Goal: Contribute content: Contribute content

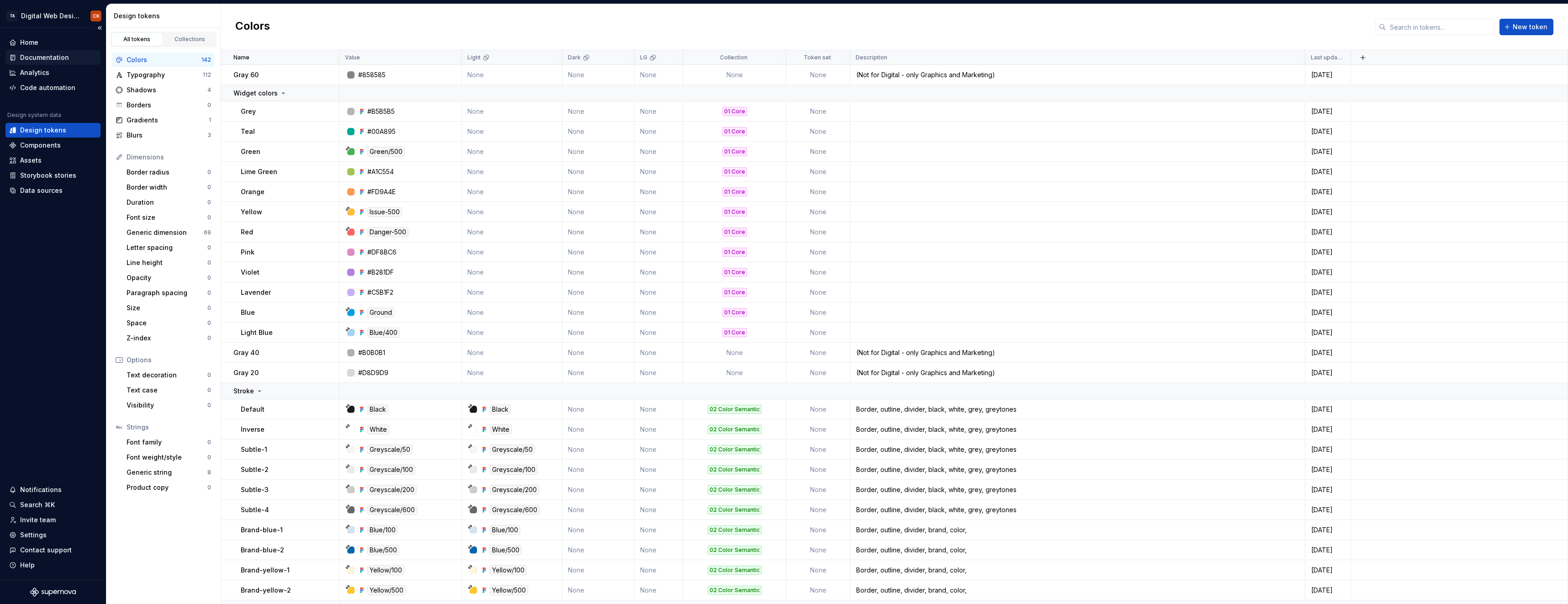
click at [51, 52] on div "Documentation" at bounding box center [53, 58] width 95 height 15
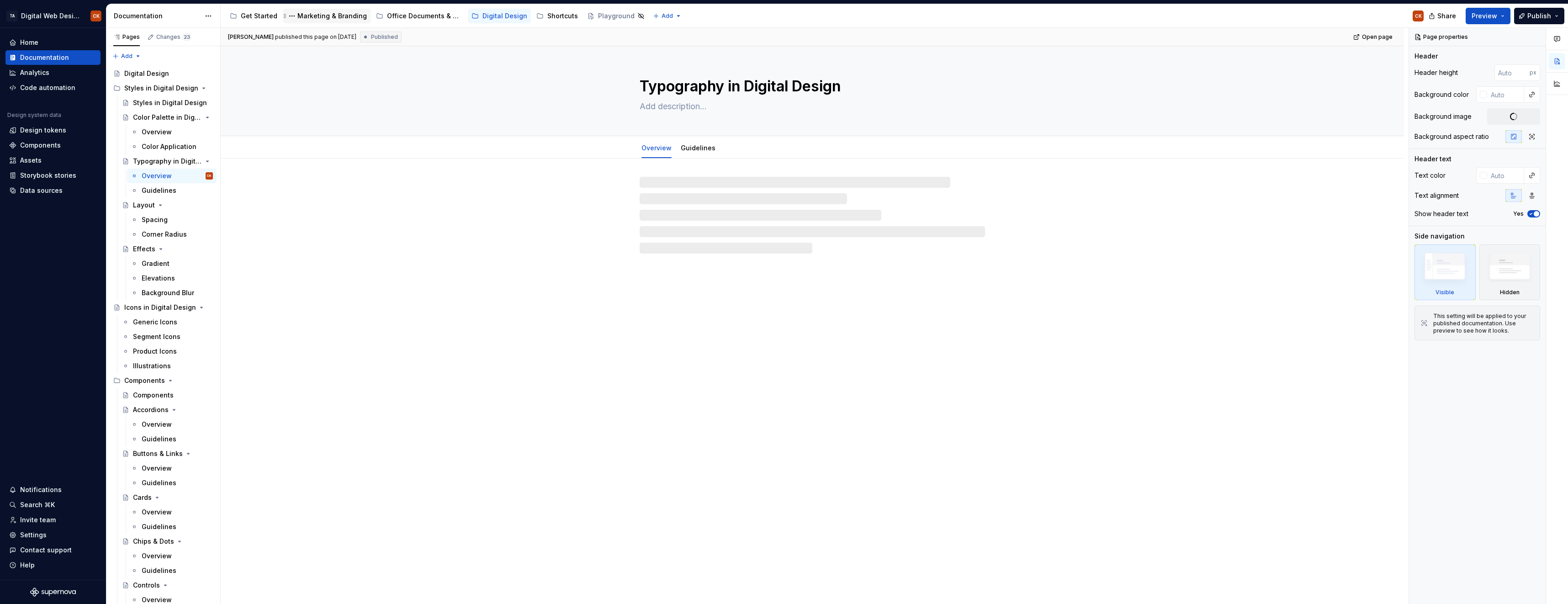
click at [317, 21] on div "Marketing & Branding" at bounding box center [327, 16] width 80 height 11
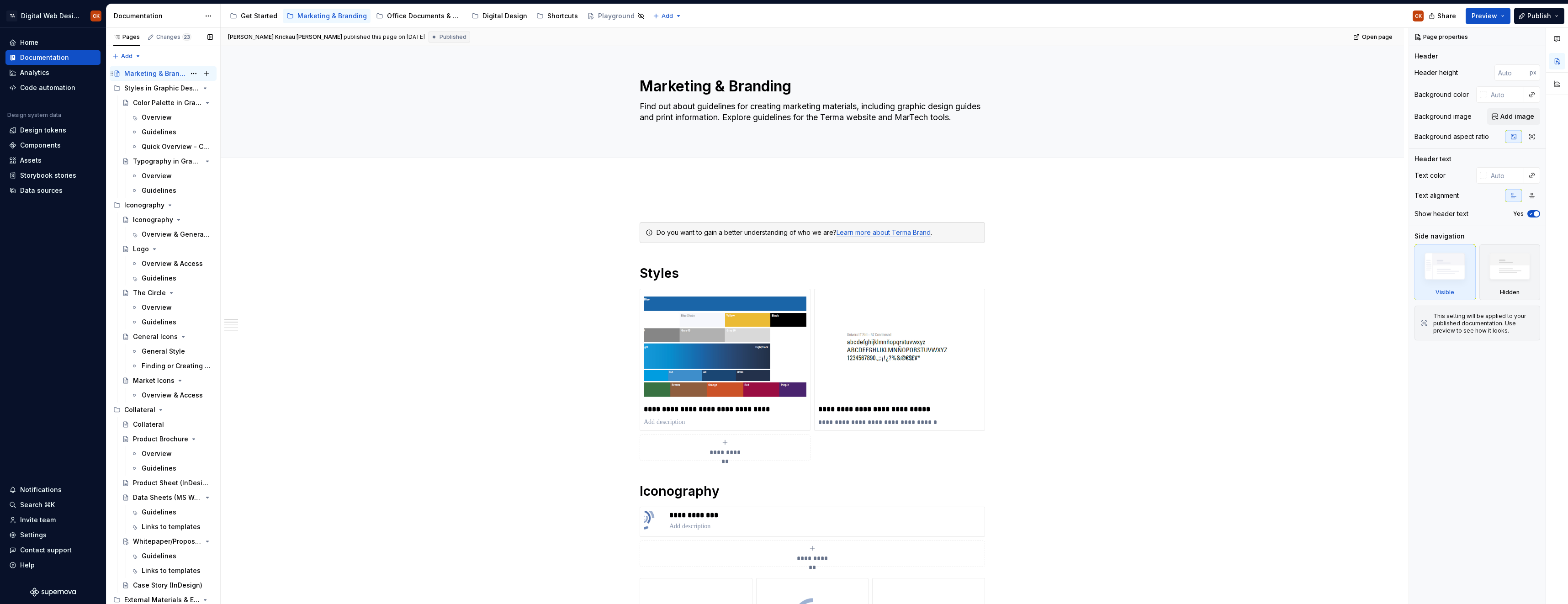
click at [158, 79] on div "Marketing & Branding CK" at bounding box center [169, 73] width 89 height 13
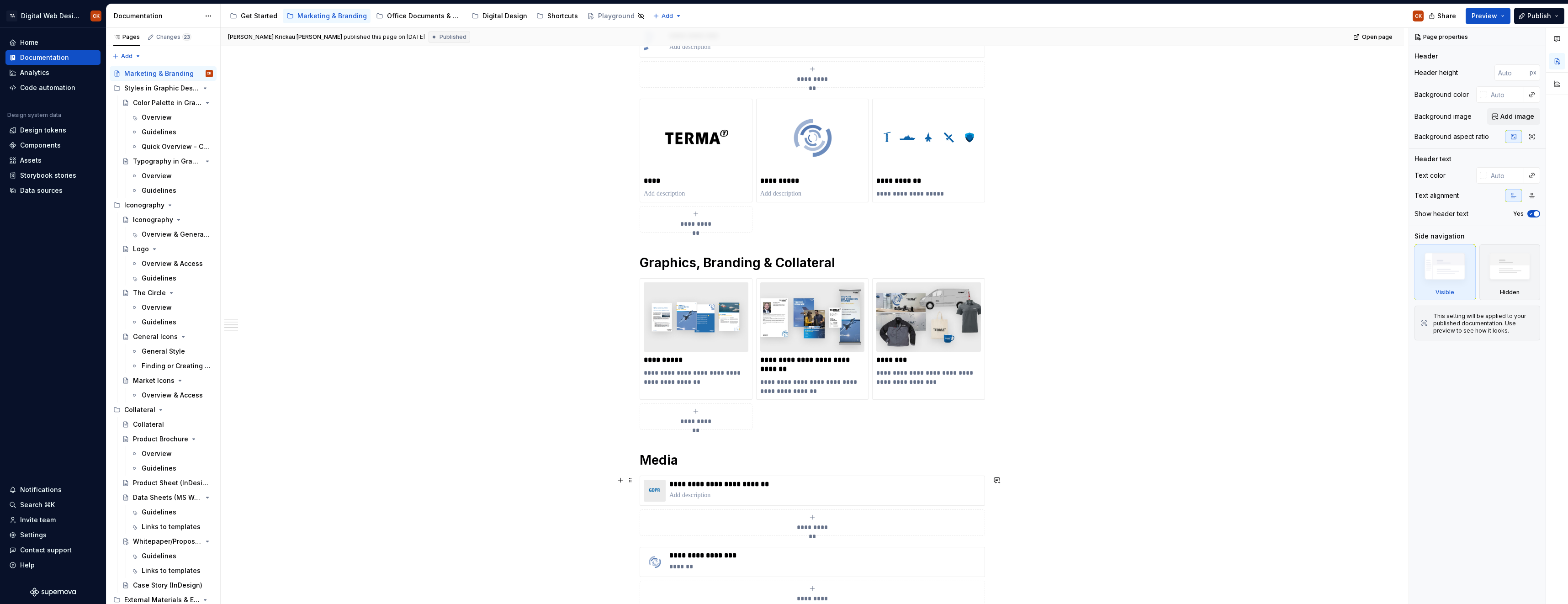
scroll to position [640, 0]
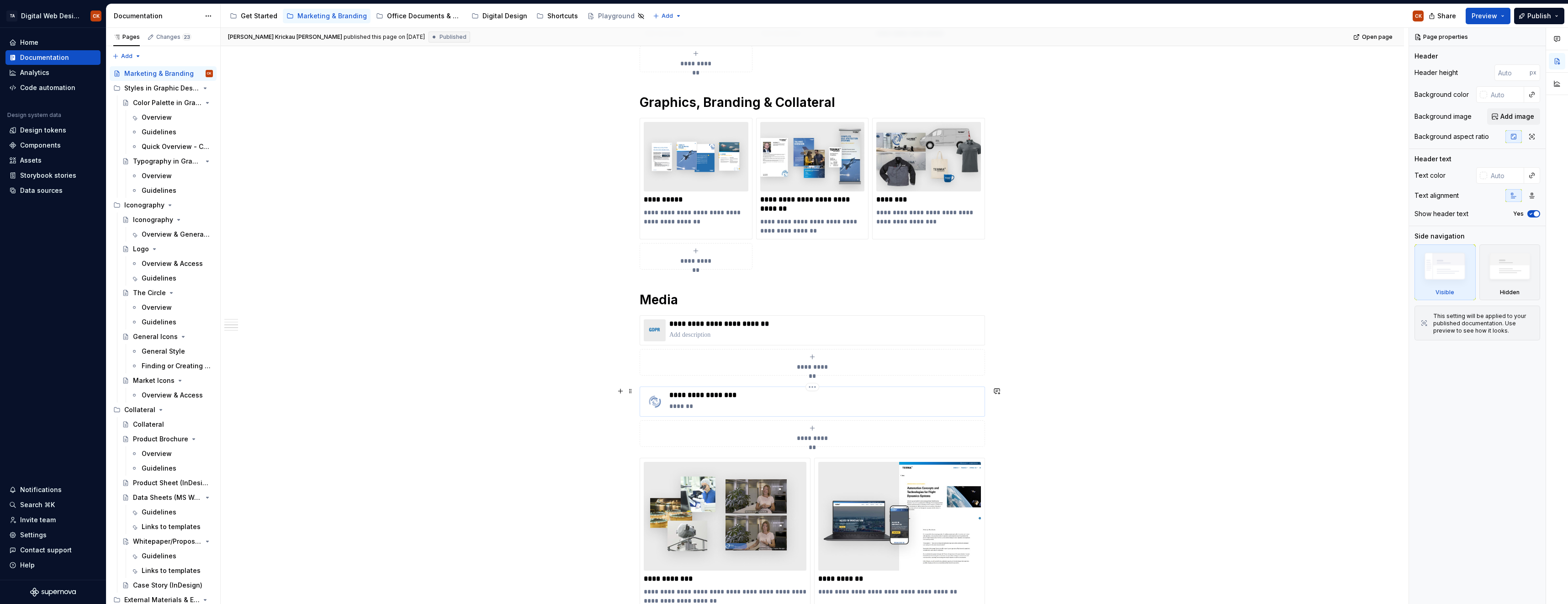
click at [664, 405] on img at bounding box center [655, 402] width 22 height 22
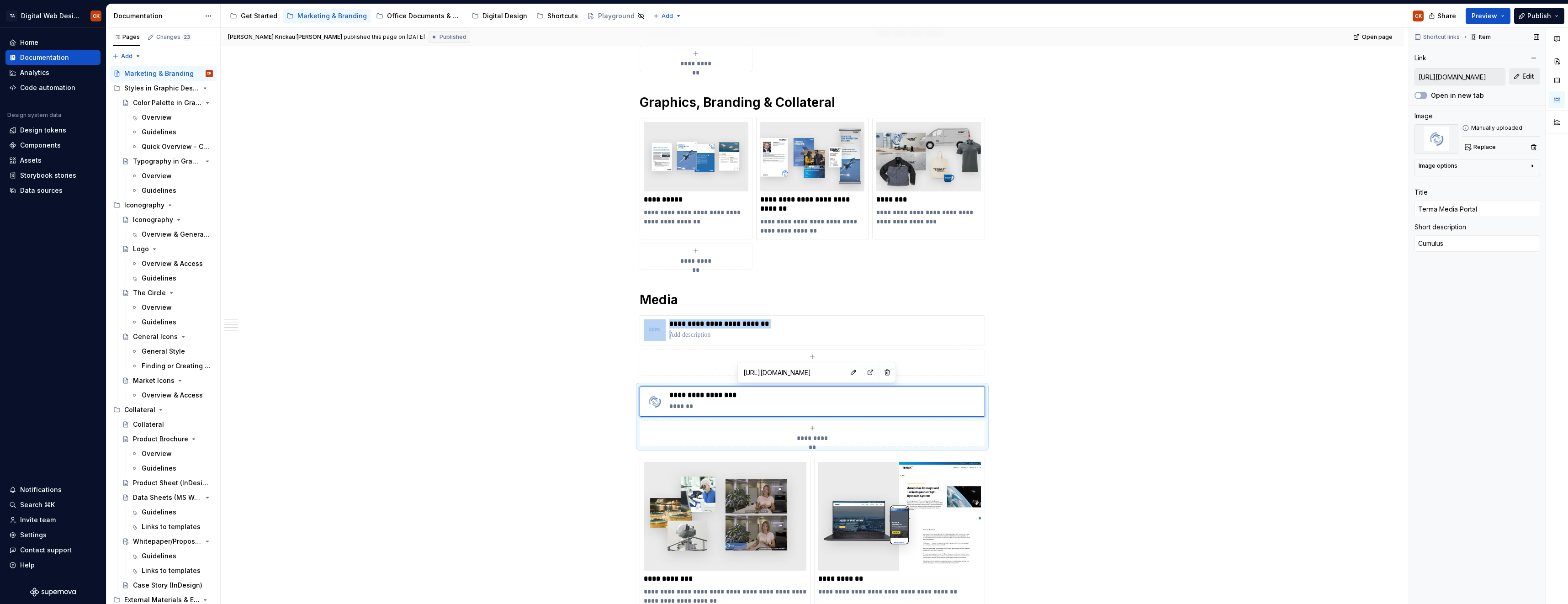
click at [1527, 73] on span "Edit" at bounding box center [1528, 76] width 12 height 9
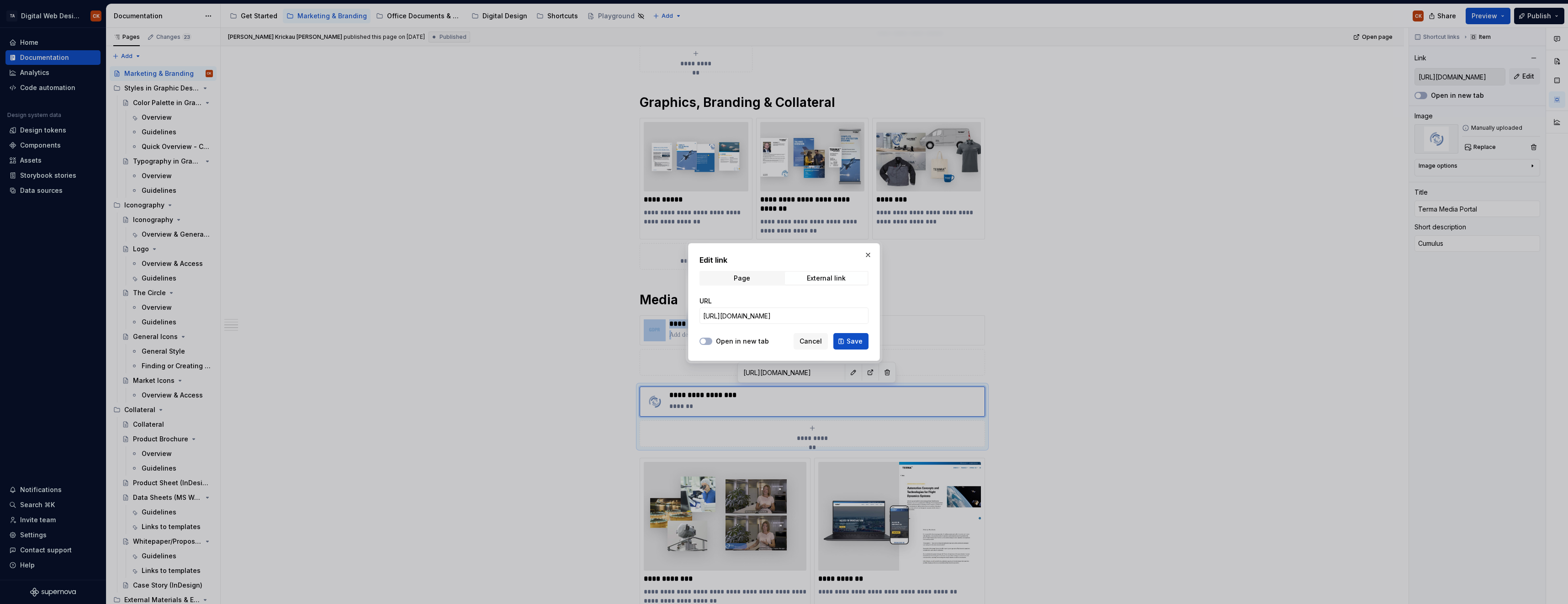
type textarea "*"
drag, startPoint x: 791, startPoint y: 314, endPoint x: 659, endPoint y: 320, distance: 132.1
click at [659, 320] on div "Edit link Page External link URL https://cumulus.terma.com/ Open in new tab Can…" at bounding box center [784, 302] width 1568 height 604
paste input "media.terma.com/login/welcome.jspx"
type input "https://media.terma.com/"
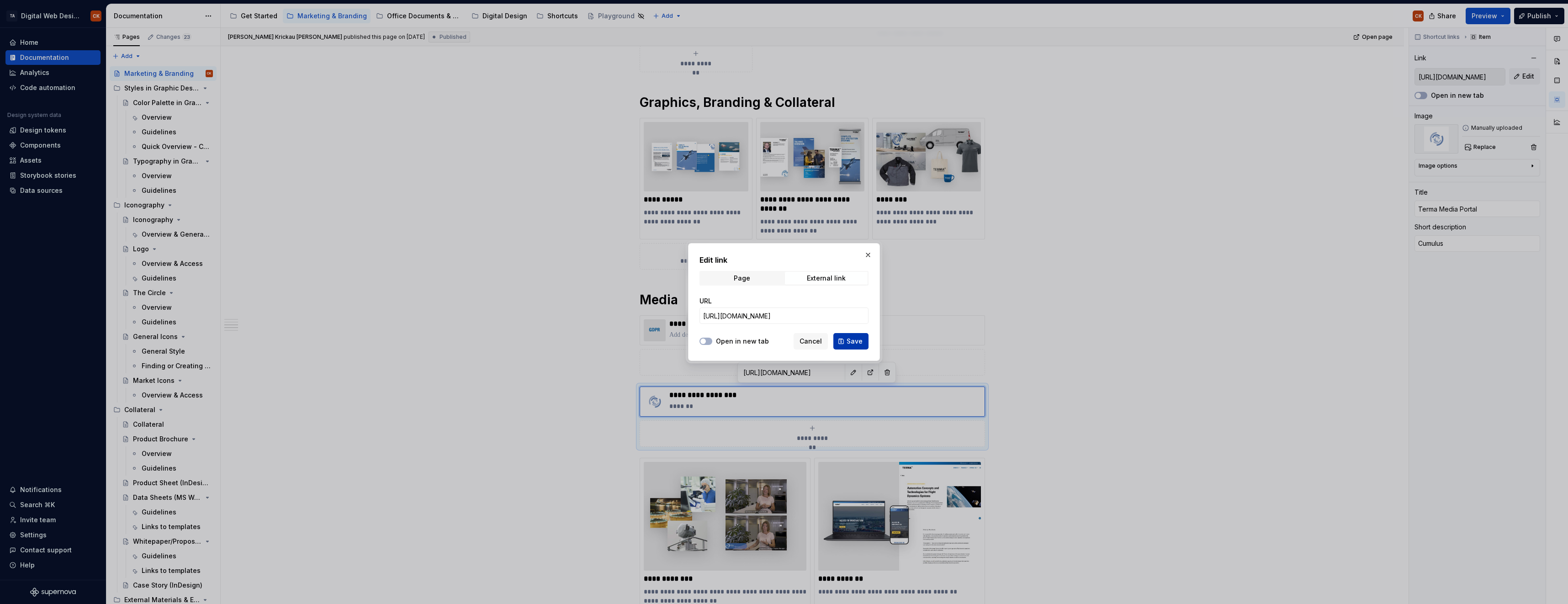
click at [839, 346] on button "Save" at bounding box center [851, 341] width 35 height 16
type textarea "*"
type input "https://media.terma.com/"
type textarea "*"
type input "https://media.terma.com/"
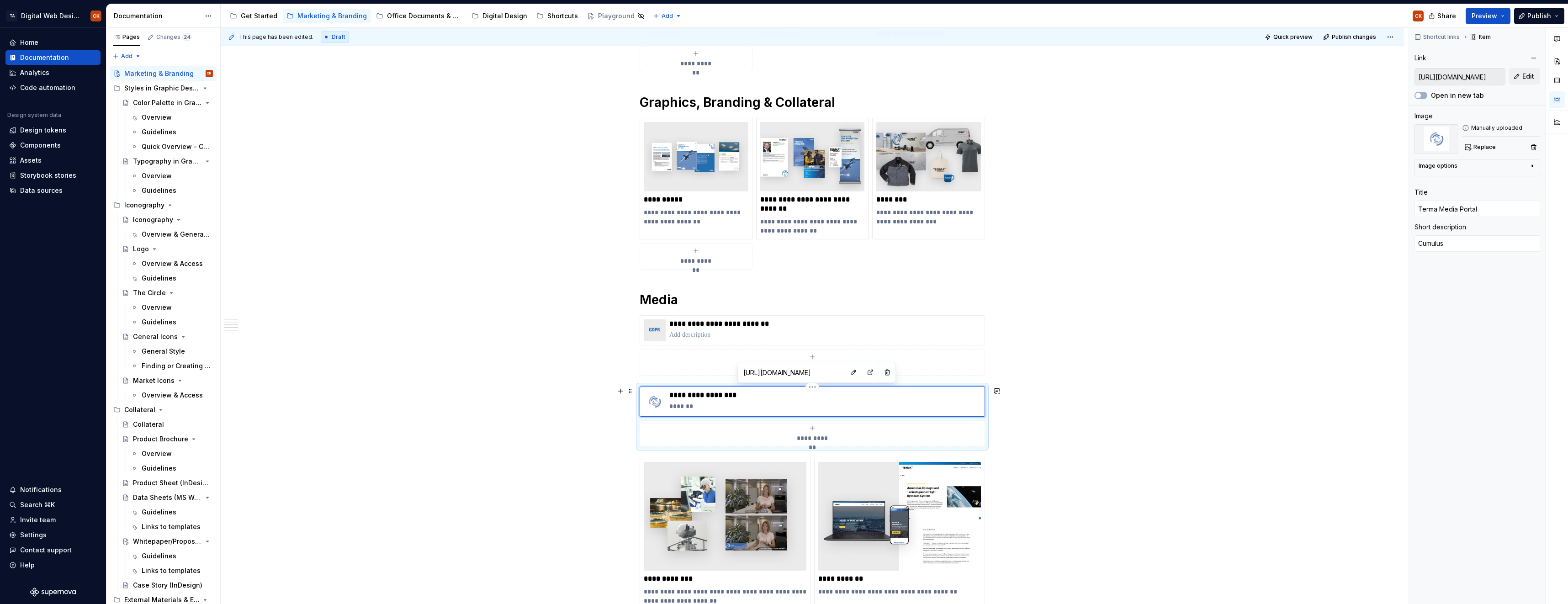
click at [715, 397] on p "**********" at bounding box center [825, 395] width 312 height 9
click at [809, 404] on p "*******" at bounding box center [825, 406] width 312 height 9
click at [808, 404] on p "*******" at bounding box center [825, 406] width 312 height 9
type textarea "*"
type textarea "Cumulu"
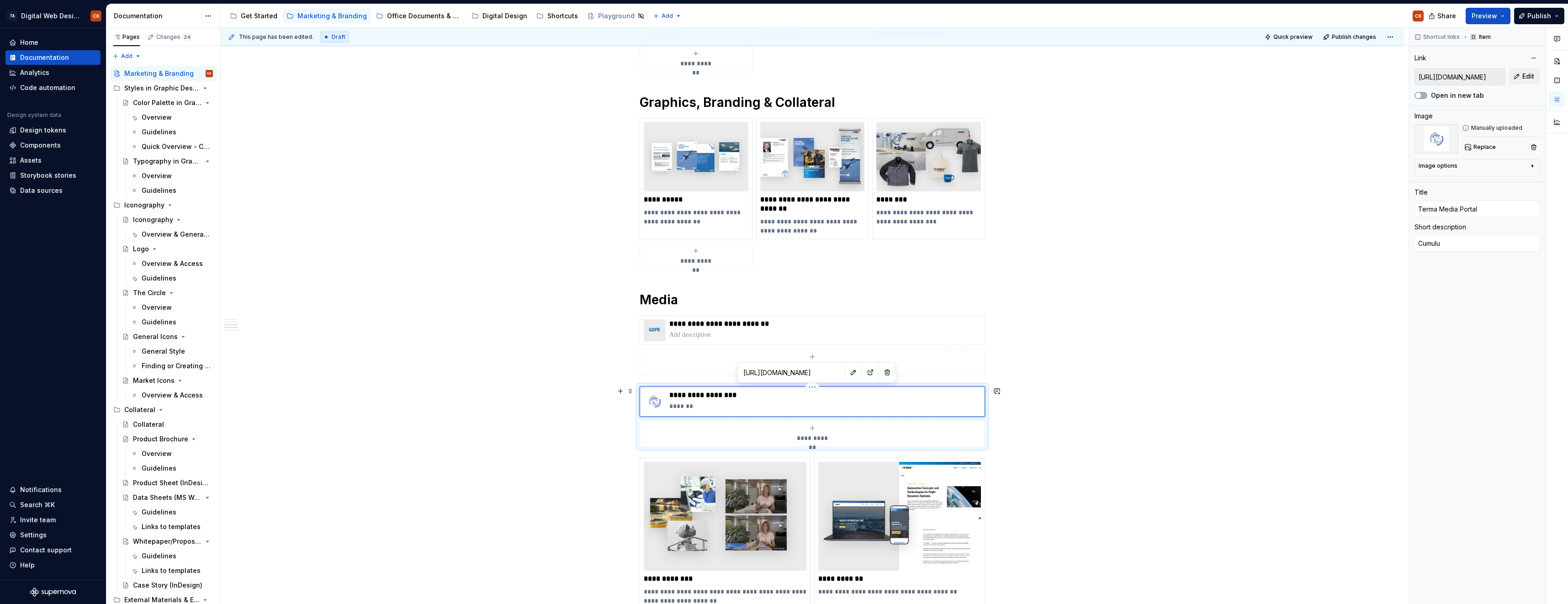
type textarea "*"
type textarea "Cumul"
type textarea "*"
type textarea "Cumu"
type textarea "*"
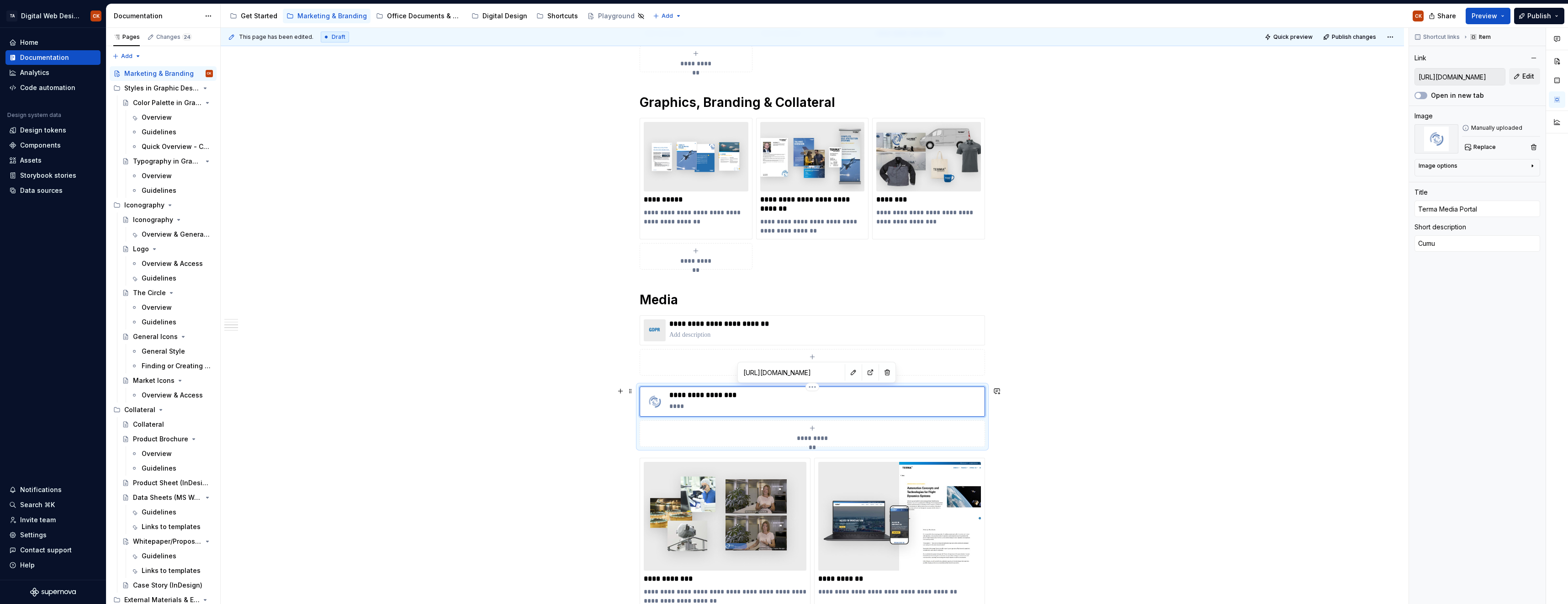
type textarea "Cum"
type textarea "*"
type textarea "Cu"
type textarea "*"
type textarea "C"
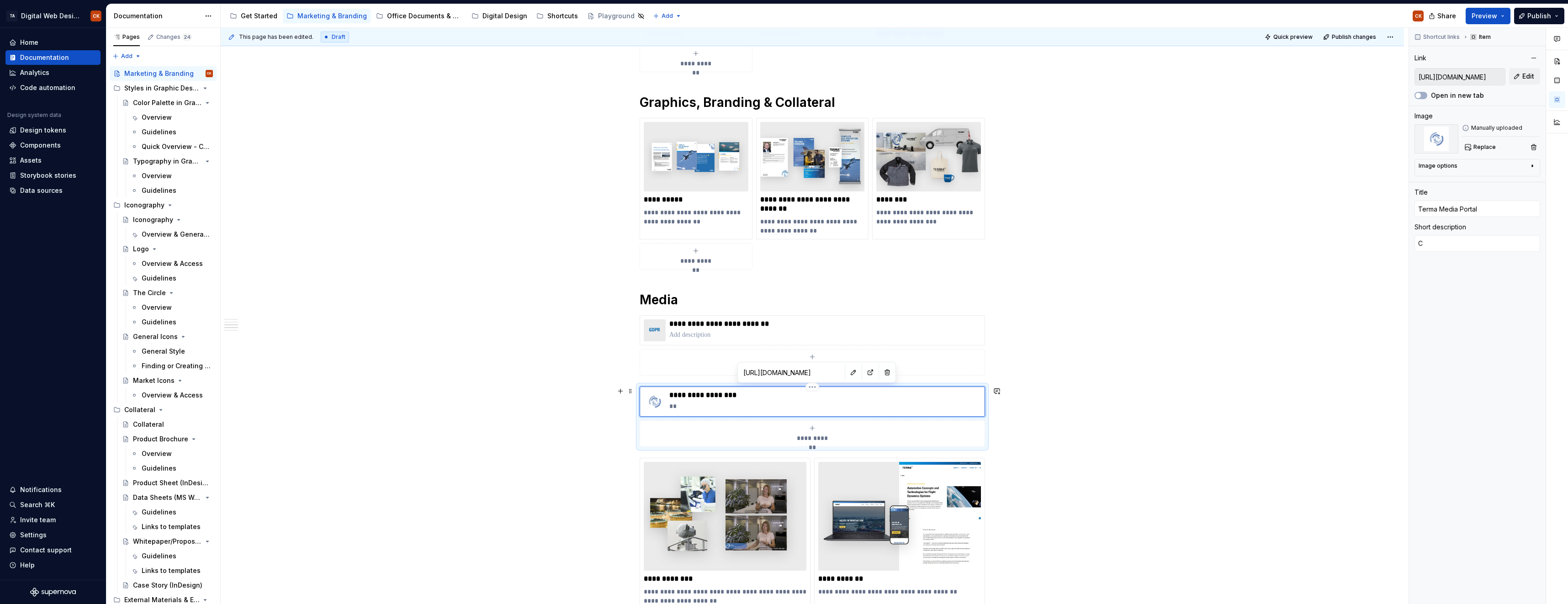
type textarea "*"
click at [1260, 365] on div "**********" at bounding box center [813, 265] width 1183 height 1454
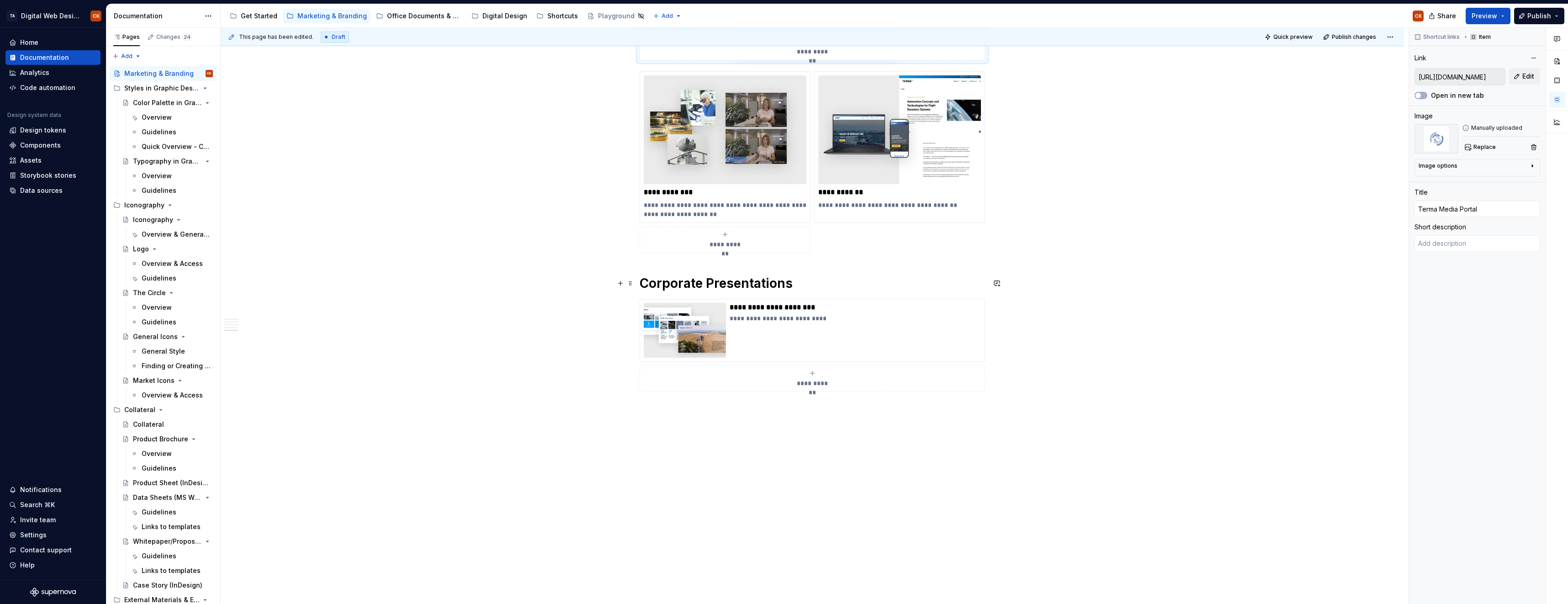
scroll to position [1028, 0]
click at [166, 95] on div "Styles in Graphic Design & Marketing" at bounding box center [163, 88] width 107 height 15
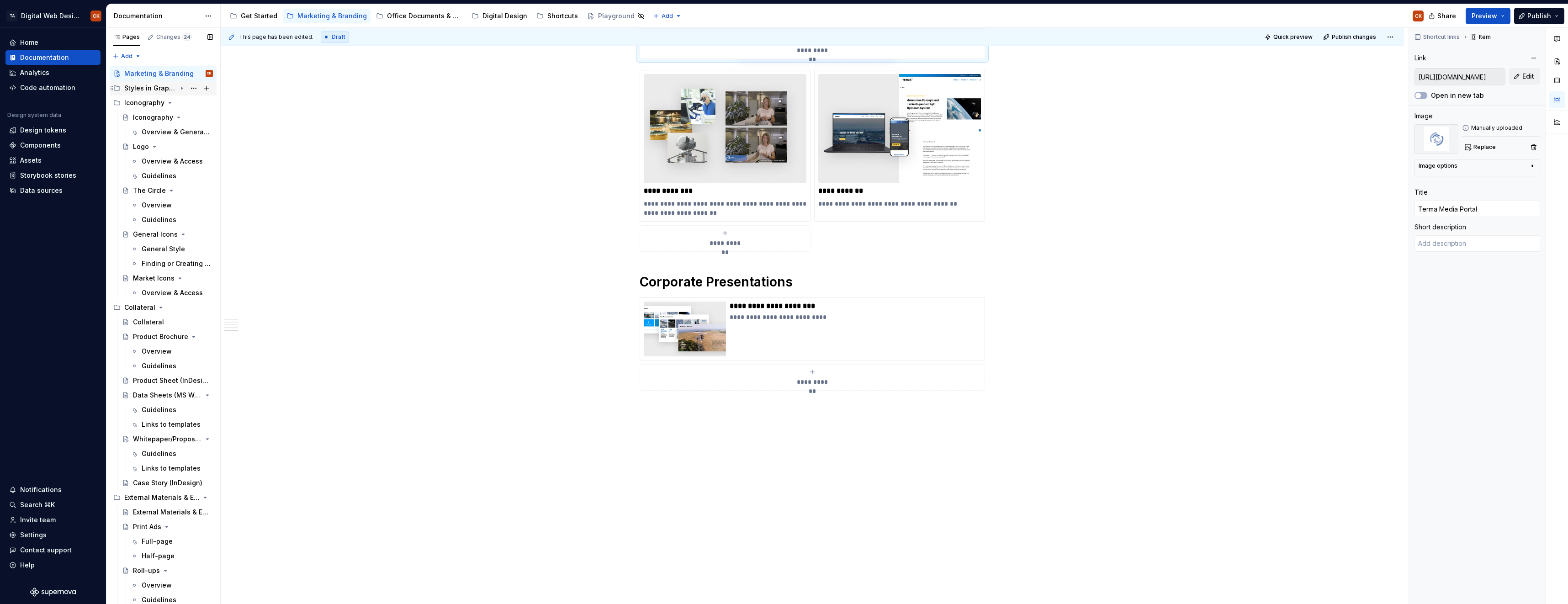
click at [153, 84] on div "Styles in Graphic Design & Marketing" at bounding box center [150, 88] width 52 height 9
click at [153, 87] on div "Styles in Graphic Design & Marketing" at bounding box center [150, 88] width 52 height 9
click at [696, 160] on div "**********" at bounding box center [815, 316] width 1188 height 577
click at [61, 58] on div "Documentation" at bounding box center [44, 57] width 49 height 9
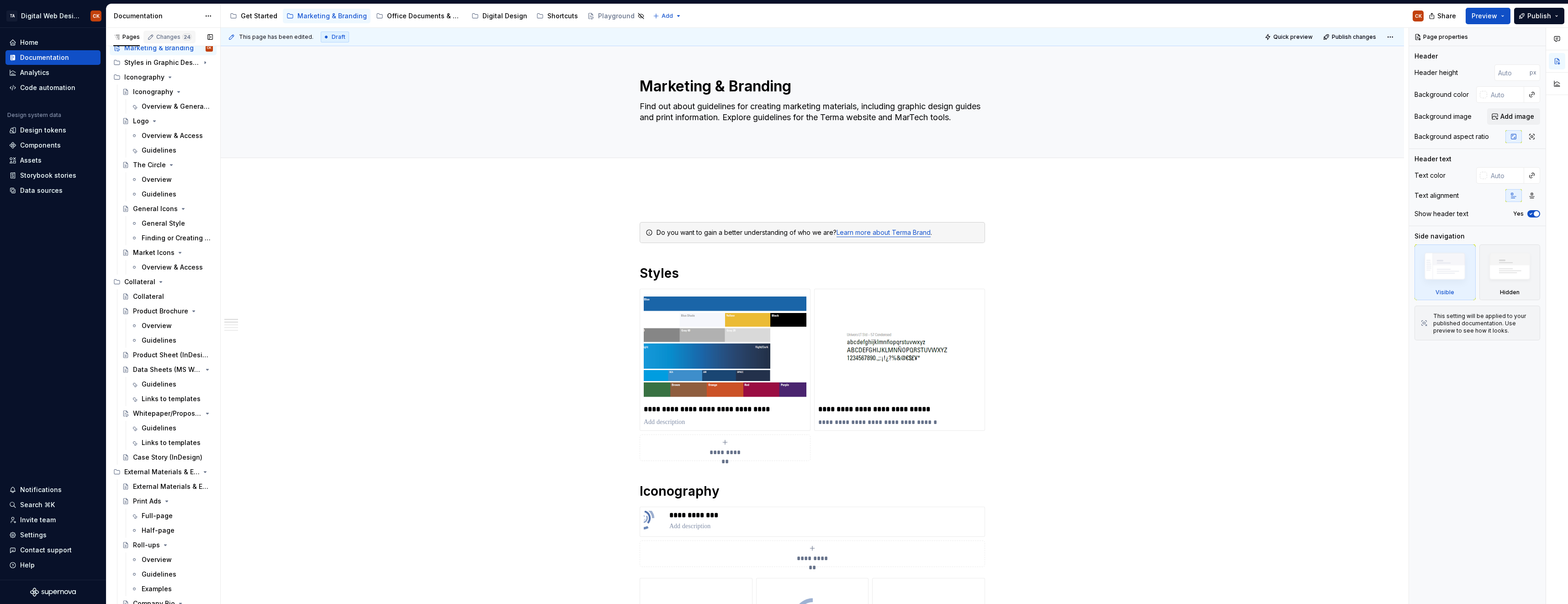
scroll to position [46, 0]
click at [210, 16] on html "TA Digital Web Design CK Home Documentation Analytics Code automation Design sy…" at bounding box center [784, 302] width 1568 height 604
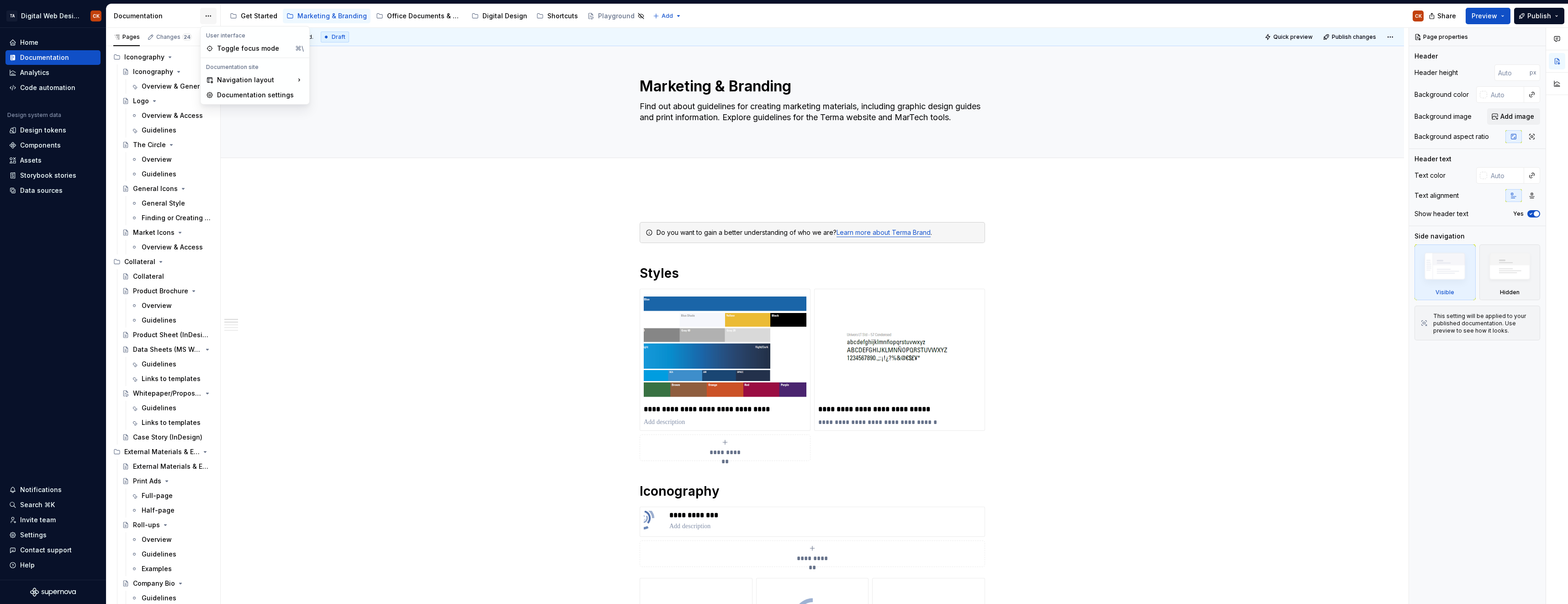
click at [210, 16] on html "TA Digital Web Design CK Home Documentation Analytics Code automation Design sy…" at bounding box center [784, 302] width 1568 height 604
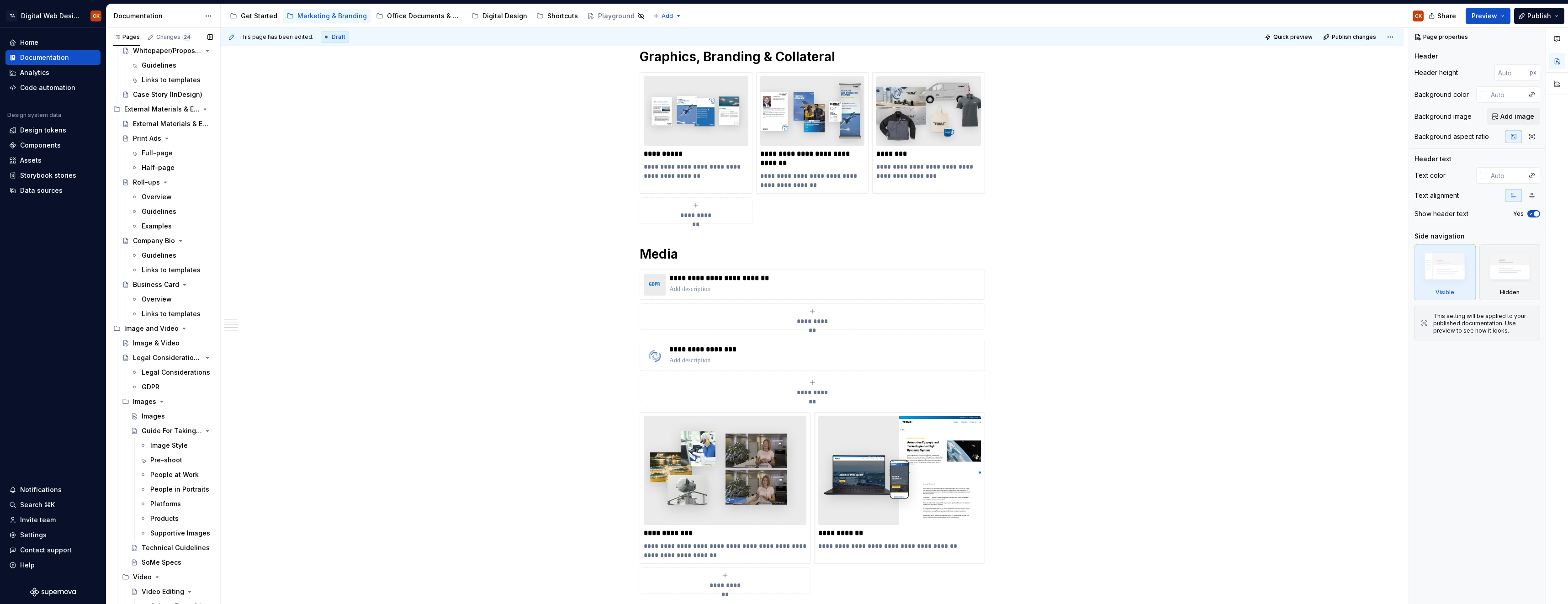
scroll to position [0, 0]
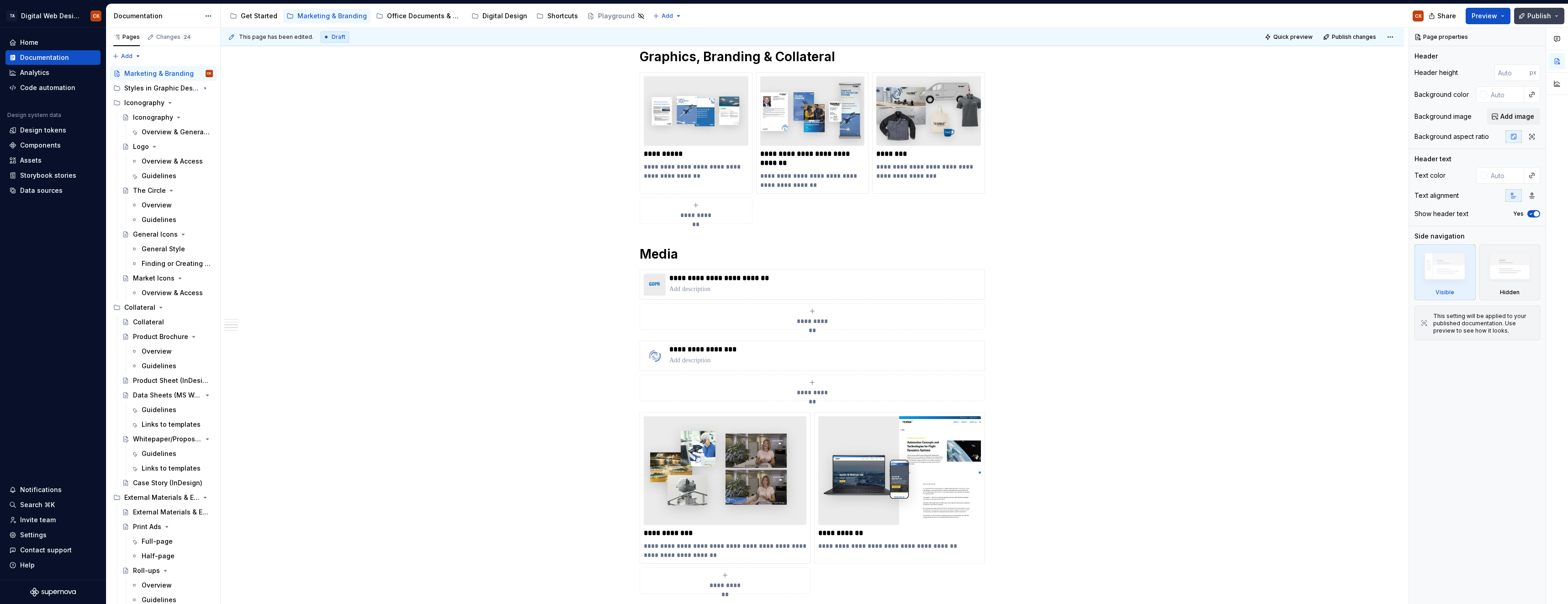
click at [1538, 12] on span "Publish" at bounding box center [1539, 16] width 24 height 9
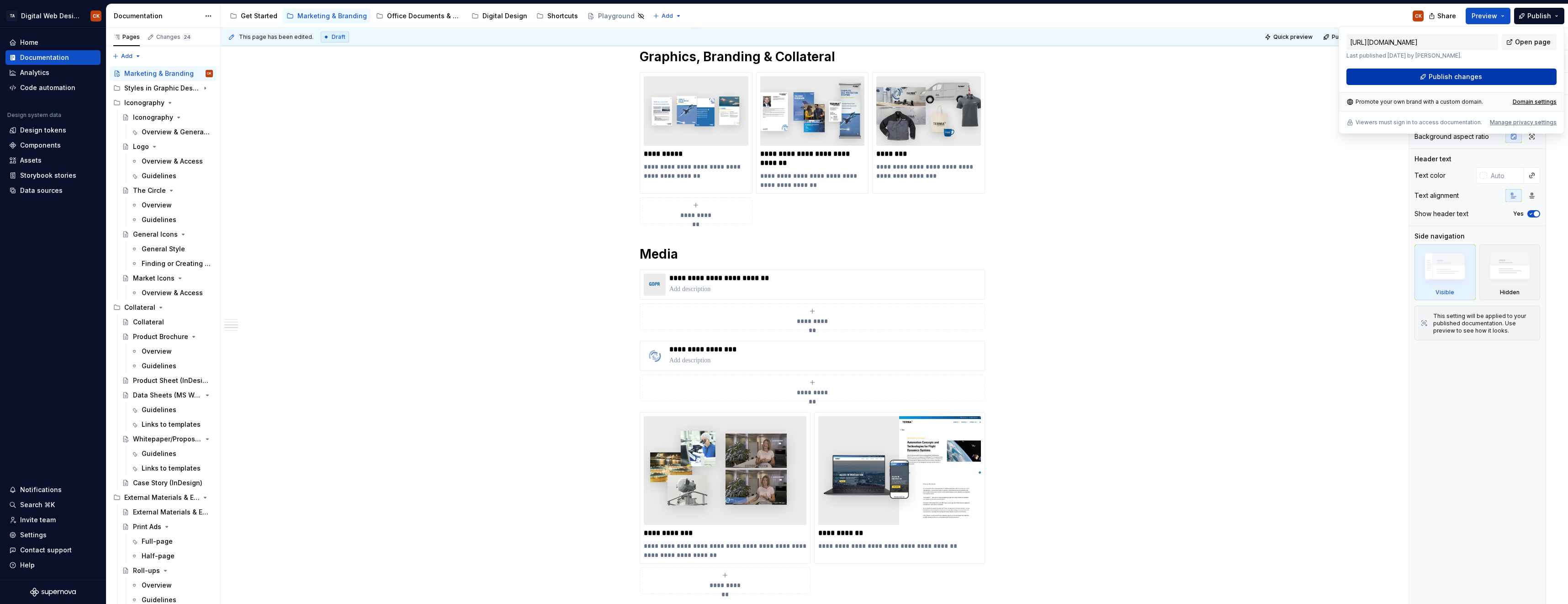
click at [1446, 79] on span "Publish changes" at bounding box center [1455, 77] width 54 height 9
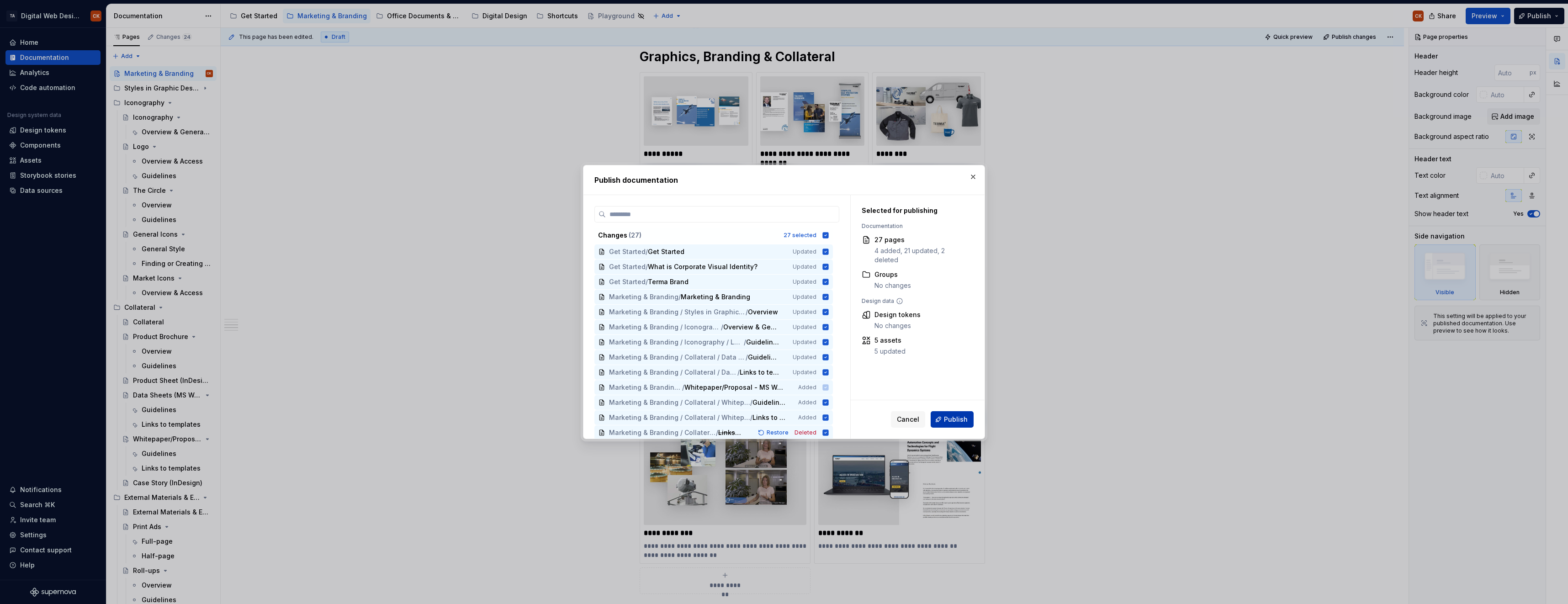
click at [948, 421] on span "Publish" at bounding box center [956, 420] width 24 height 9
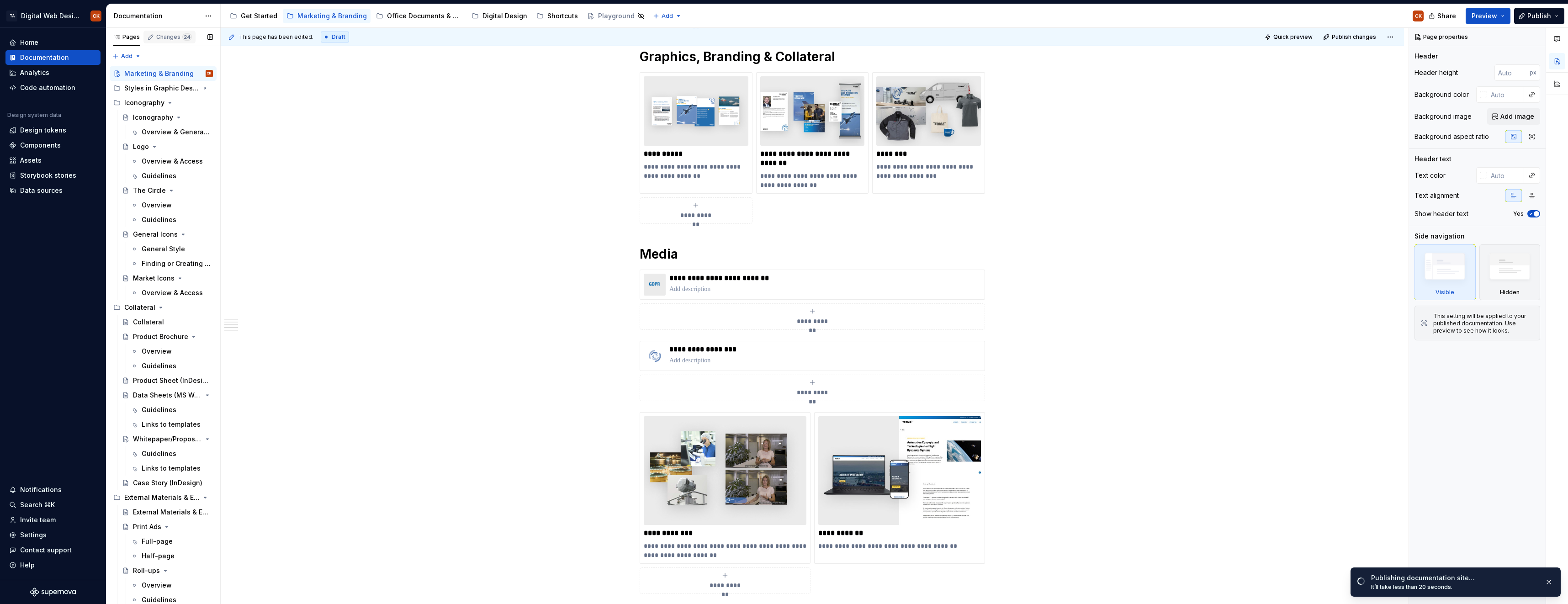
click at [160, 36] on div "Changes 24" at bounding box center [174, 37] width 36 height 7
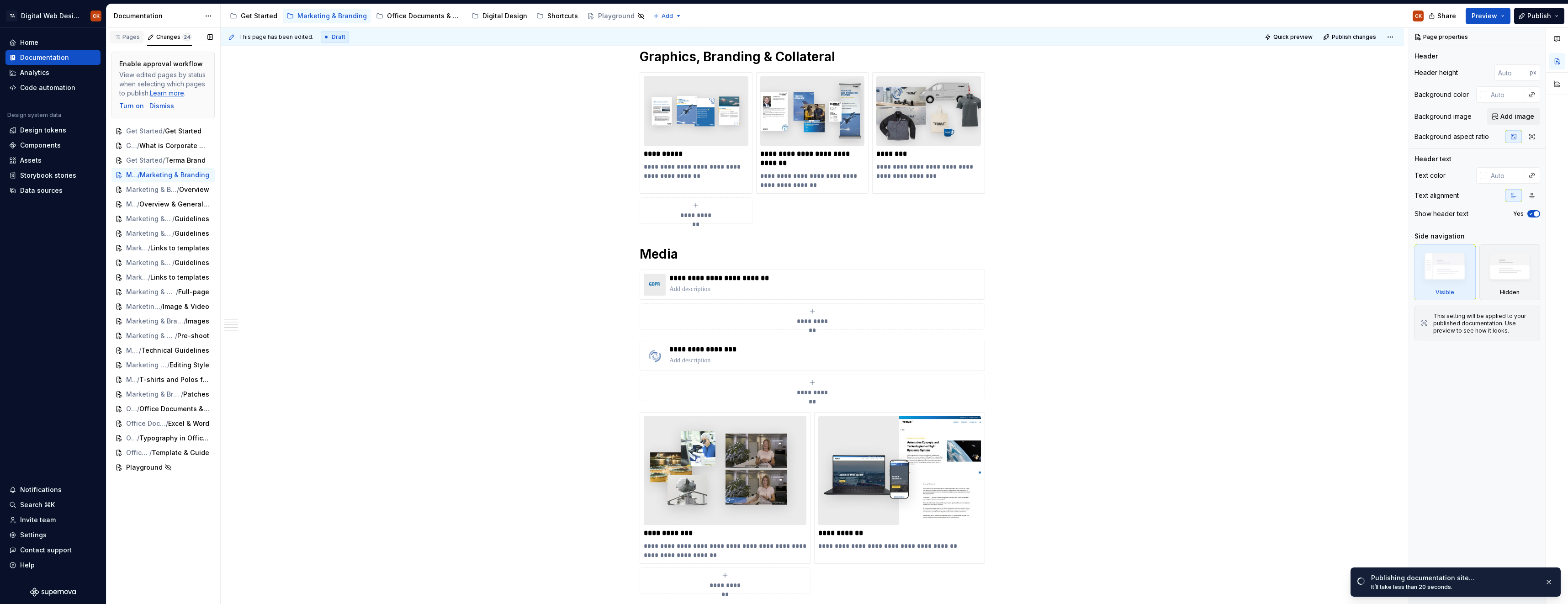
click at [128, 37] on div "Pages" at bounding box center [127, 37] width 27 height 7
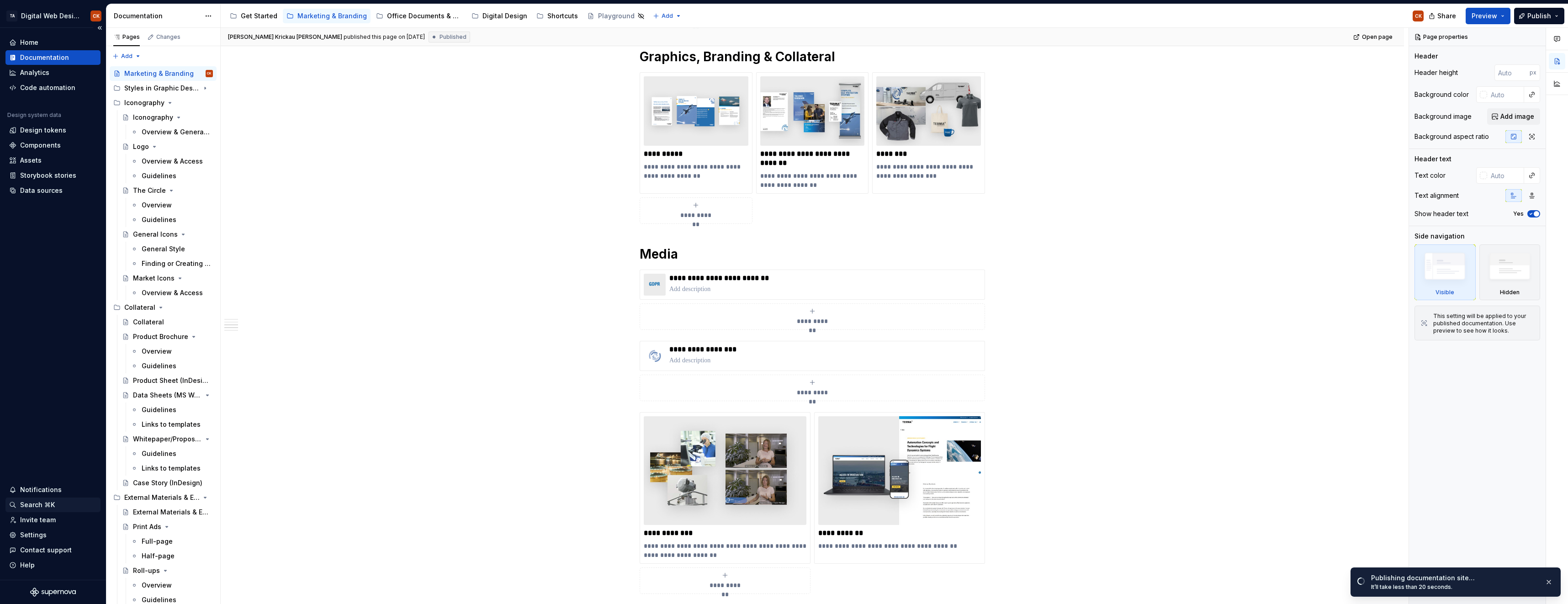
click at [40, 504] on div "Search ⌘K" at bounding box center [37, 505] width 35 height 9
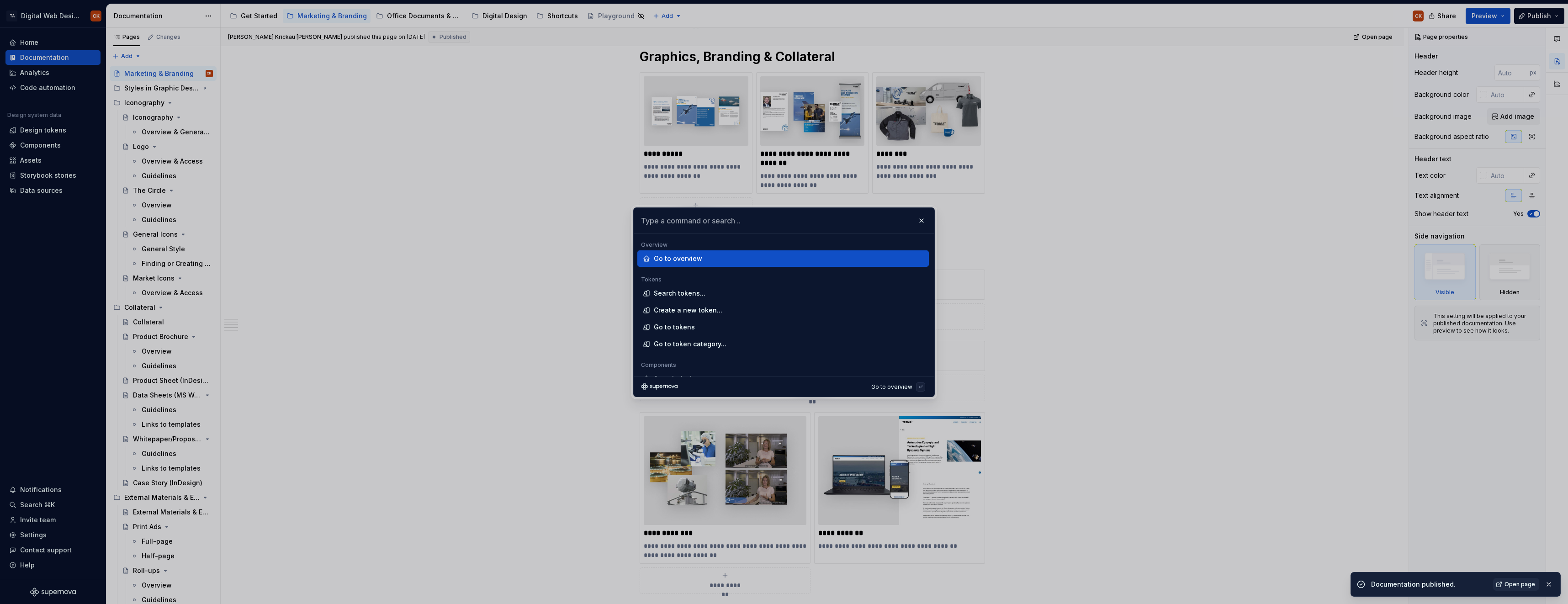
click at [670, 226] on input "text" at bounding box center [784, 221] width 301 height 26
type textarea "*"
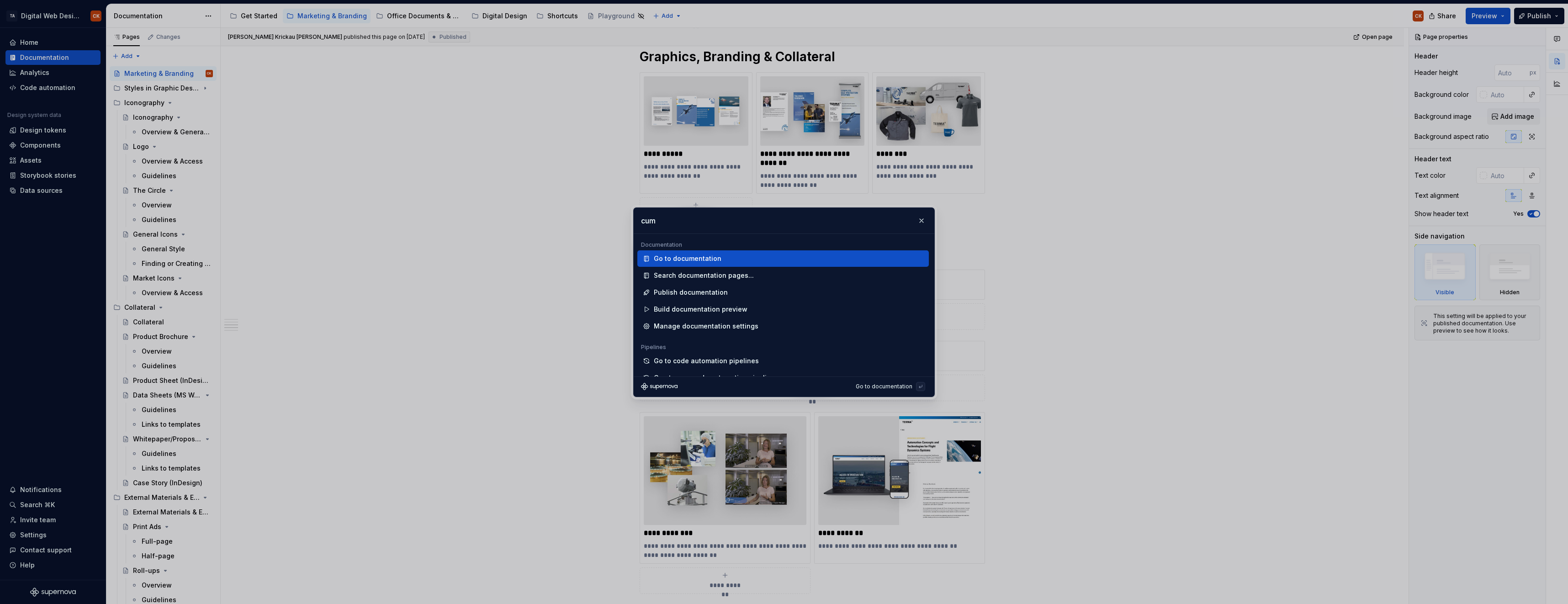
type input "cu"
drag, startPoint x: 659, startPoint y: 221, endPoint x: 601, endPoint y: 218, distance: 58.1
click at [601, 218] on div "cu Overview Tokens Components Assets Design data Design integrations Install Fi…" at bounding box center [784, 302] width 1568 height 604
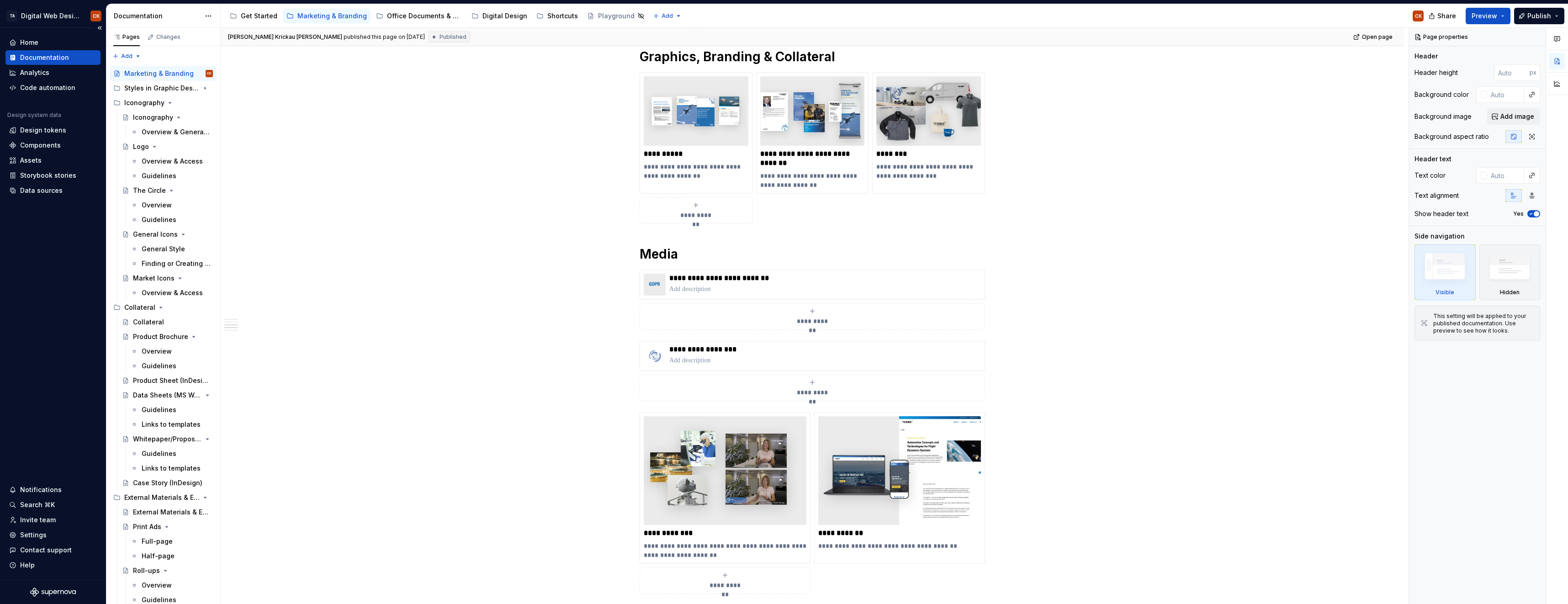
click at [62, 55] on div "Documentation" at bounding box center [44, 57] width 49 height 9
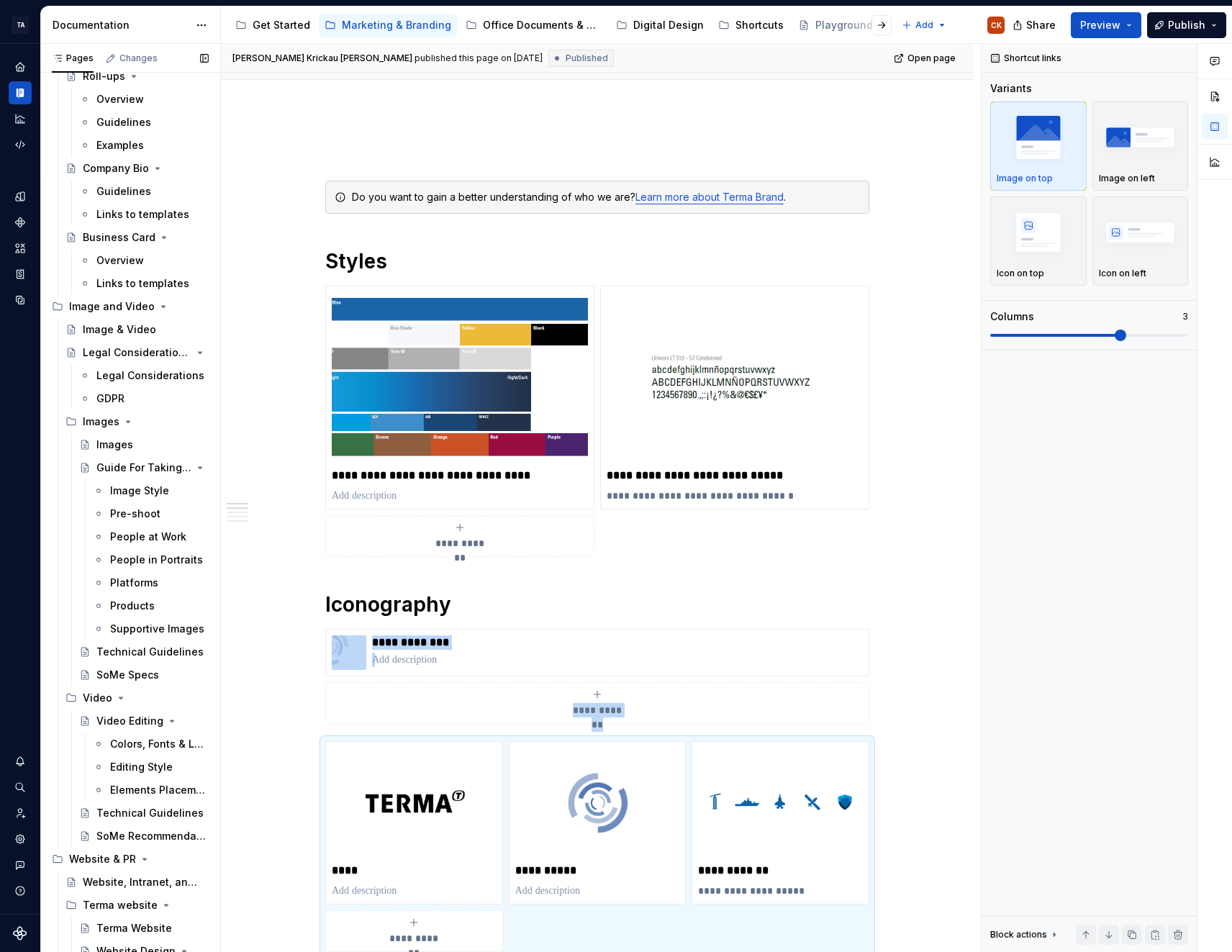
scroll to position [864, 0]
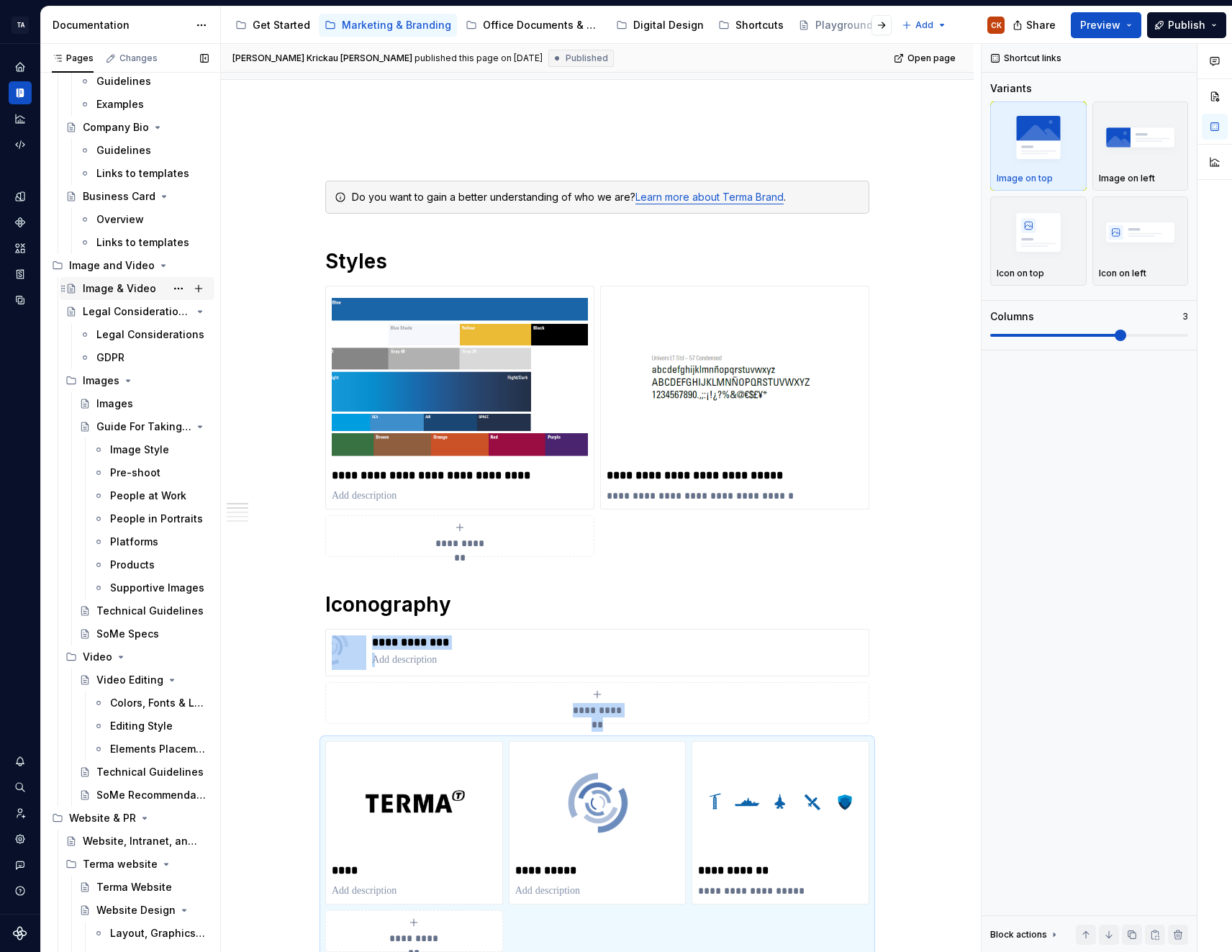
click at [126, 290] on div "Image & Video" at bounding box center [119, 288] width 74 height 14
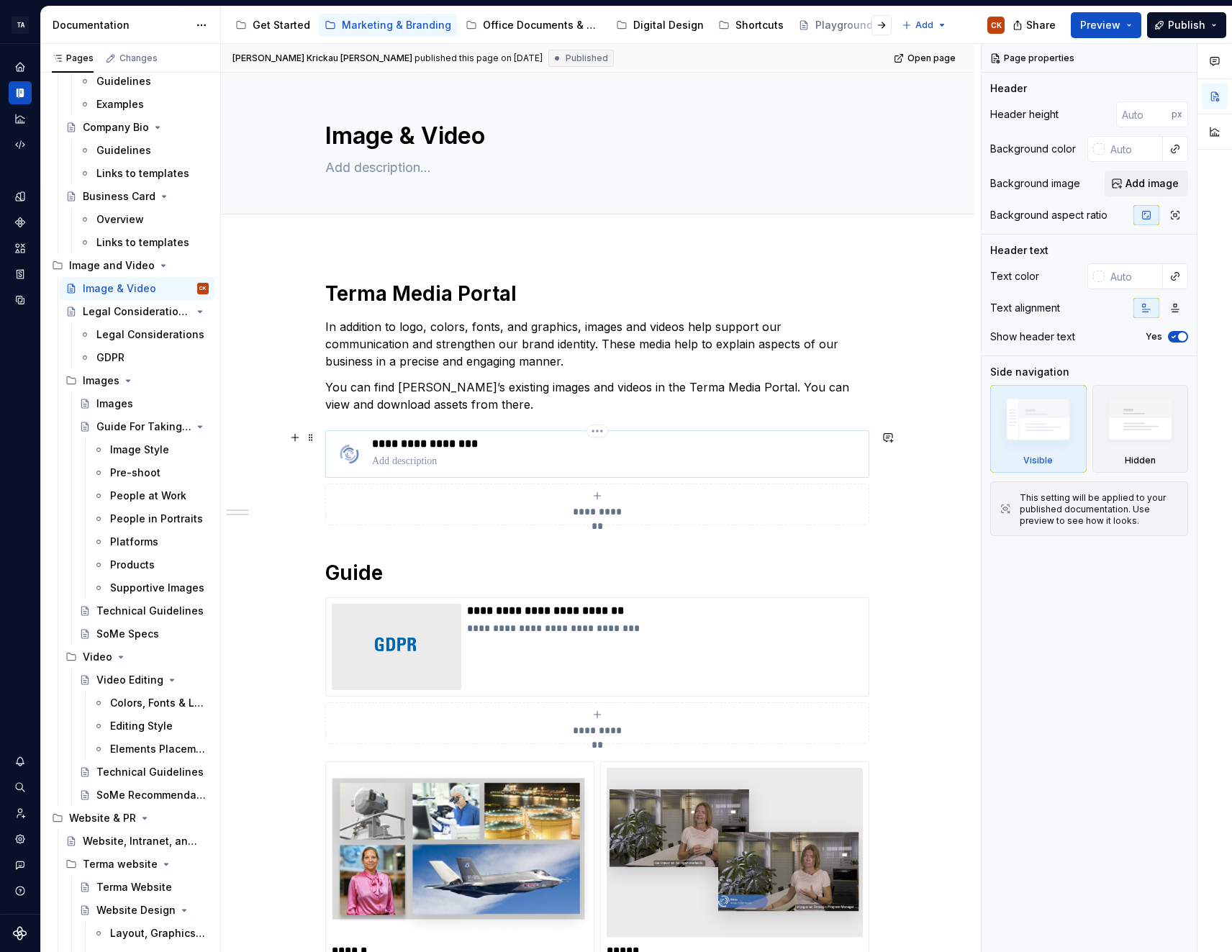
click at [459, 448] on p "**********" at bounding box center [617, 444] width 491 height 14
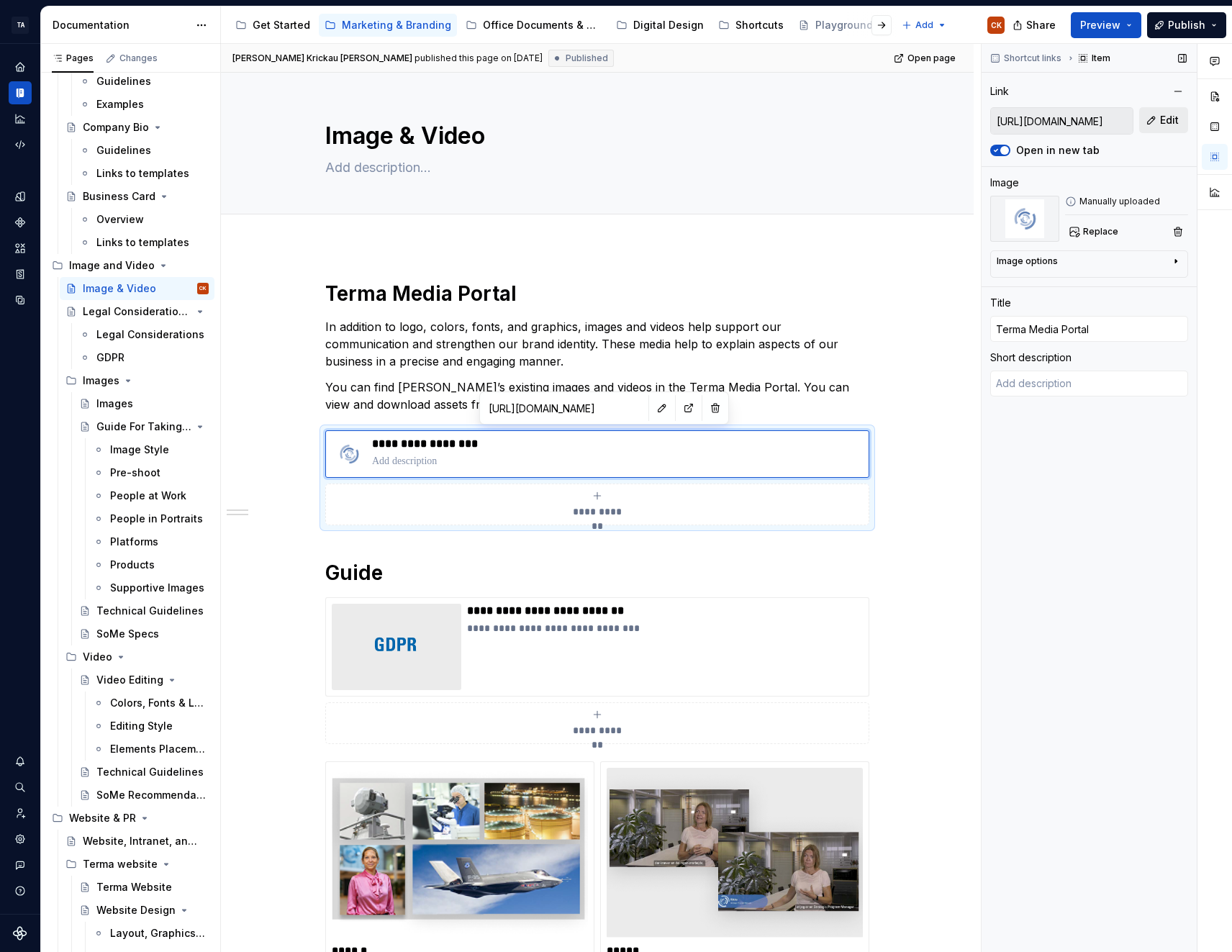
click at [1164, 120] on span "Edit" at bounding box center [1170, 120] width 19 height 14
type textarea "*"
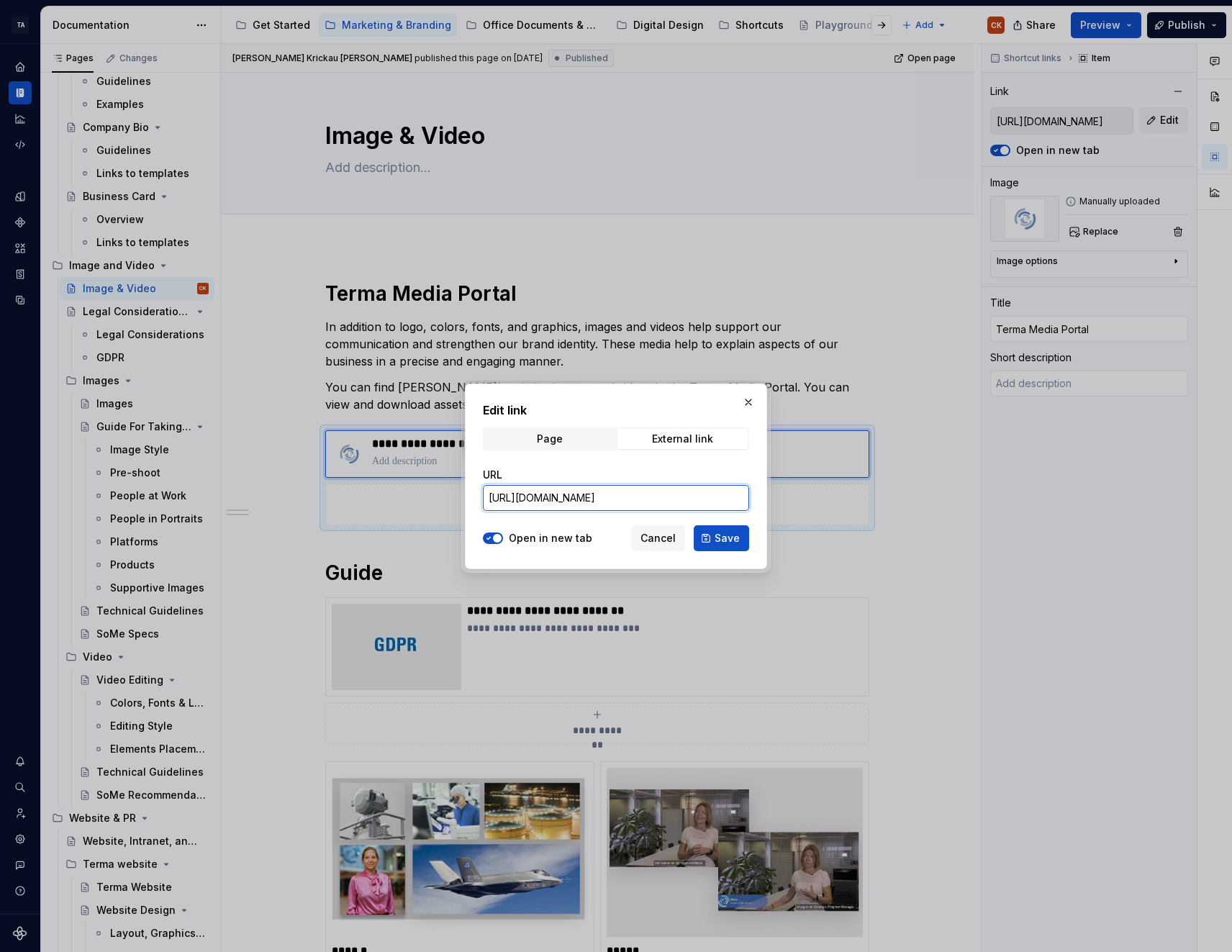
drag, startPoint x: 628, startPoint y: 499, endPoint x: 425, endPoint y: 500, distance: 203.0
click at [425, 500] on div "Edit link Page External link URL https://cumulus.terma.com/ Open in new tab Can…" at bounding box center [616, 476] width 1232 height 952
paste input "media"
type input "https://media.terma.com/"
click at [718, 535] on span "Save" at bounding box center [727, 538] width 25 height 14
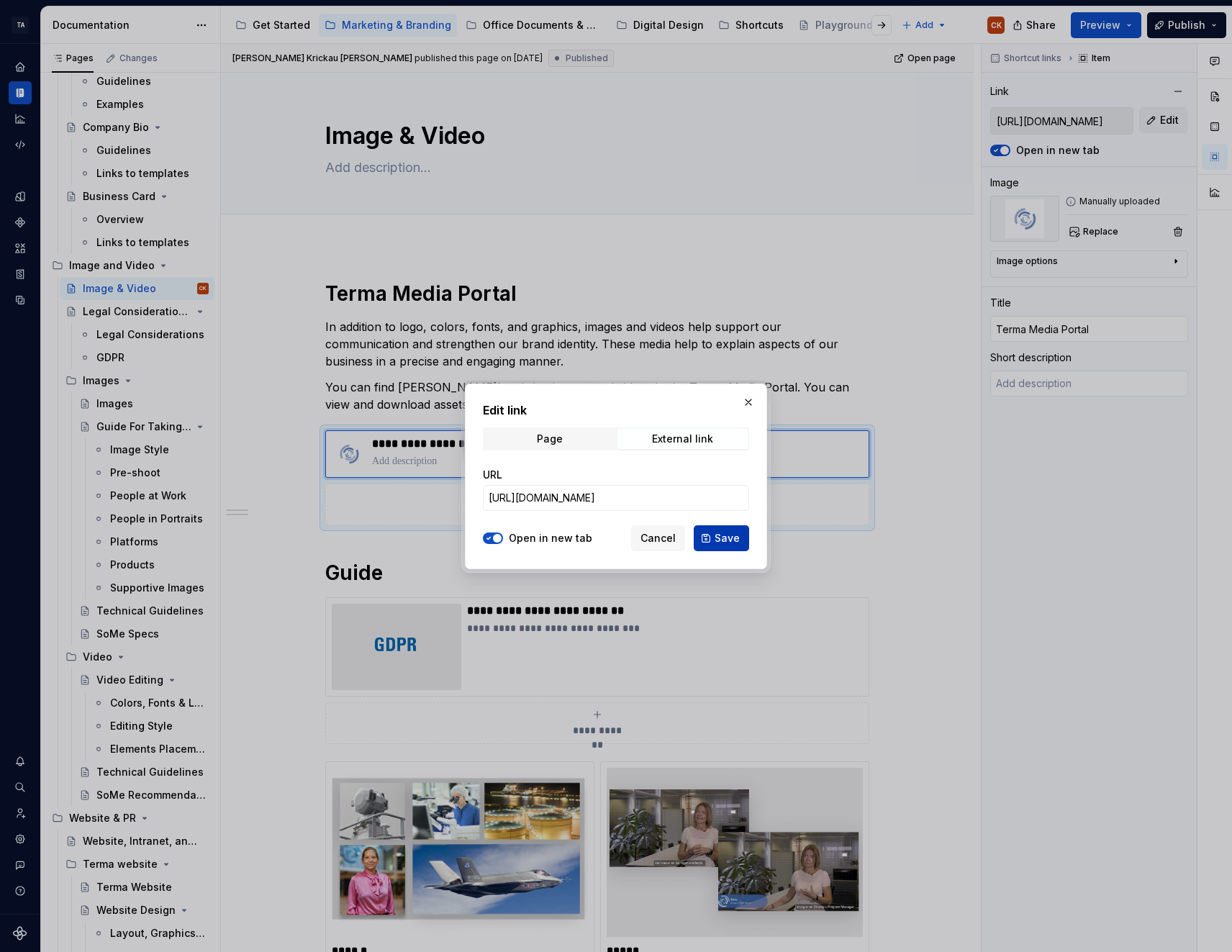
type textarea "*"
type input "https://media.terma.com/"
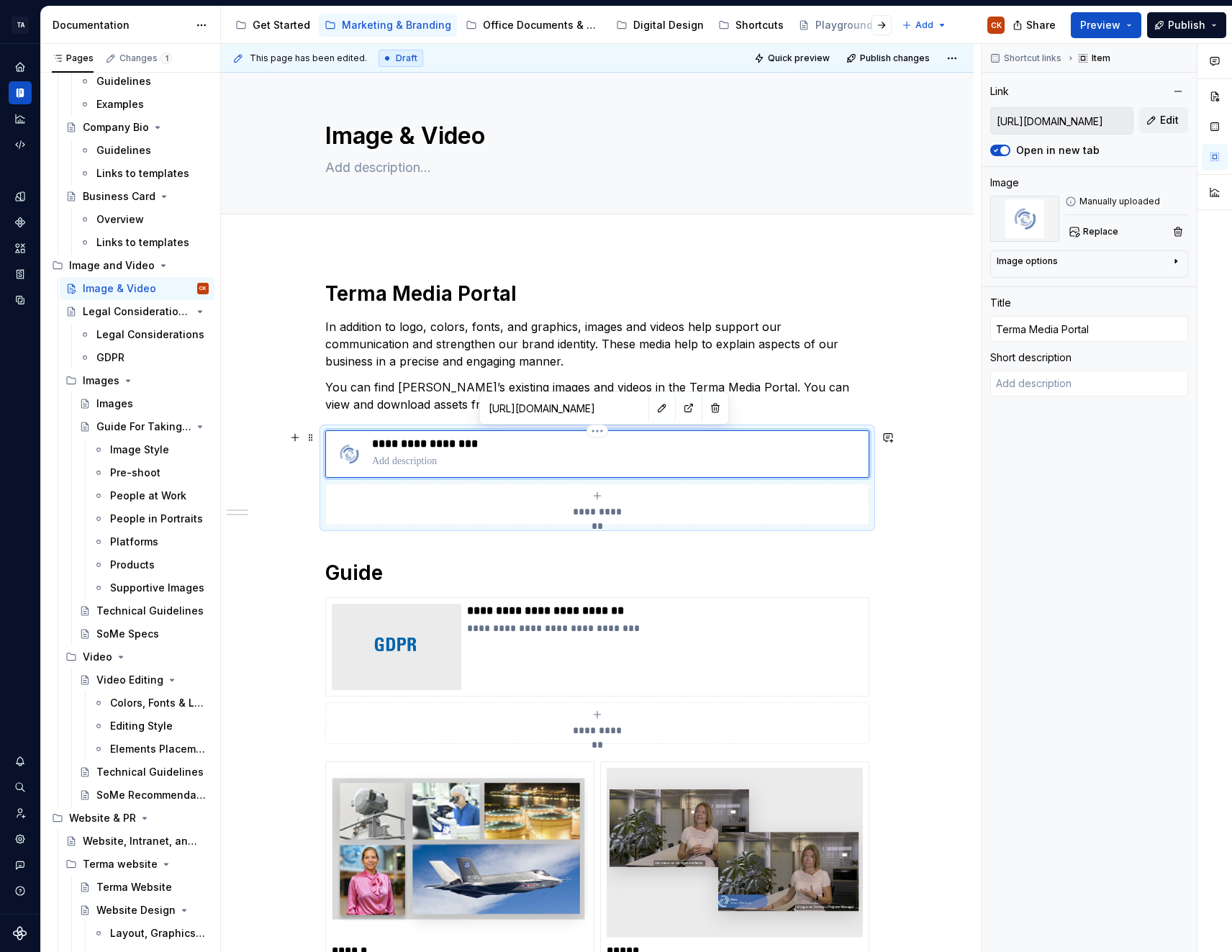
type textarea "*"
type input "https://media.terma.com/"
click at [1201, 24] on span "Publish" at bounding box center [1186, 25] width 37 height 14
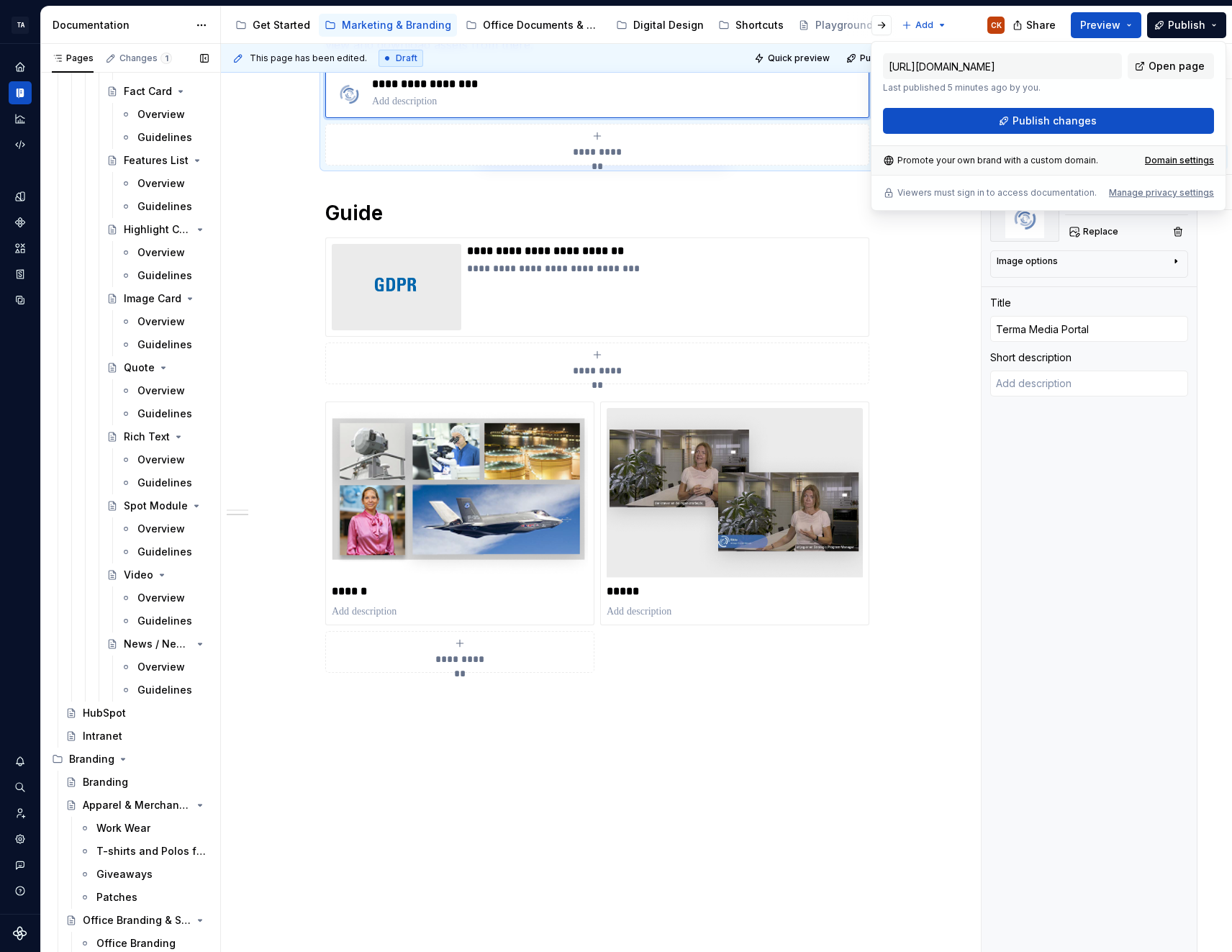
scroll to position [2626, 0]
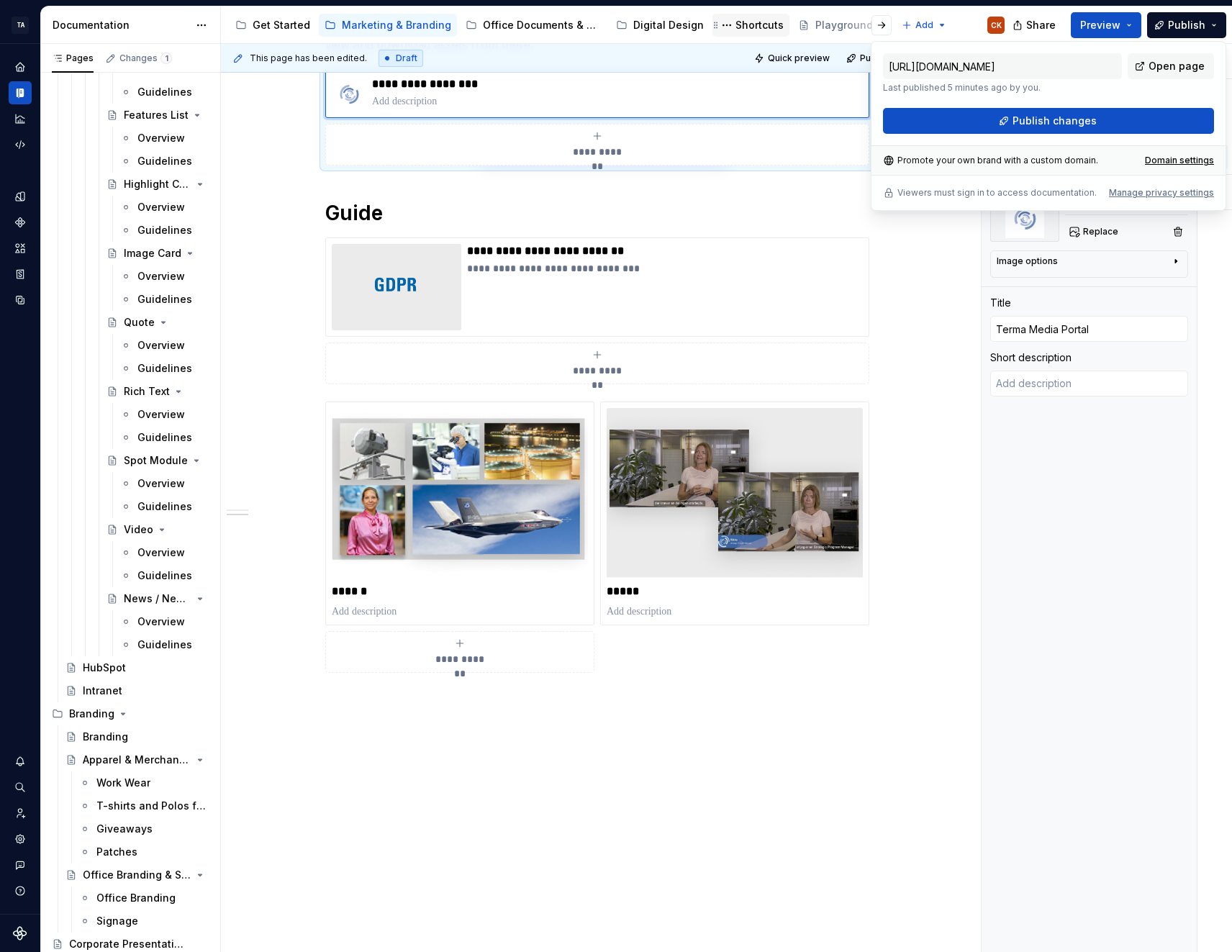
click at [735, 20] on div "Shortcuts" at bounding box center [759, 25] width 48 height 14
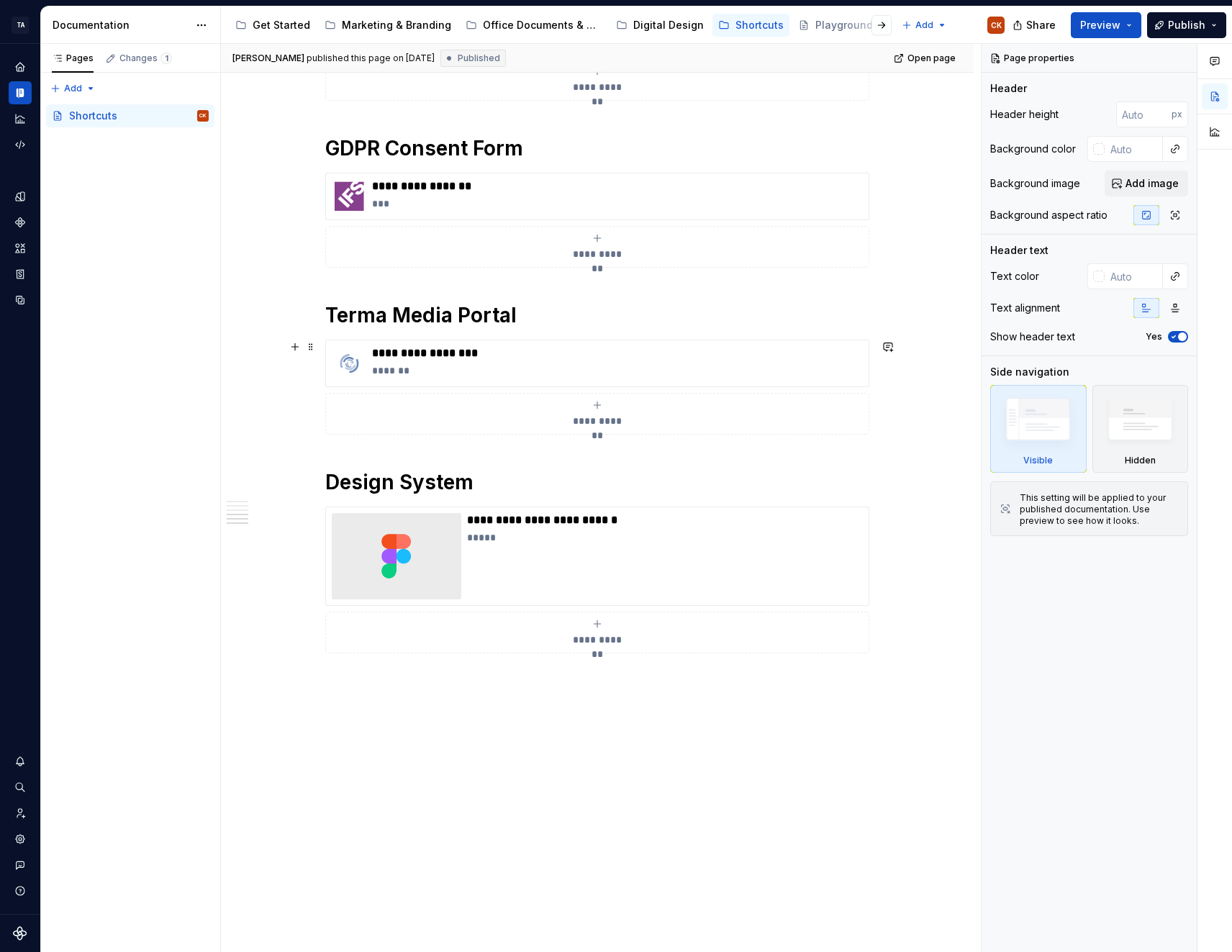
scroll to position [936, 0]
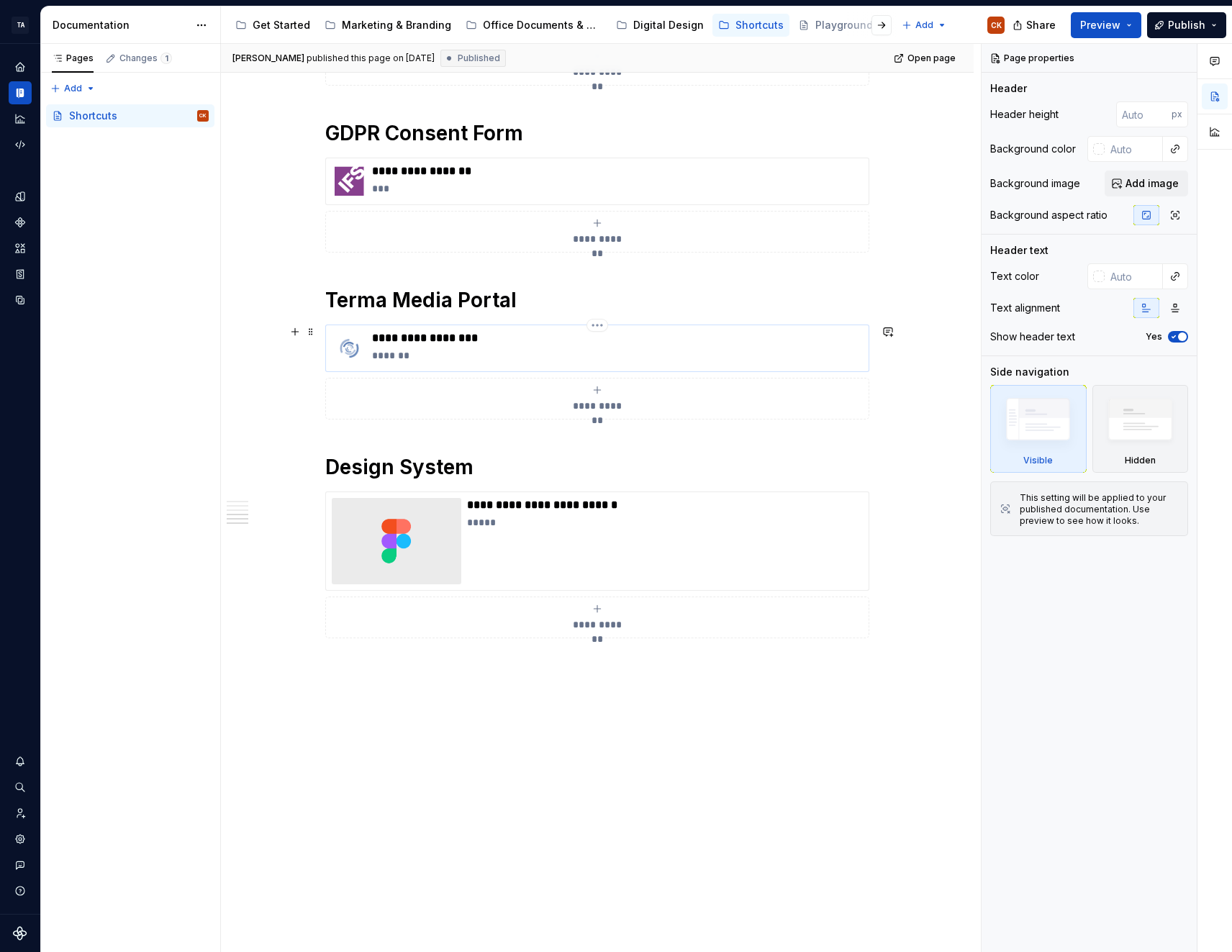
click at [449, 342] on p "**********" at bounding box center [617, 337] width 491 height 14
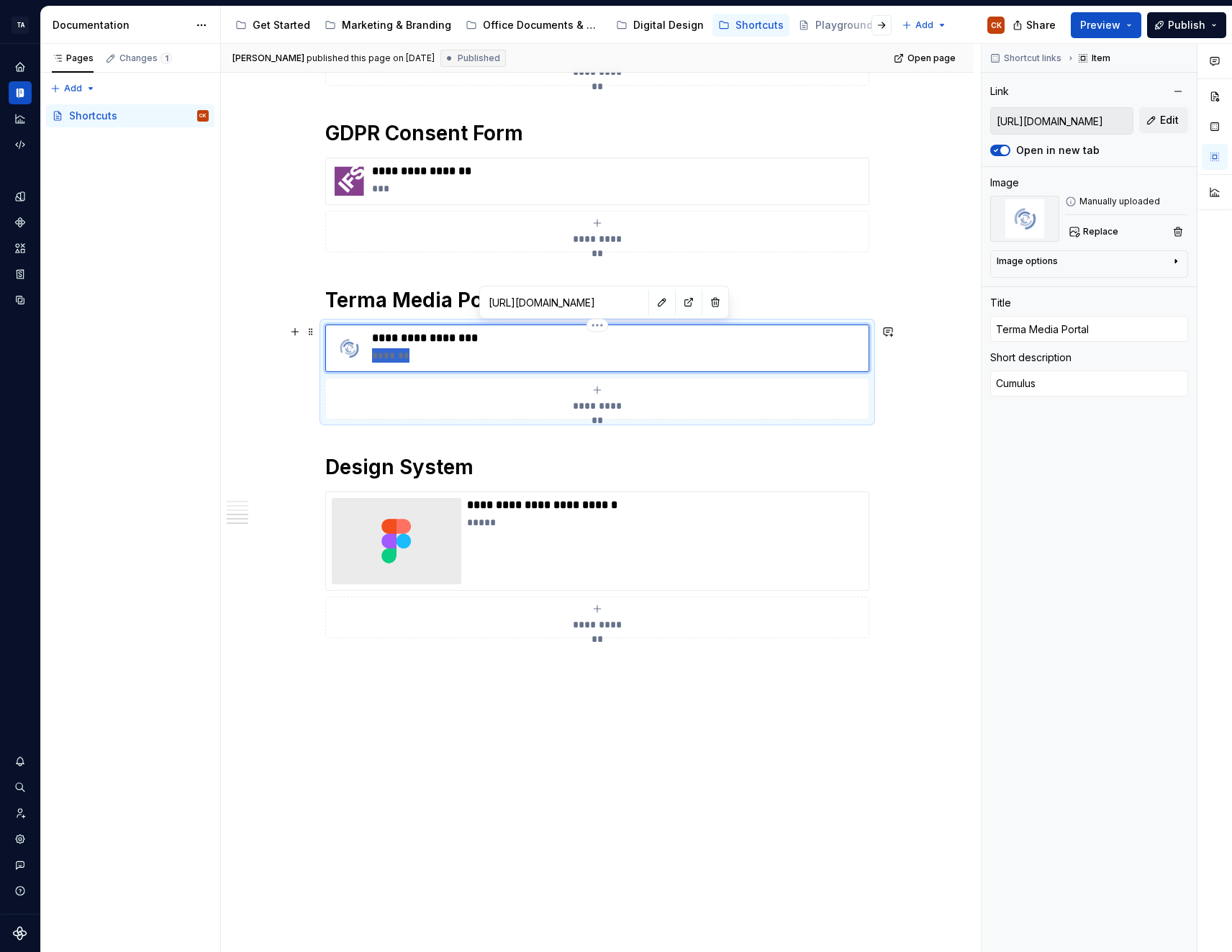
drag, startPoint x: 422, startPoint y: 360, endPoint x: 373, endPoint y: 359, distance: 49.0
click at [373, 359] on p "*******" at bounding box center [617, 355] width 491 height 14
type textarea "*"
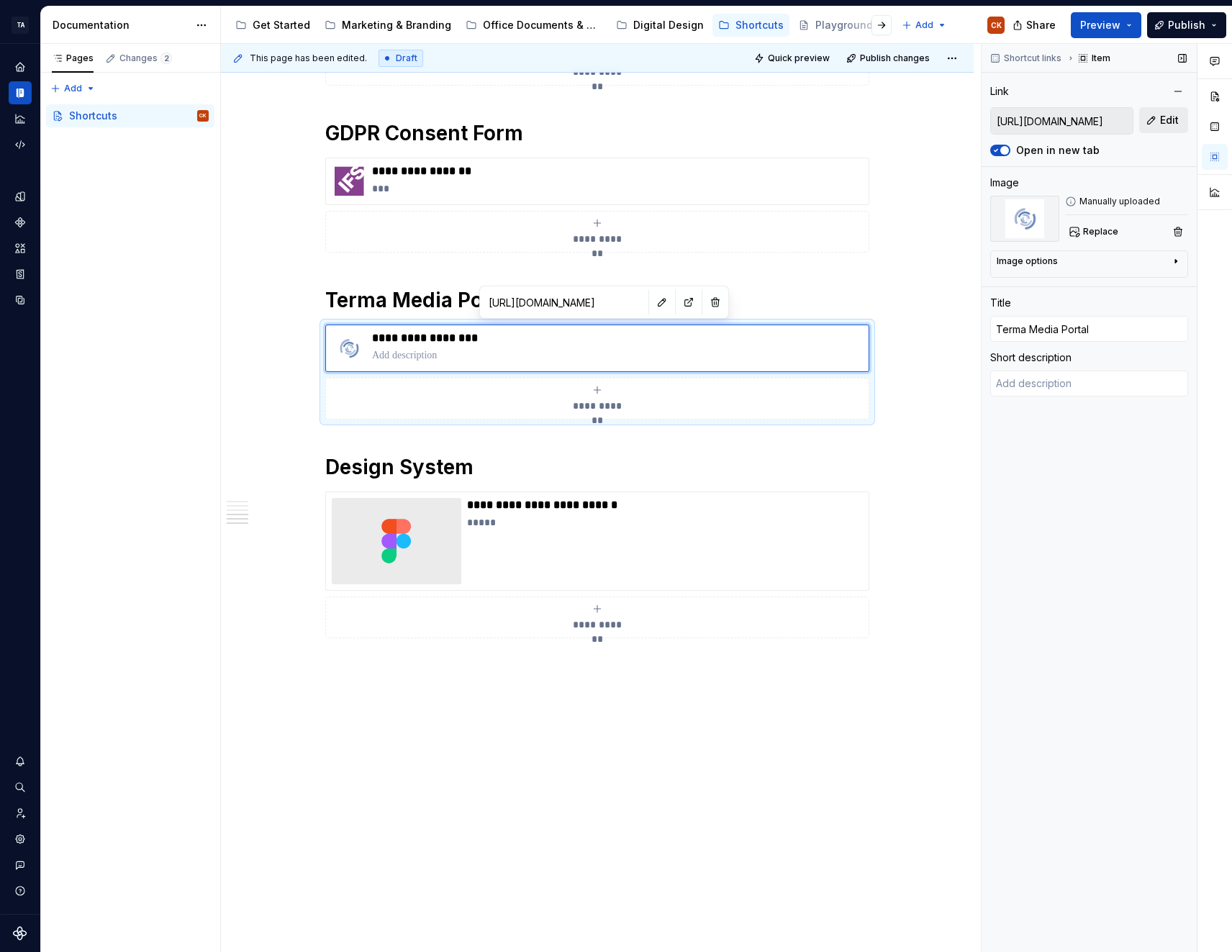
click at [1170, 122] on span "Edit" at bounding box center [1170, 120] width 19 height 14
type textarea "*"
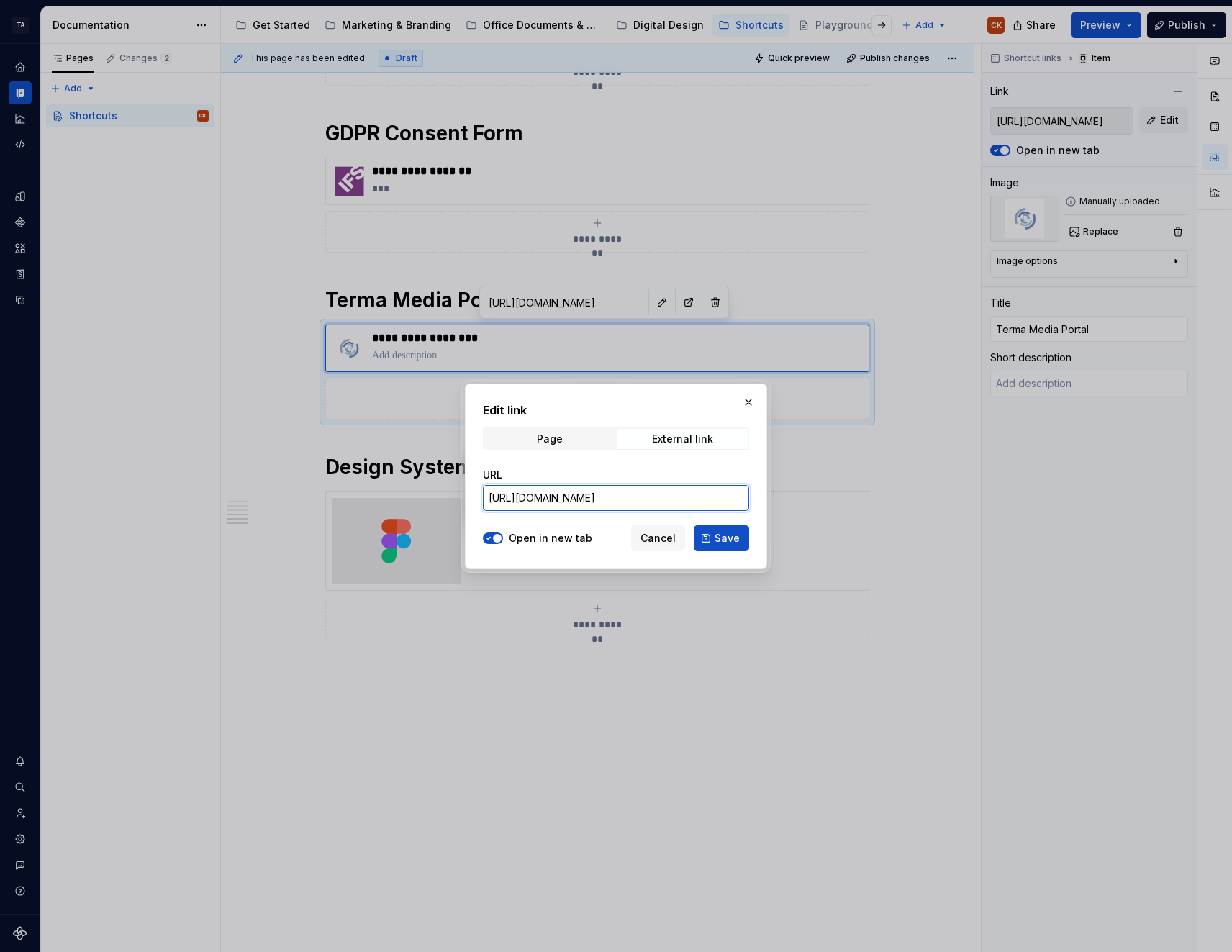
drag, startPoint x: 596, startPoint y: 495, endPoint x: 409, endPoint y: 502, distance: 187.1
click at [409, 502] on div "Edit link Page External link URL https://cumulus.terma.com/ Open in new tab Can…" at bounding box center [616, 476] width 1232 height 952
paste input "media"
type input "https://media.terma.com/"
click at [723, 538] on span "Save" at bounding box center [727, 538] width 25 height 14
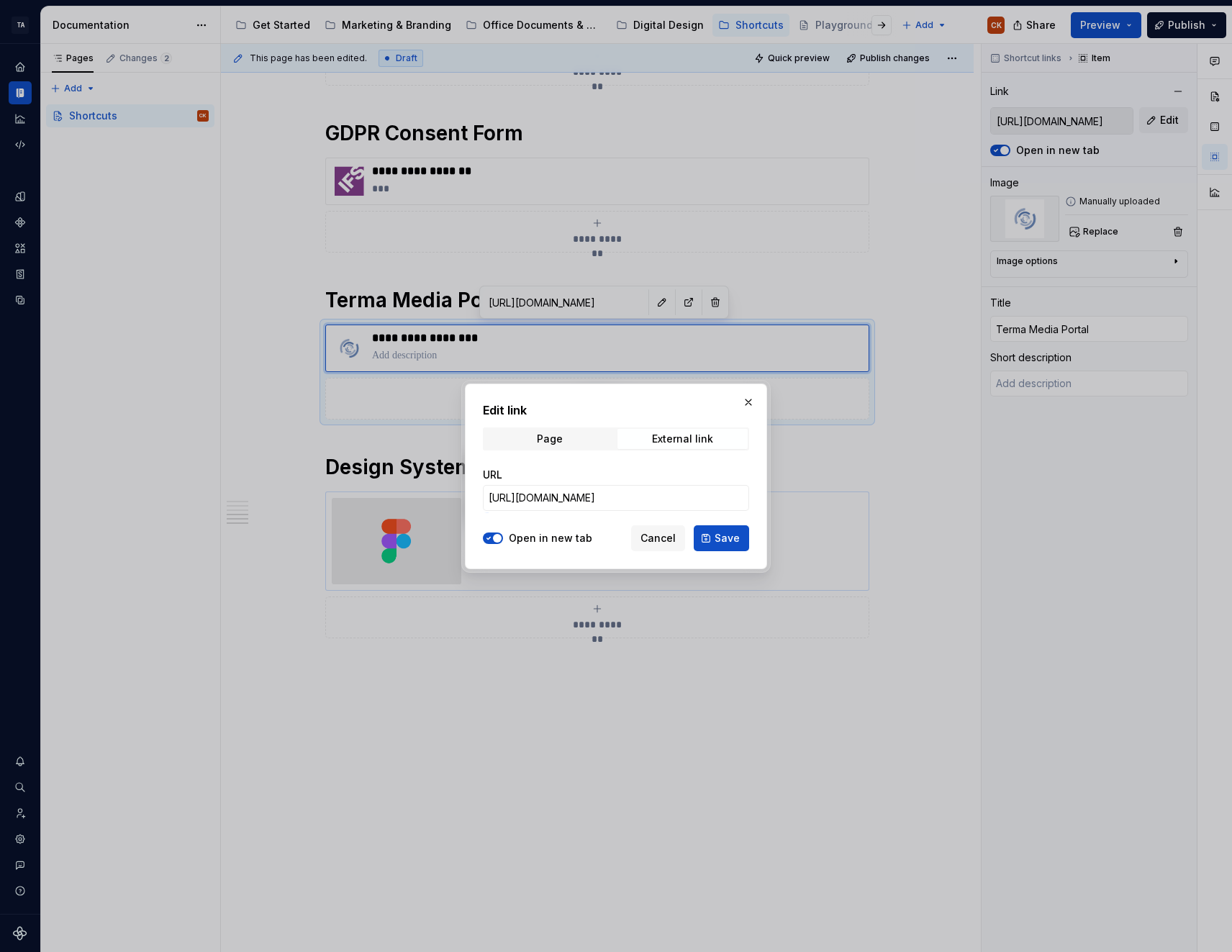
type textarea "*"
type input "https://media.terma.com/"
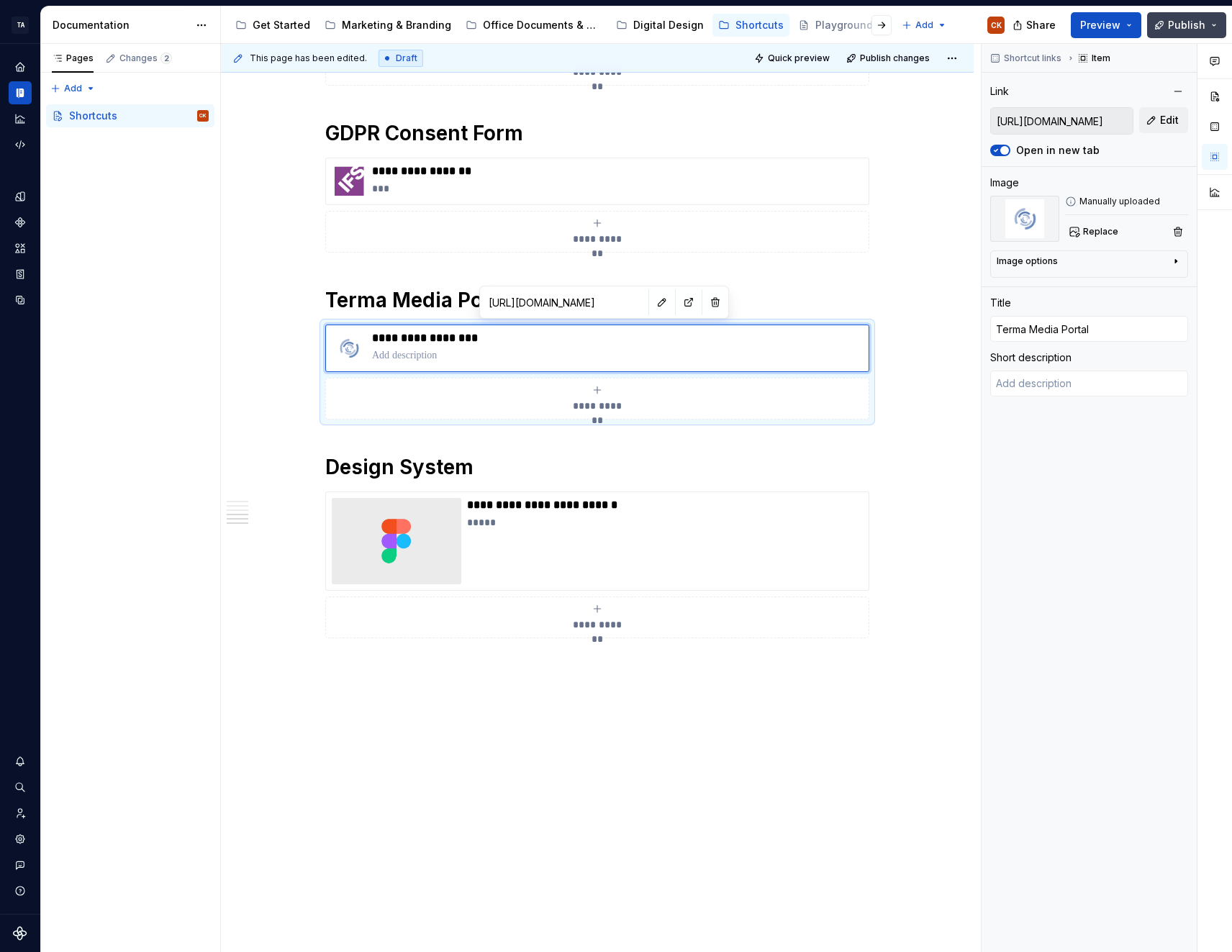
click at [1192, 24] on span "Publish" at bounding box center [1186, 25] width 37 height 14
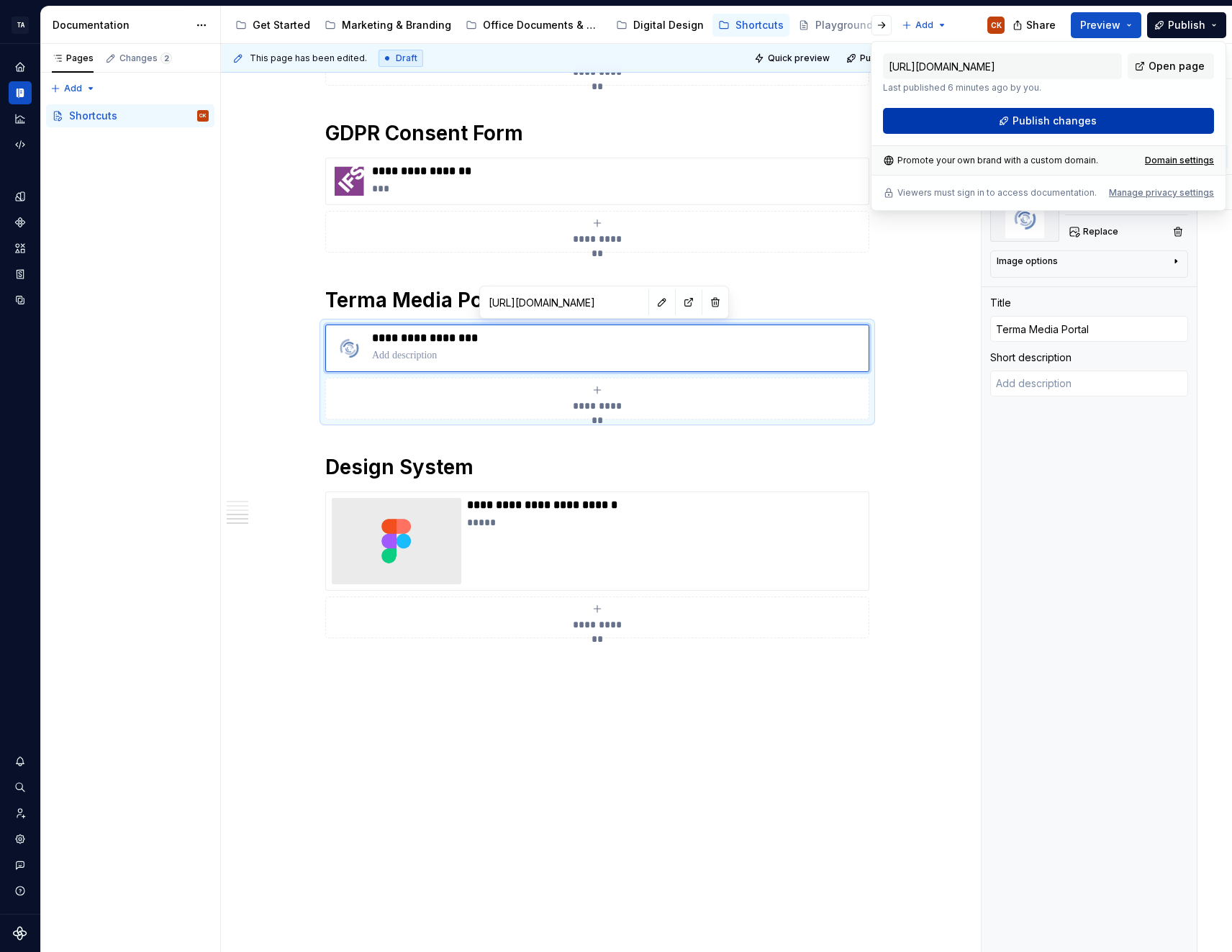
click at [1055, 117] on span "Publish changes" at bounding box center [1055, 121] width 84 height 14
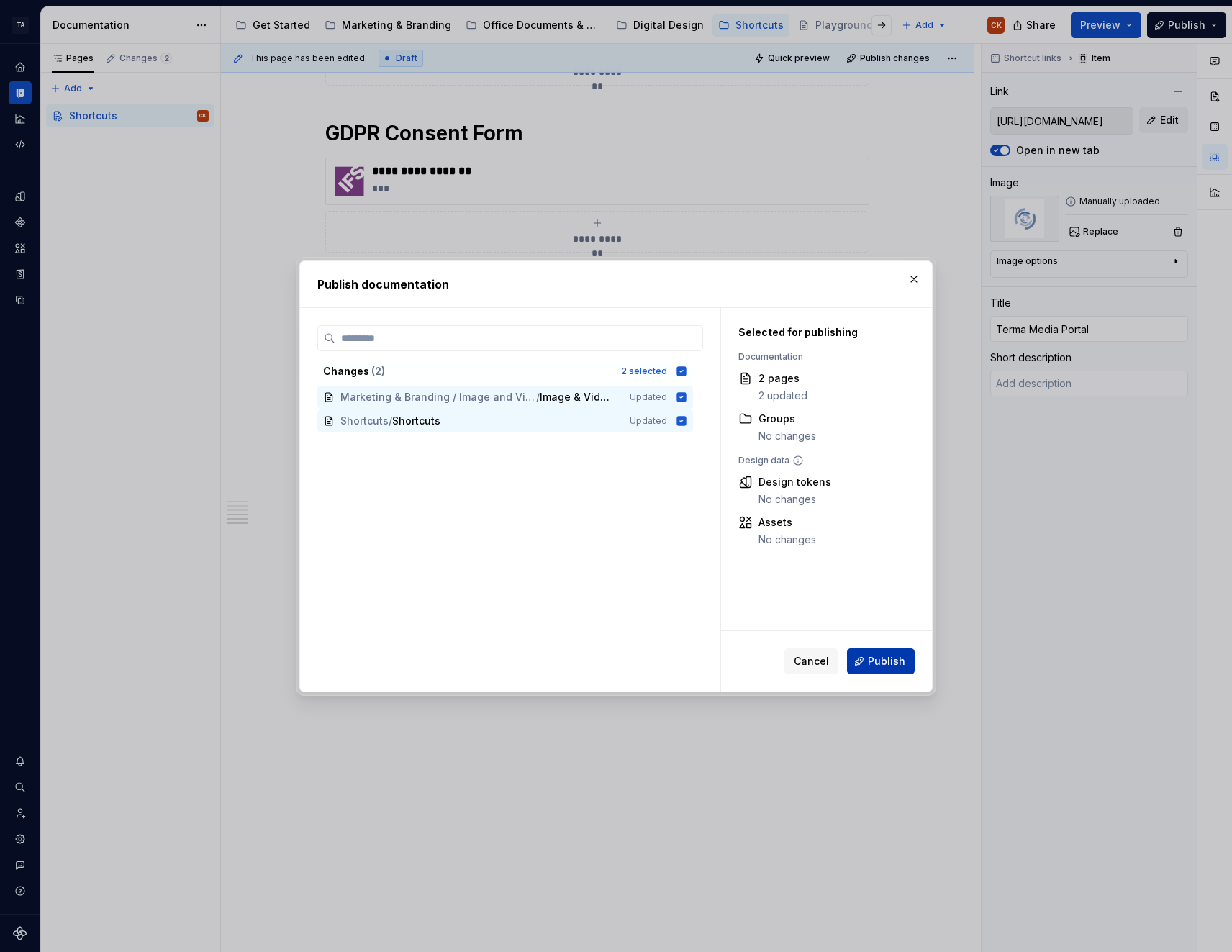
click at [894, 660] on span "Publish" at bounding box center [886, 661] width 37 height 14
type textarea "*"
type input "https://media.terma.com/"
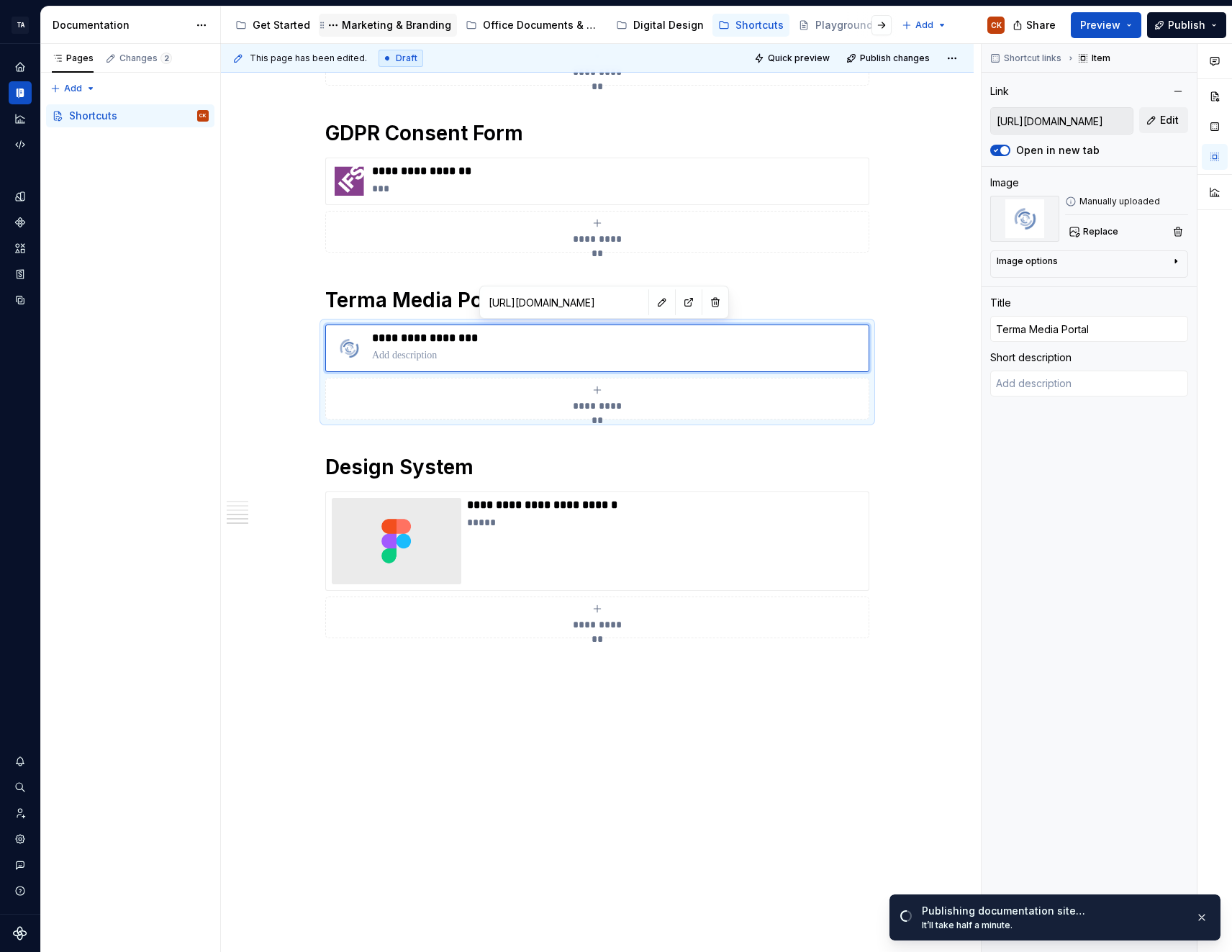
click at [399, 27] on div "Marketing & Branding" at bounding box center [397, 25] width 109 height 14
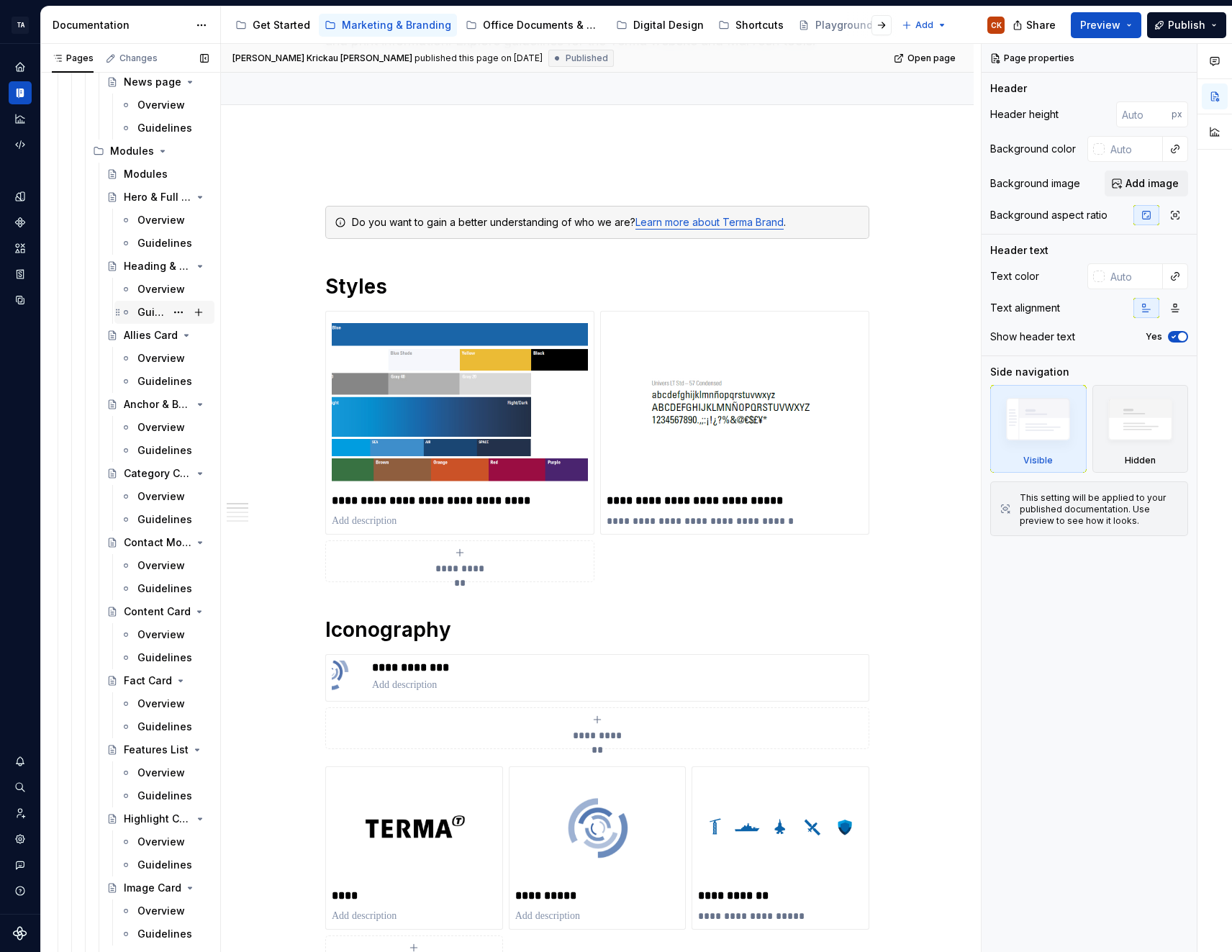
scroll to position [2015, 0]
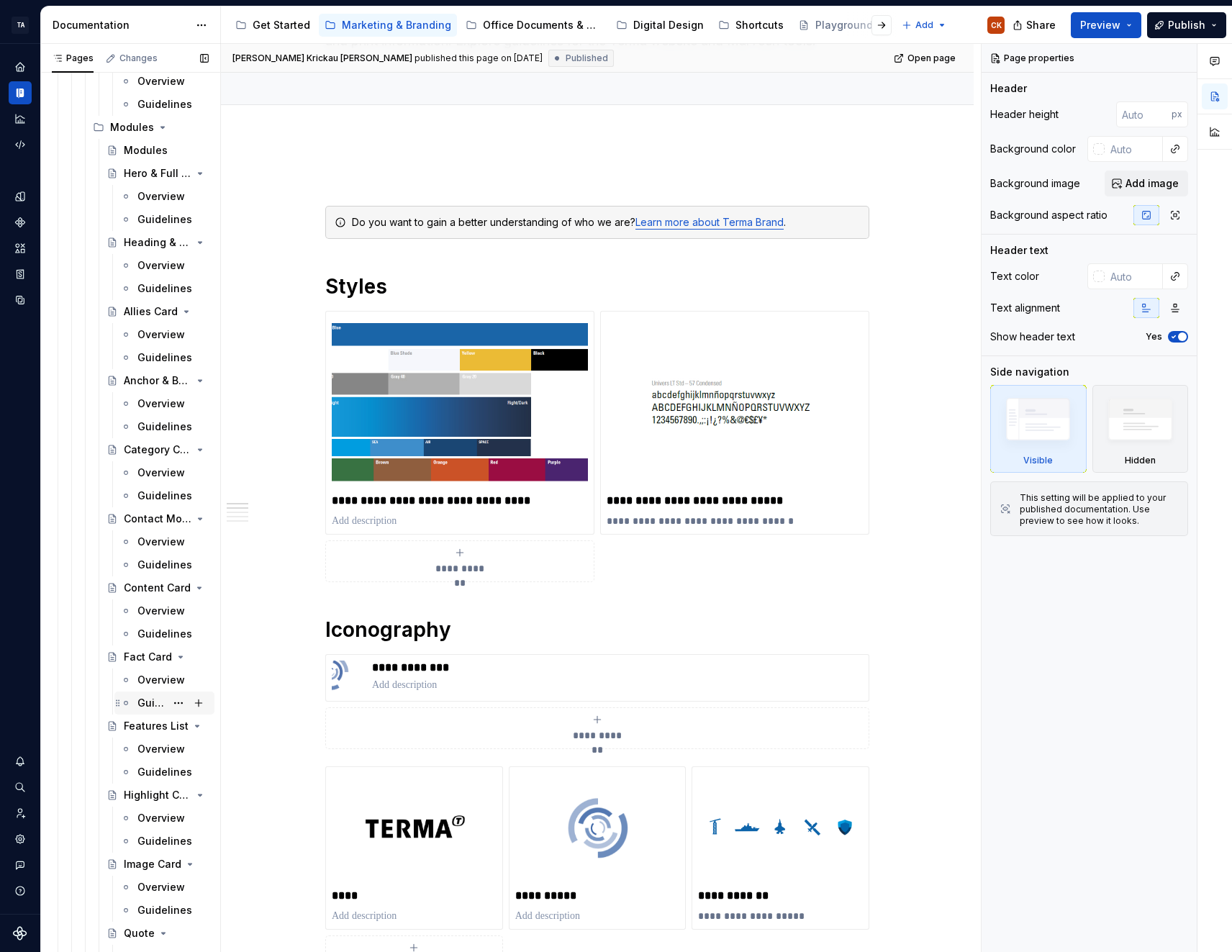
click at [161, 706] on div "Guidelines" at bounding box center [151, 703] width 28 height 14
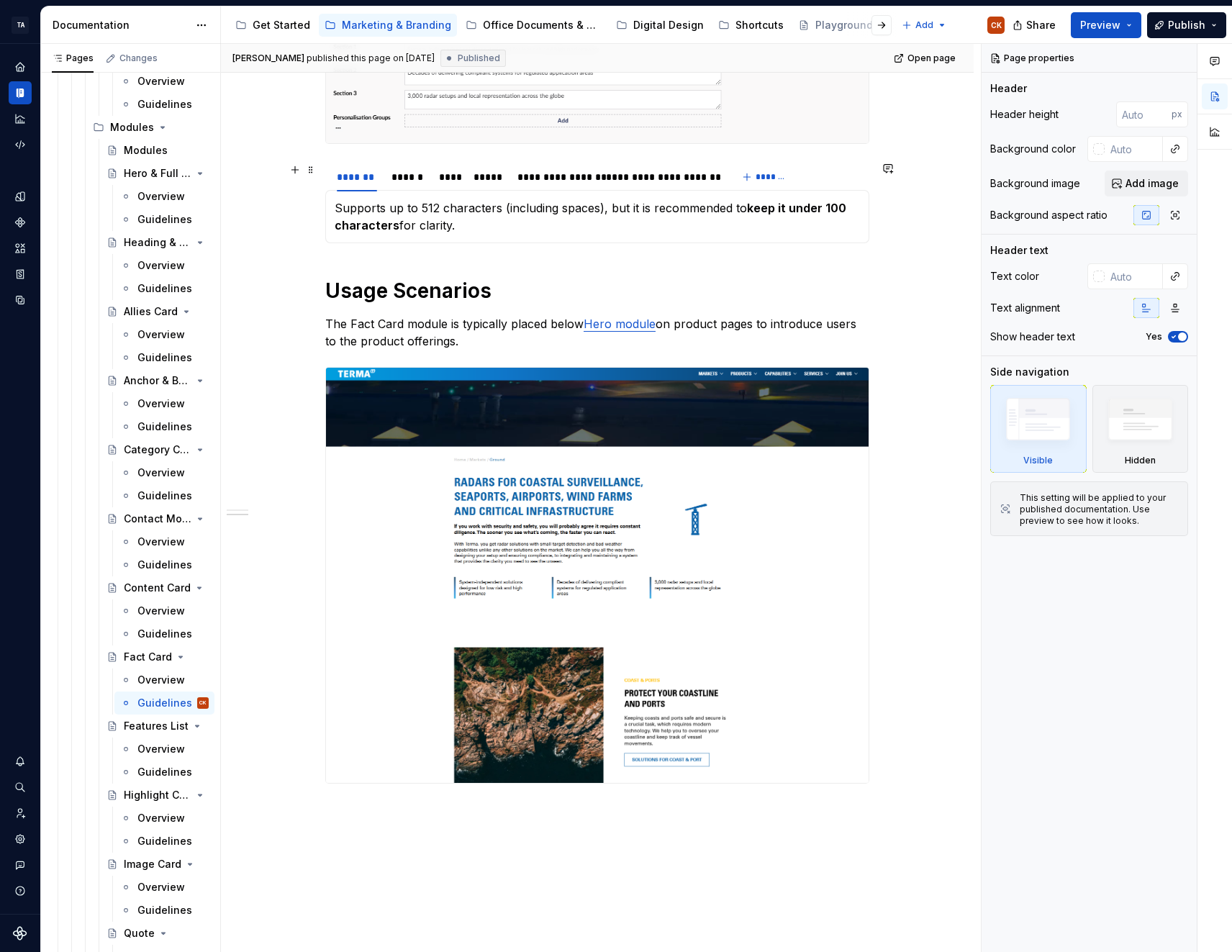
scroll to position [426, 0]
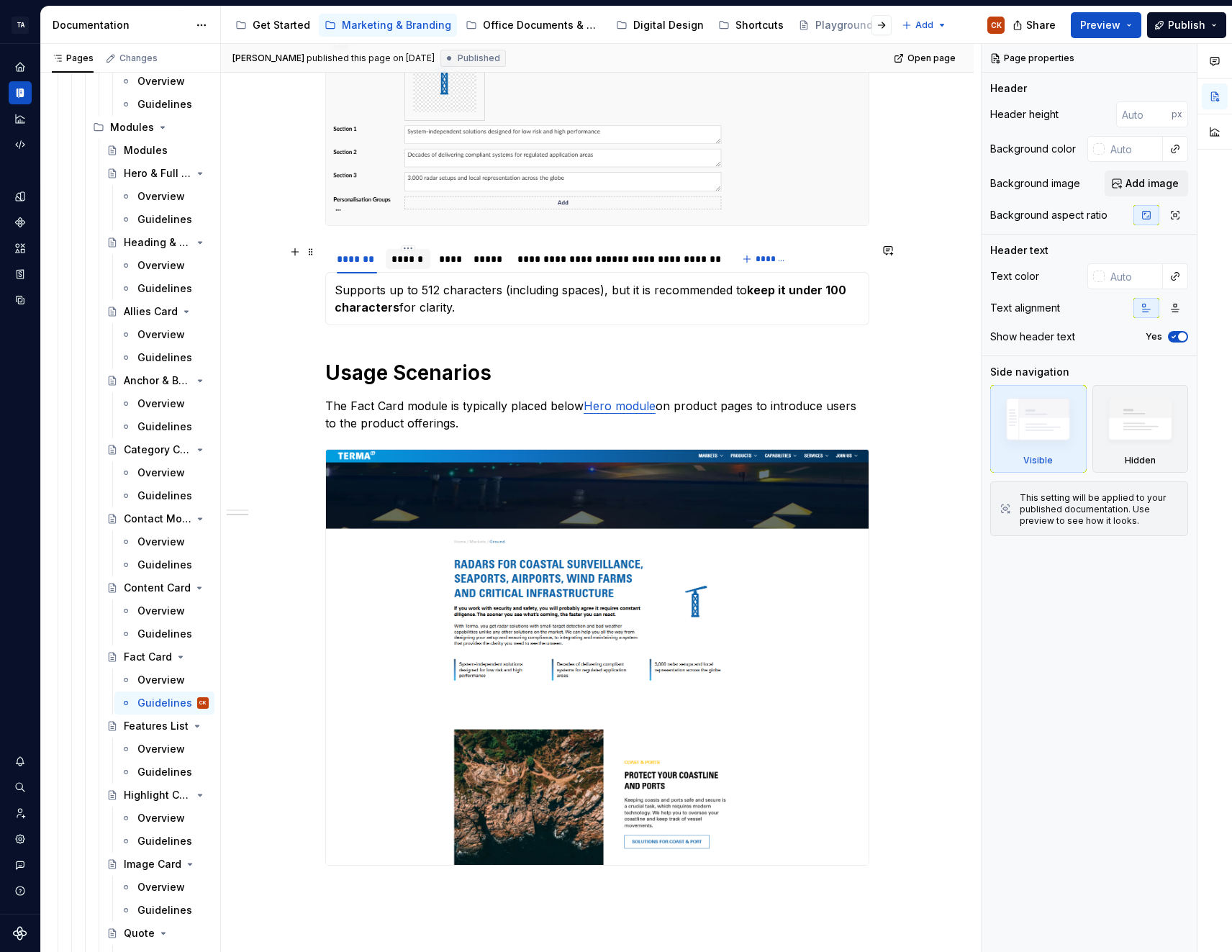
click at [408, 258] on div "******" at bounding box center [407, 259] width 34 height 14
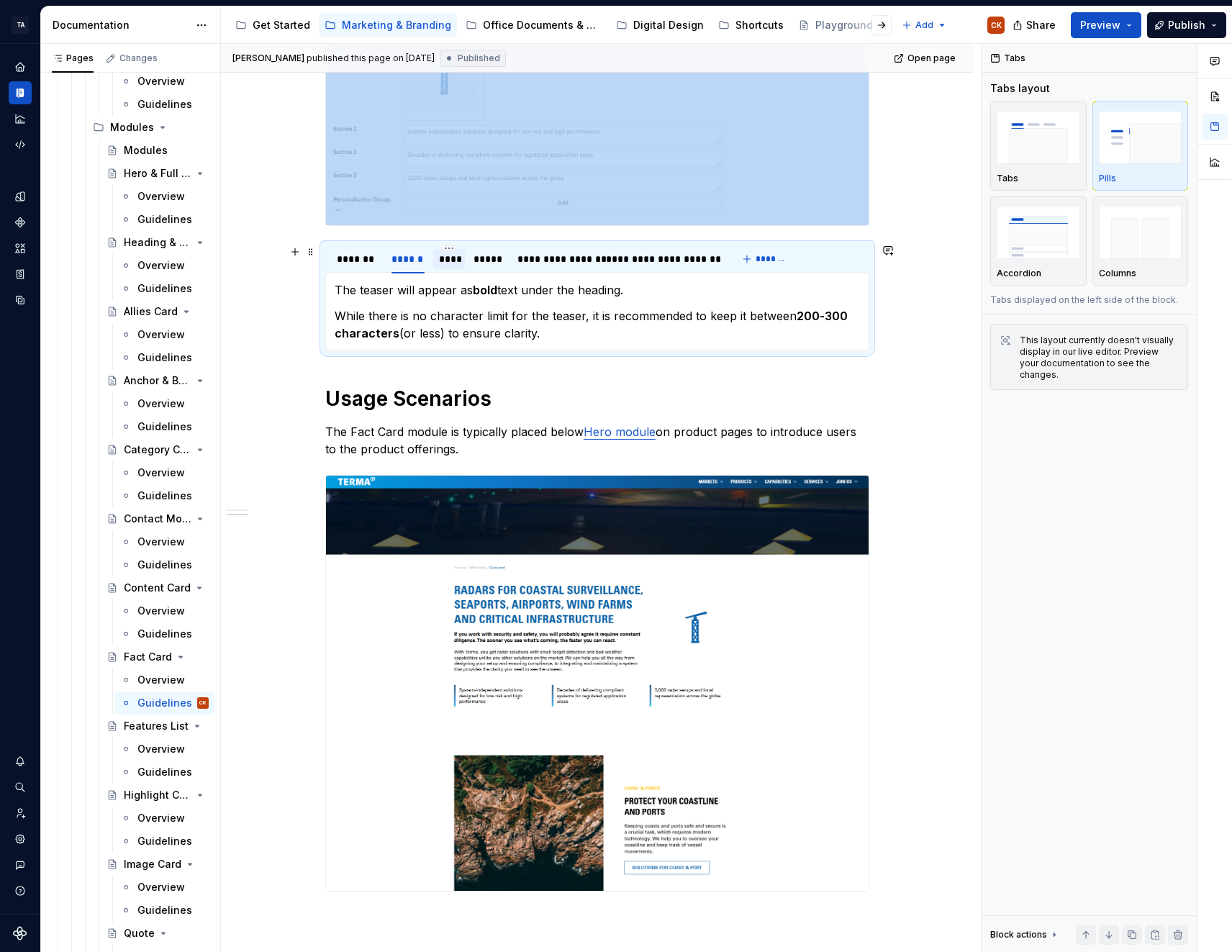
type textarea "*"
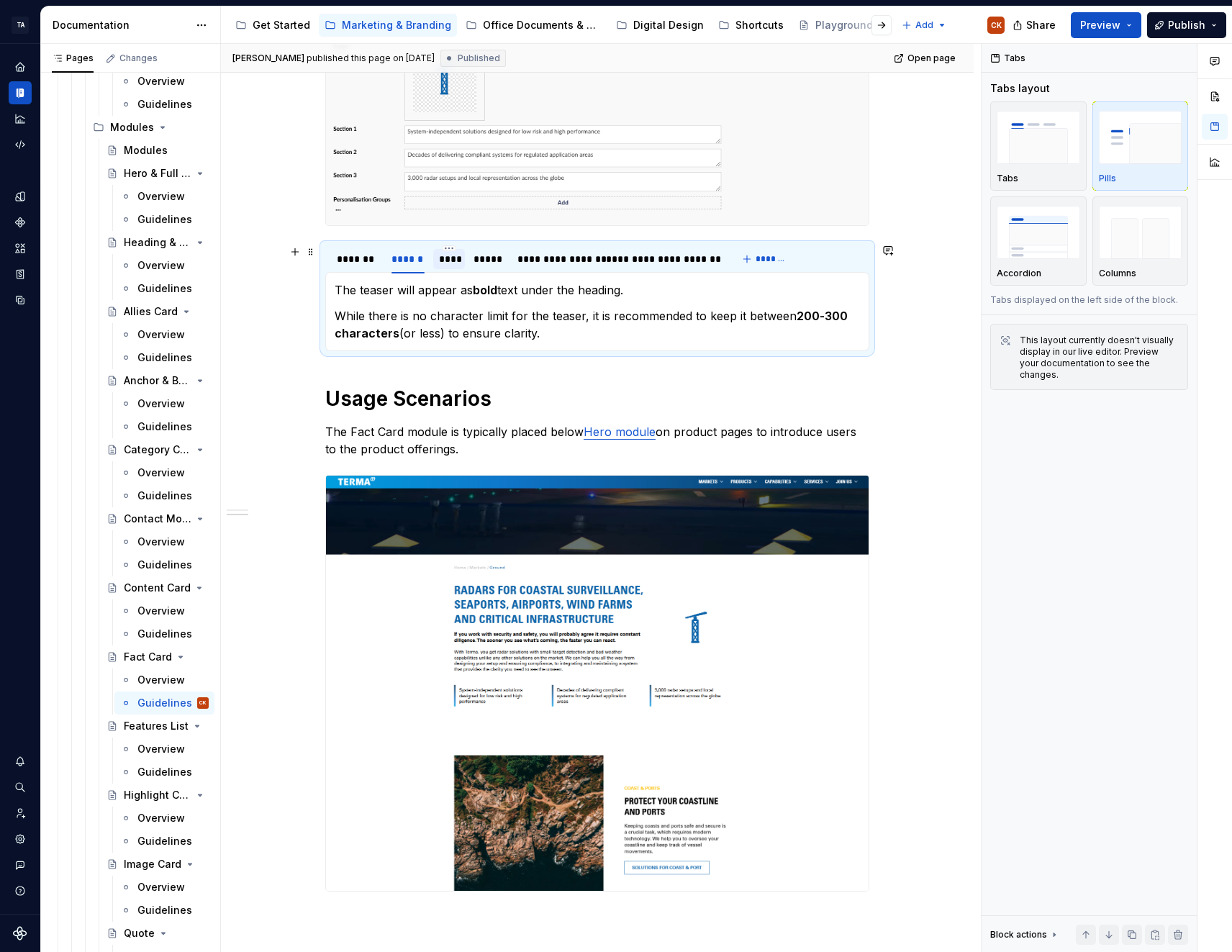
click at [449, 256] on div "****" at bounding box center [450, 259] width 21 height 14
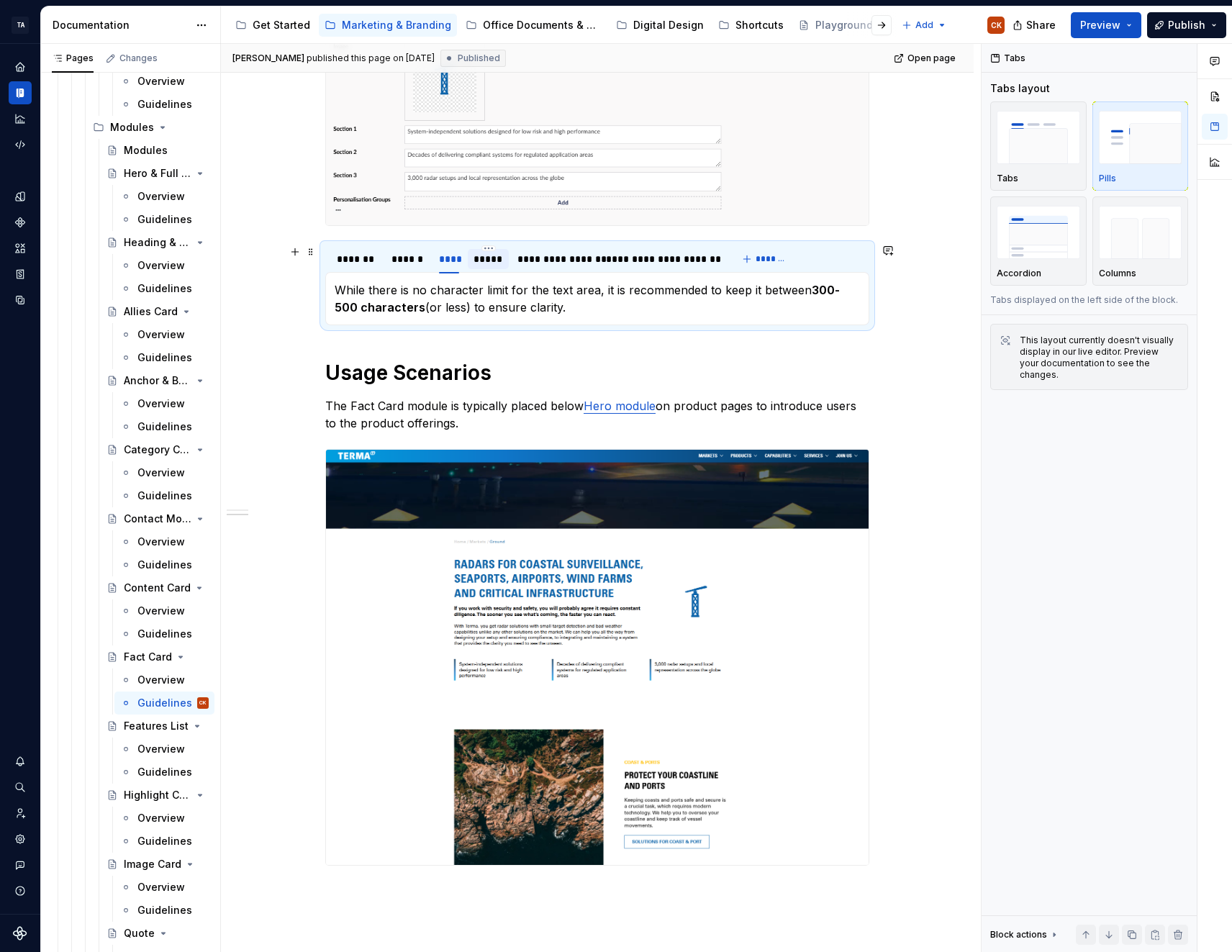
click at [485, 254] on div "*****" at bounding box center [488, 259] width 30 height 14
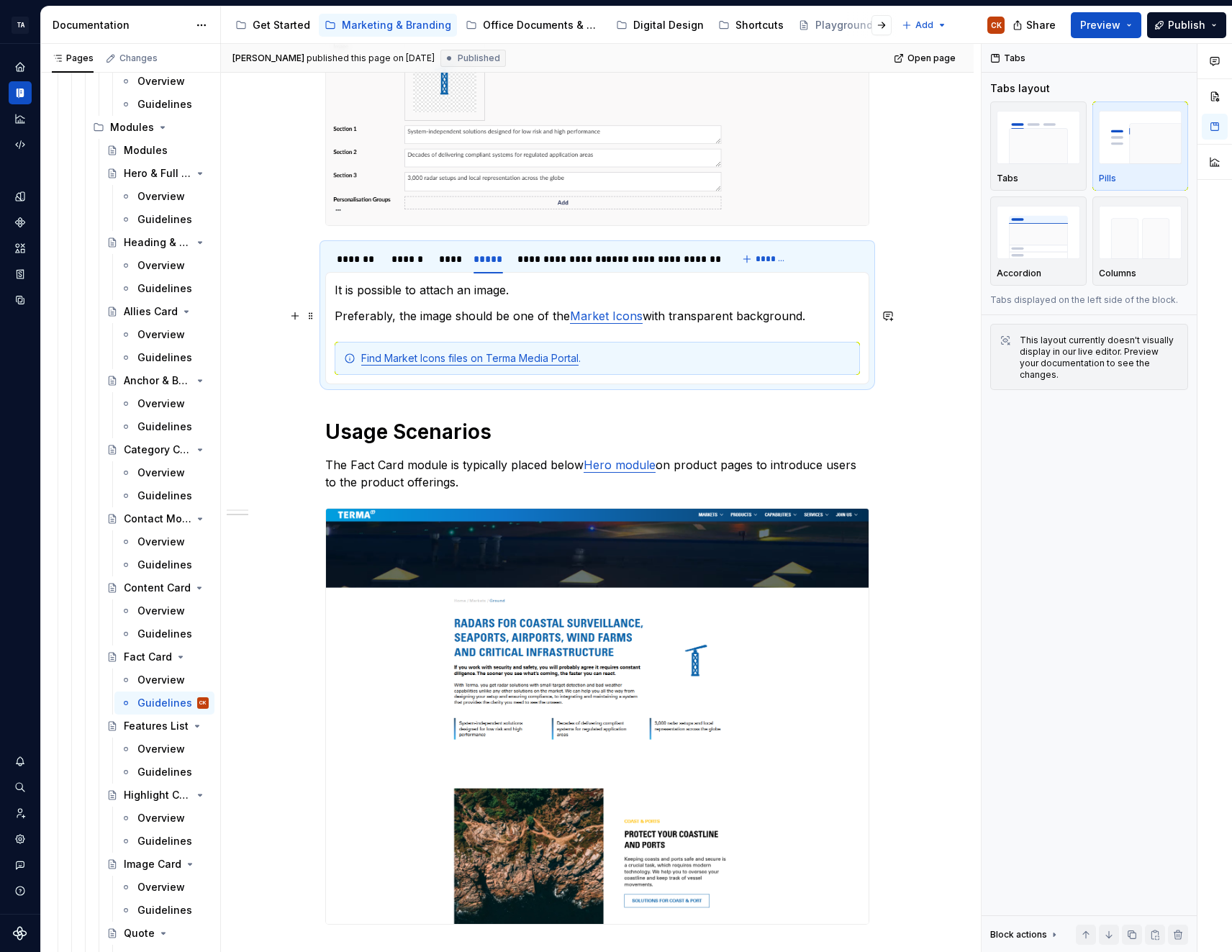
click at [593, 319] on link "Market Icons" at bounding box center [606, 315] width 73 height 14
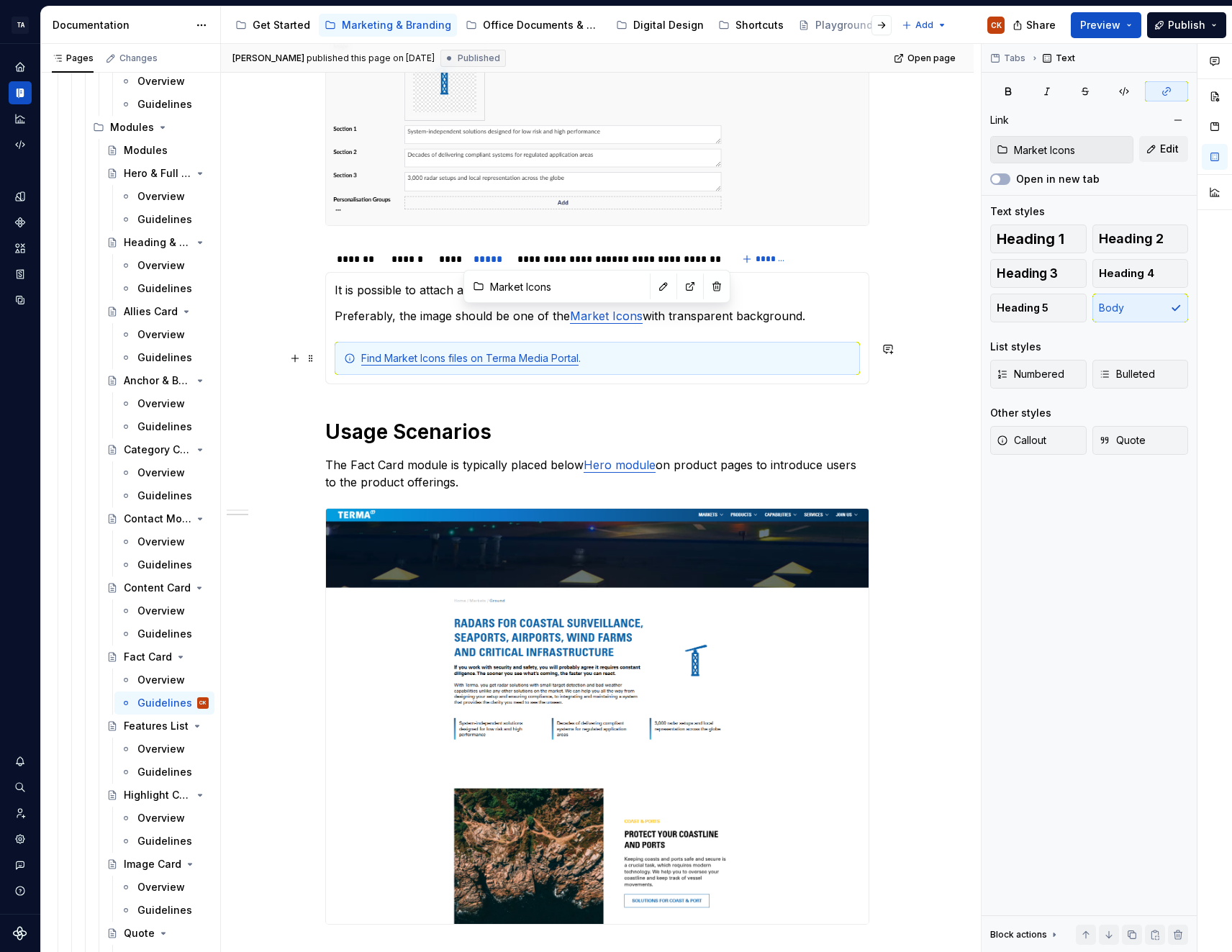
click at [549, 362] on link "Find Market Icons files on Terma Media Portal" at bounding box center [470, 358] width 218 height 12
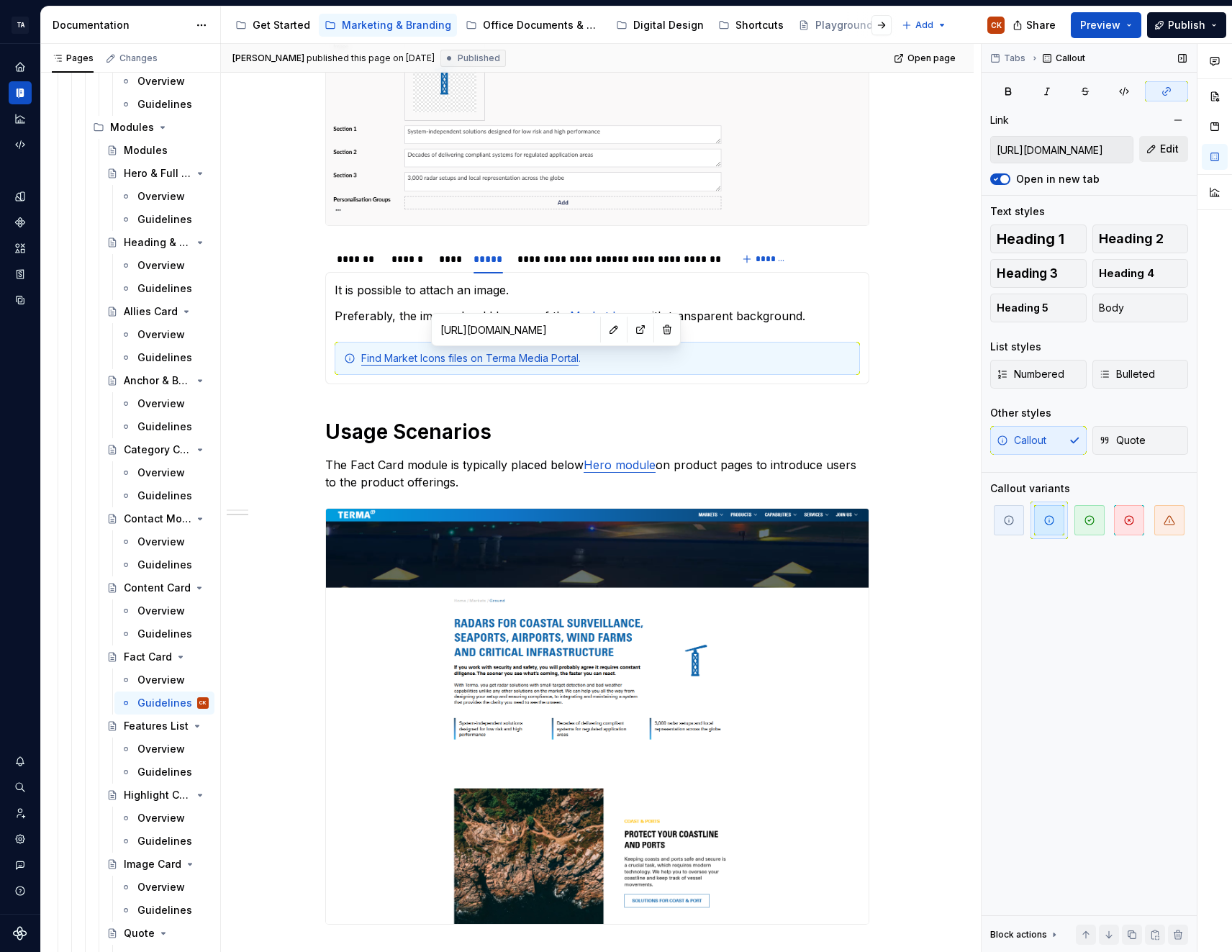
click at [1174, 149] on span "Edit" at bounding box center [1170, 149] width 19 height 14
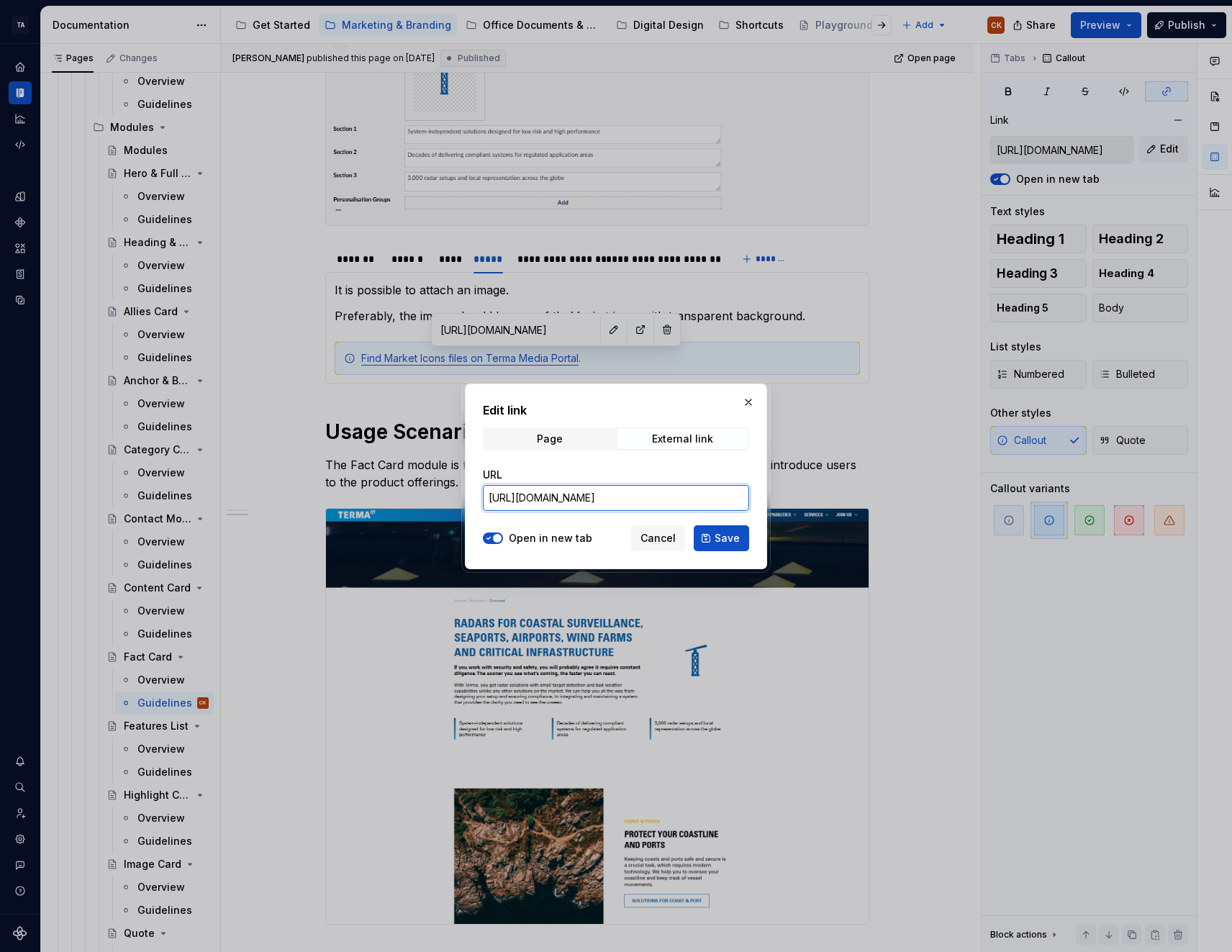
scroll to position [0, 40]
drag, startPoint x: 489, startPoint y: 498, endPoint x: 1234, endPoint y: 426, distance: 748.5
click at [1232, 426] on html "TA Digital Web Design CK Design system data Documentation Accessibility guide f…" at bounding box center [616, 476] width 1232 height 952
paste input "media.terma.com/main/thumbnailview/Categories=266"
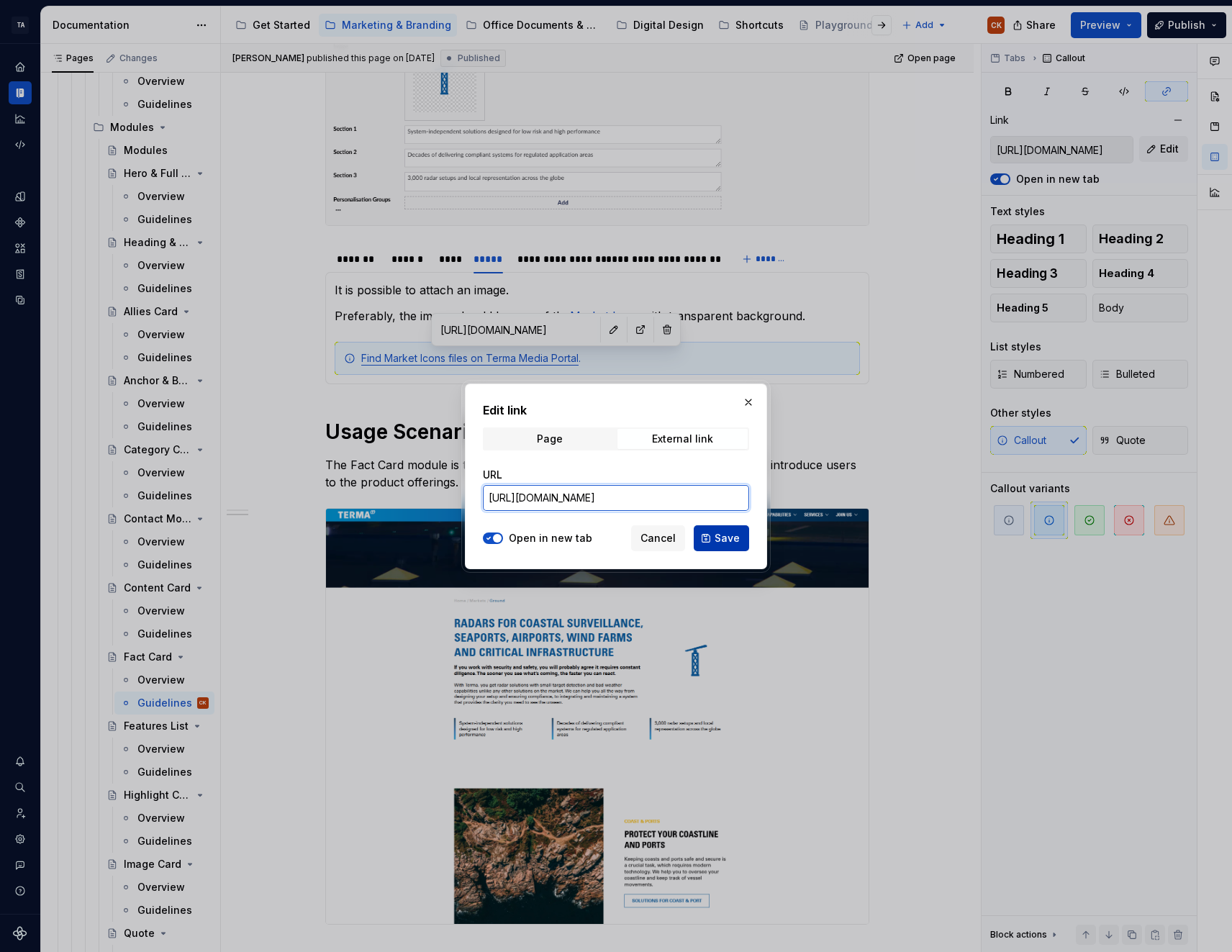
type input "https://media.terma.com/main/thumbnailview/Categories=266"
click at [722, 538] on span "Save" at bounding box center [727, 538] width 25 height 14
type input "https://media.terma.com/main/thumbnailview/Categories=266"
type textarea "*"
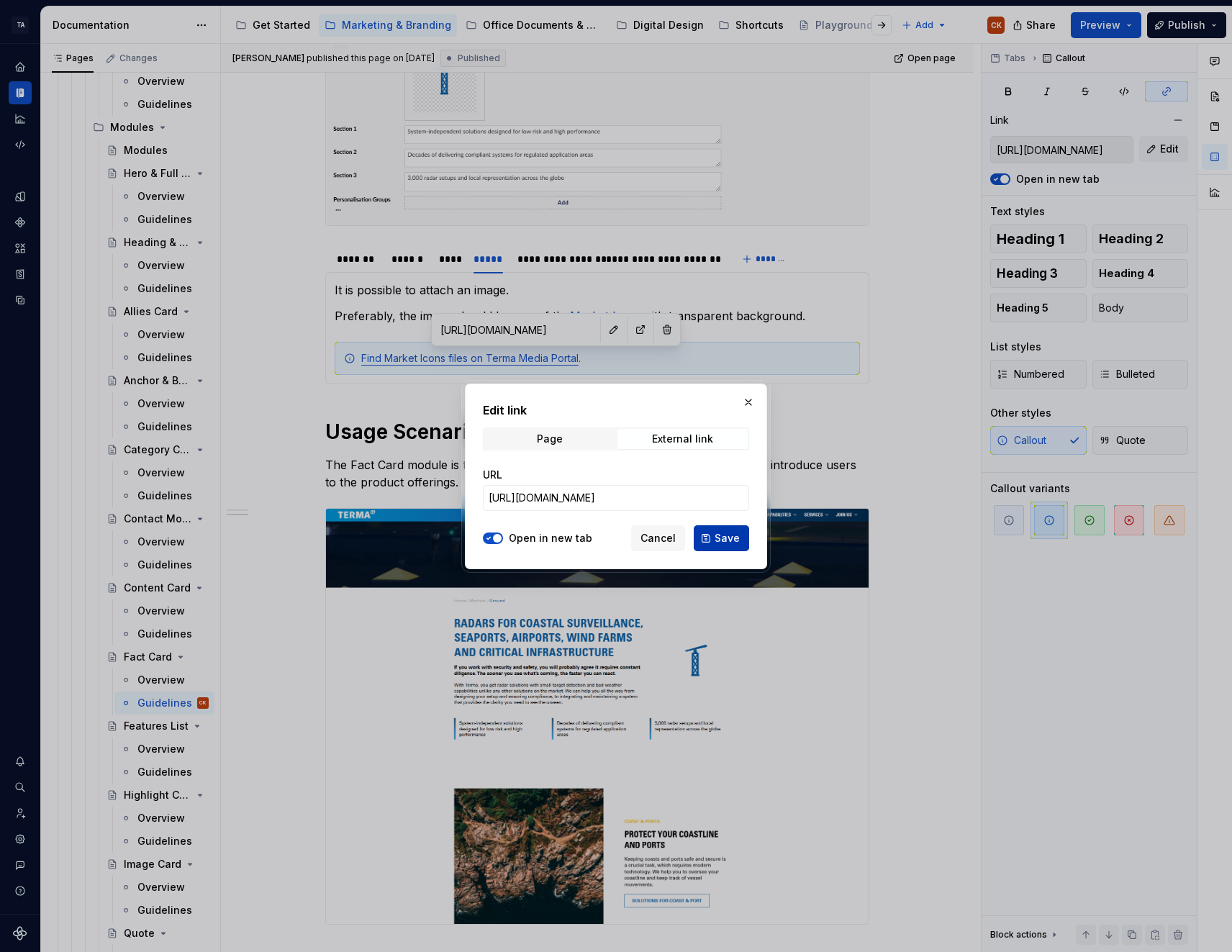
type input "https://media.terma.com/main/thumbnailview/Categories=266"
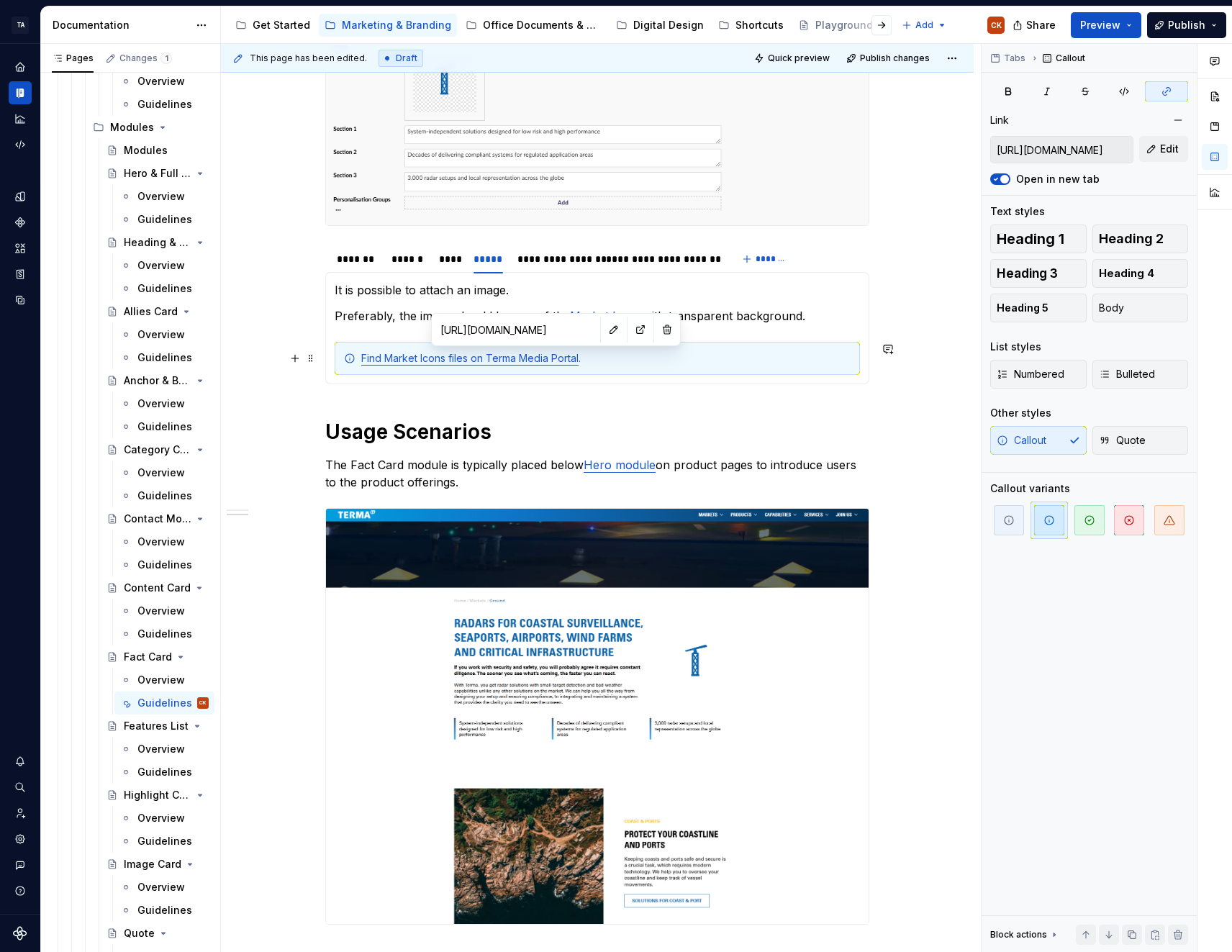
click at [400, 358] on link "Find Market Icons files on Terma Media Portal" at bounding box center [470, 358] width 218 height 12
click at [622, 319] on link "Market Icons" at bounding box center [606, 315] width 73 height 14
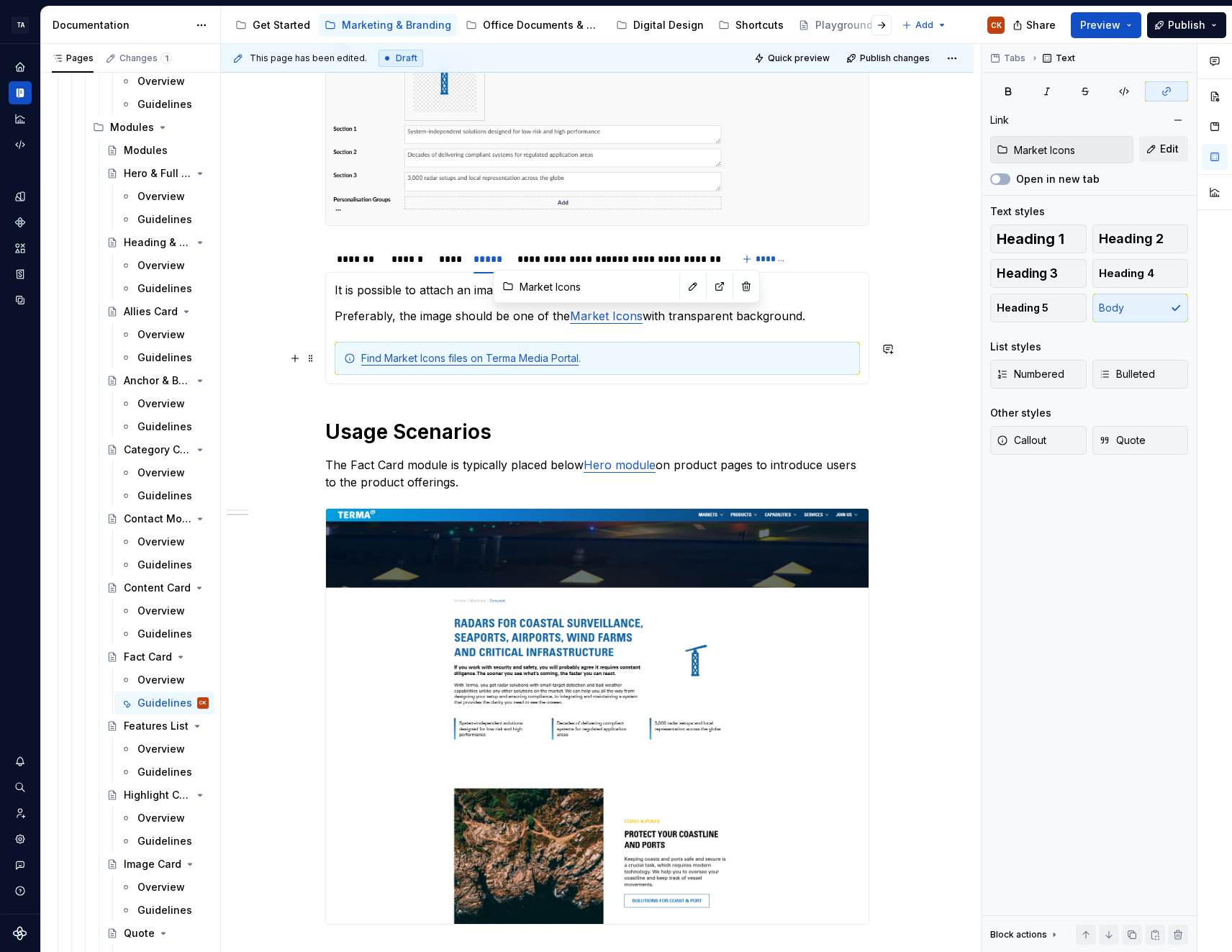
click at [486, 356] on link "Find Market Icons files on Terma Media Portal" at bounding box center [470, 358] width 218 height 12
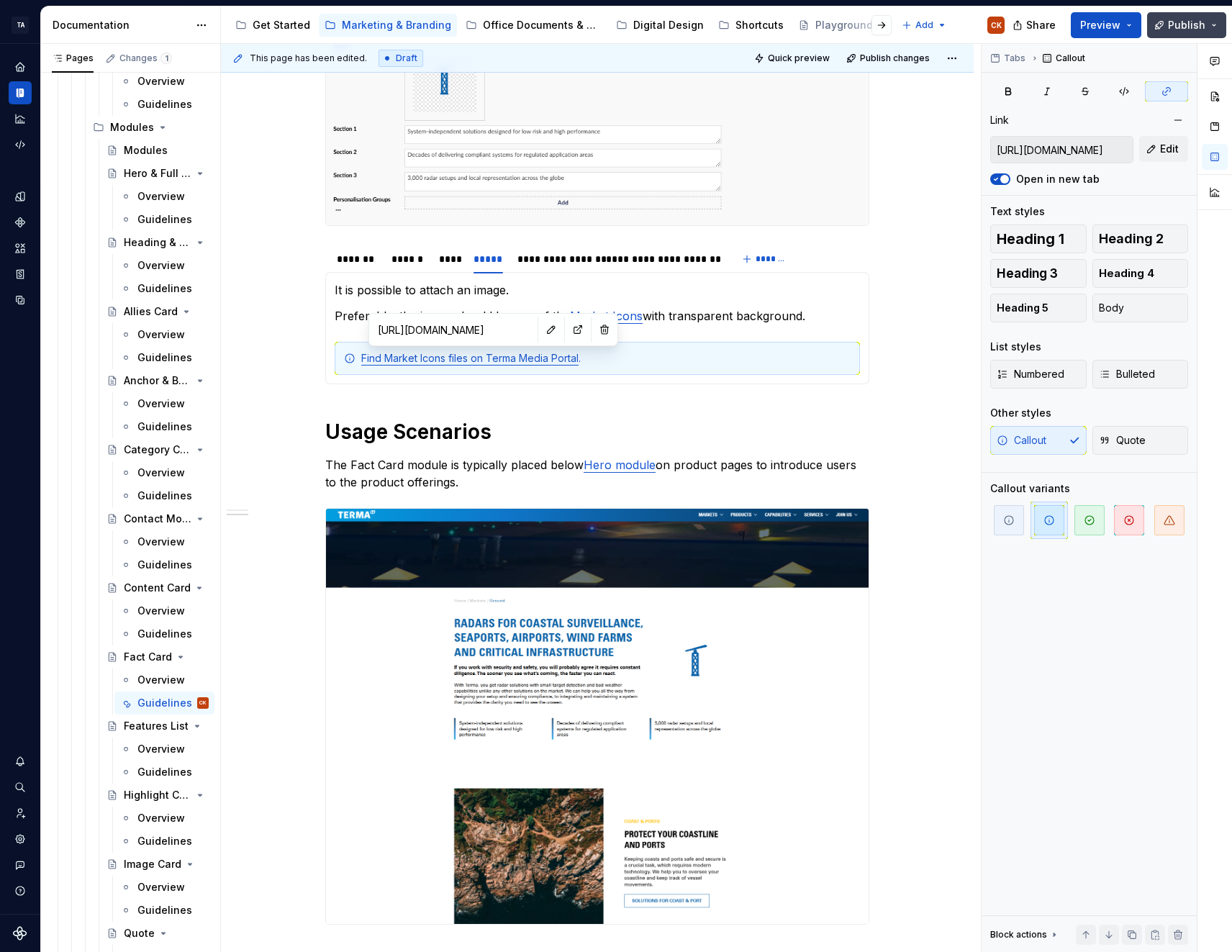
click at [1171, 22] on span "Publish" at bounding box center [1186, 25] width 37 height 14
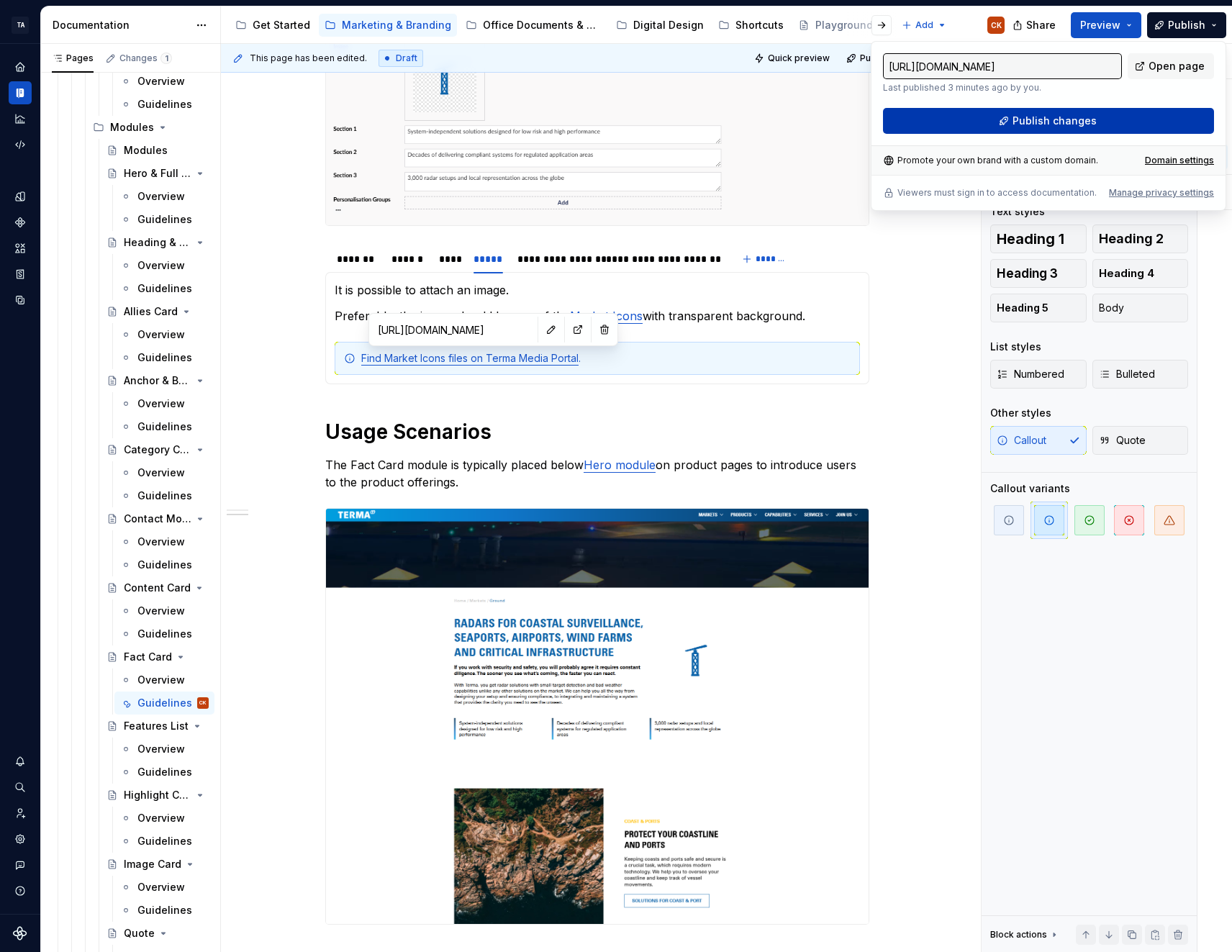
drag, startPoint x: 1171, startPoint y: 22, endPoint x: 1085, endPoint y: 123, distance: 132.7
click at [1085, 123] on span "Publish changes" at bounding box center [1055, 121] width 84 height 14
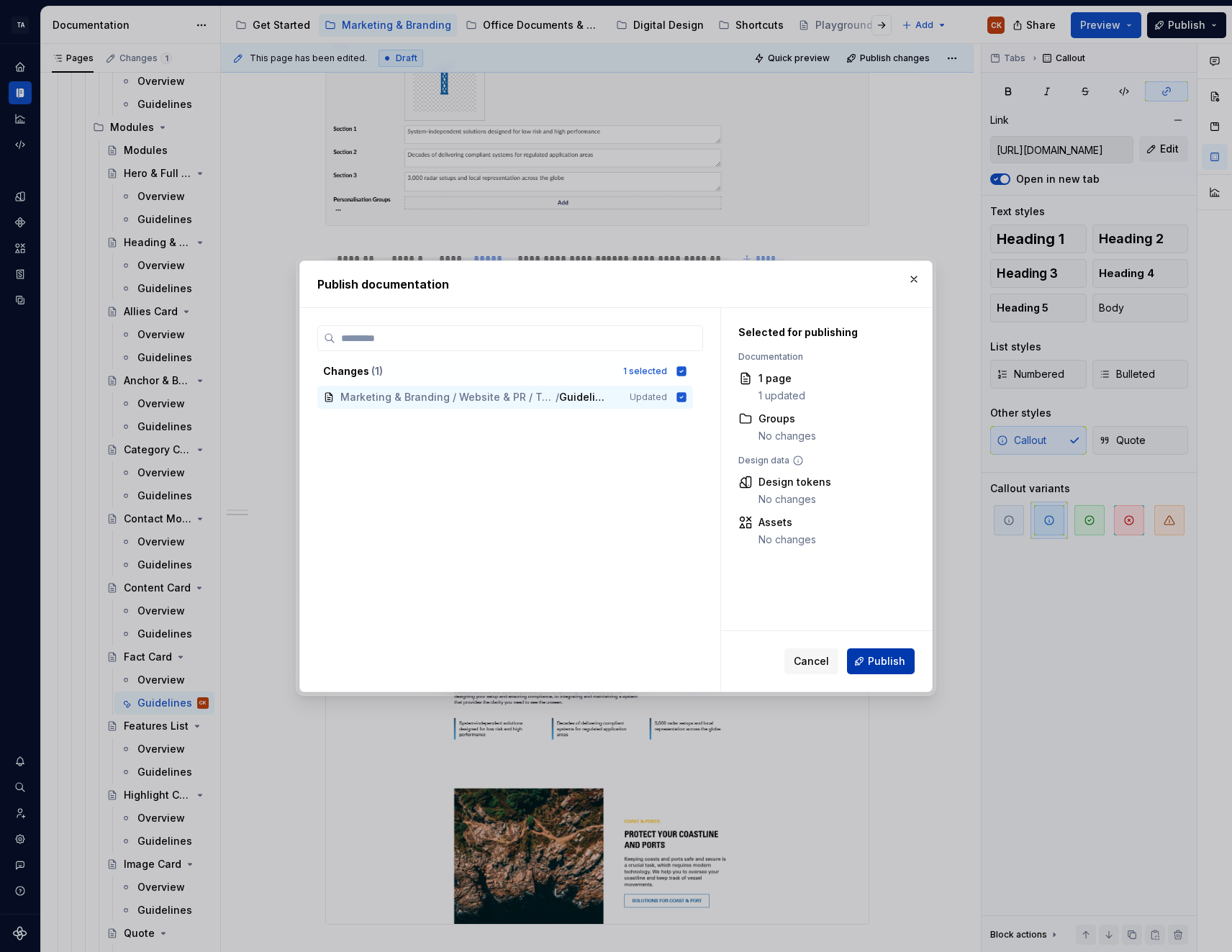
click at [886, 662] on span "Publish" at bounding box center [886, 661] width 37 height 14
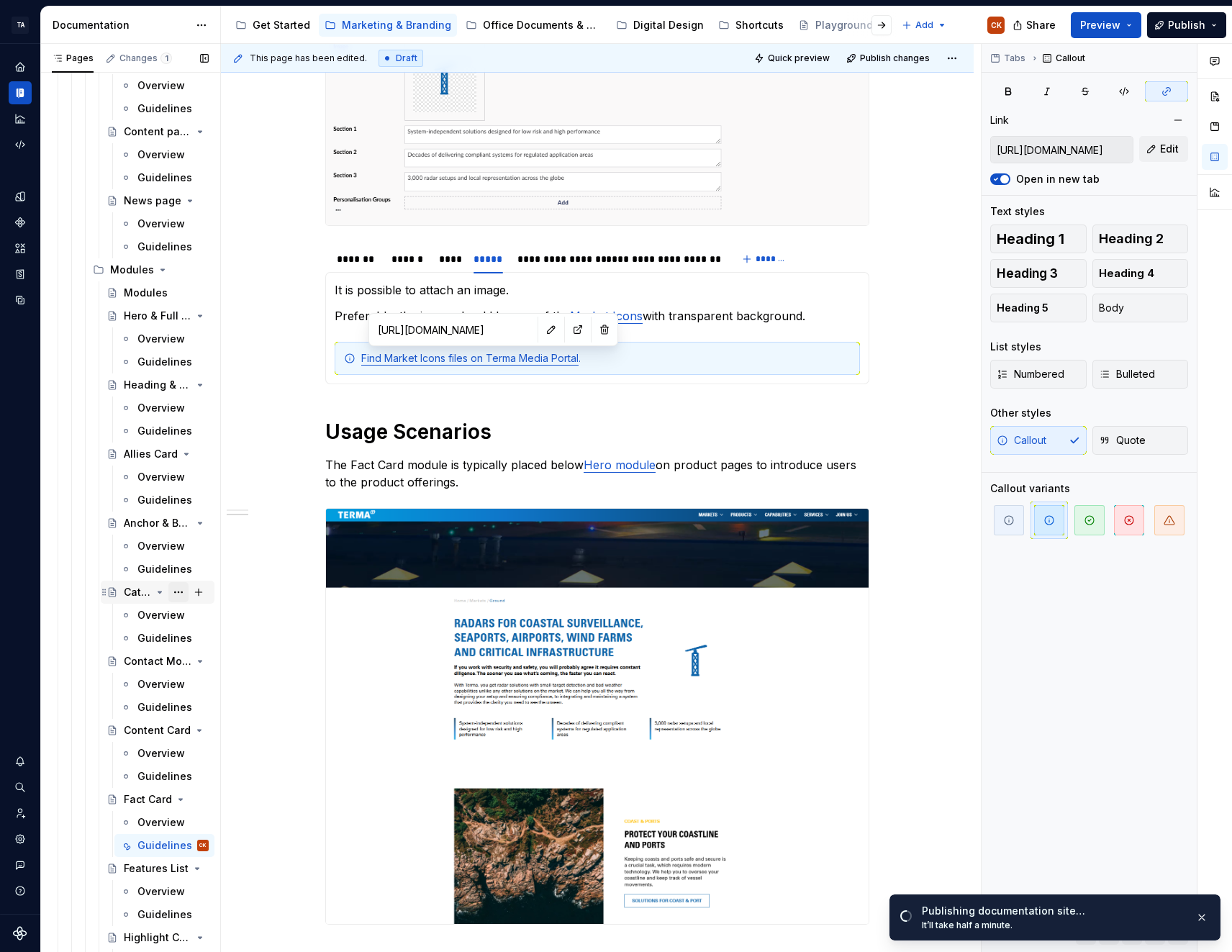
scroll to position [1871, 0]
click at [154, 708] on div "Guidelines" at bounding box center [151, 708] width 28 height 14
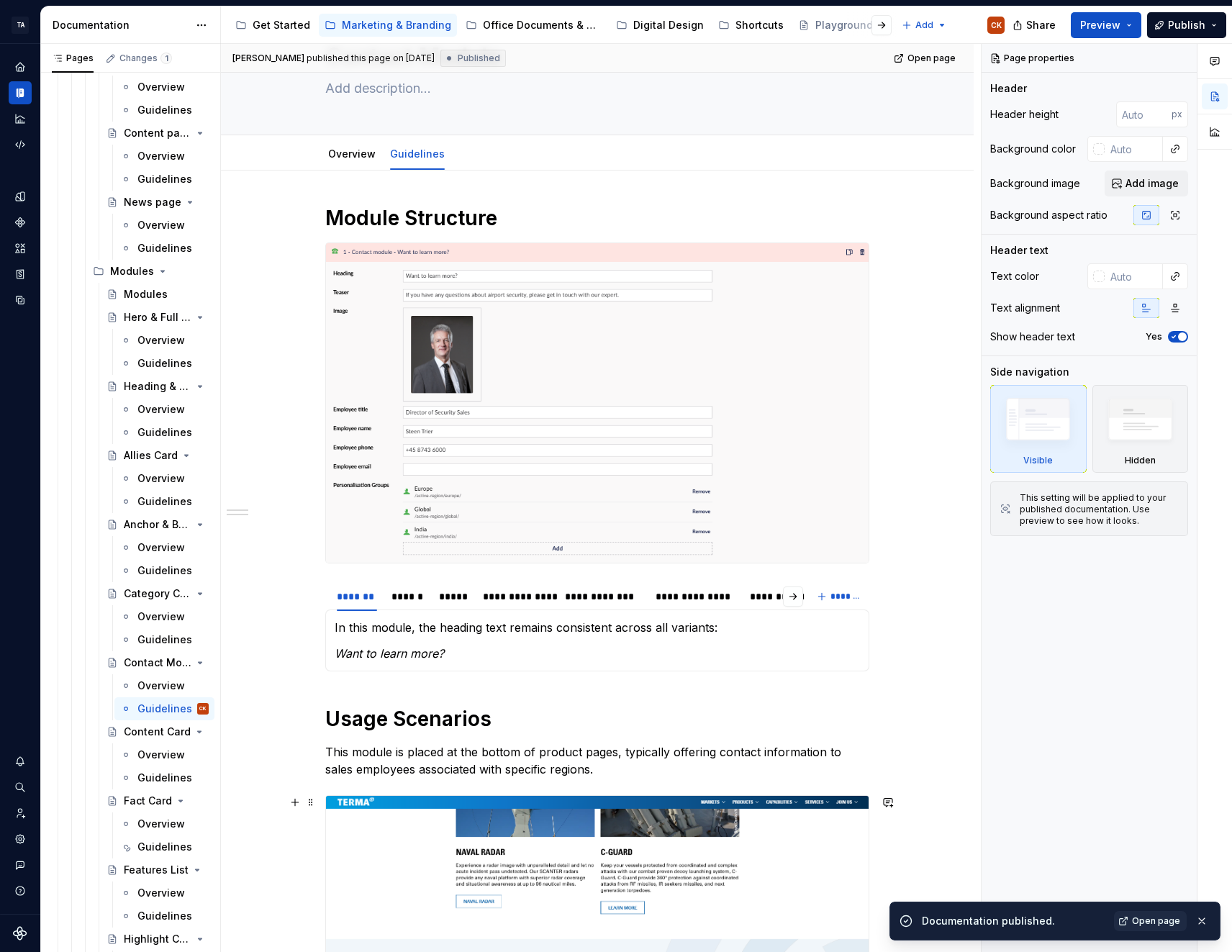
scroll to position [59, 0]
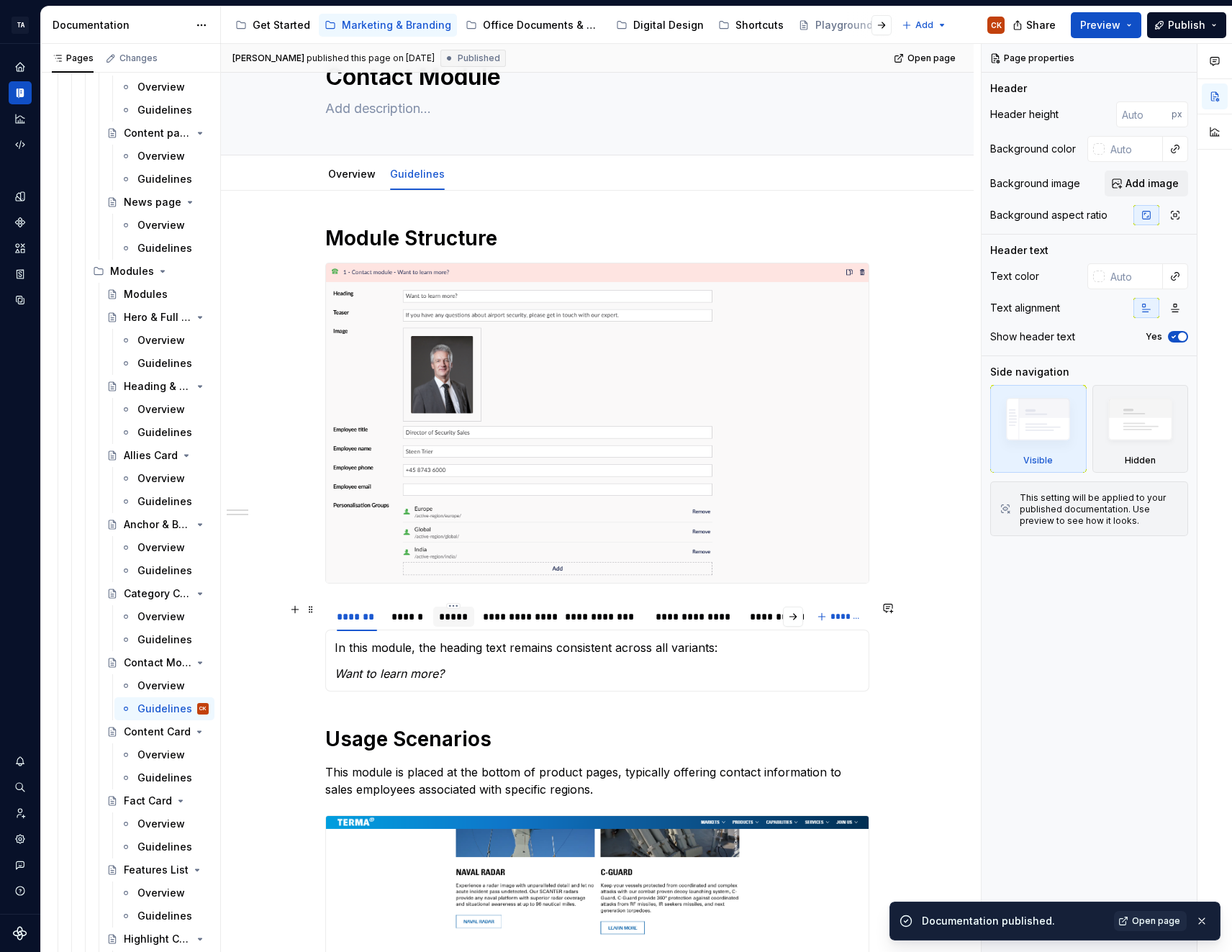
click at [451, 617] on div "*****" at bounding box center [453, 616] width 30 height 14
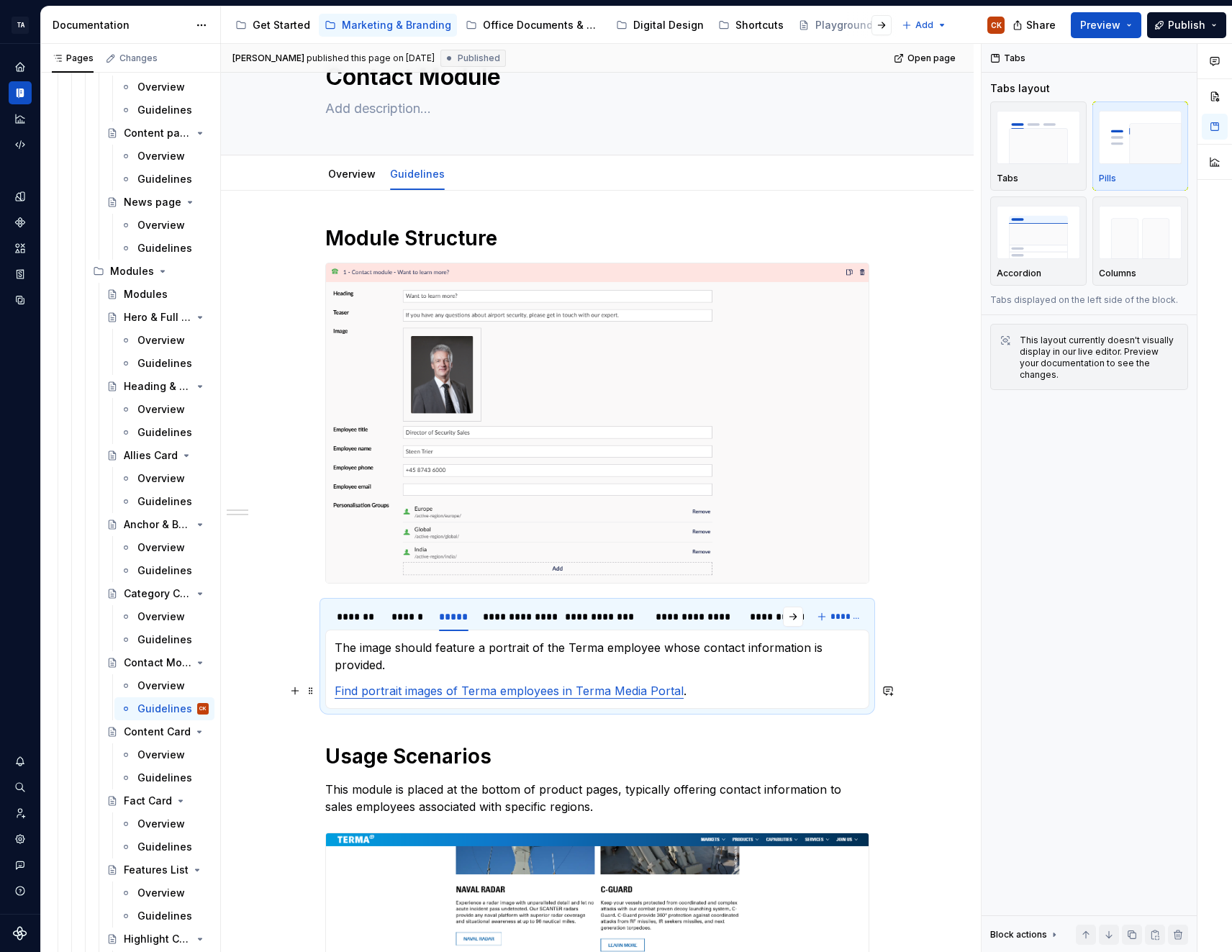
click at [484, 696] on link "Find portrait images of Terma employees in Terma Media Portal" at bounding box center [509, 690] width 349 height 14
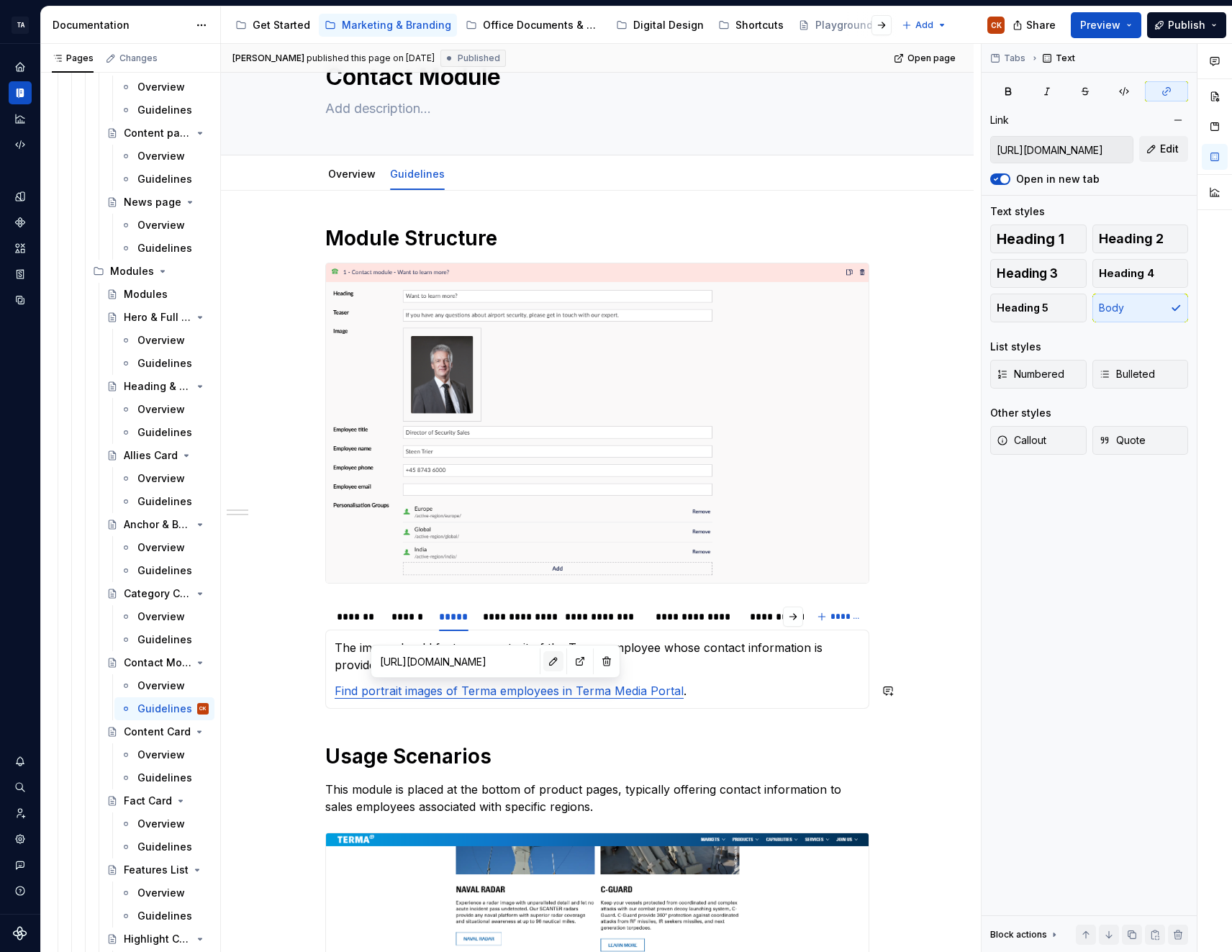
click at [544, 662] on button "button" at bounding box center [553, 661] width 20 height 20
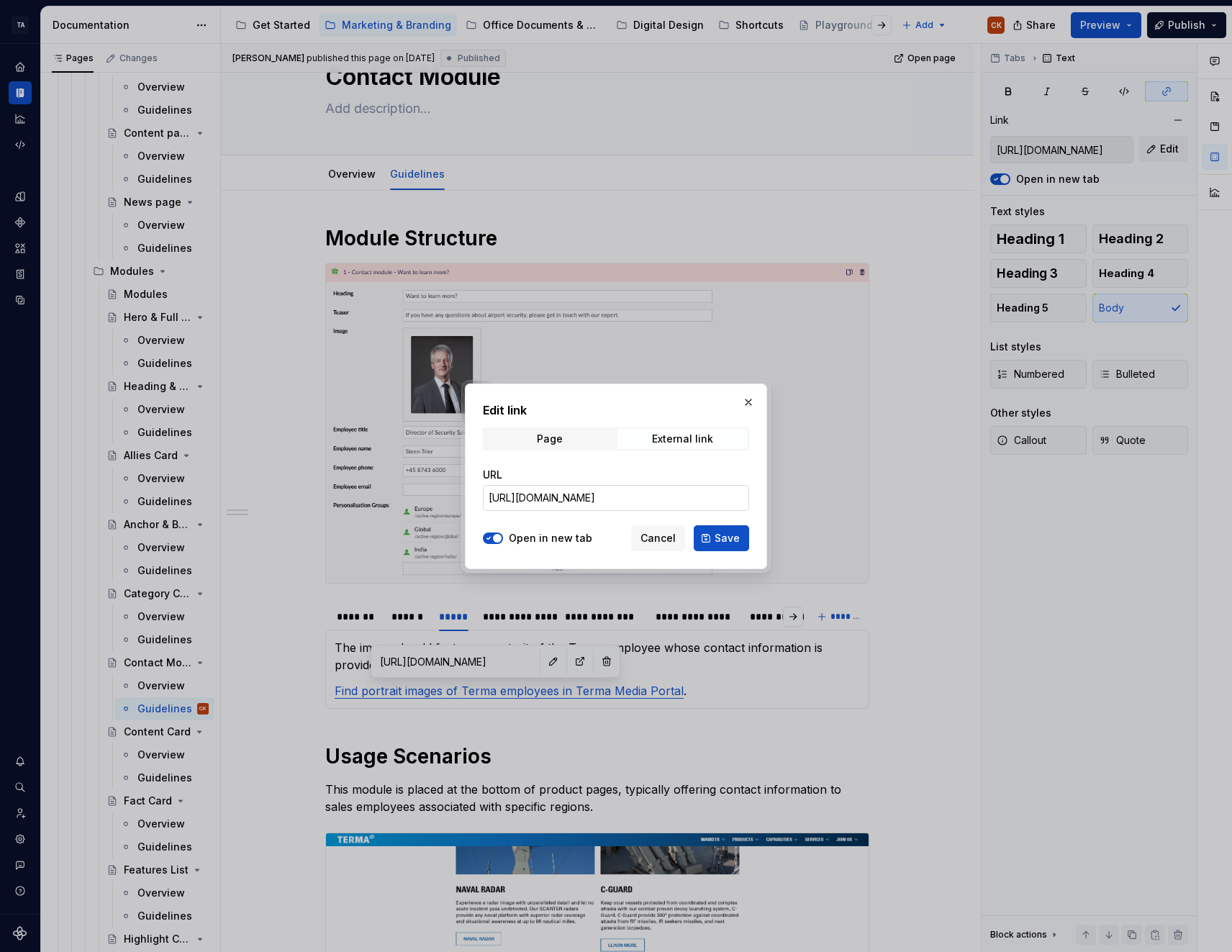
type textarea "*"
click at [688, 496] on input "https://cumulus.terma.com/main/thumbnailview/fc=4%3A13" at bounding box center [616, 498] width 267 height 26
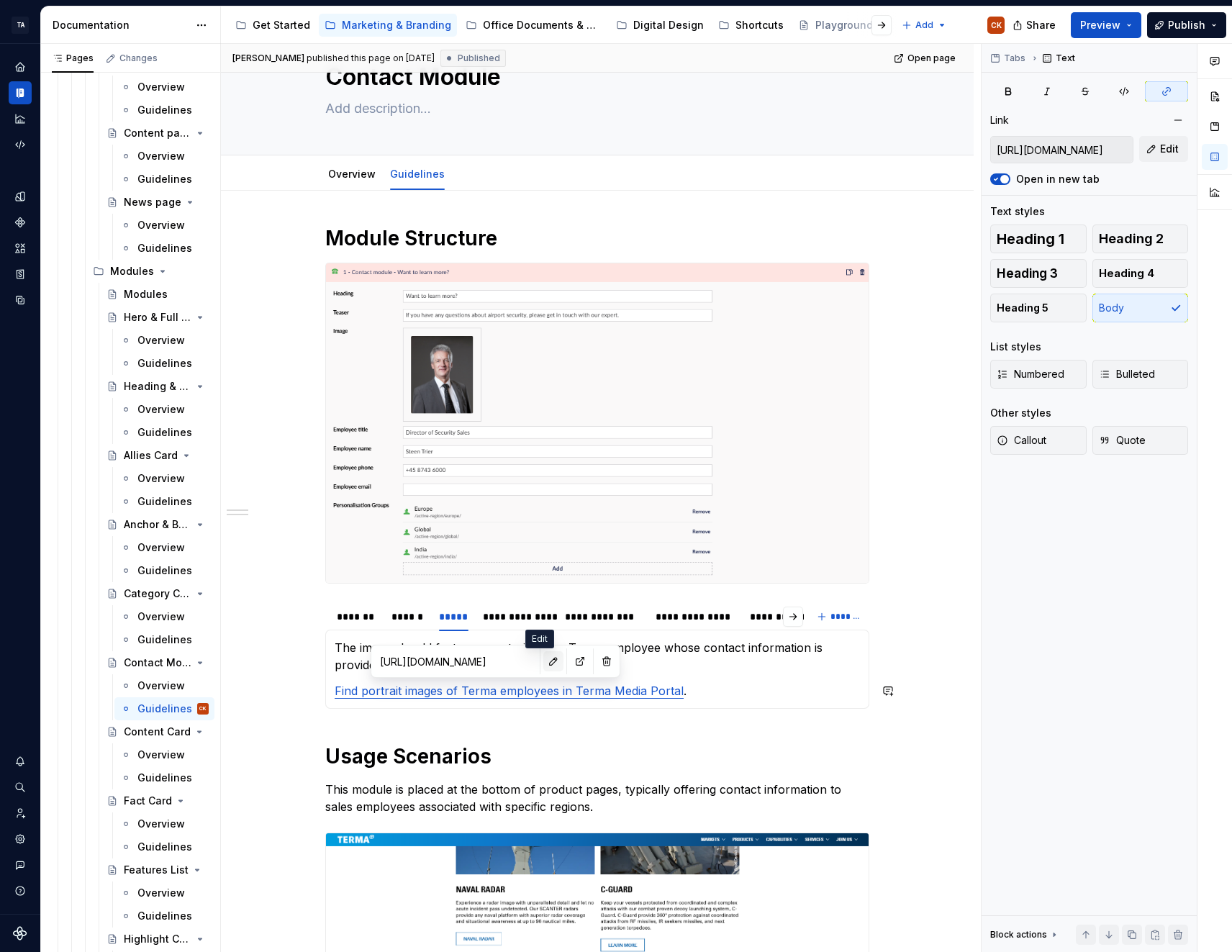
click at [544, 656] on button "button" at bounding box center [553, 661] width 20 height 20
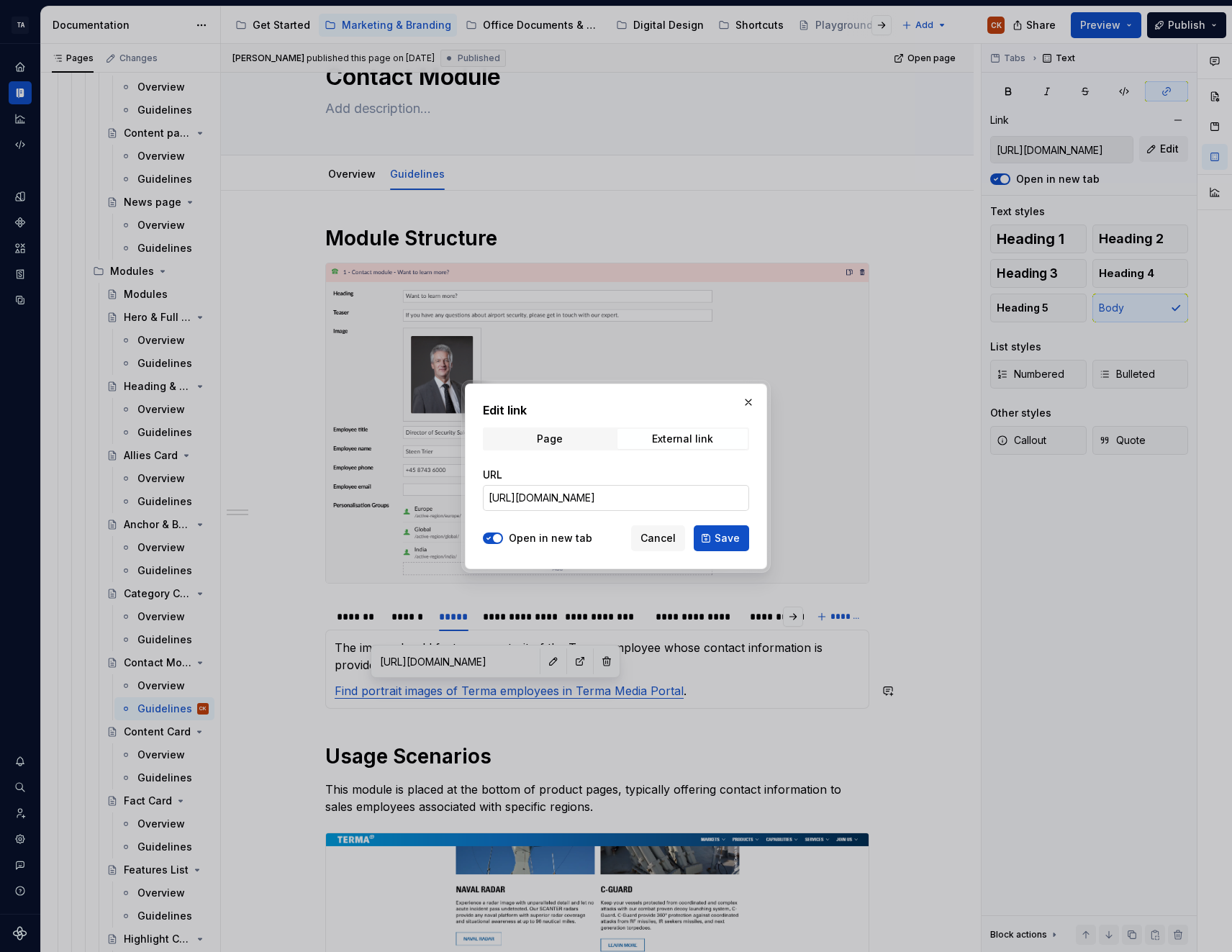
click at [571, 498] on input "https://cumulus.terma.com/main/thumbnailview/fc=4%3A13" at bounding box center [616, 498] width 267 height 26
paste input "media.terma.com/main/thumbnailview/Categories=266"
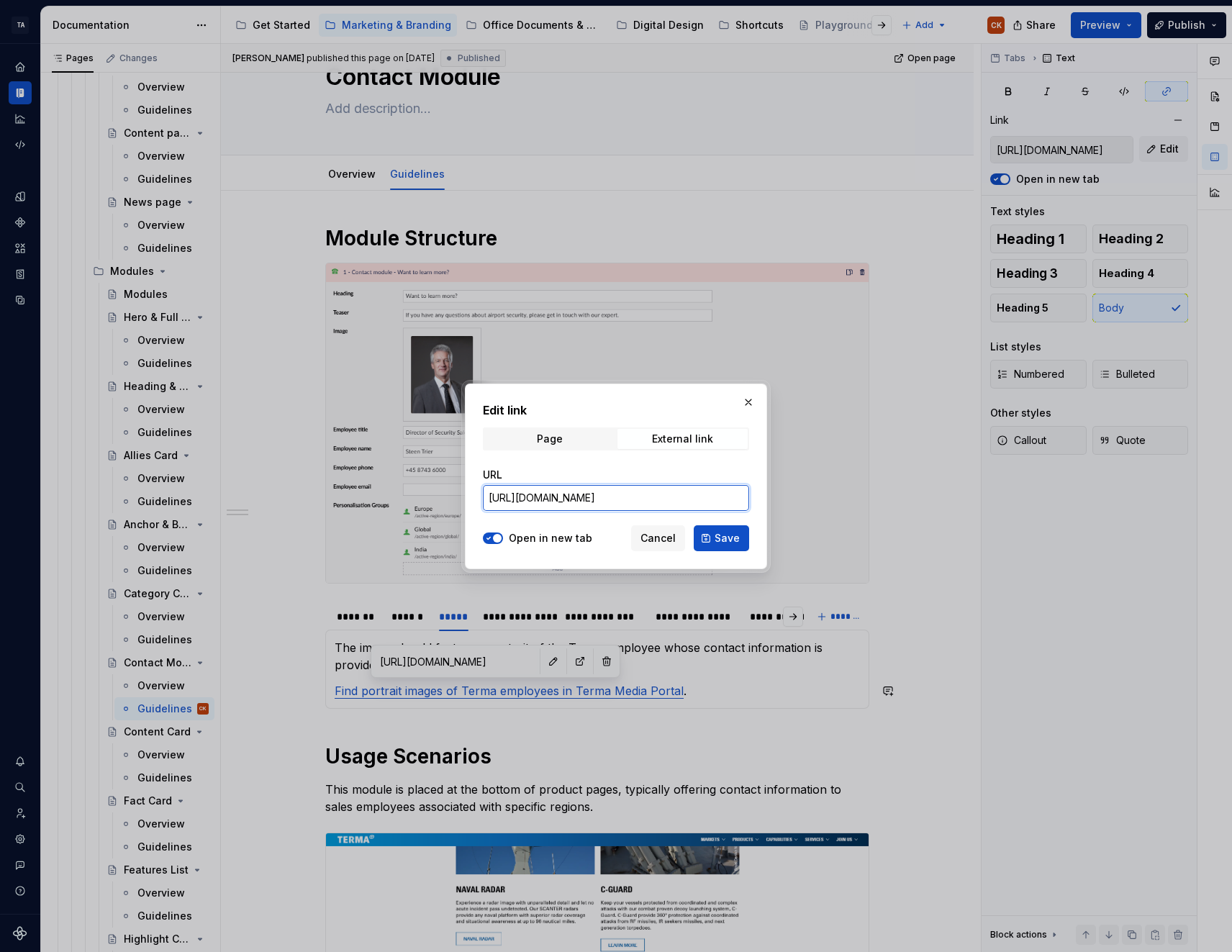
type input "https://media.terma.com/"
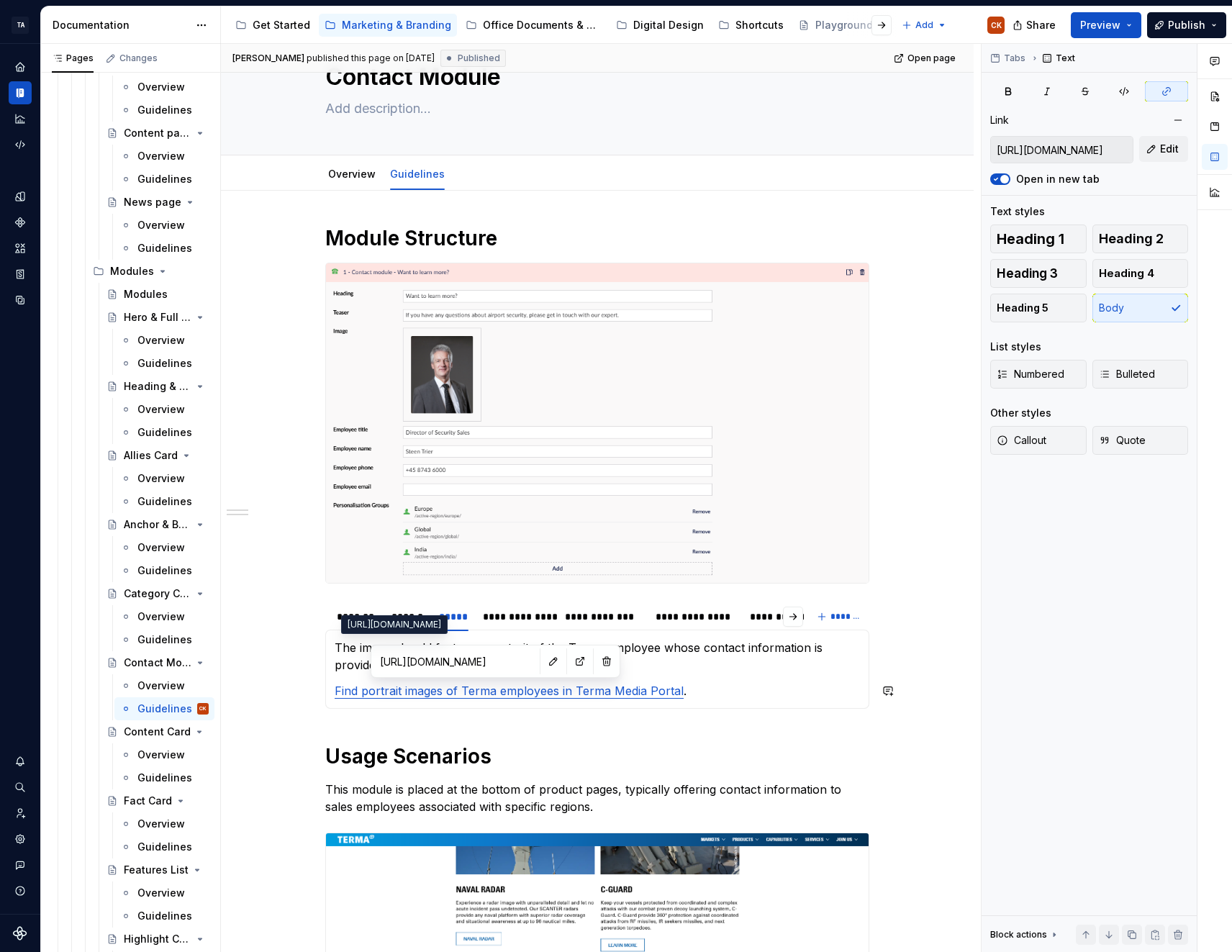
click at [490, 665] on input "https://cumulus.terma.com/main/thumbnailview/fc=4%3A13" at bounding box center [455, 661] width 163 height 26
click at [544, 662] on button "button" at bounding box center [553, 661] width 20 height 20
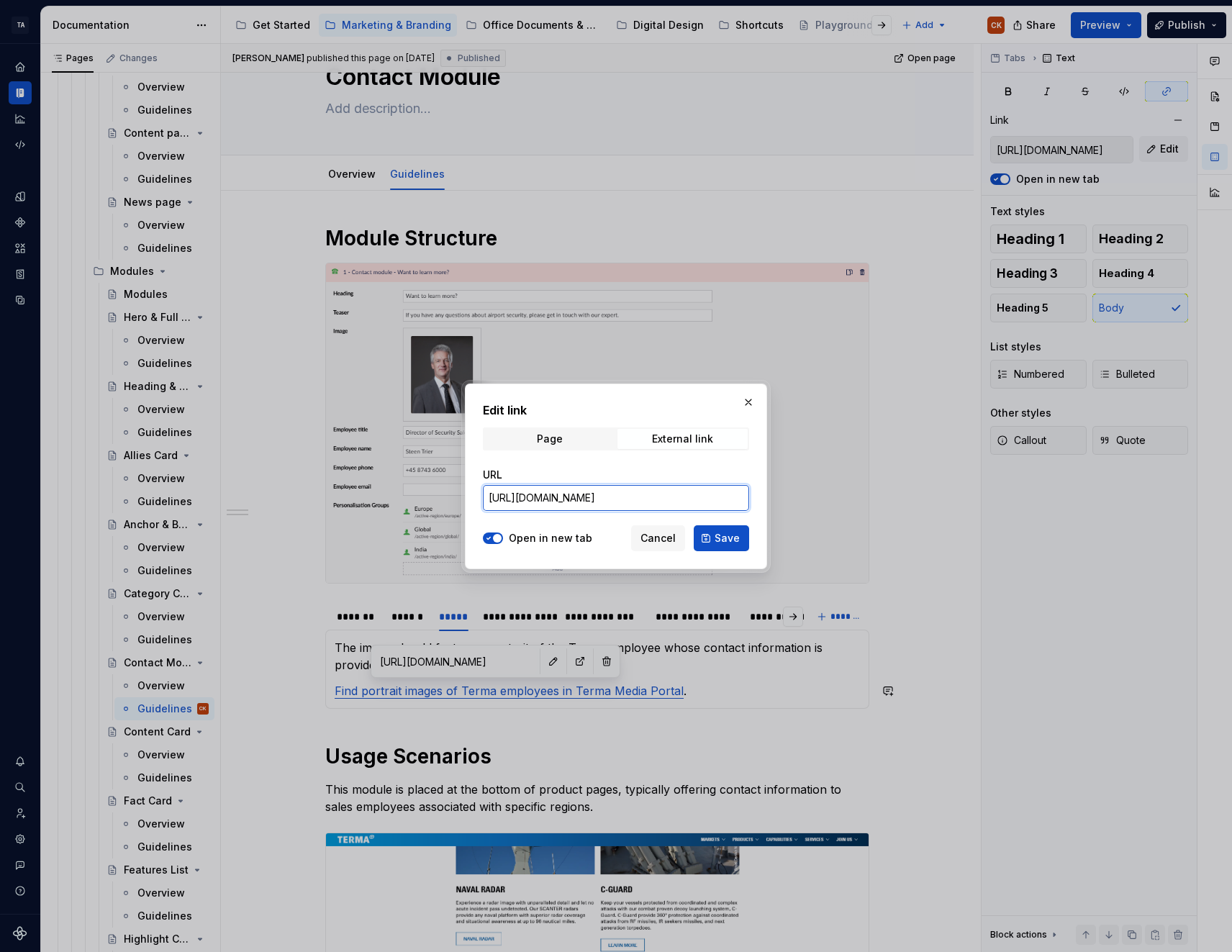
click at [691, 495] on input "https://cumulus.terma.com/main/thumbnailview/fc=4%3A13" at bounding box center [616, 498] width 267 height 26
click at [690, 494] on input "https://cumulus.terma.com/main/thumbnailview/fc=4%3A13" at bounding box center [616, 498] width 267 height 26
click at [690, 495] on input "https://cumulus.terma.com/main/thumbnailview/fc=4%3A13" at bounding box center [616, 498] width 267 height 26
click at [690, 498] on input "https://cumulus.terma.com/main/thumbnailview/fc=4%3A13" at bounding box center [616, 498] width 267 height 26
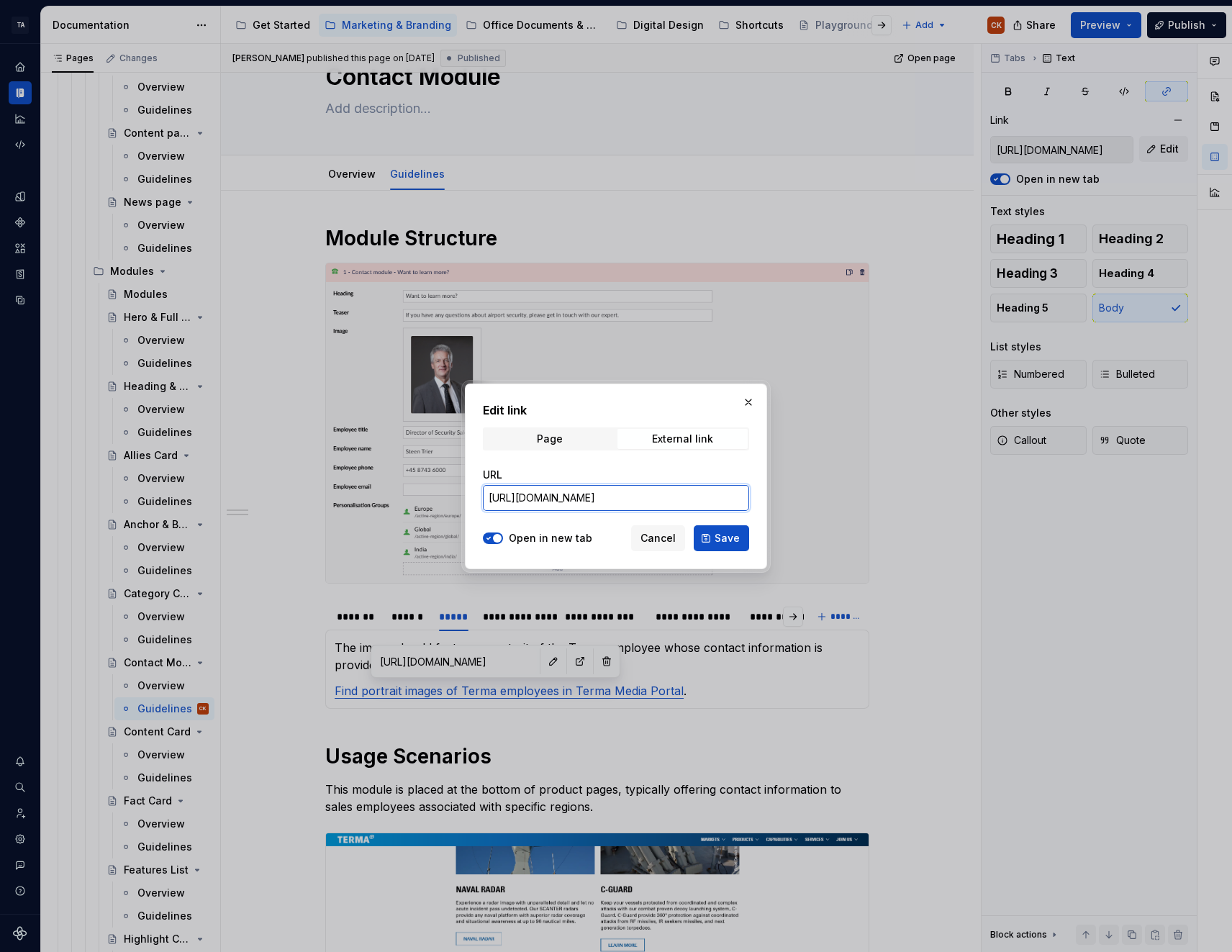
drag, startPoint x: 491, startPoint y: 498, endPoint x: 1231, endPoint y: 498, distance: 740.0
click at [1232, 498] on html "TA Digital Web Design CK Design system data Documentation Accessibility guide f…" at bounding box center [616, 476] width 1232 height 952
paste input "media.terma.com/main/thumbnailview/Categories=266"
click at [680, 498] on input "https://media.terma.com/" at bounding box center [616, 498] width 267 height 26
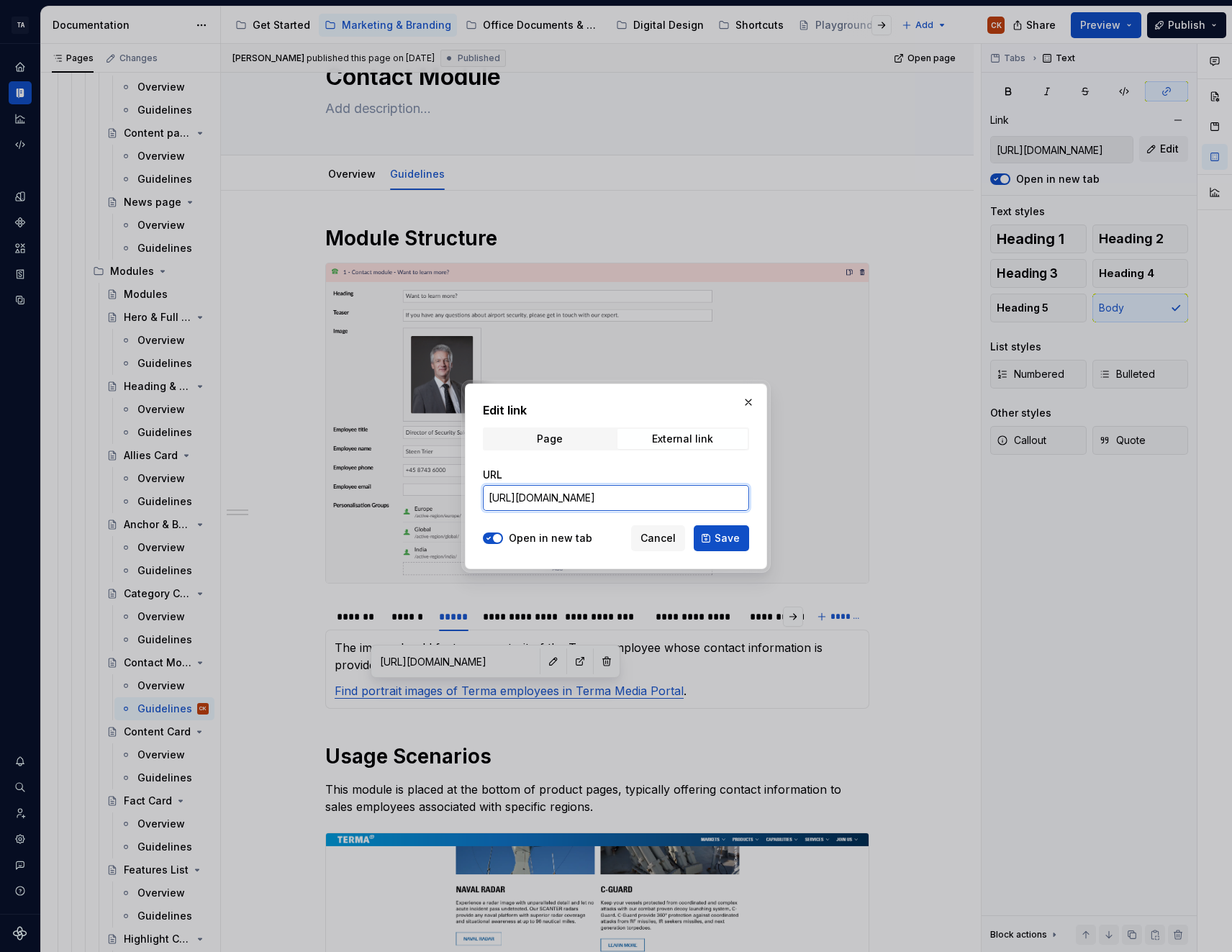
type input "https://media.terma.com/"
click at [757, 567] on div "Edit link Page External link URL https://media.terma.com/ Open in new tab Cance…" at bounding box center [616, 476] width 302 height 186
click at [725, 541] on span "Save" at bounding box center [727, 538] width 25 height 14
type input "https://media.terma.com/"
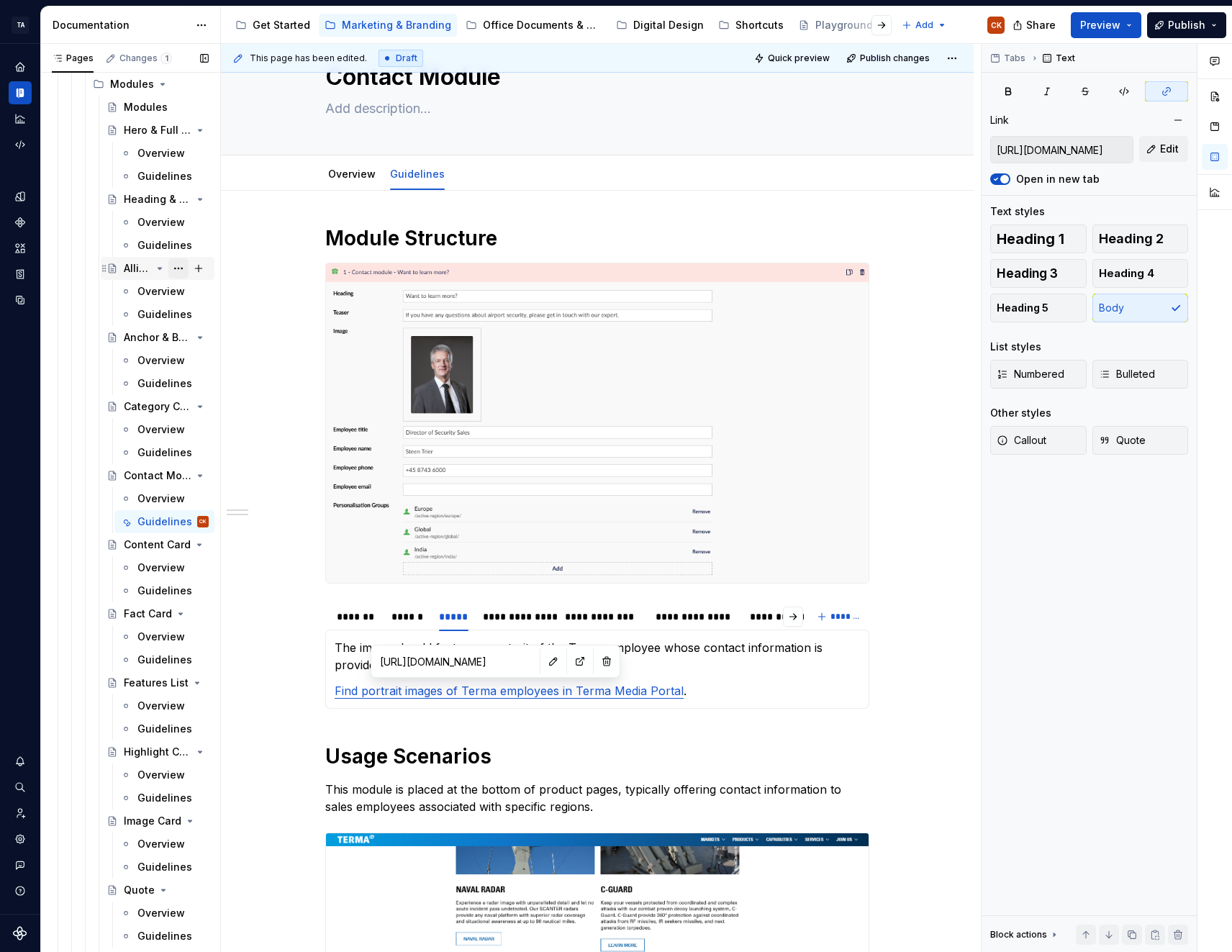
scroll to position [2087, 0]
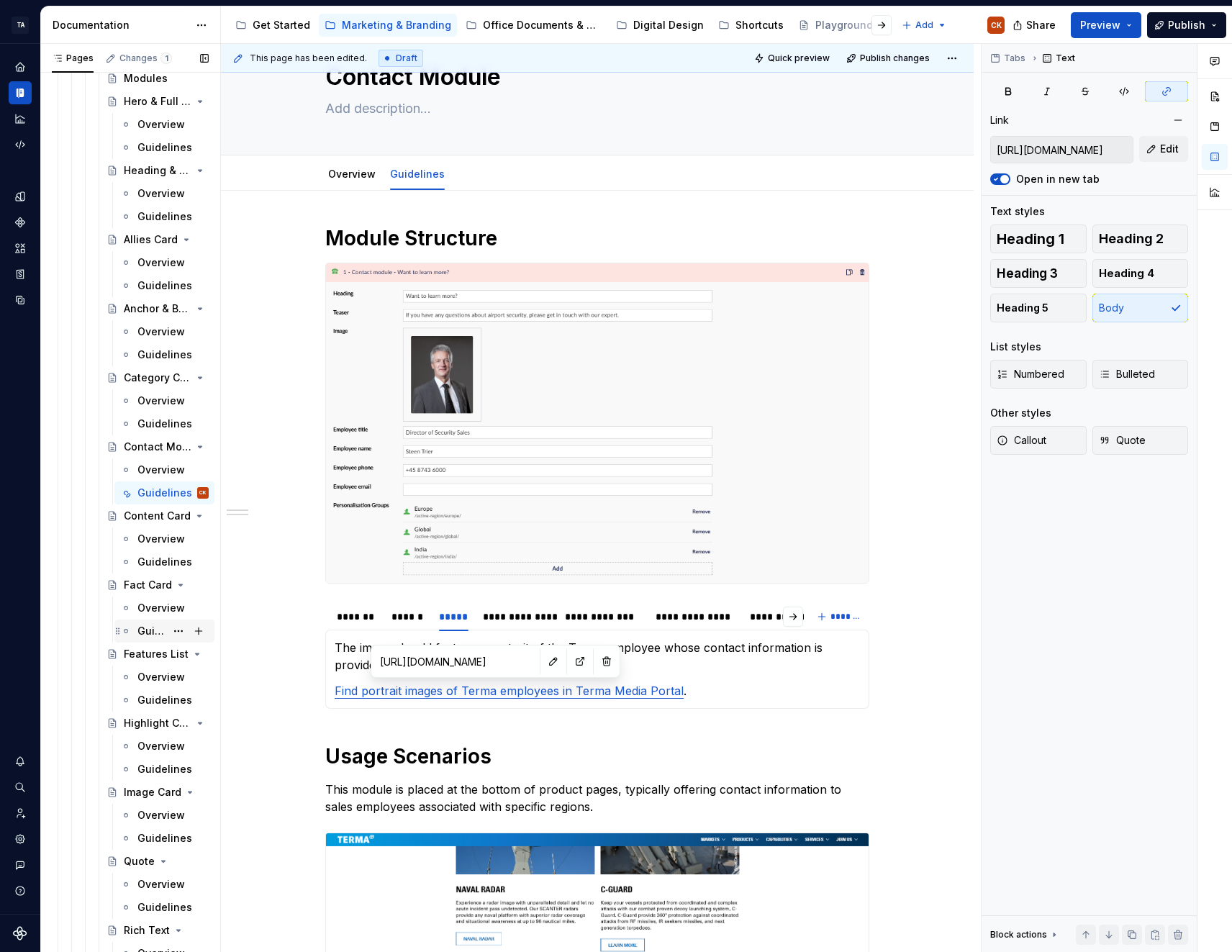
click at [160, 634] on div "Guidelines" at bounding box center [151, 631] width 28 height 14
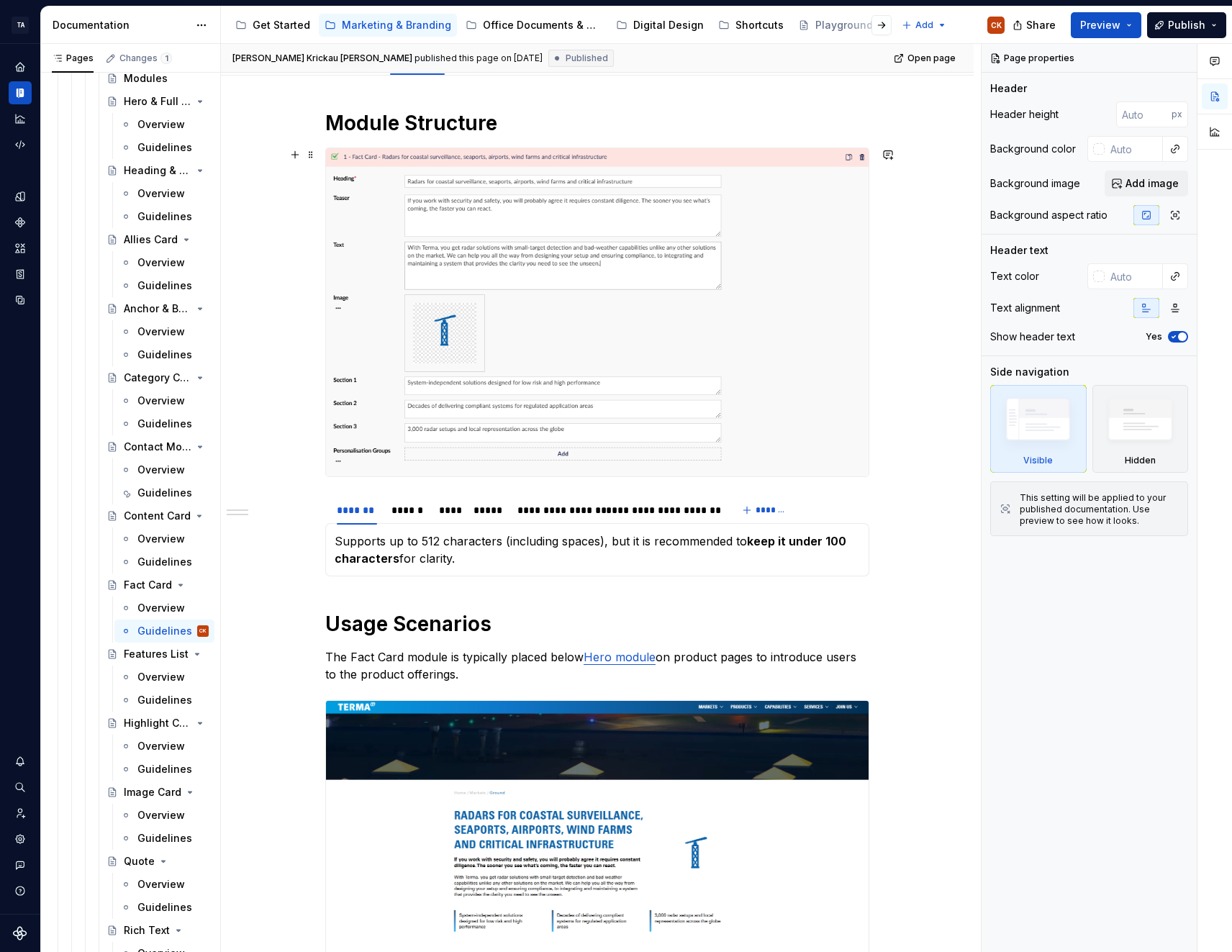
scroll to position [216, 0]
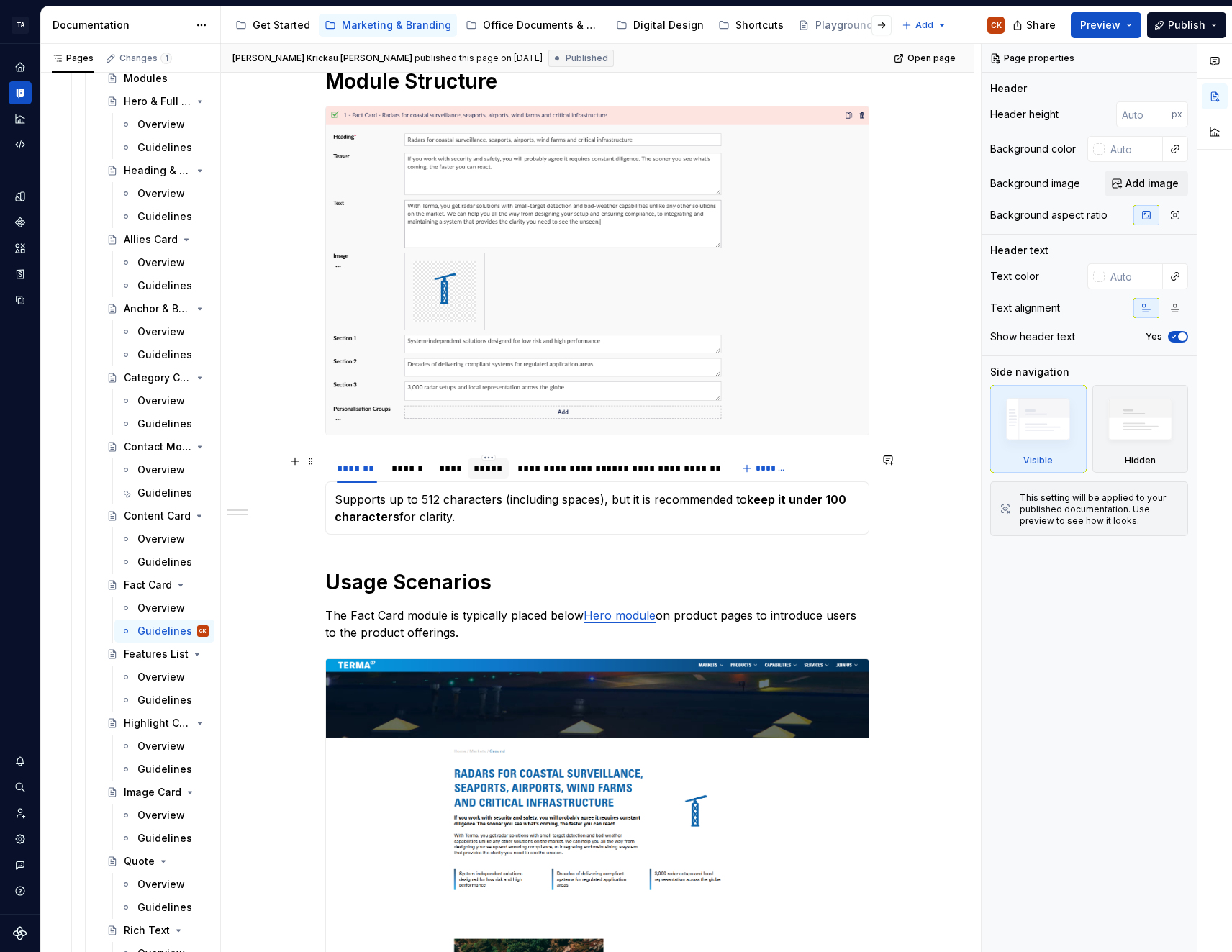
type textarea "*"
click at [487, 472] on div "*****" at bounding box center [488, 468] width 30 height 14
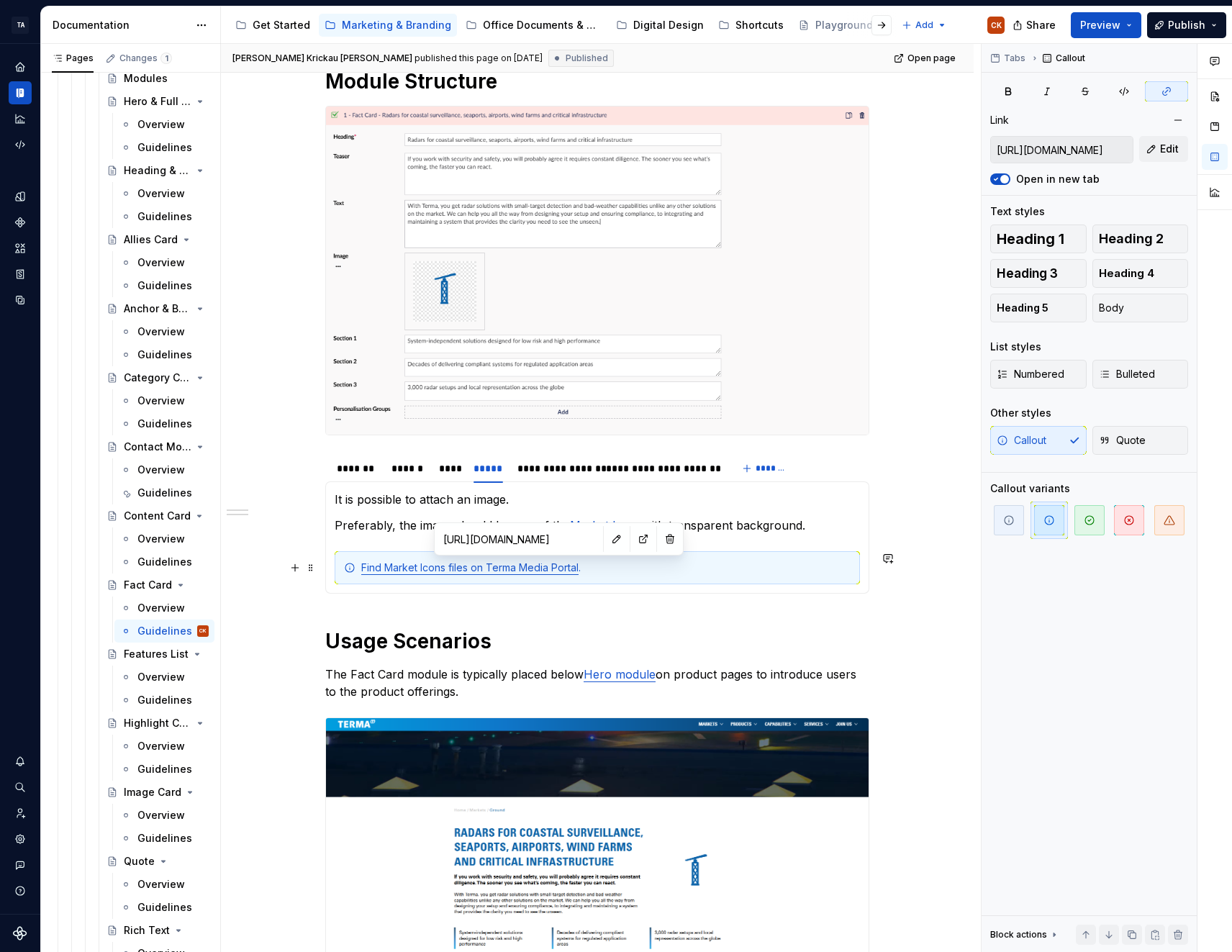
click at [553, 569] on link "Find Market Icons files on Terma Media Portal" at bounding box center [470, 567] width 218 height 12
click at [1171, 143] on span "Edit" at bounding box center [1170, 149] width 19 height 14
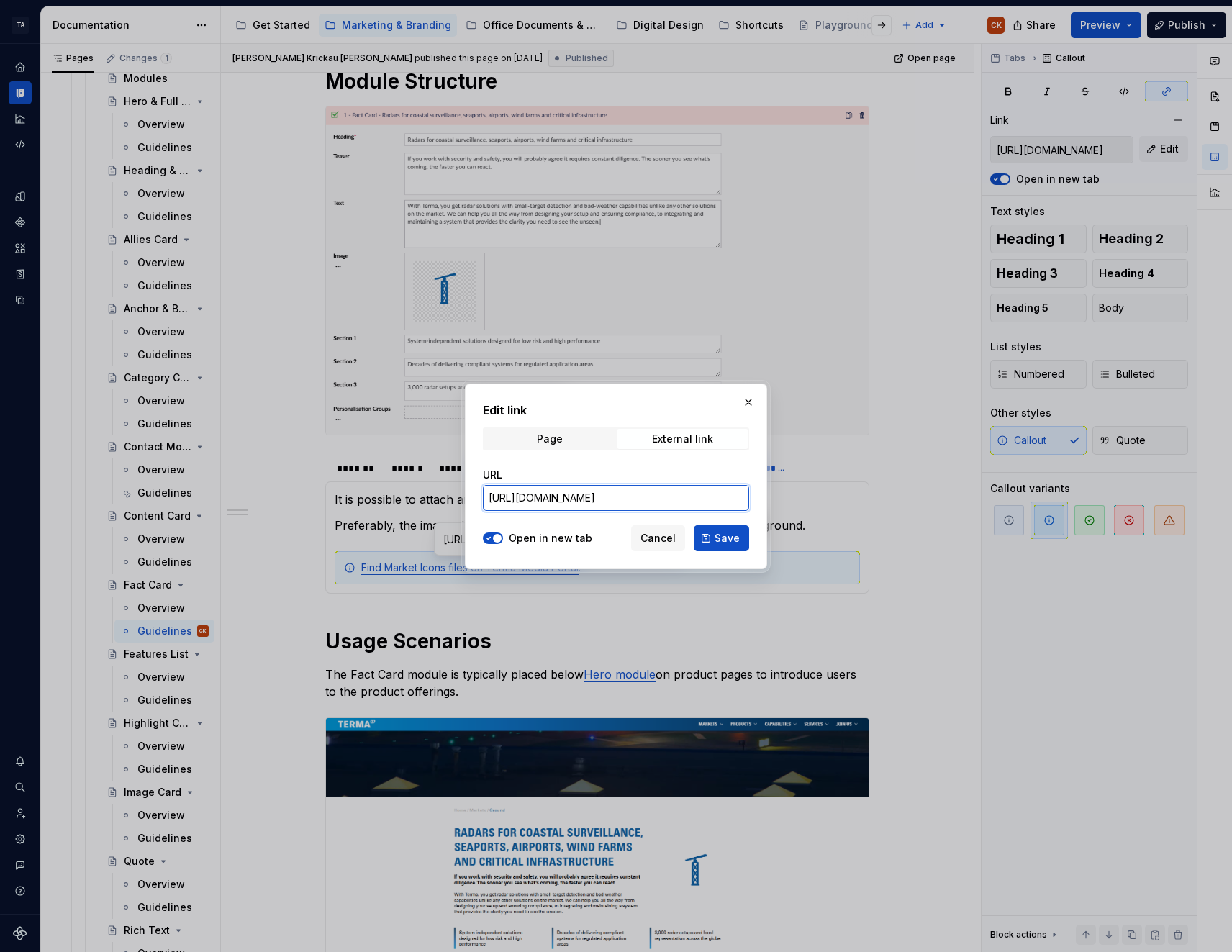
click at [624, 498] on input "https://media.terma.com/main/thumbnailview/Categories=266" at bounding box center [616, 498] width 267 height 26
type input "https://media.terma.com/"
click at [743, 539] on button "Save" at bounding box center [722, 538] width 56 height 26
type input "https://media.terma.com/"
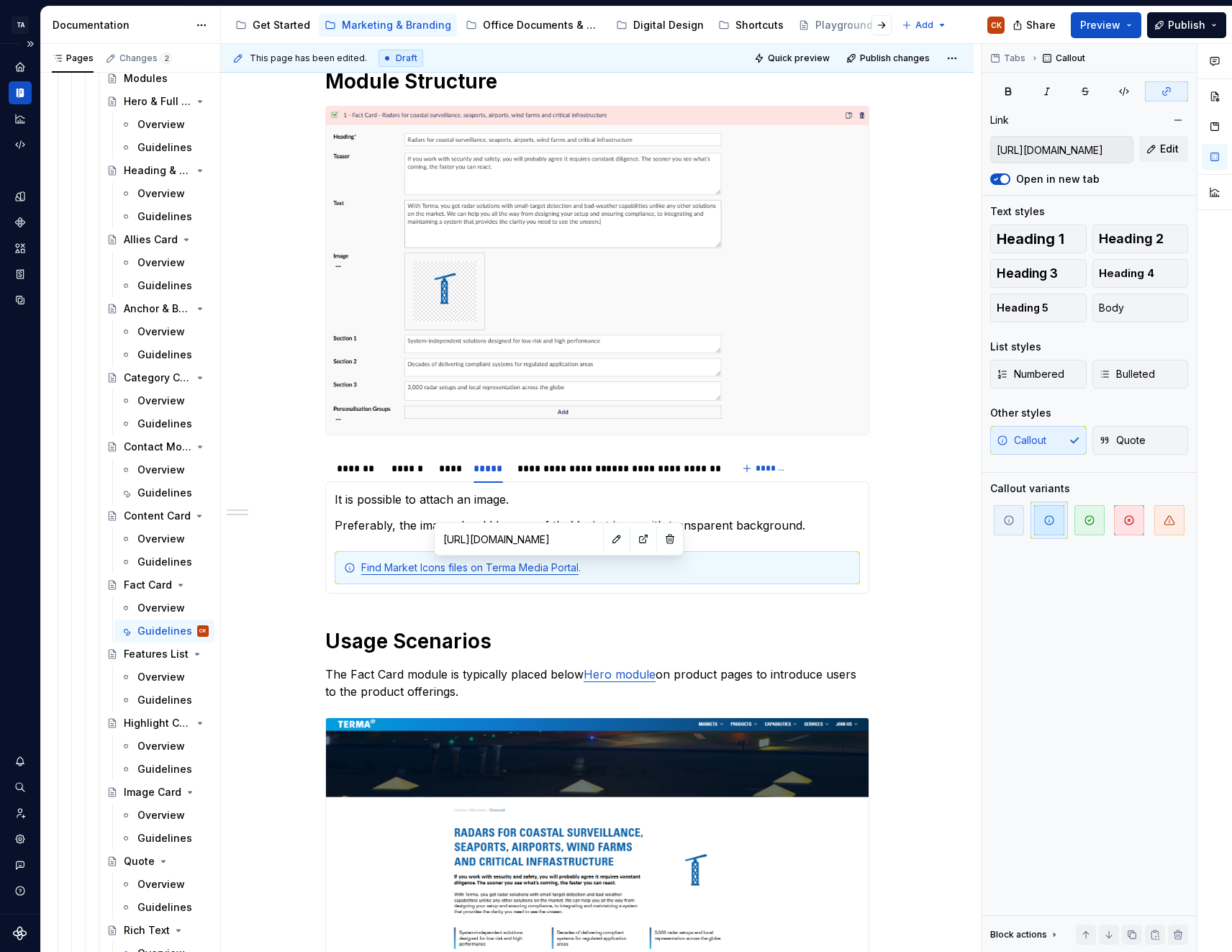
type textarea "*"
type input "https://media.terma.com/"
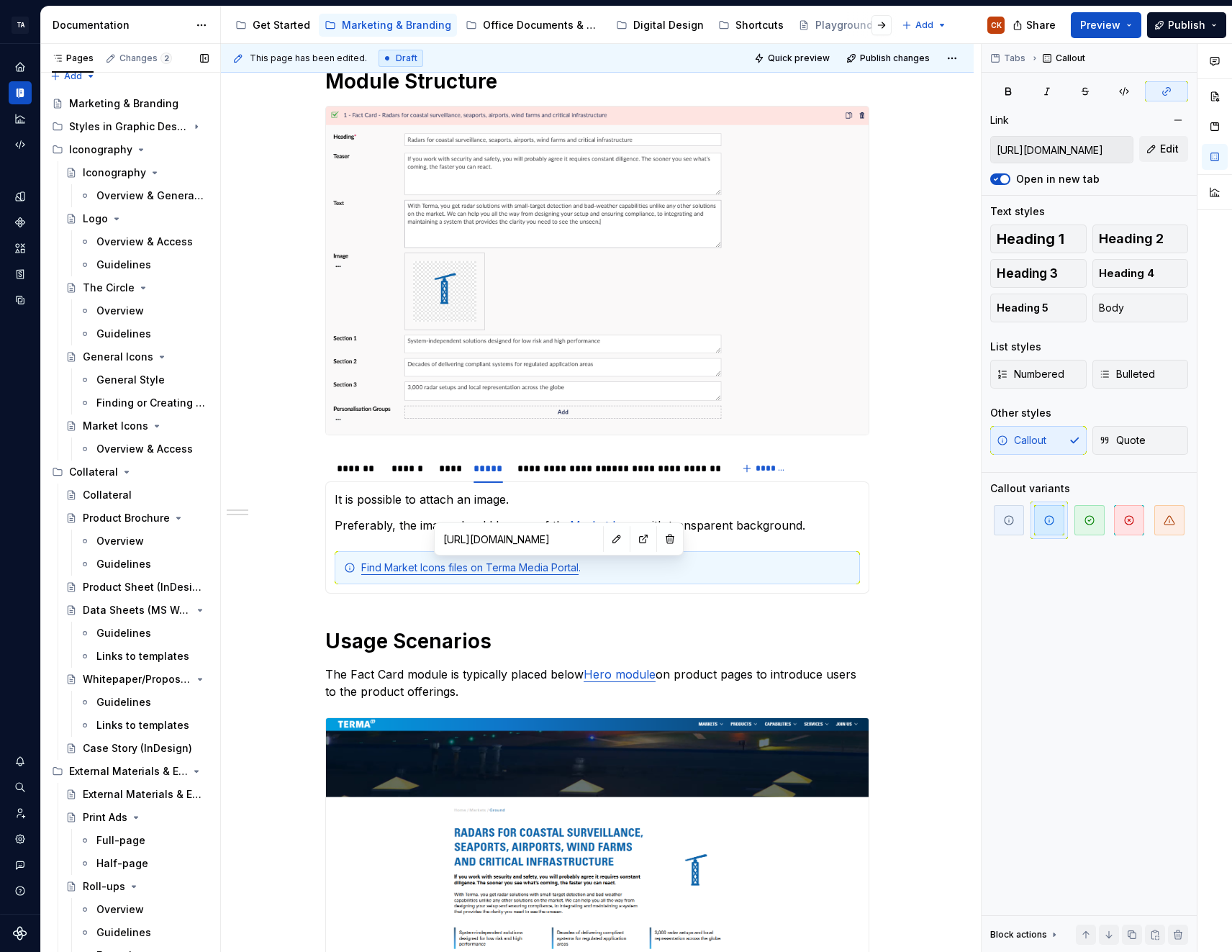
scroll to position [0, 0]
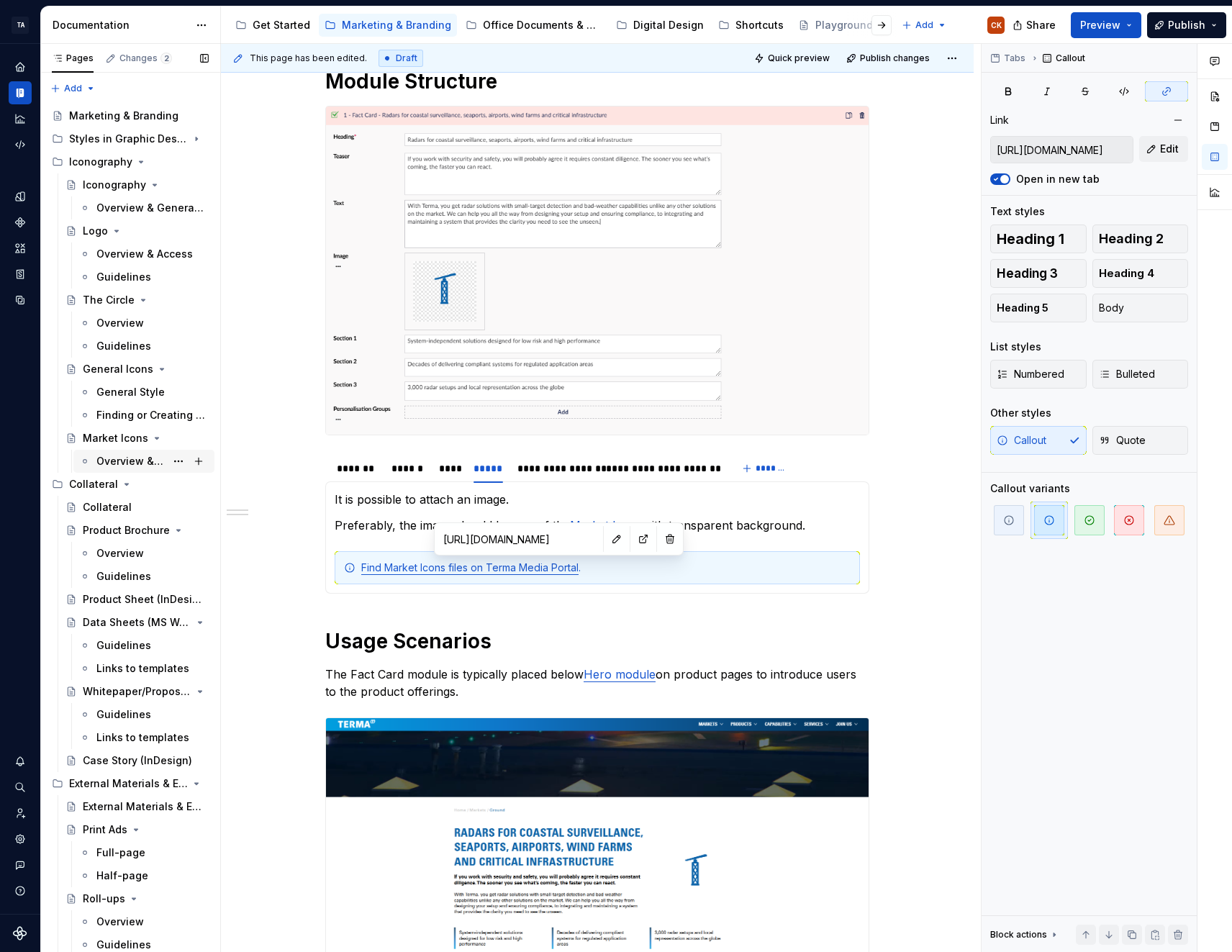
click at [118, 459] on div "Overview & Access" at bounding box center [131, 461] width 69 height 14
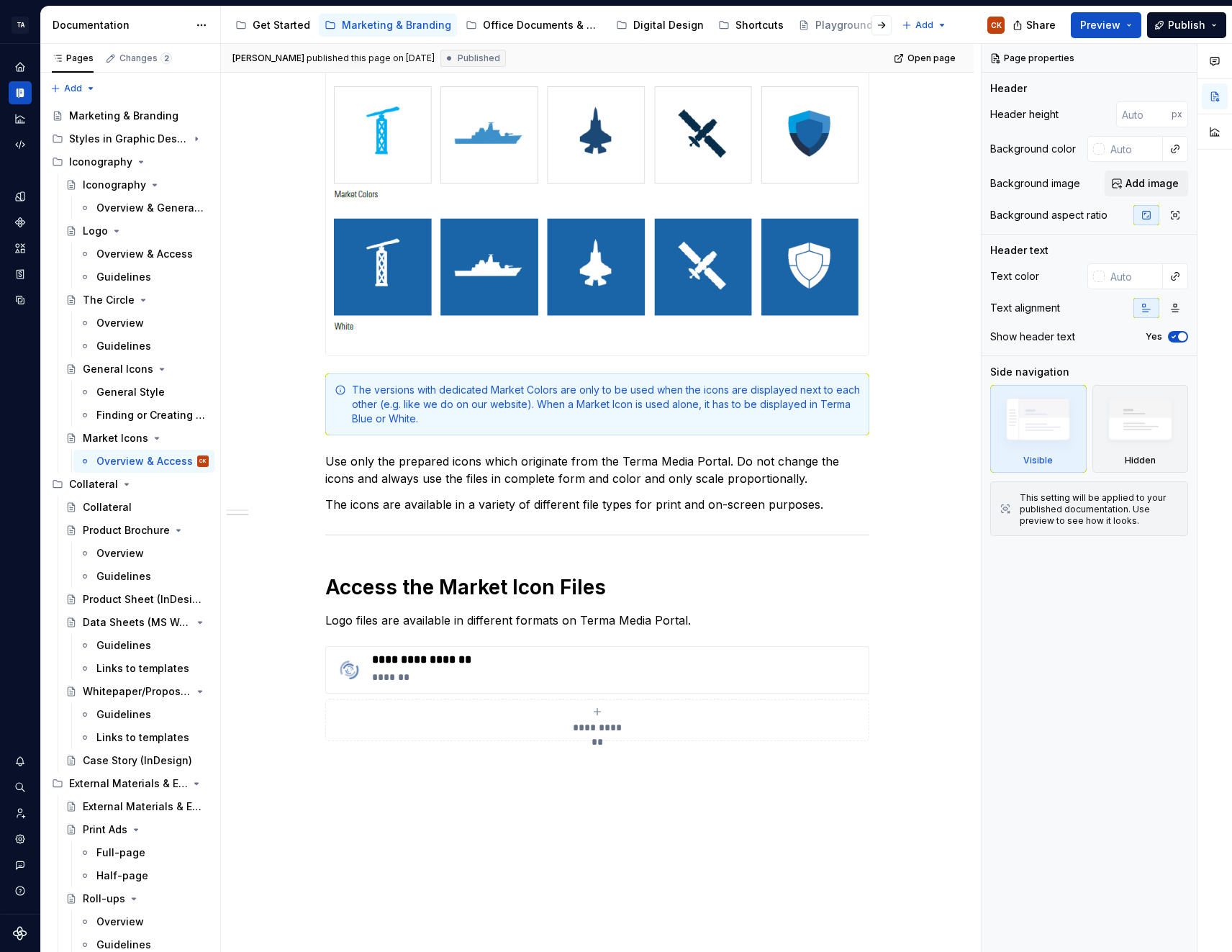
scroll to position [637, 0]
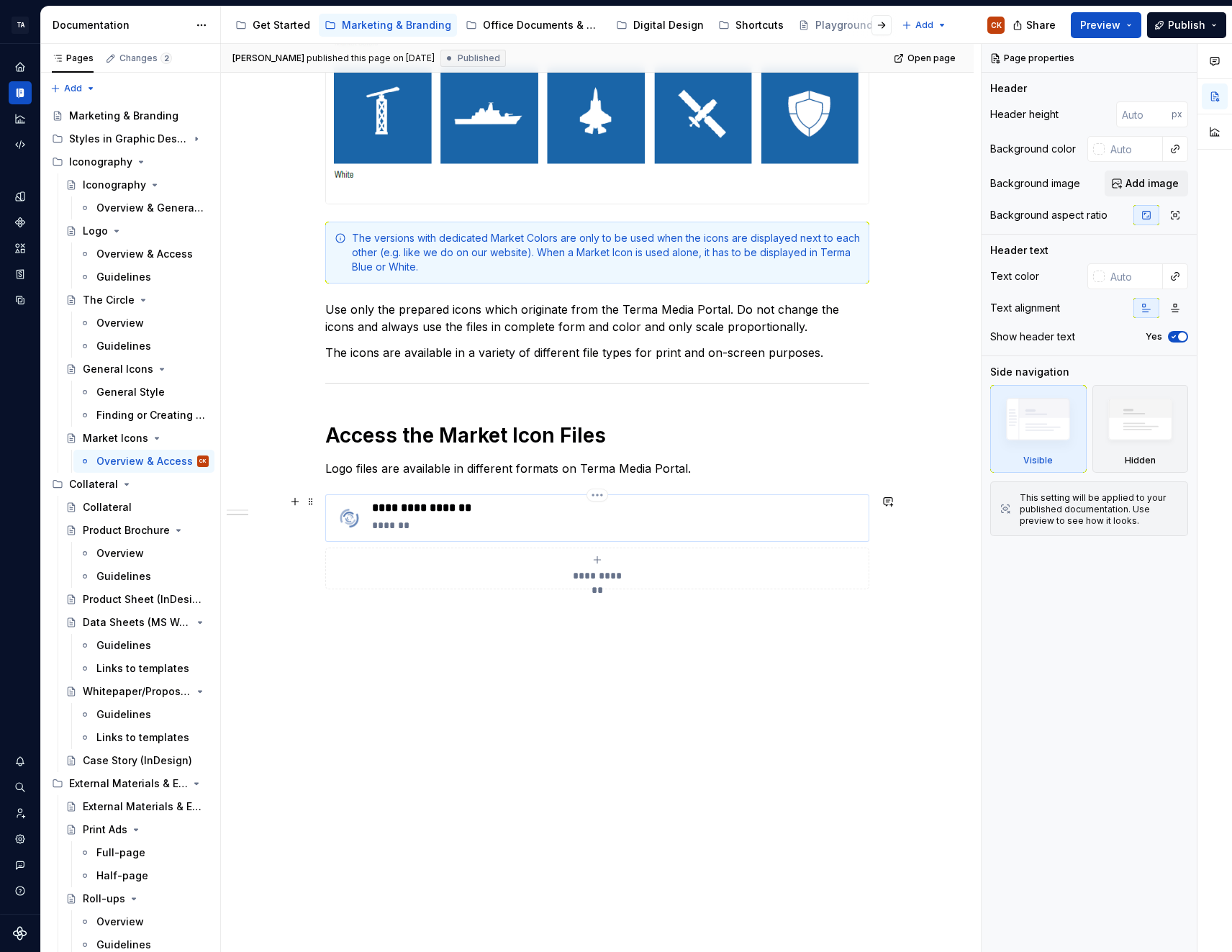
click at [454, 518] on div "**********" at bounding box center [617, 518] width 491 height 35
type textarea "*"
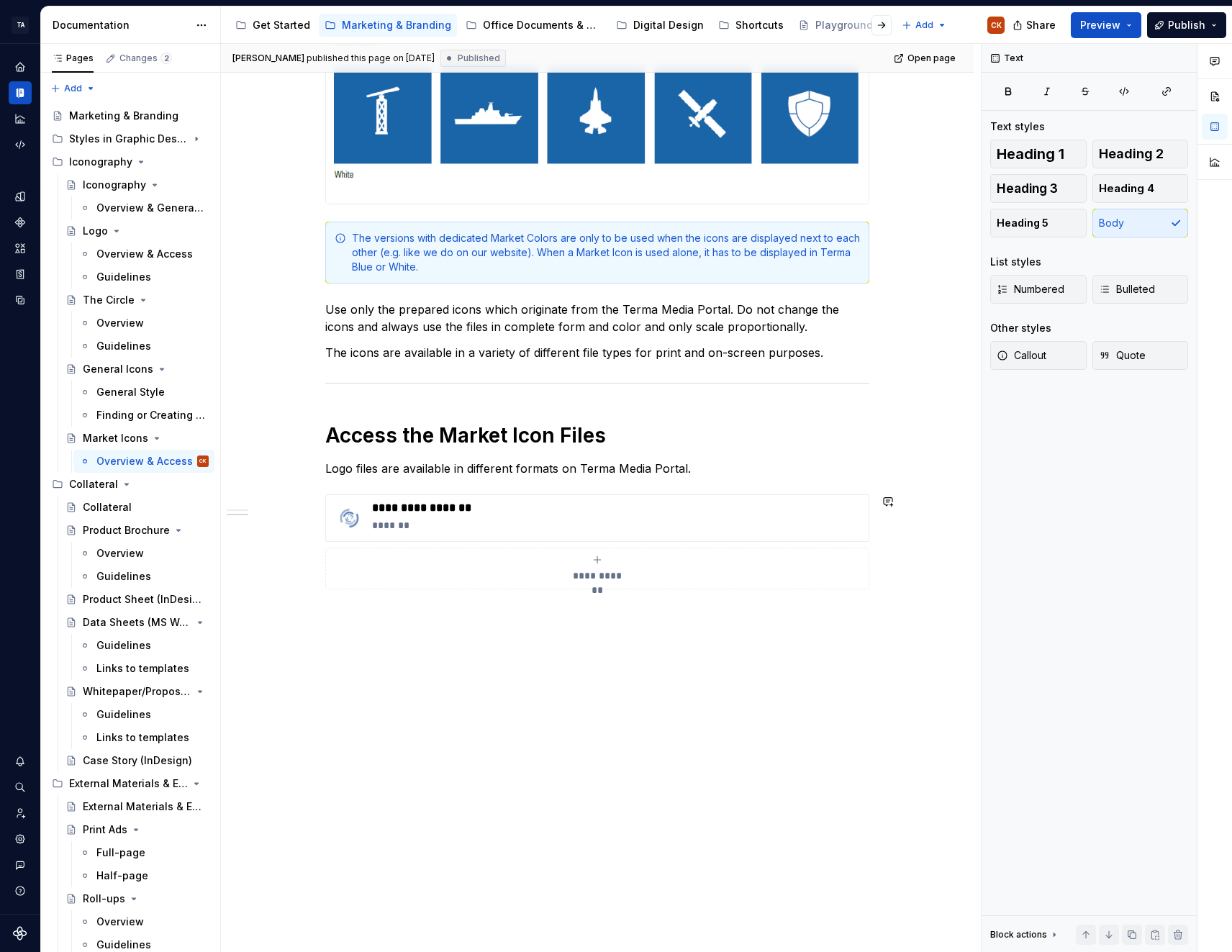
click at [327, 464] on p "Logo files are available in different formats on Terma Media Portal." at bounding box center [596, 469] width 544 height 17
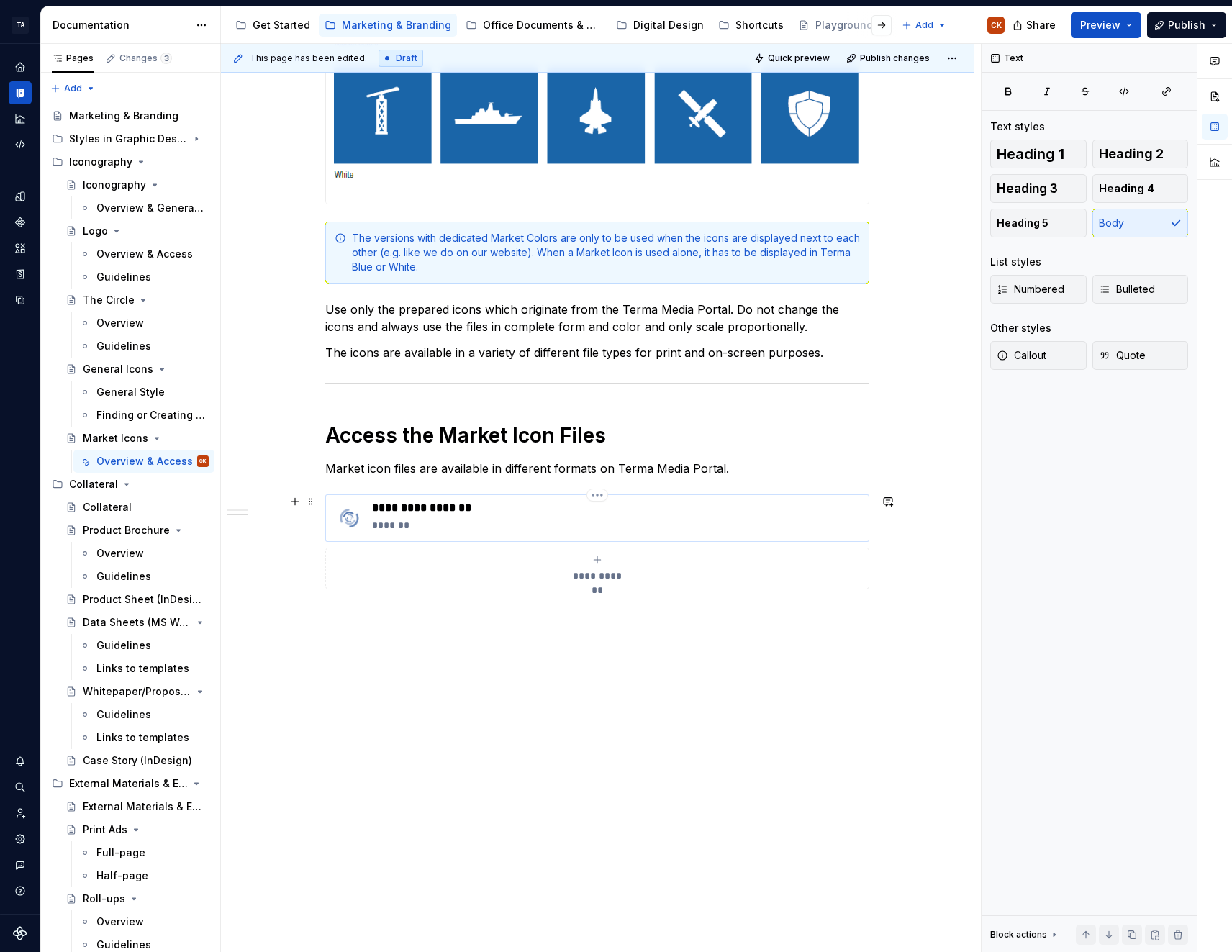
click at [425, 509] on p "**********" at bounding box center [617, 507] width 491 height 14
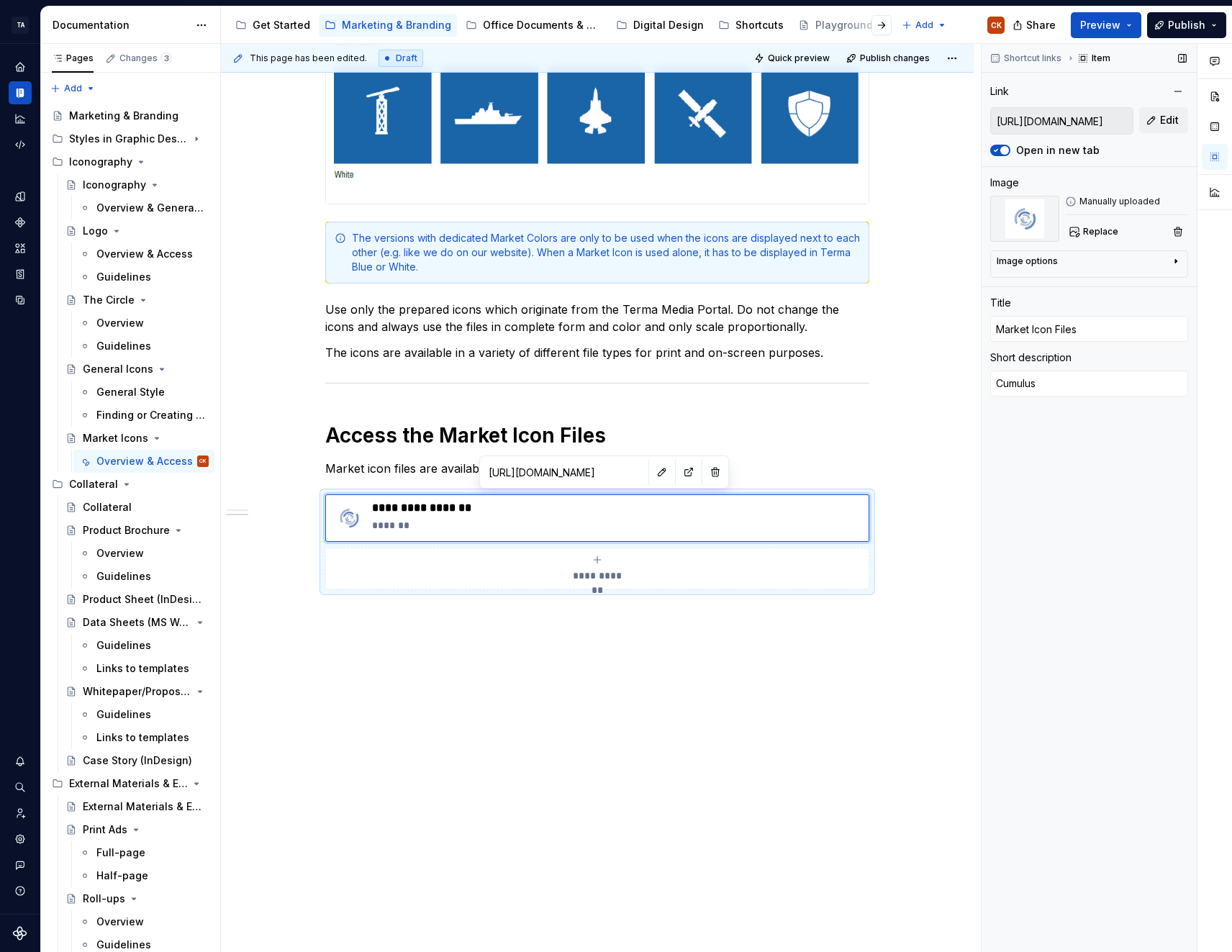
click at [1071, 128] on input "https://cumulus.terma.com/main/thumbnailview/fc=4%3A359" at bounding box center [1062, 121] width 142 height 26
click at [1072, 120] on input "https://cumulus.terma.com/main/thumbnailview/fc=4%3A359" at bounding box center [1062, 121] width 142 height 26
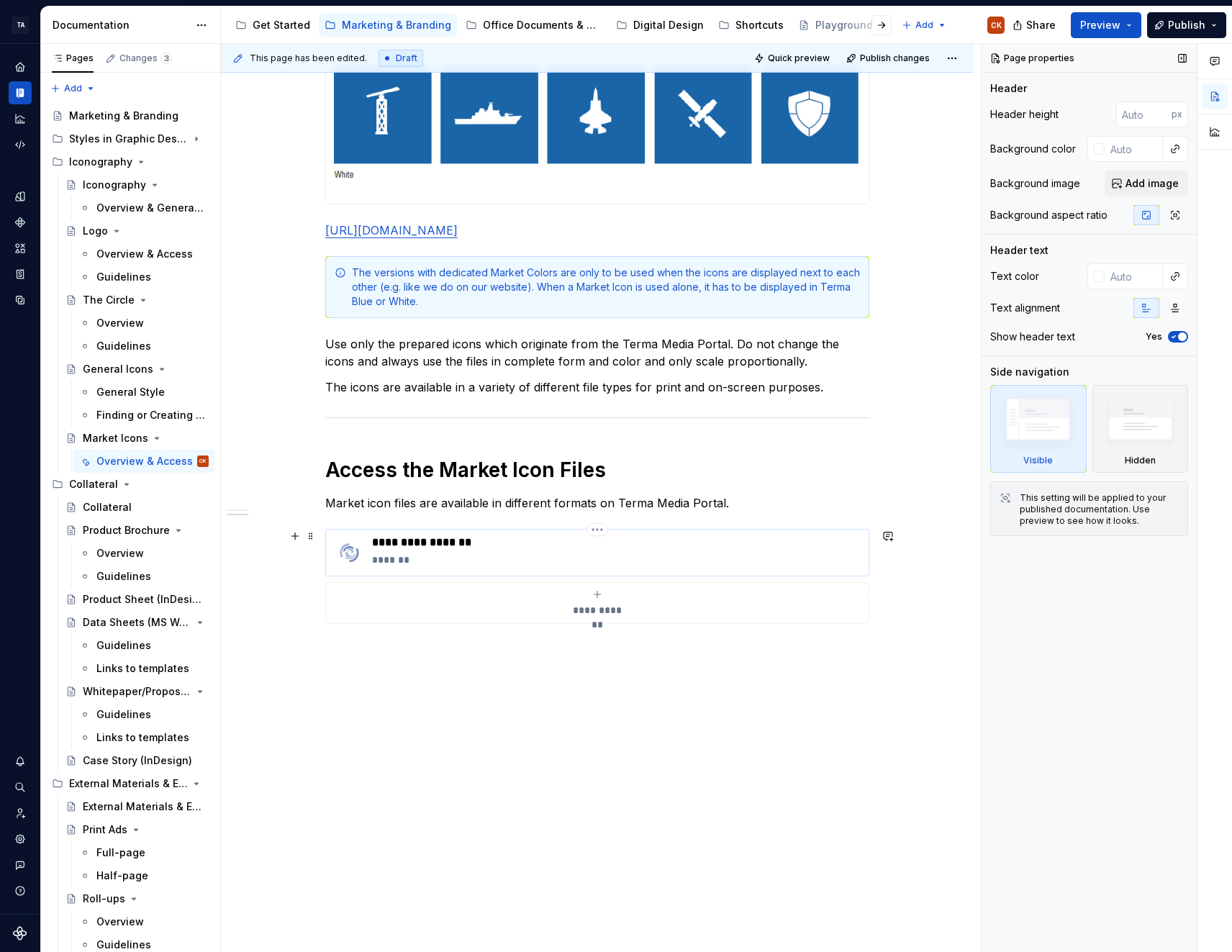
click at [498, 546] on p "**********" at bounding box center [617, 542] width 491 height 14
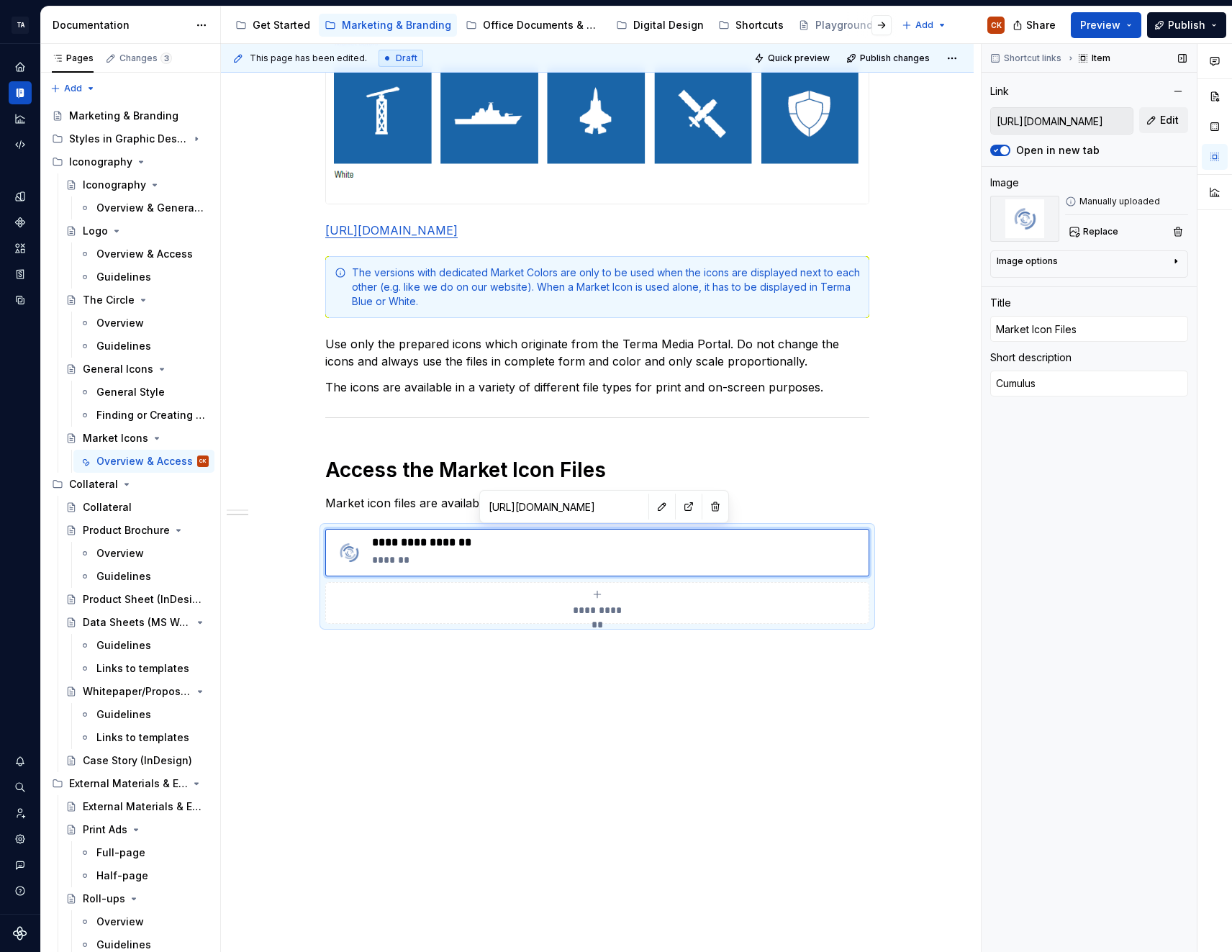
drag, startPoint x: 995, startPoint y: 122, endPoint x: 1003, endPoint y: 122, distance: 8.0
click at [1003, 122] on input "https://cumulus.terma.com/main/thumbnailview/fc=4%3A359" at bounding box center [1062, 121] width 142 height 26
click at [1164, 120] on span "Edit" at bounding box center [1170, 120] width 19 height 14
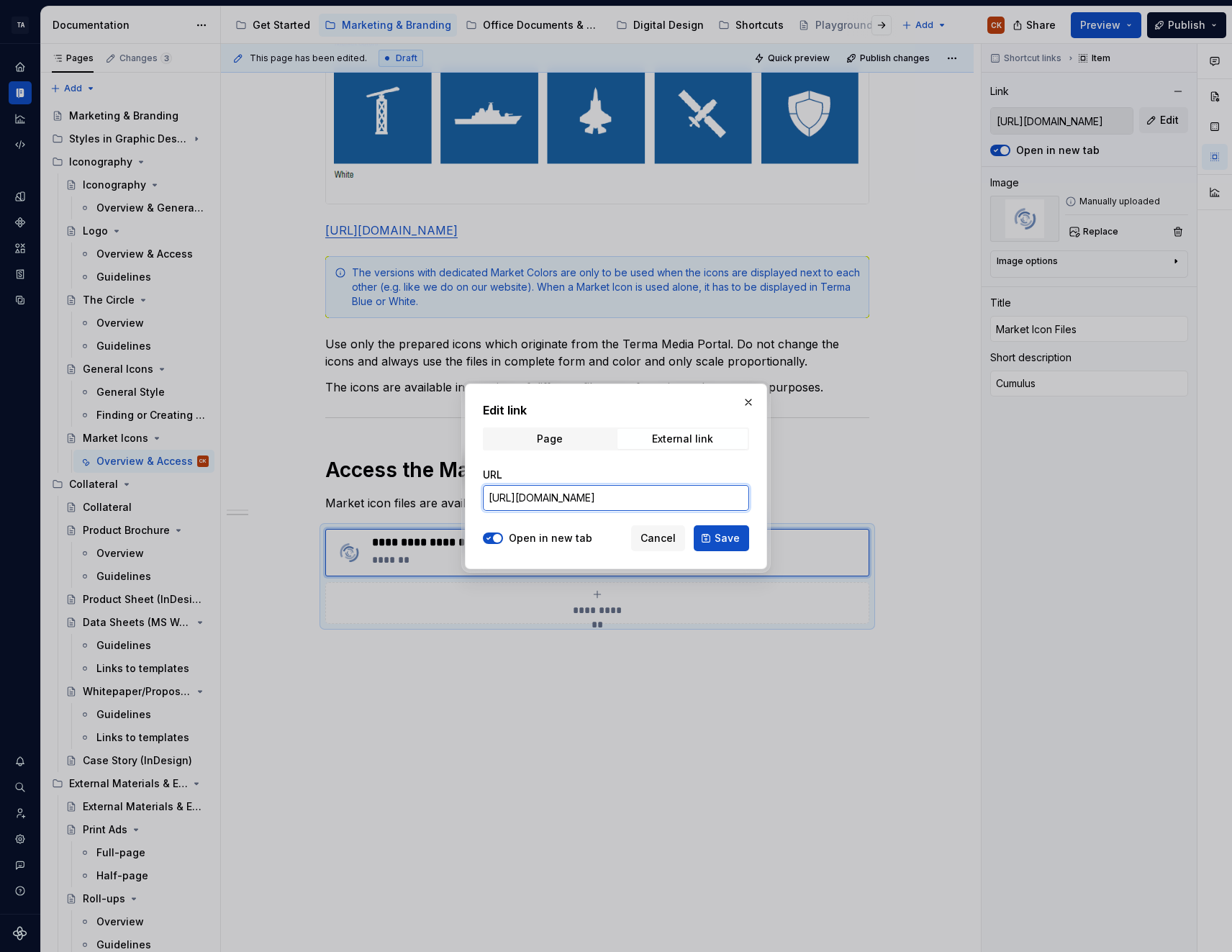
scroll to position [0, 40]
drag, startPoint x: 489, startPoint y: 498, endPoint x: 1234, endPoint y: 457, distance: 746.1
click at [1232, 457] on html "TA Digital Web Design CK Design system data Documentation Accessibility guide f…" at bounding box center [616, 476] width 1232 height 952
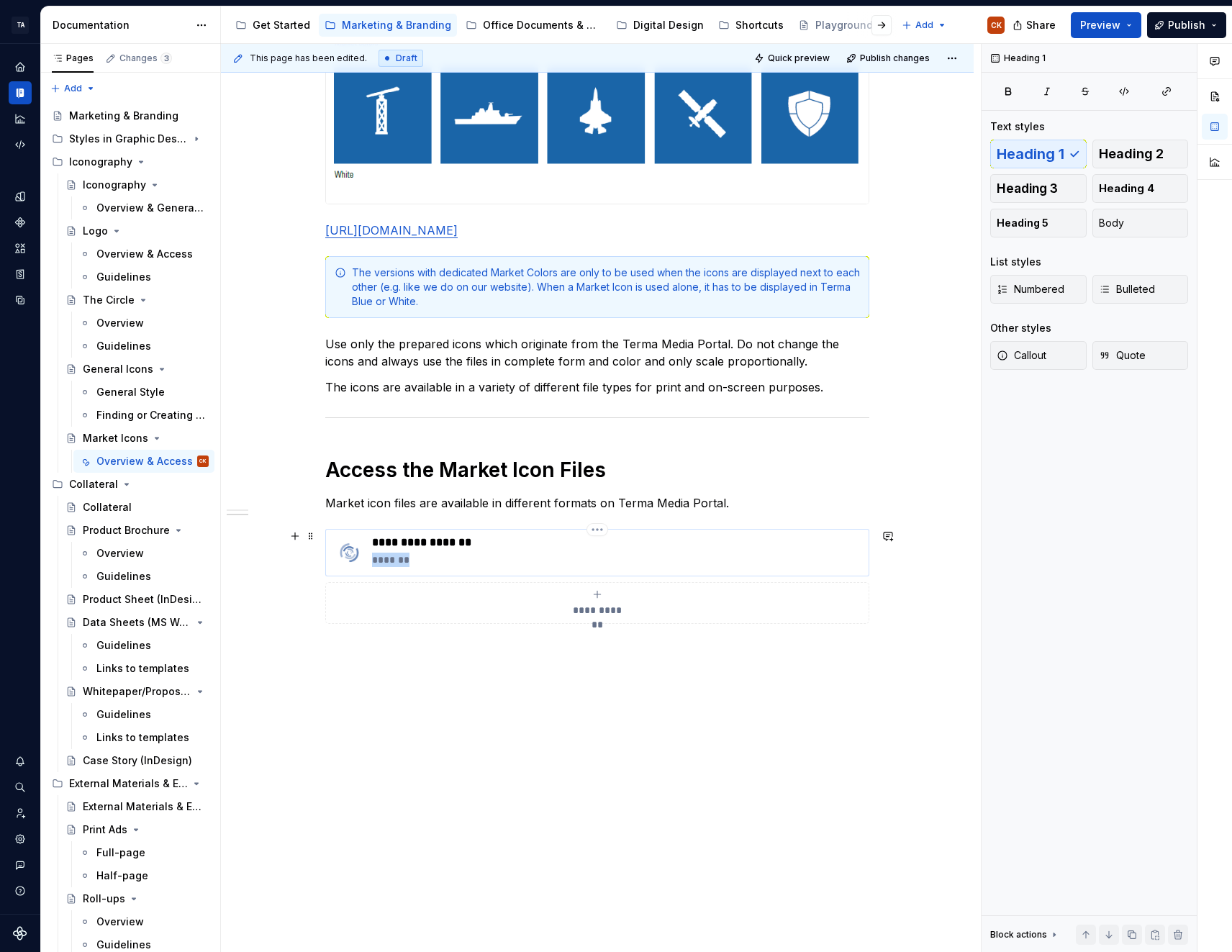
drag, startPoint x: 437, startPoint y: 563, endPoint x: 374, endPoint y: 566, distance: 63.1
click at [374, 566] on p "*******" at bounding box center [617, 559] width 491 height 14
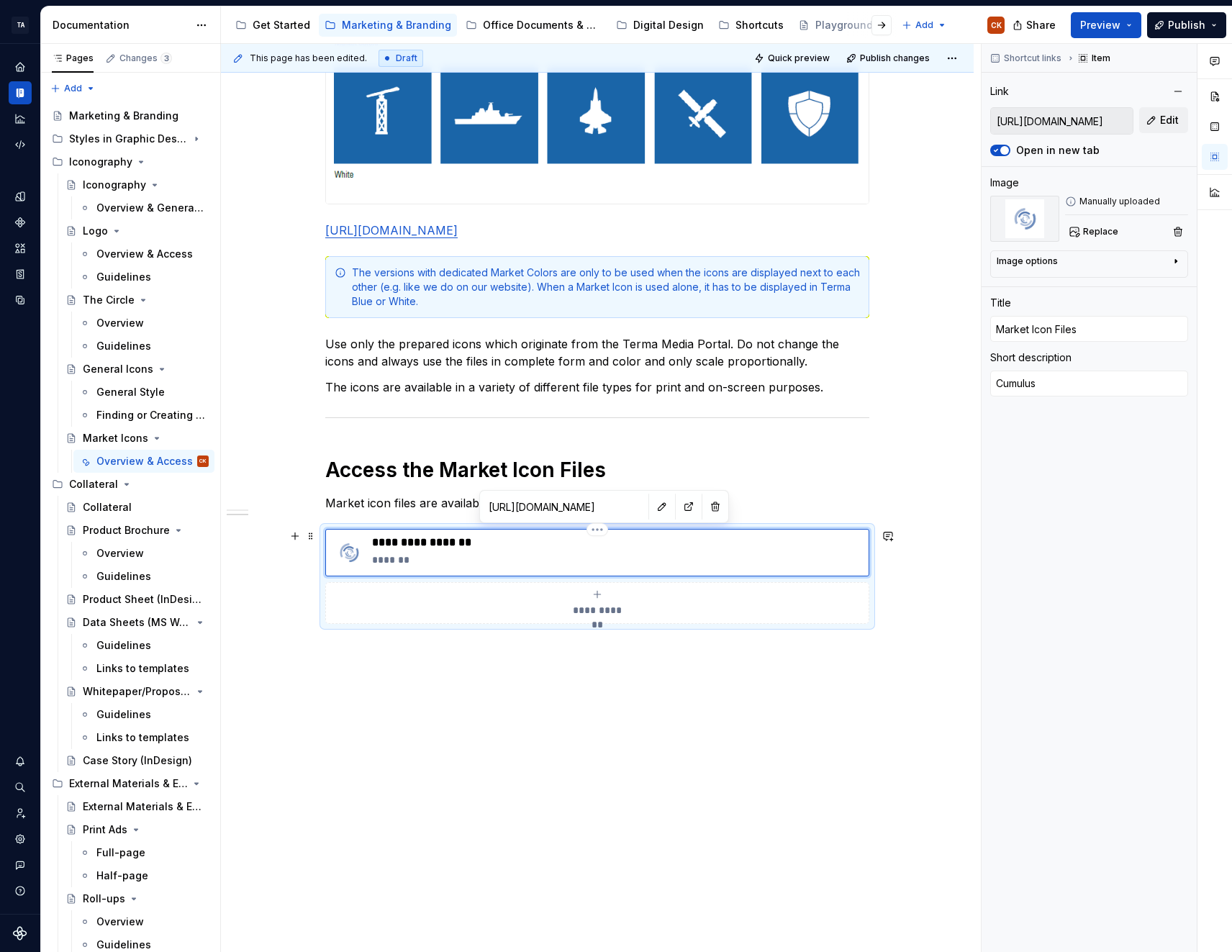
type textarea "*"
type textarea "Cumulu"
type textarea "*"
type textarea "Cumul"
type textarea "*"
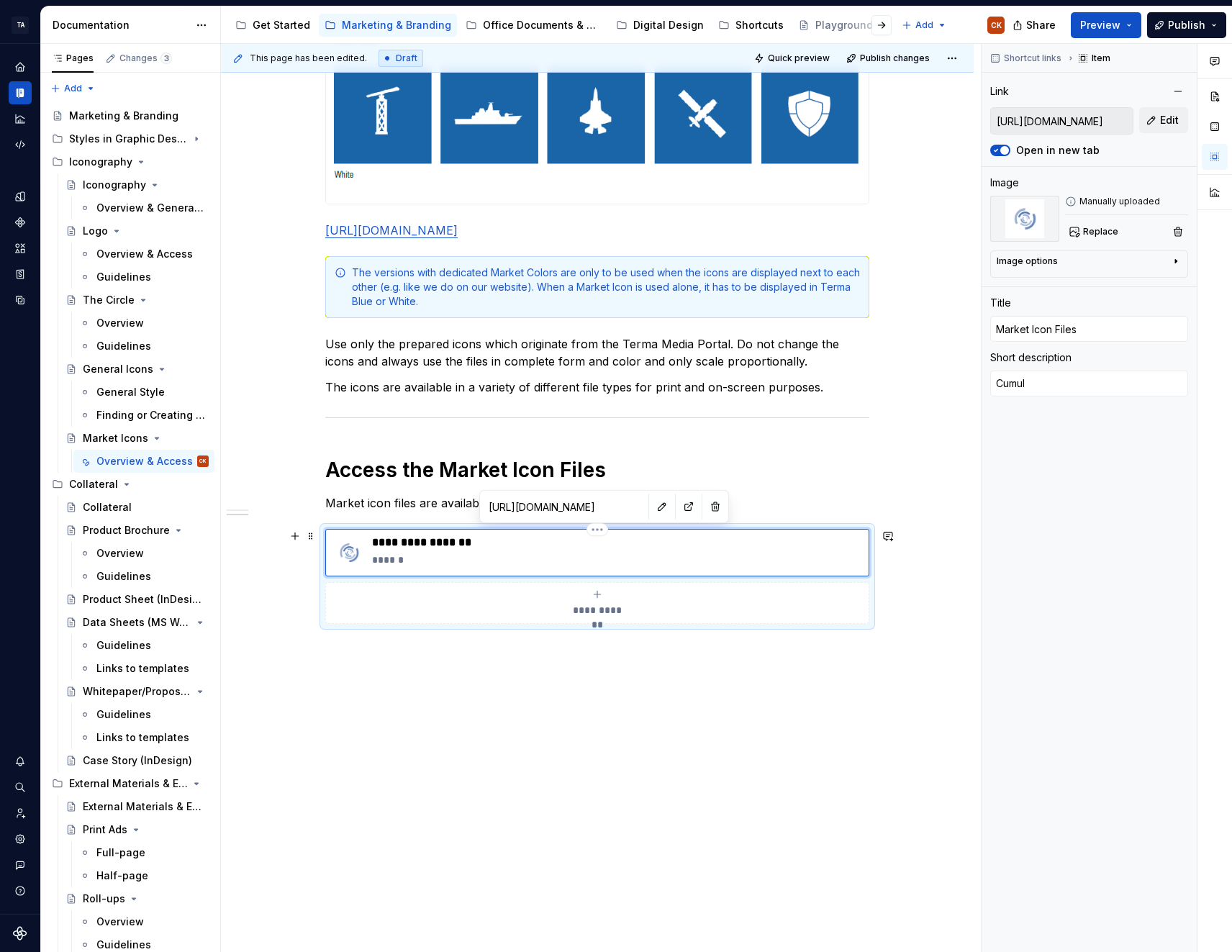
type textarea "Cumu"
type textarea "*"
type textarea "Cum"
type textarea "*"
type textarea "Cu"
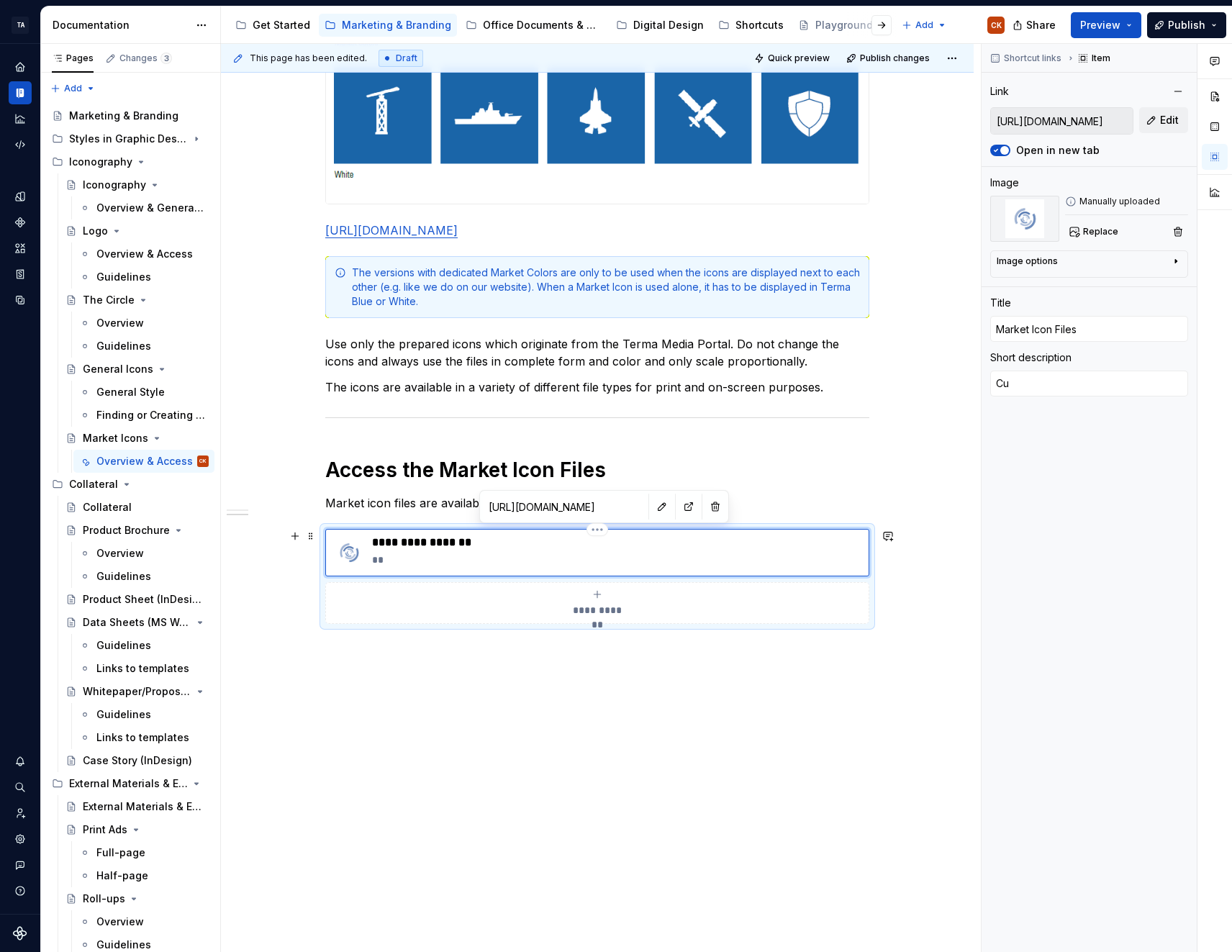
type textarea "*"
type textarea "C"
type textarea "*"
click at [1000, 121] on input "https://cumulus.terma.com/main/thumbnailview/fc=4%3A359" at bounding box center [1062, 121] width 142 height 26
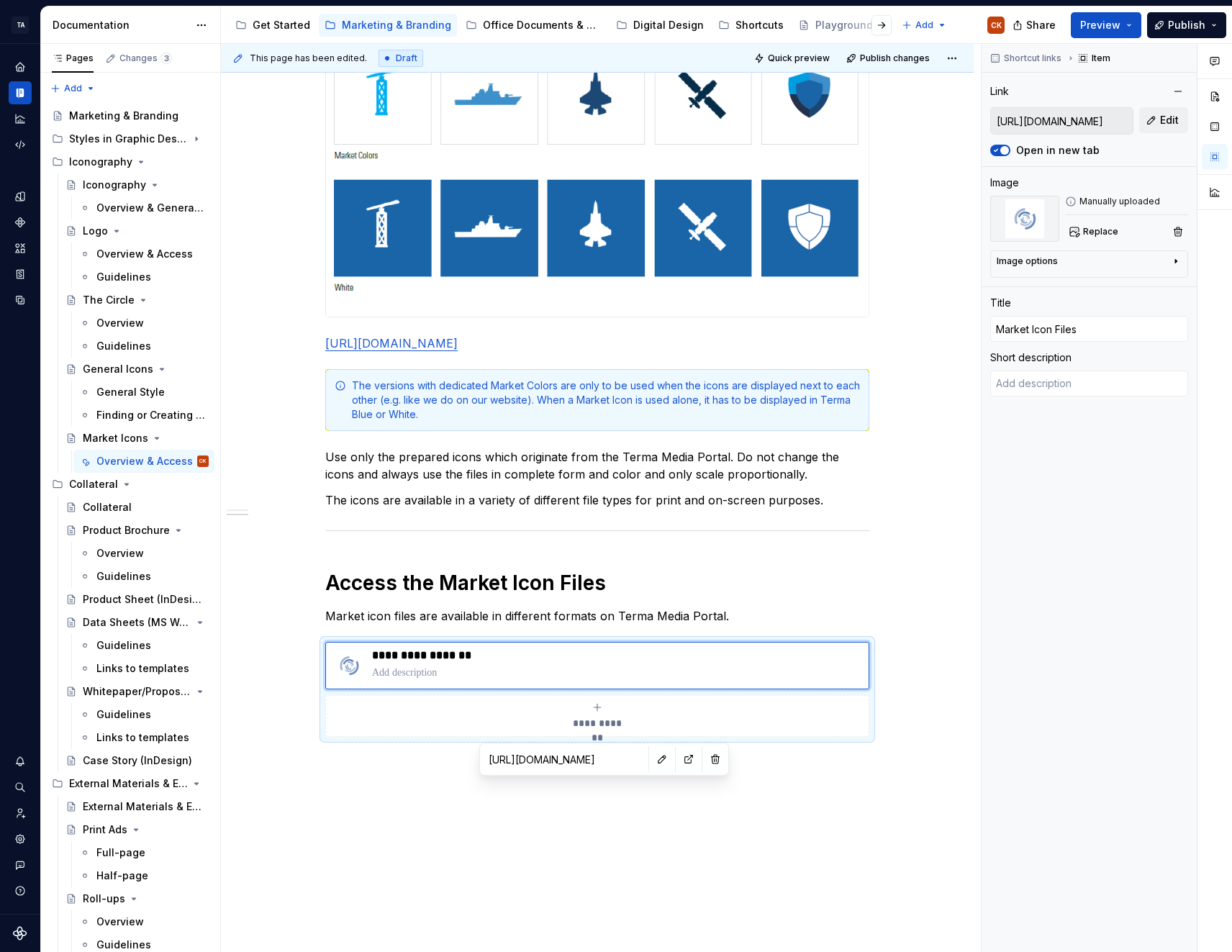
scroll to position [348, 0]
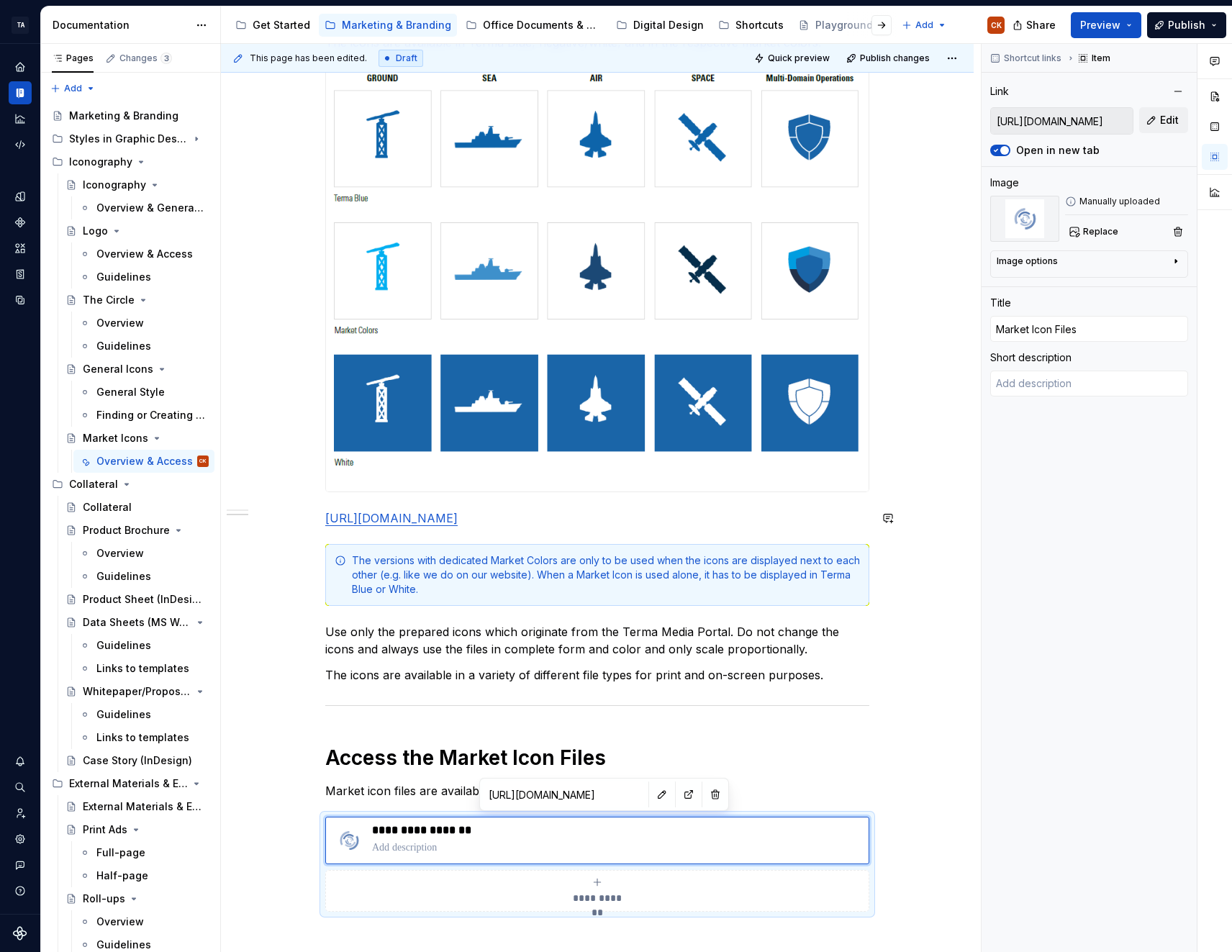
type textarea "*"
type textarea "Cumulus"
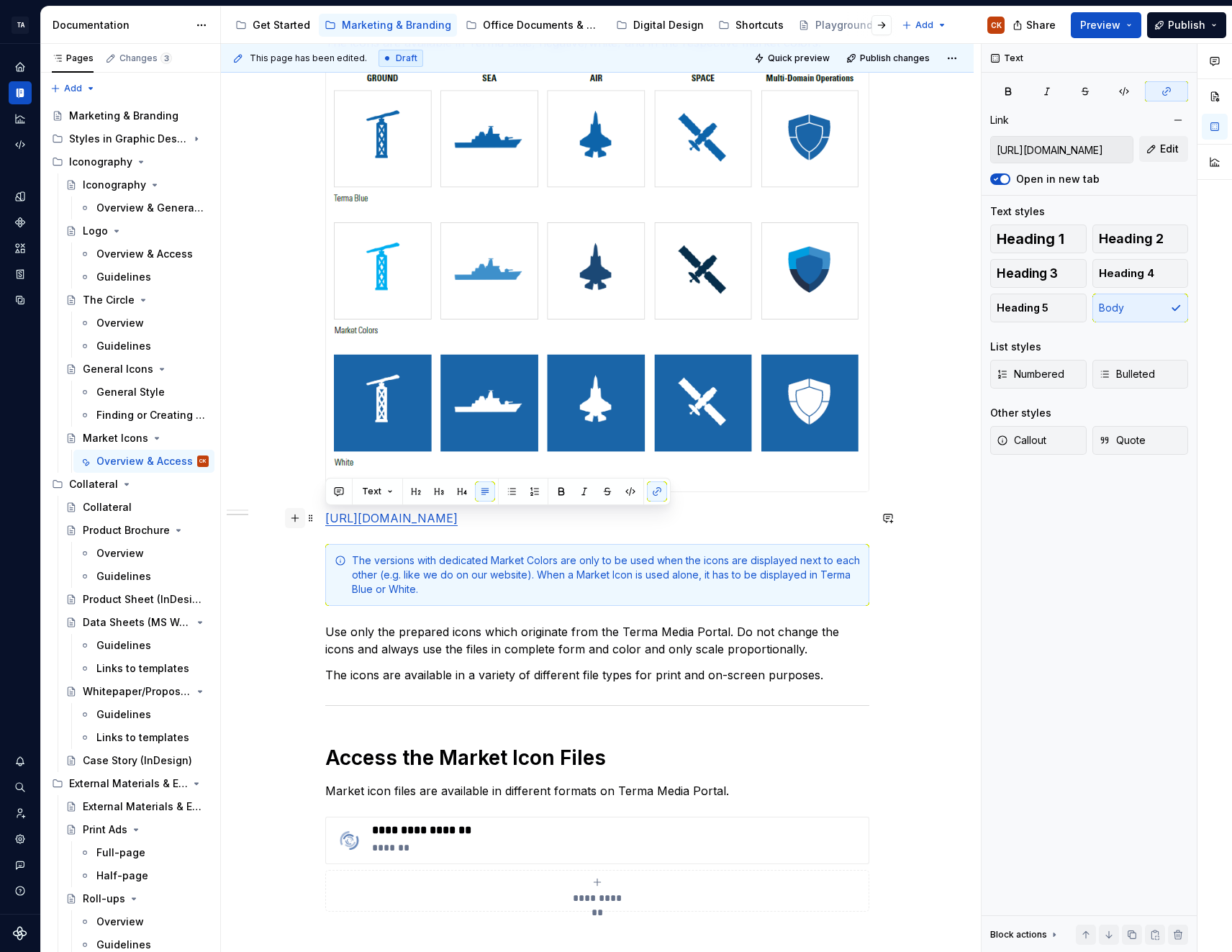
drag, startPoint x: 665, startPoint y: 520, endPoint x: 293, endPoint y: 518, distance: 372.0
click at [325, 518] on div "**********" at bounding box center [596, 462] width 544 height 1054
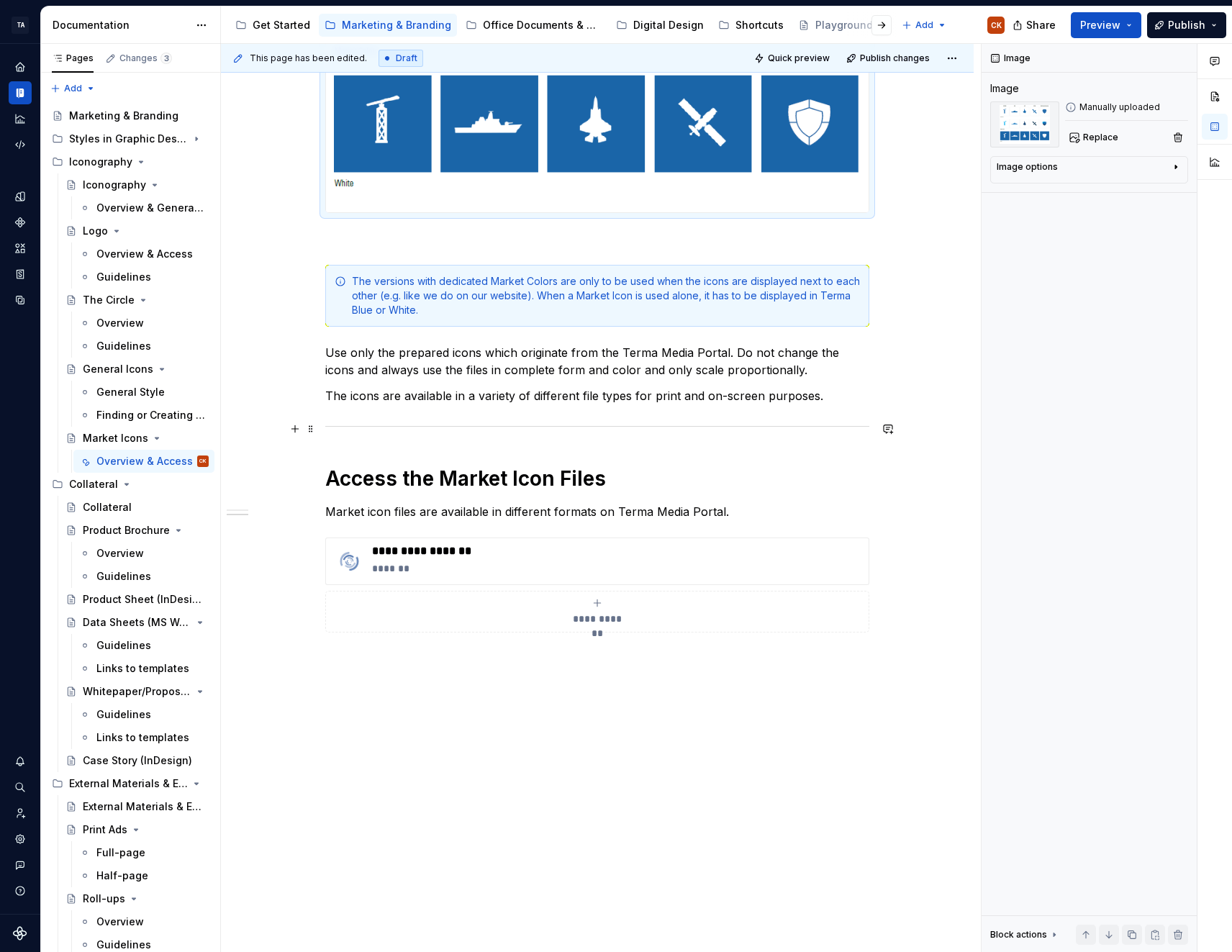
scroll to position [637, 0]
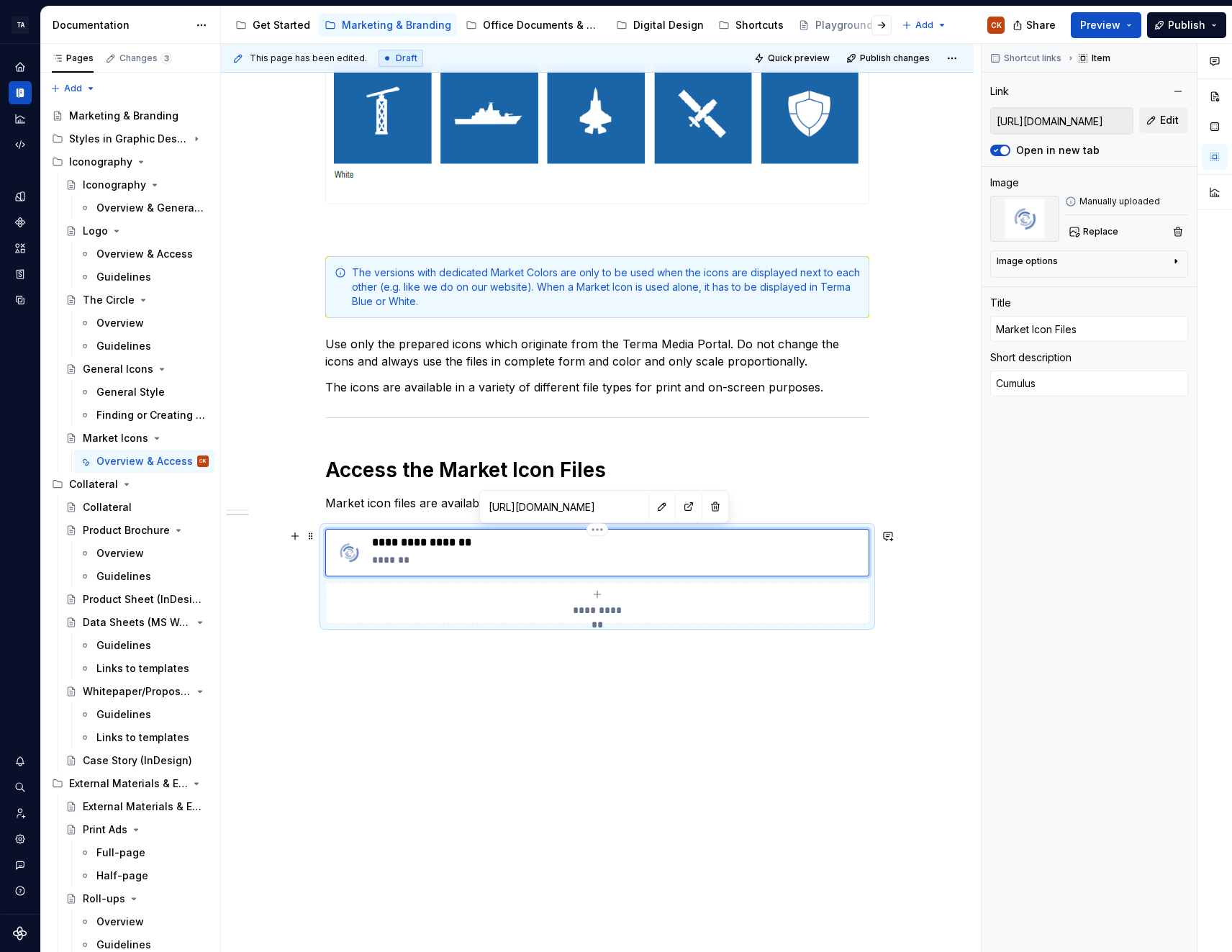
click at [436, 552] on div "**********" at bounding box center [617, 552] width 491 height 35
drag, startPoint x: 433, startPoint y: 562, endPoint x: 360, endPoint y: 564, distance: 73.0
click at [360, 564] on div "**********" at bounding box center [597, 552] width 531 height 35
type textarea "*"
click at [1035, 128] on input "https://cumulus.terma.com/main/thumbnailview/fc=4%3A359" at bounding box center [1062, 121] width 142 height 26
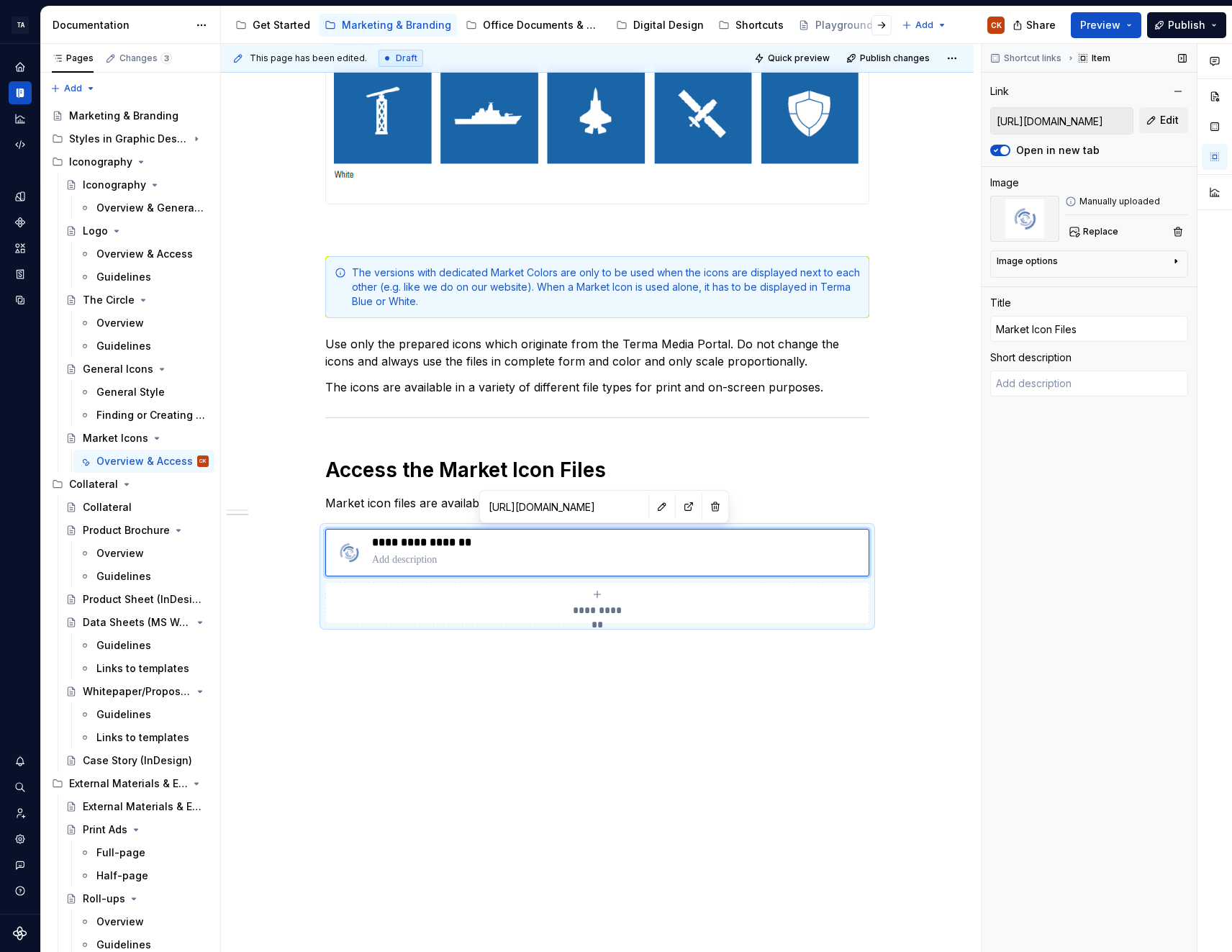
click at [1034, 123] on input "https://cumulus.terma.com/main/thumbnailview/fc=4%3A359" at bounding box center [1062, 121] width 142 height 26
drag, startPoint x: 994, startPoint y: 122, endPoint x: 1234, endPoint y: 133, distance: 240.3
click at [1232, 133] on html "TA Digital Web Design CK Design system data Documentation Accessibility guide f…" at bounding box center [616, 476] width 1232 height 952
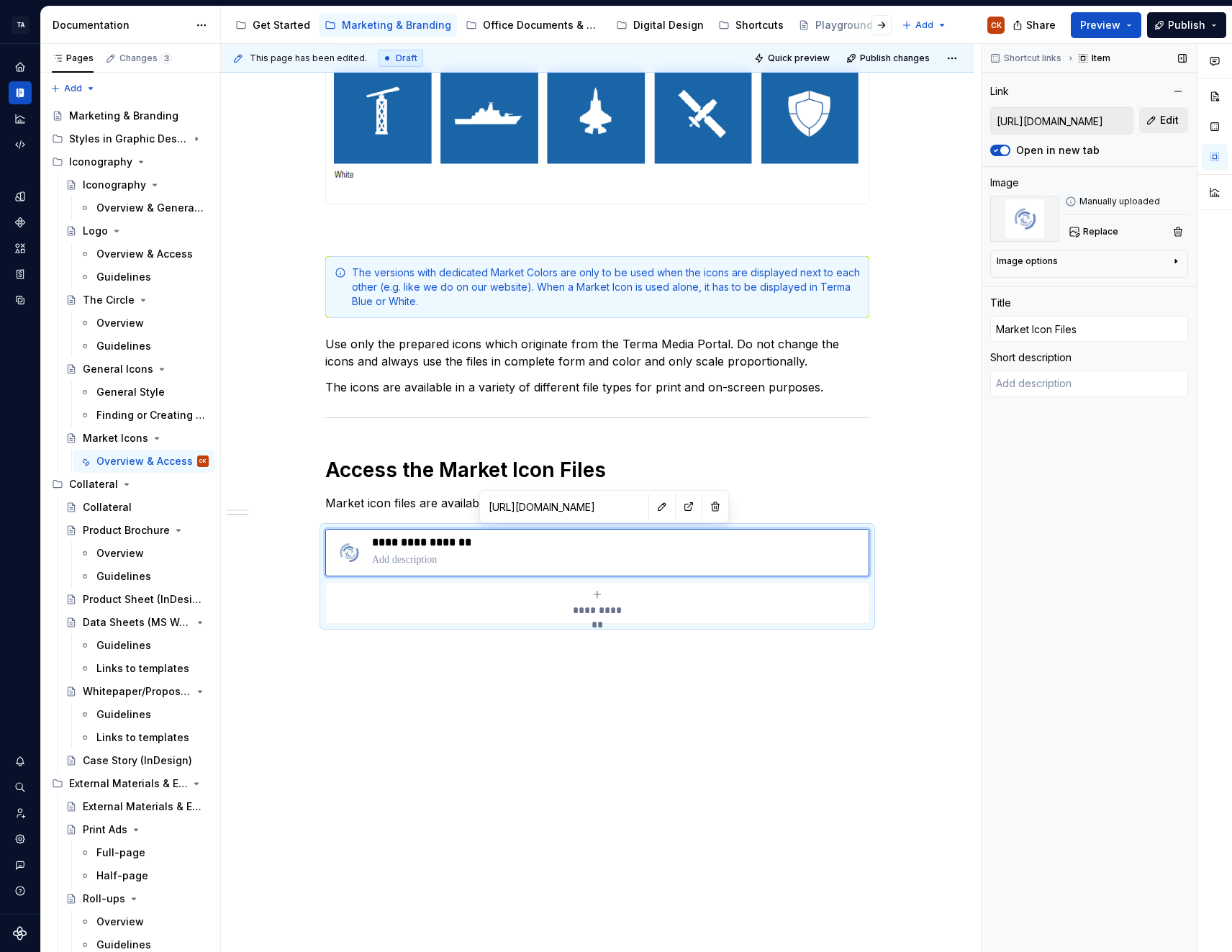
click at [1166, 123] on span "Edit" at bounding box center [1170, 120] width 19 height 14
type textarea "*"
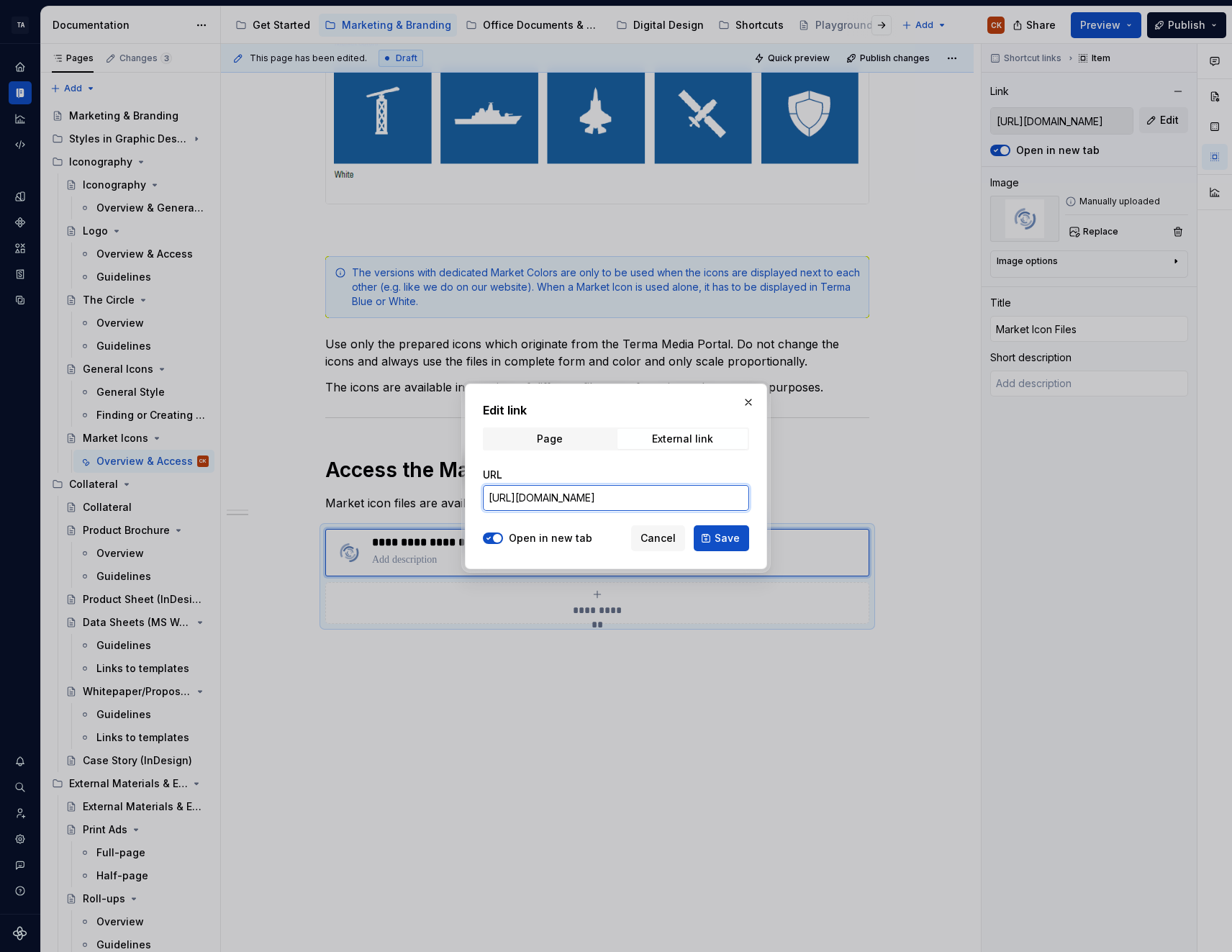
click at [505, 500] on input "https://cumulus.terma.com/main/thumbnailview/fc=4%3A359" at bounding box center [616, 498] width 267 height 26
click at [504, 499] on input "https://cumulus.terma.com/main/thumbnailview/fc=4%3A359" at bounding box center [616, 498] width 267 height 26
drag, startPoint x: 489, startPoint y: 495, endPoint x: 1175, endPoint y: 429, distance: 689.2
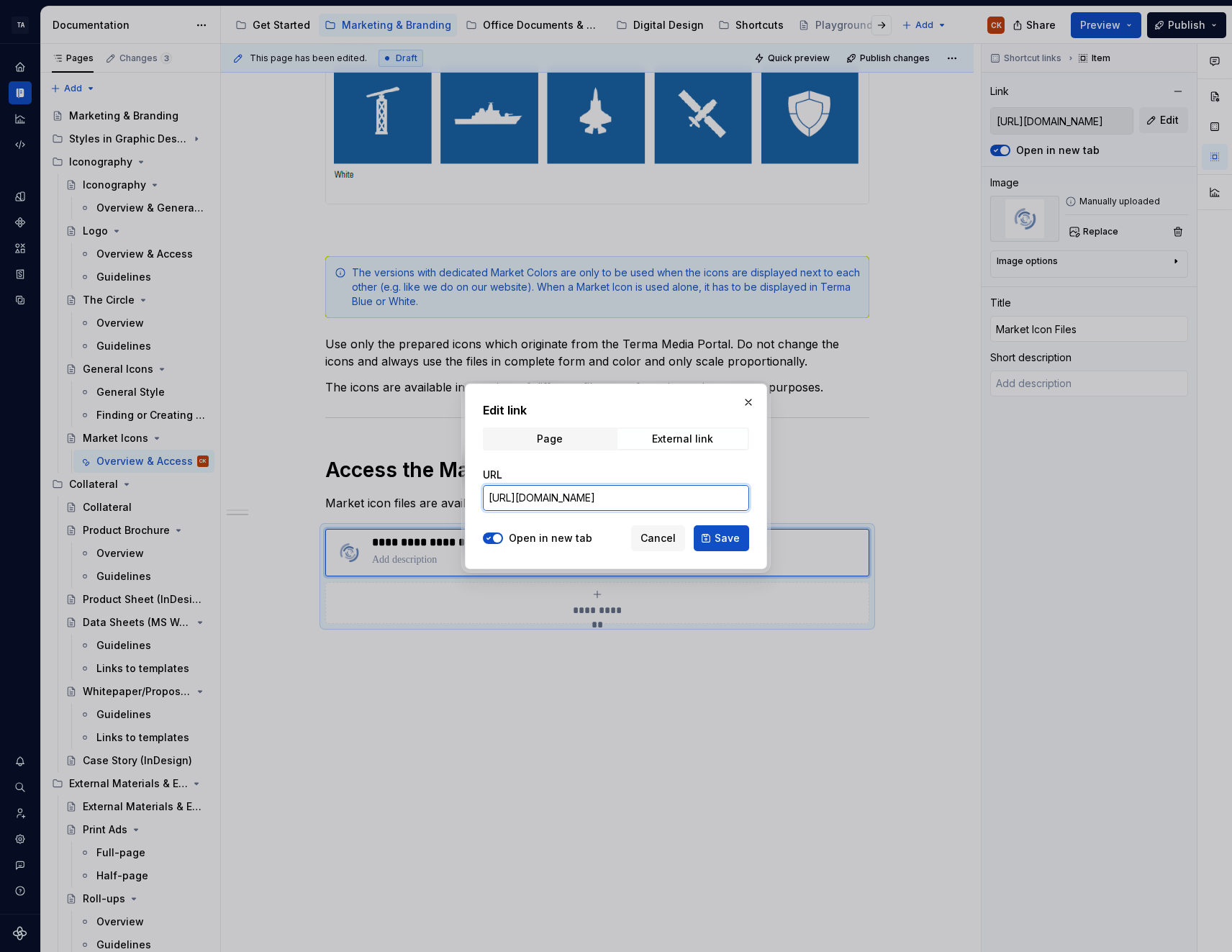
click at [1175, 429] on div "Edit link Page External link URL https://cumulus.terma.com/main/thumbnailview/f…" at bounding box center [616, 476] width 1232 height 952
paste input "media.terma.com/"
type input "https://media.terma.com/"
click at [744, 540] on button "Save" at bounding box center [722, 538] width 56 height 26
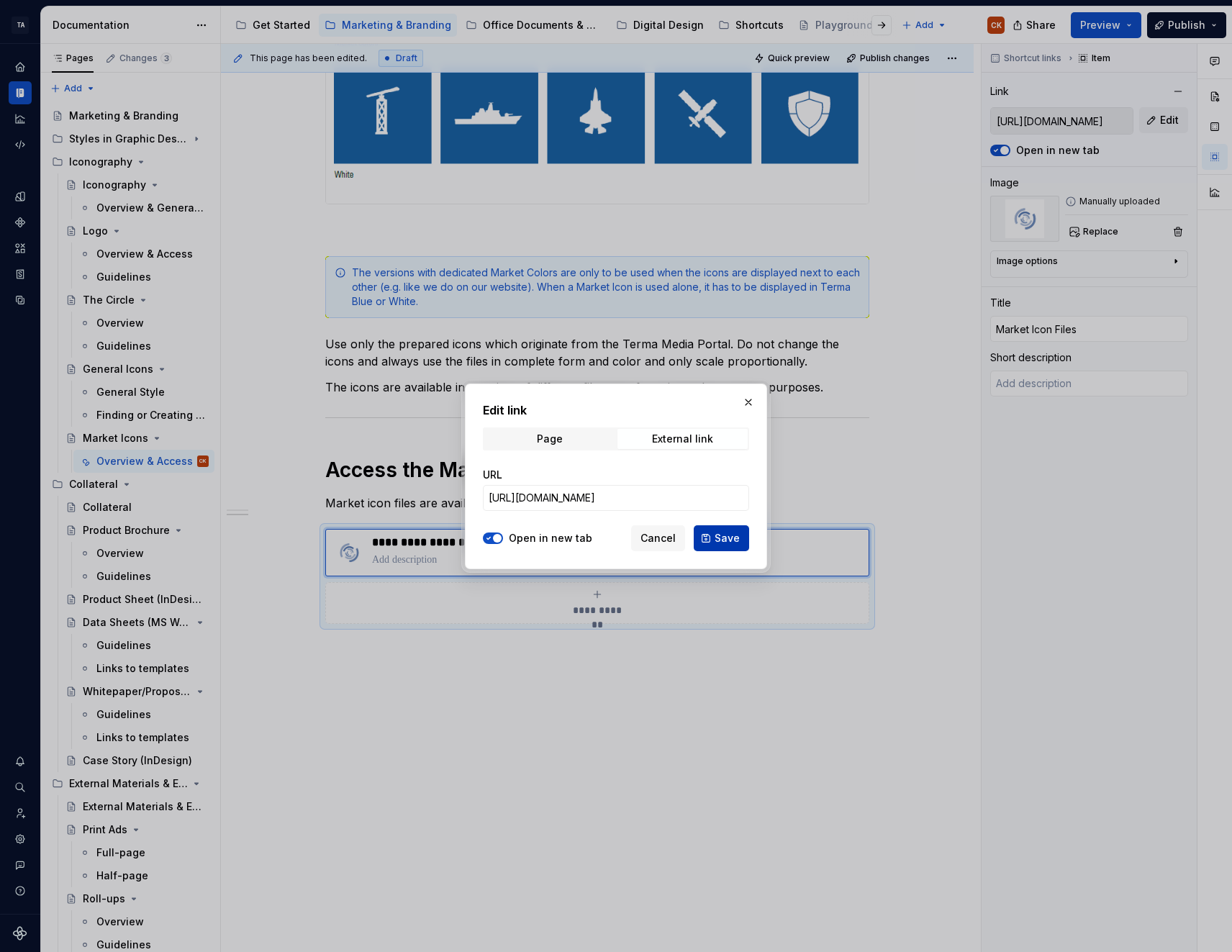
type textarea "*"
type input "https://media.terma.com/"
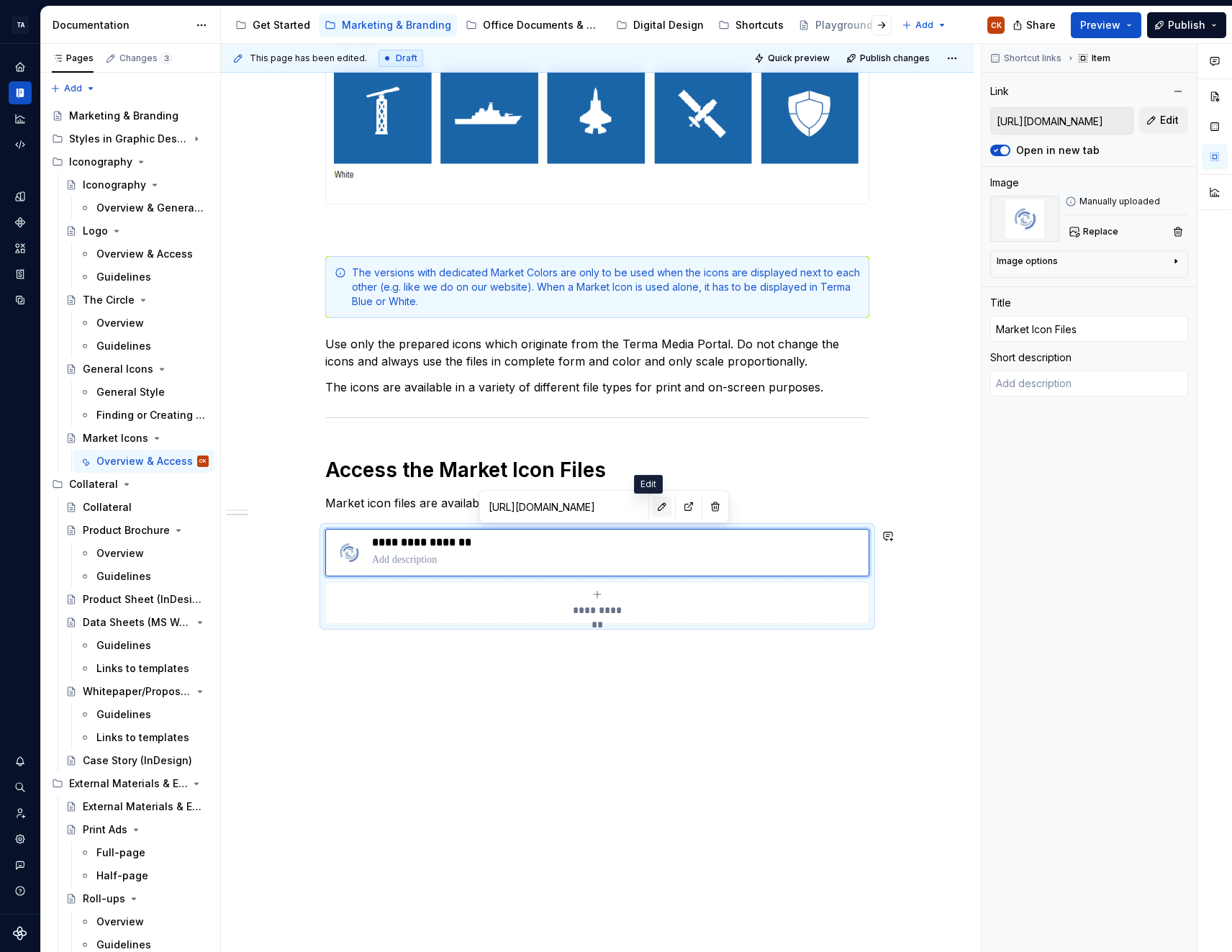
click at [652, 504] on button "button" at bounding box center [662, 506] width 20 height 20
type textarea "*"
type input "https://media.terma.com/"
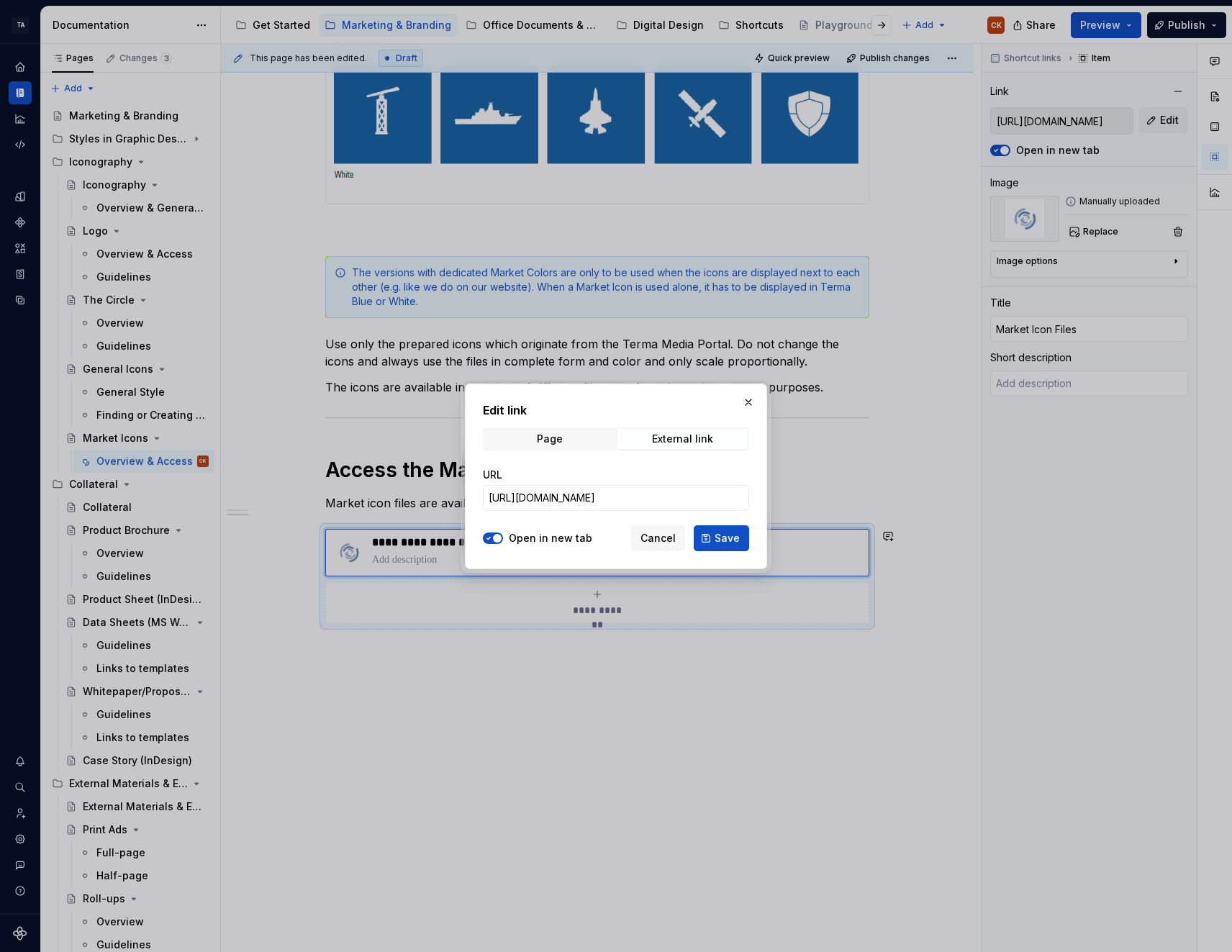
click at [723, 537] on span "Save" at bounding box center [727, 538] width 25 height 14
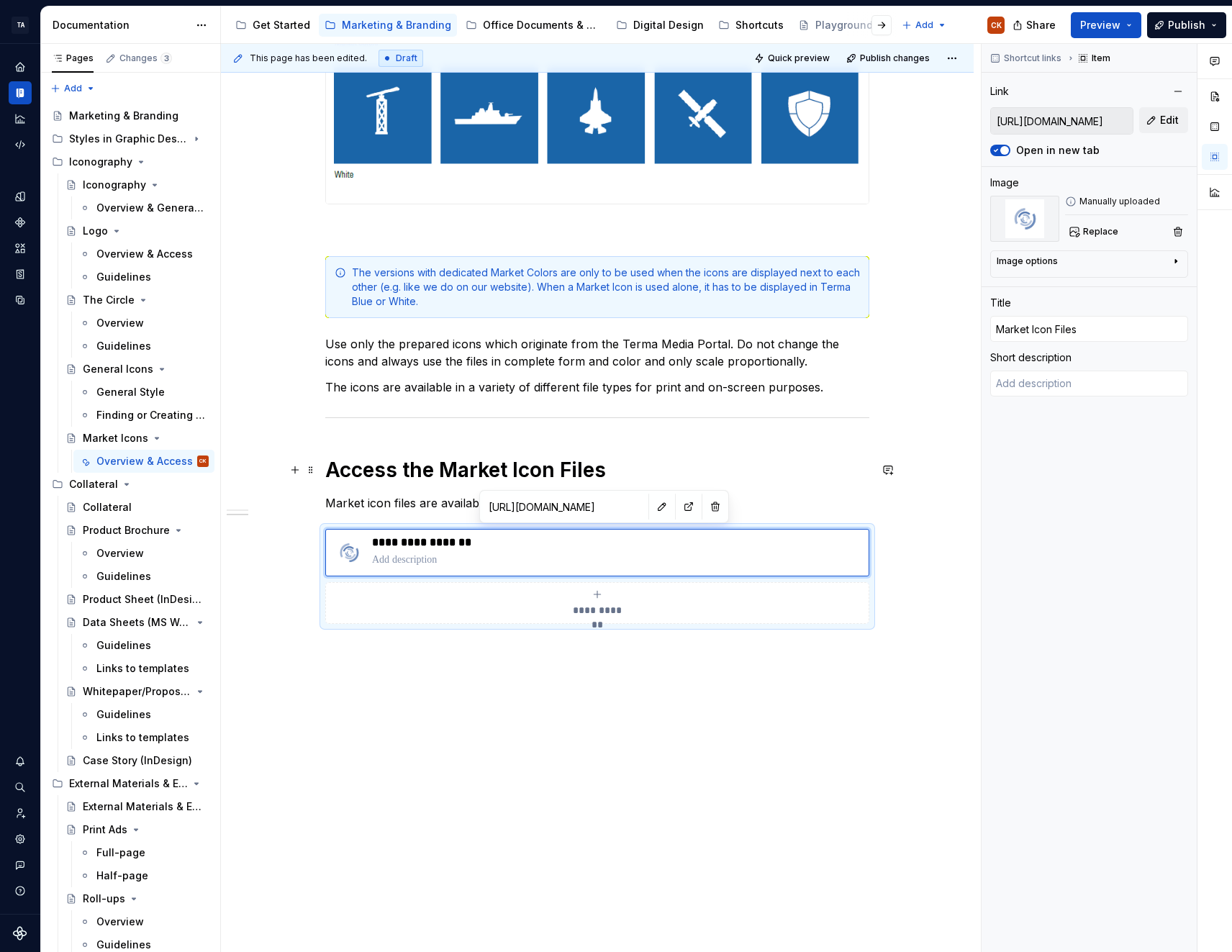
click at [763, 465] on h1 "Access the Market Icon Files" at bounding box center [596, 470] width 544 height 26
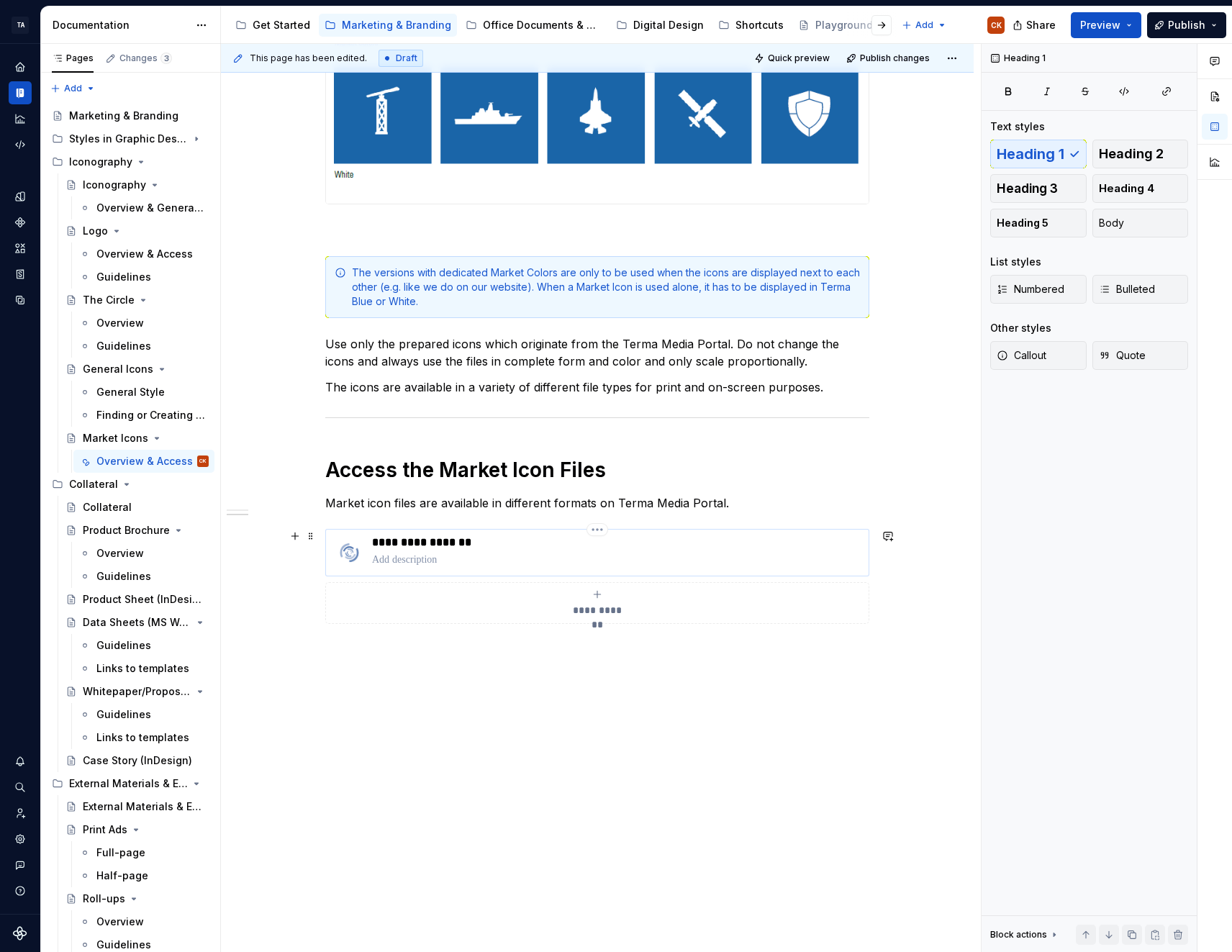
click at [421, 554] on p at bounding box center [617, 559] width 491 height 14
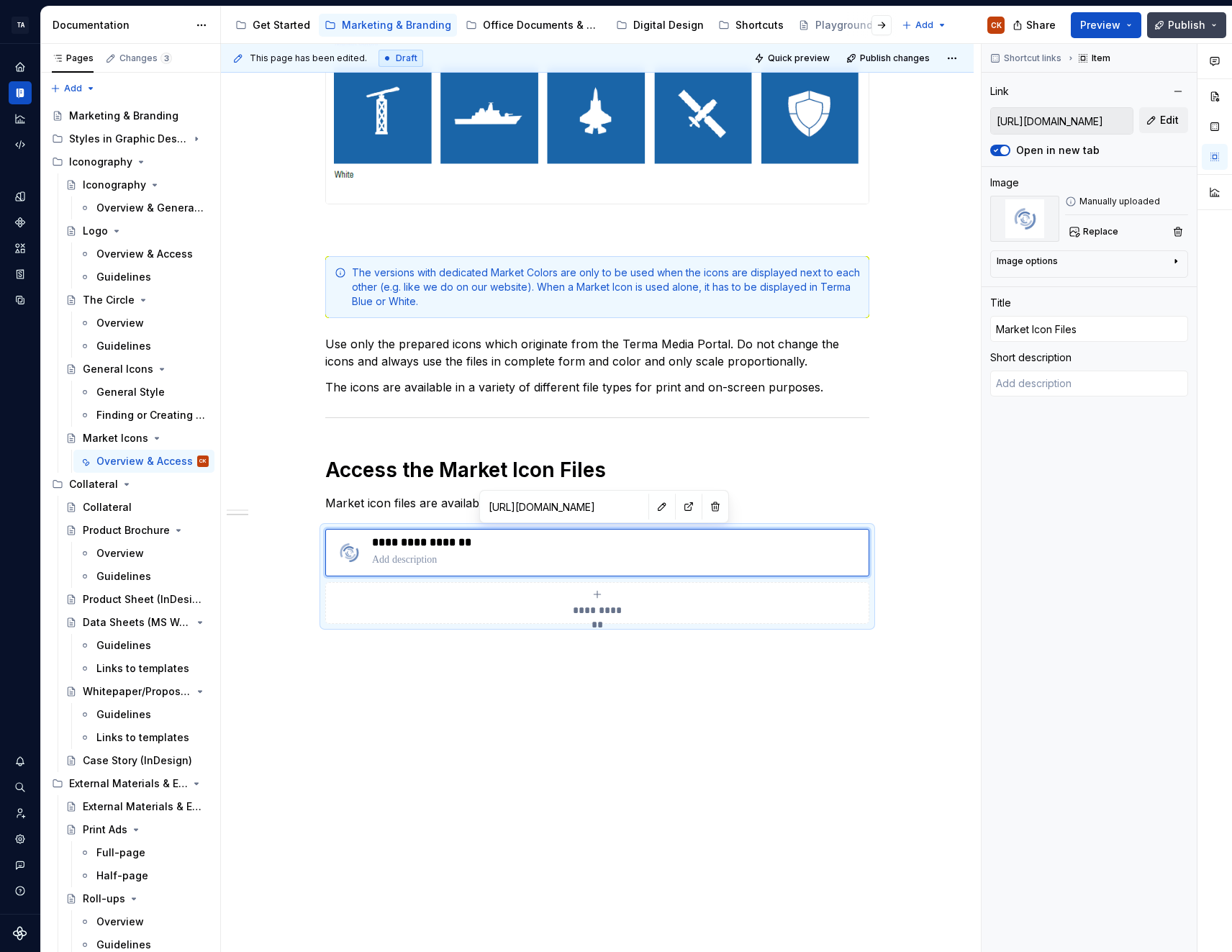
click at [1213, 16] on button "Publish" at bounding box center [1186, 25] width 80 height 26
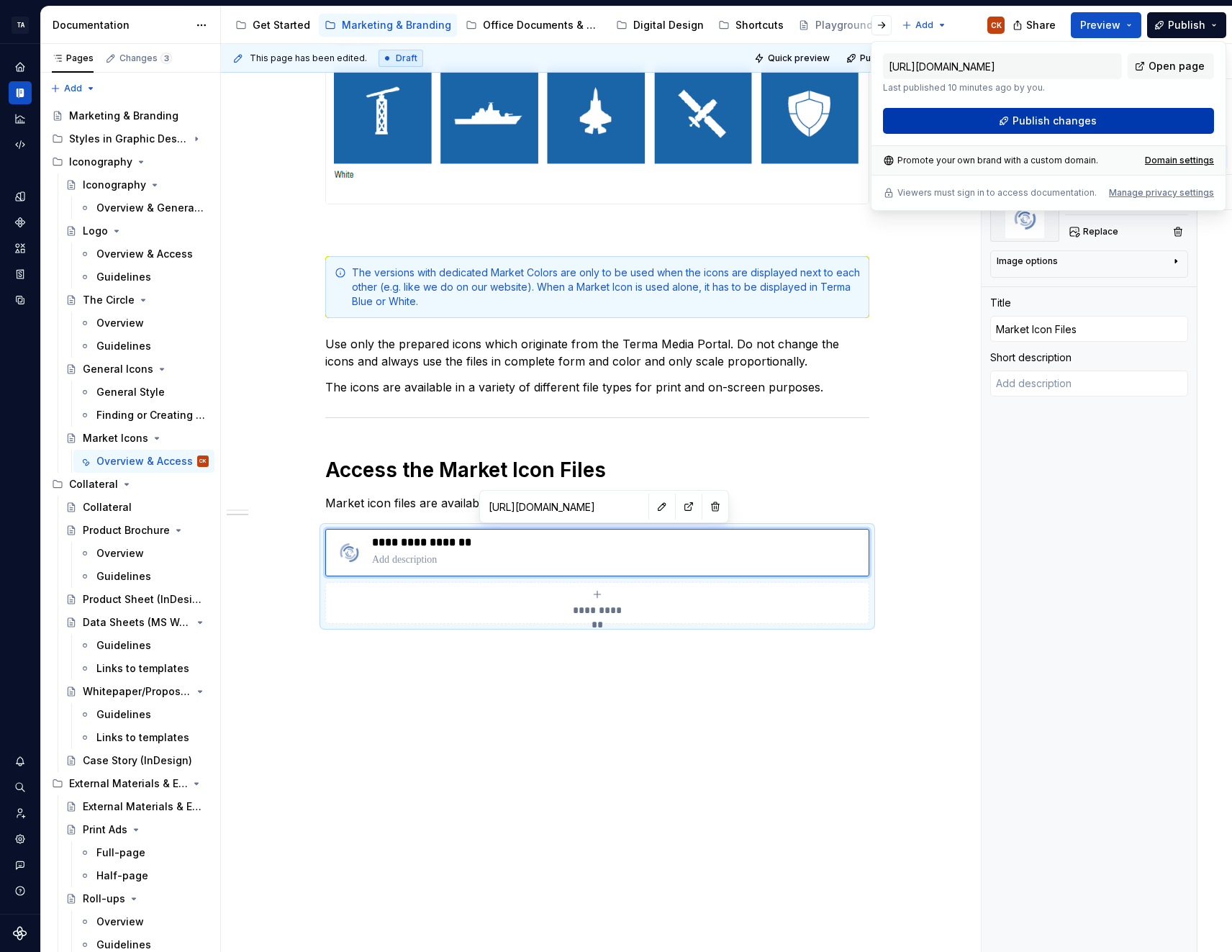
click at [1113, 122] on button "Publish changes" at bounding box center [1048, 121] width 331 height 26
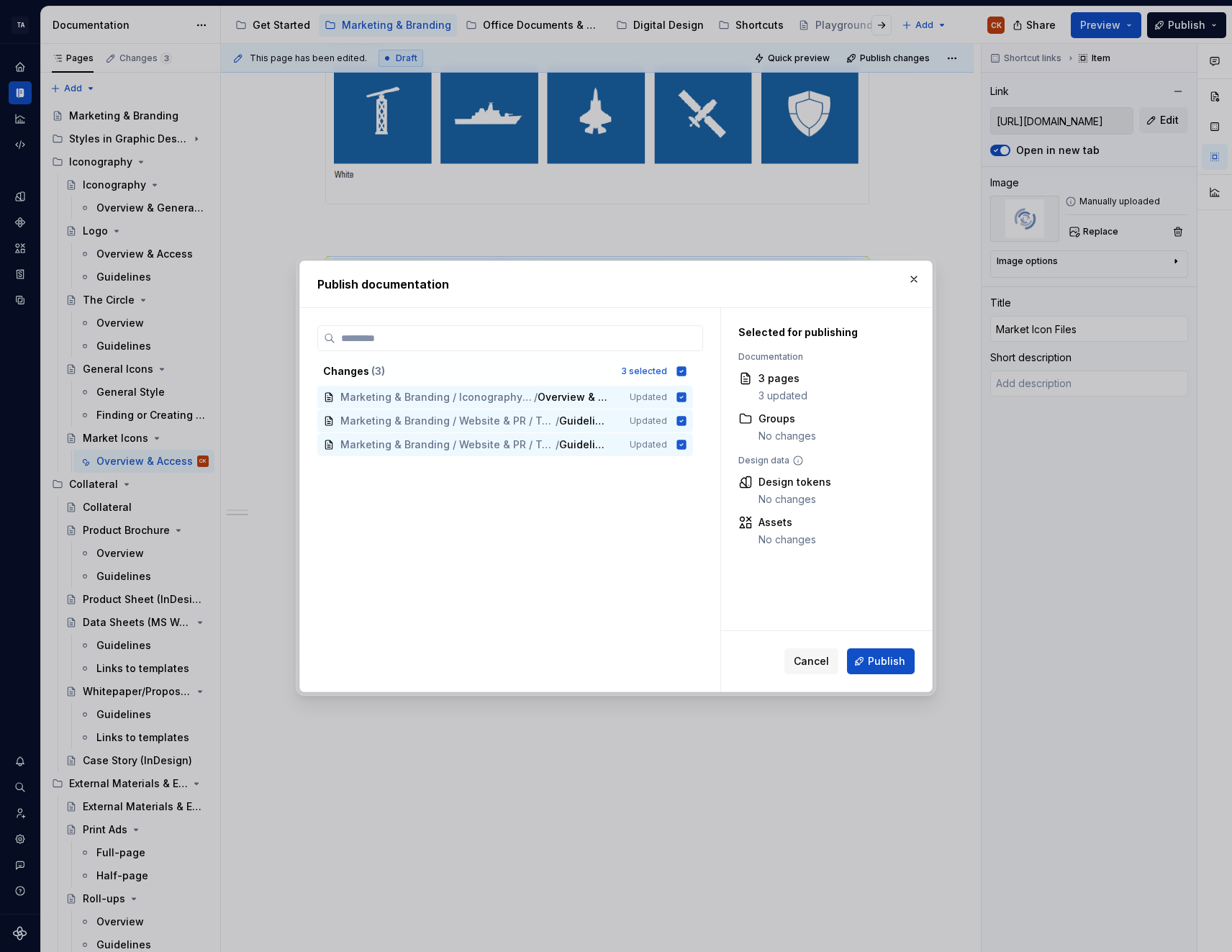
click at [884, 665] on span "Publish" at bounding box center [886, 661] width 37 height 14
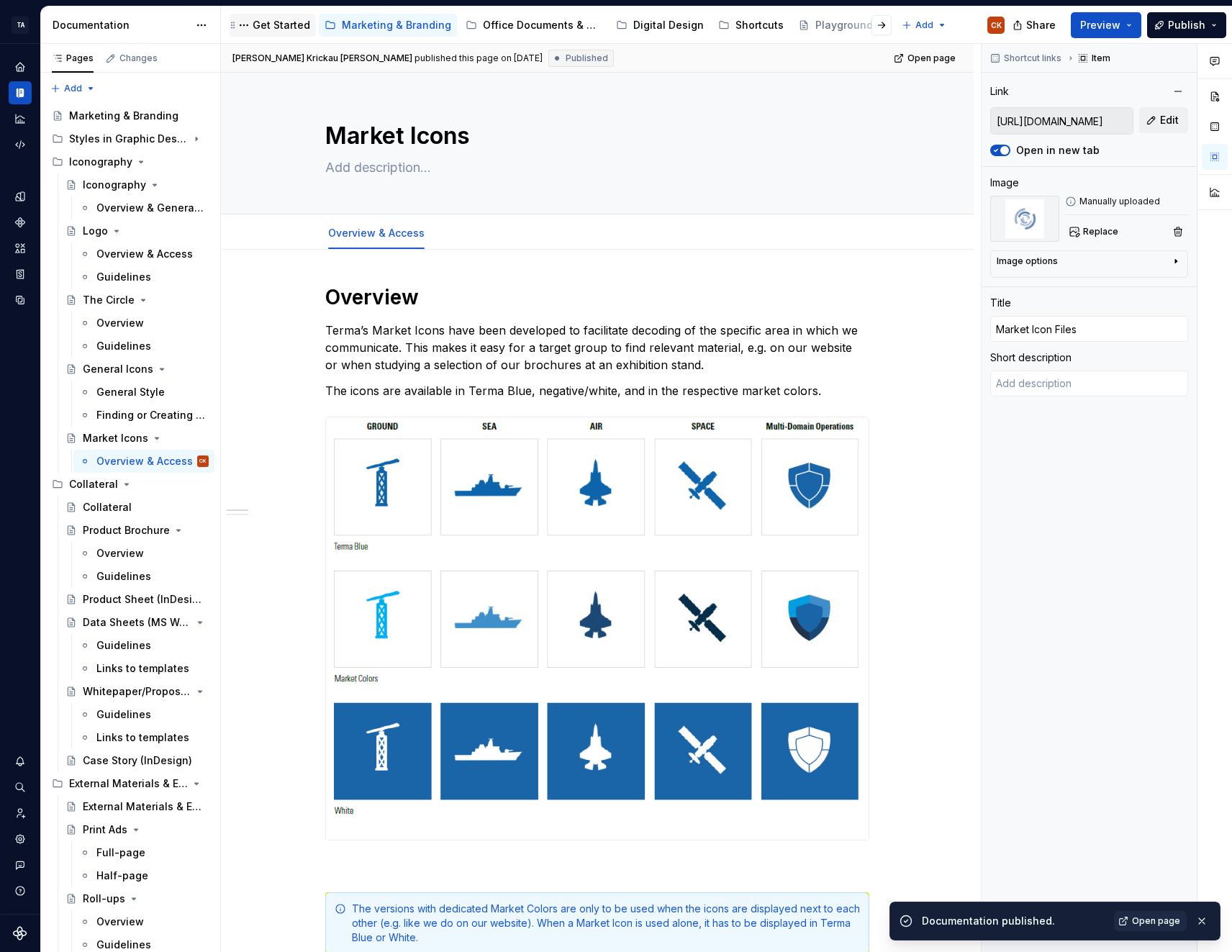
click at [289, 29] on div "Get Started" at bounding box center [281, 25] width 58 height 14
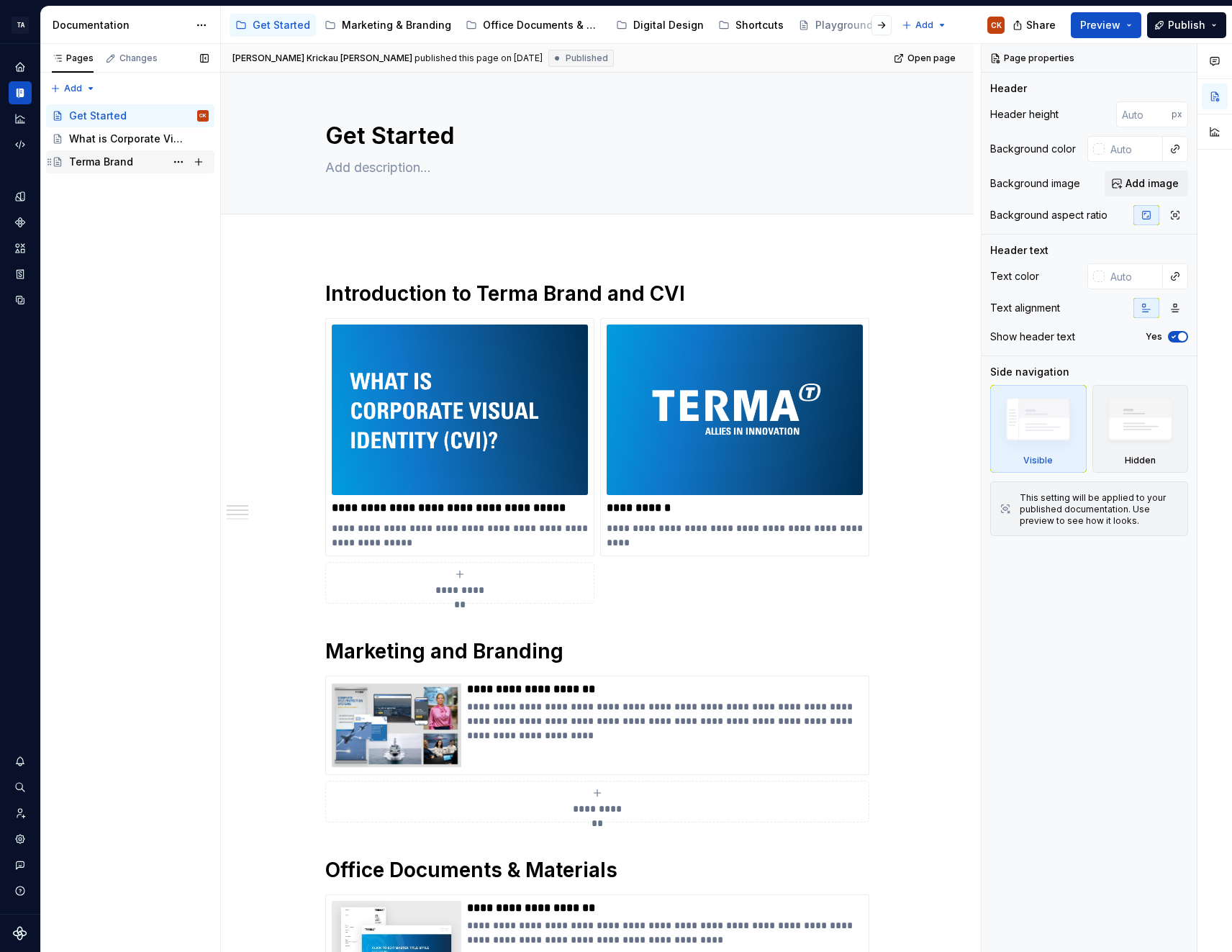
click at [100, 159] on div "Terma Brand" at bounding box center [101, 161] width 64 height 14
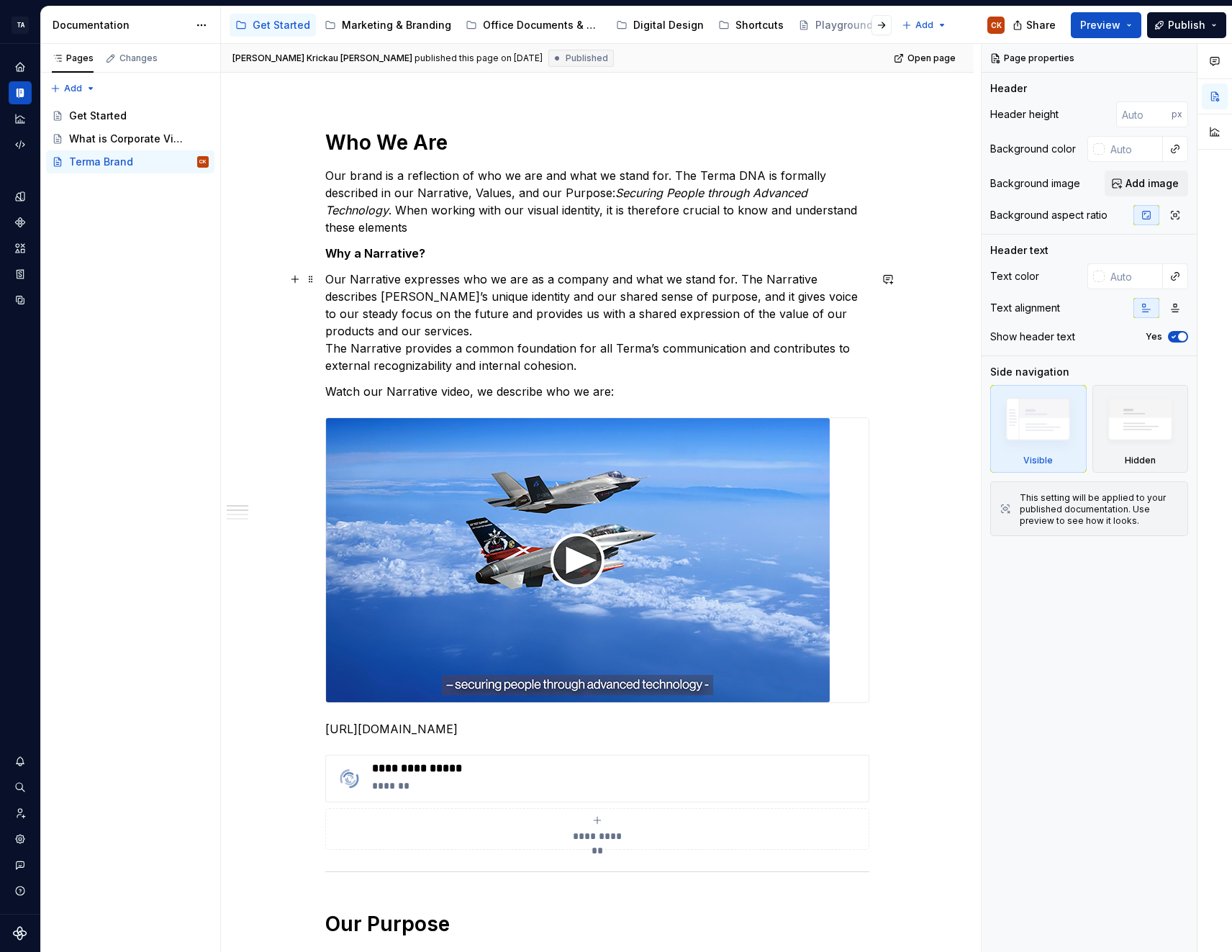
scroll to position [72, 0]
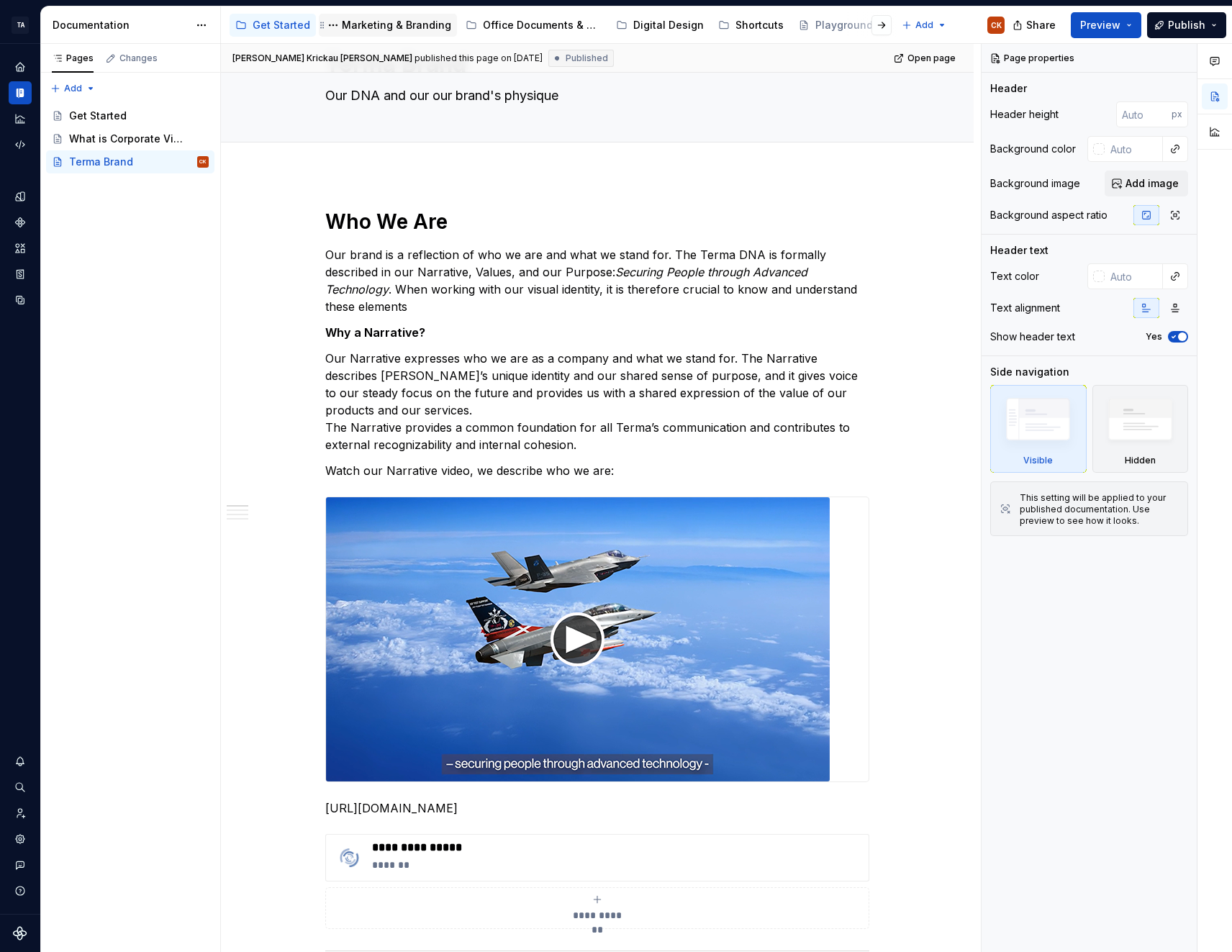
click at [399, 25] on div "Marketing & Branding" at bounding box center [397, 25] width 109 height 14
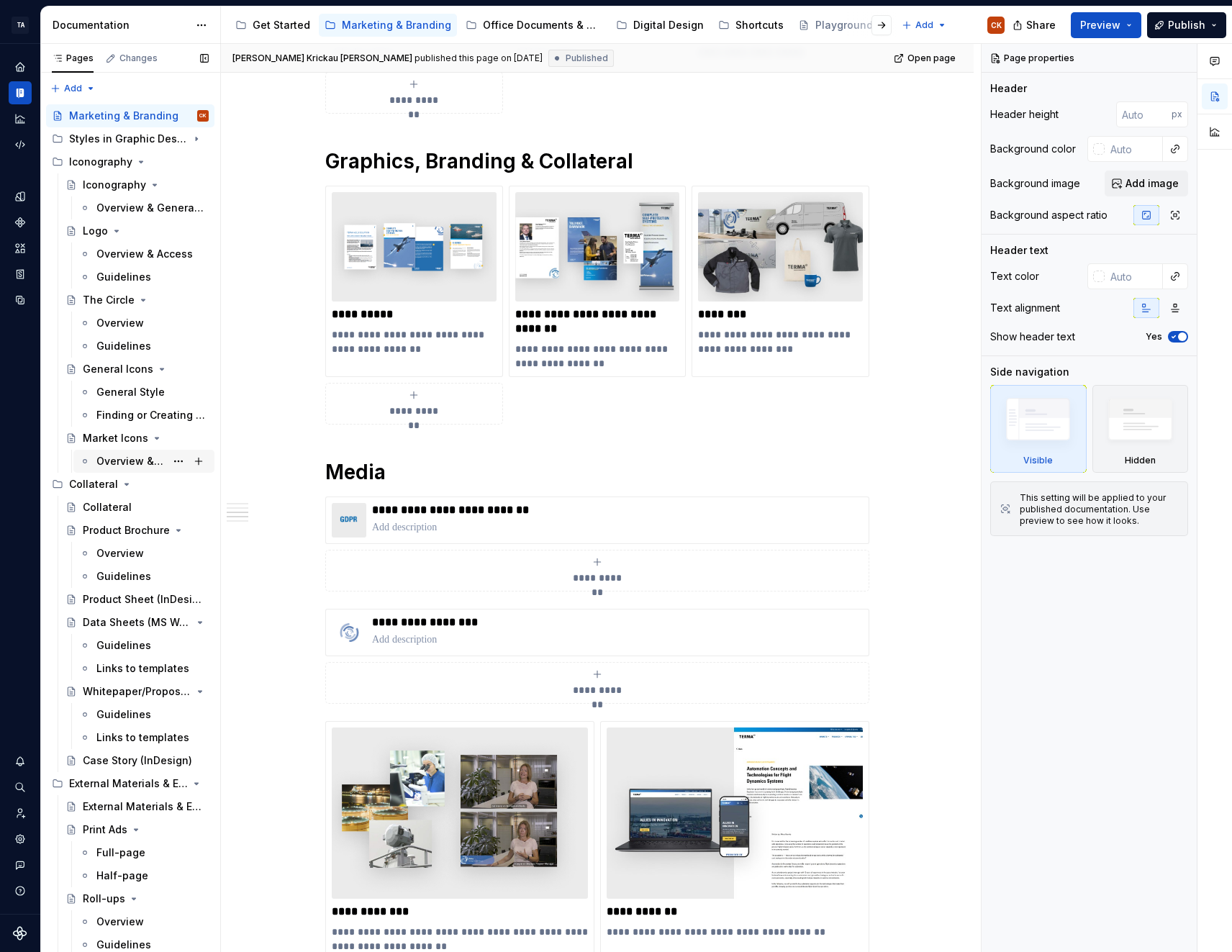
click at [120, 464] on div "Overview & Access" at bounding box center [131, 461] width 69 height 14
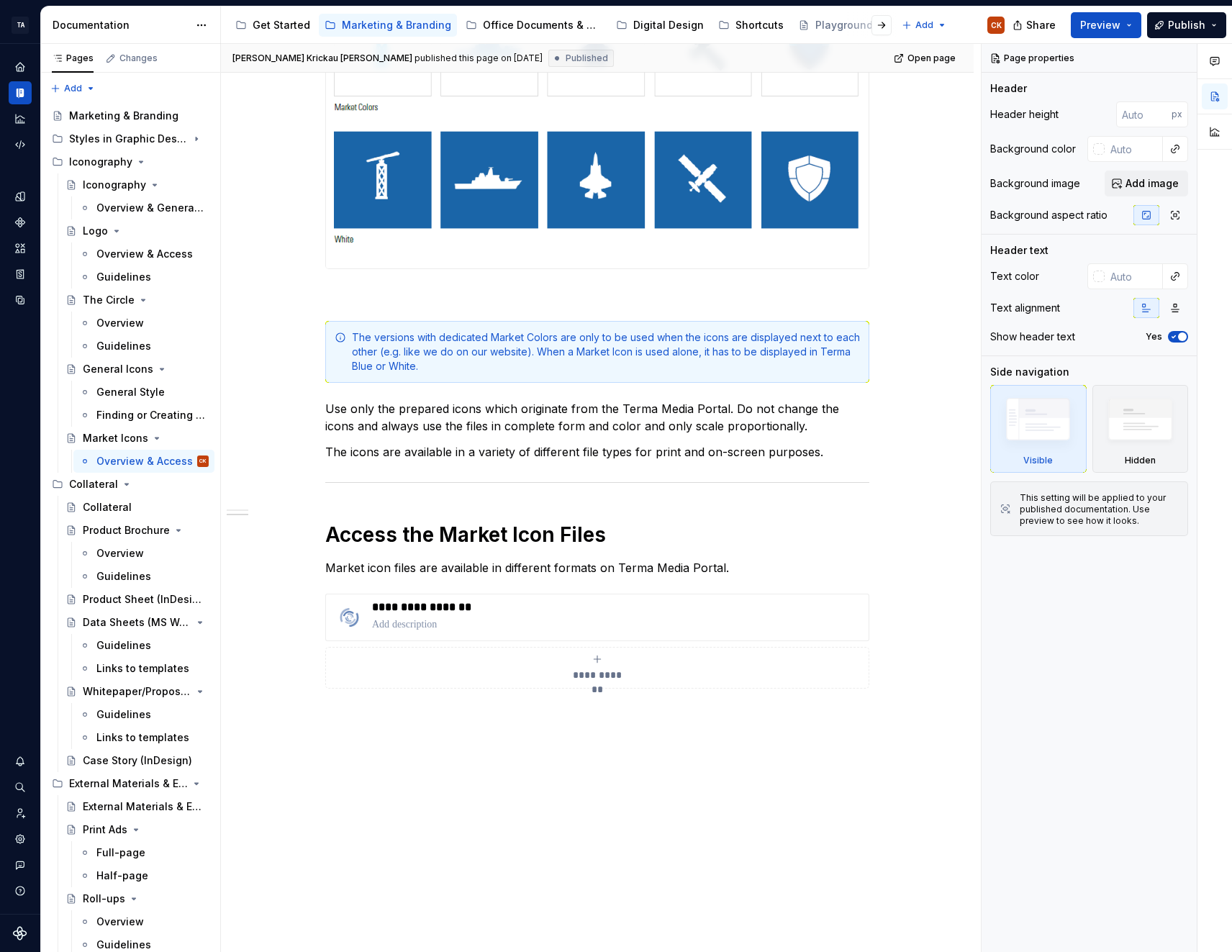
scroll to position [575, 0]
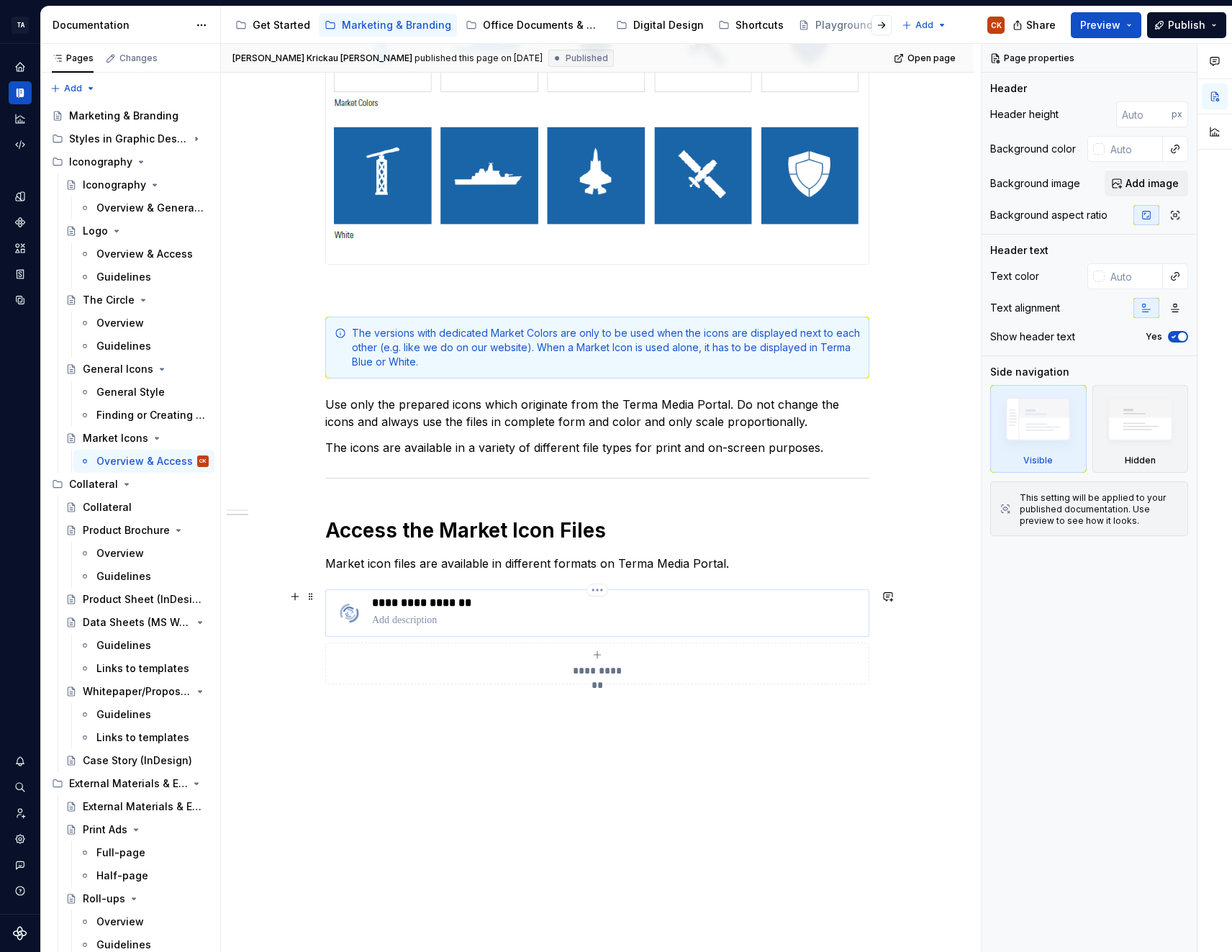
click at [414, 613] on p at bounding box center [617, 619] width 491 height 14
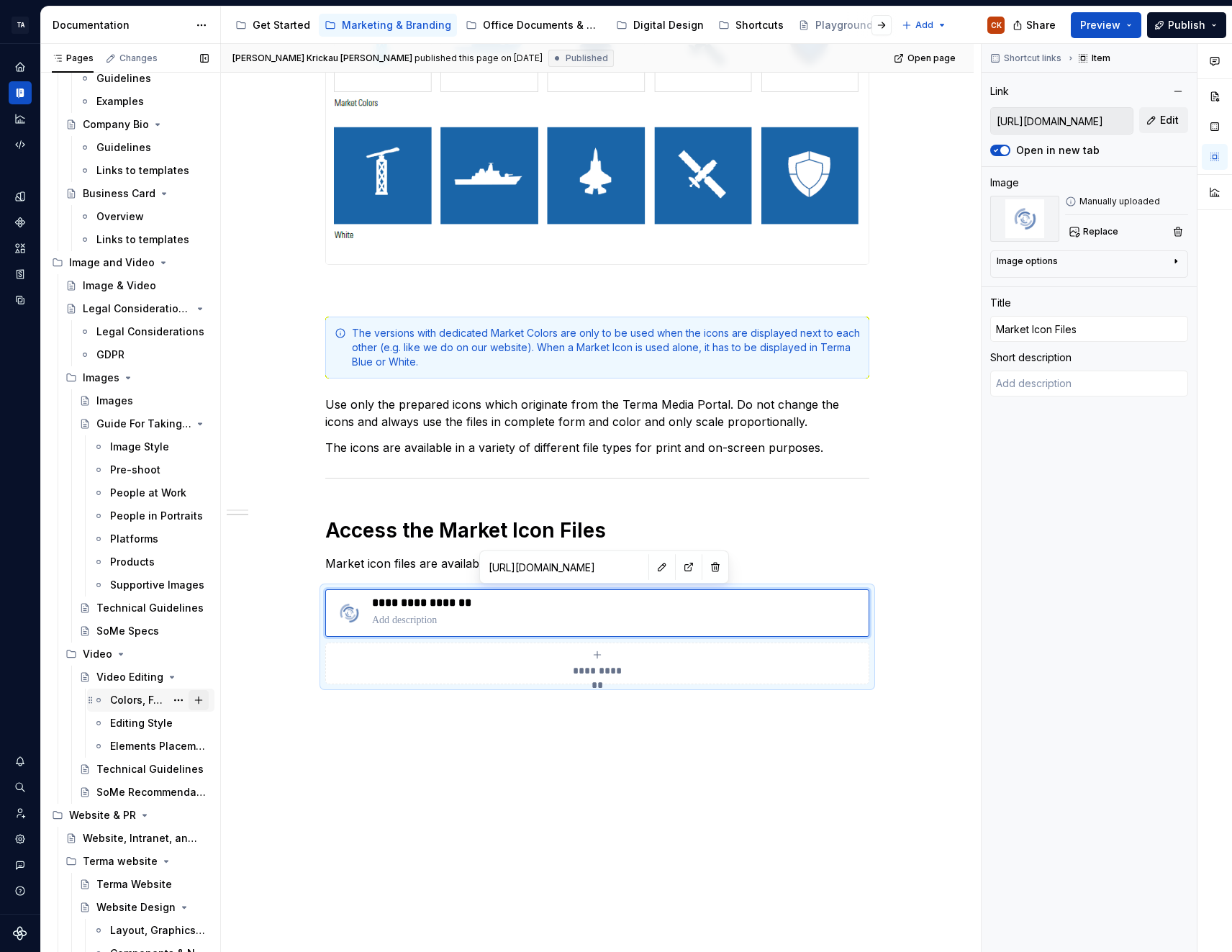
scroll to position [864, 0]
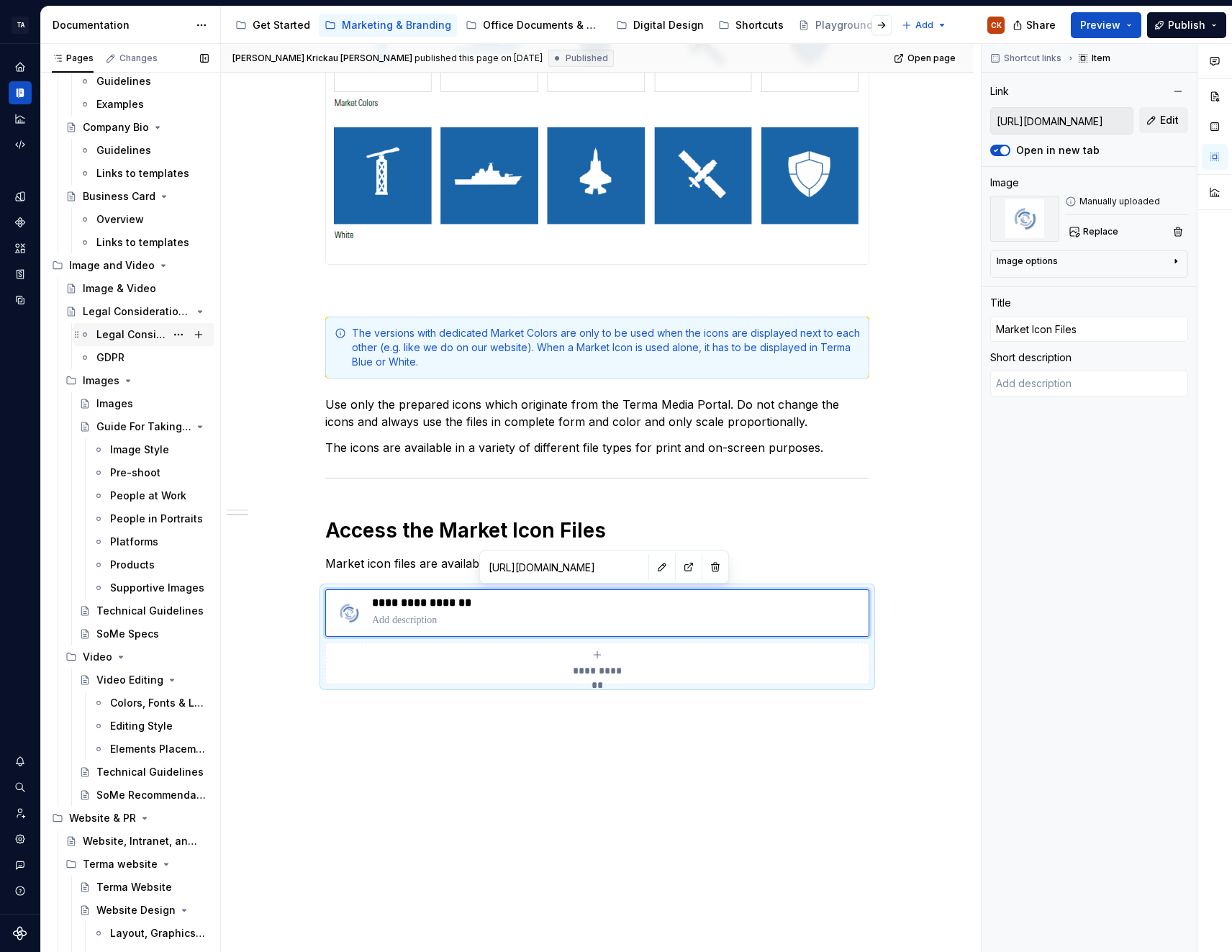
click at [130, 328] on div "Legal Considerations" at bounding box center [131, 335] width 69 height 14
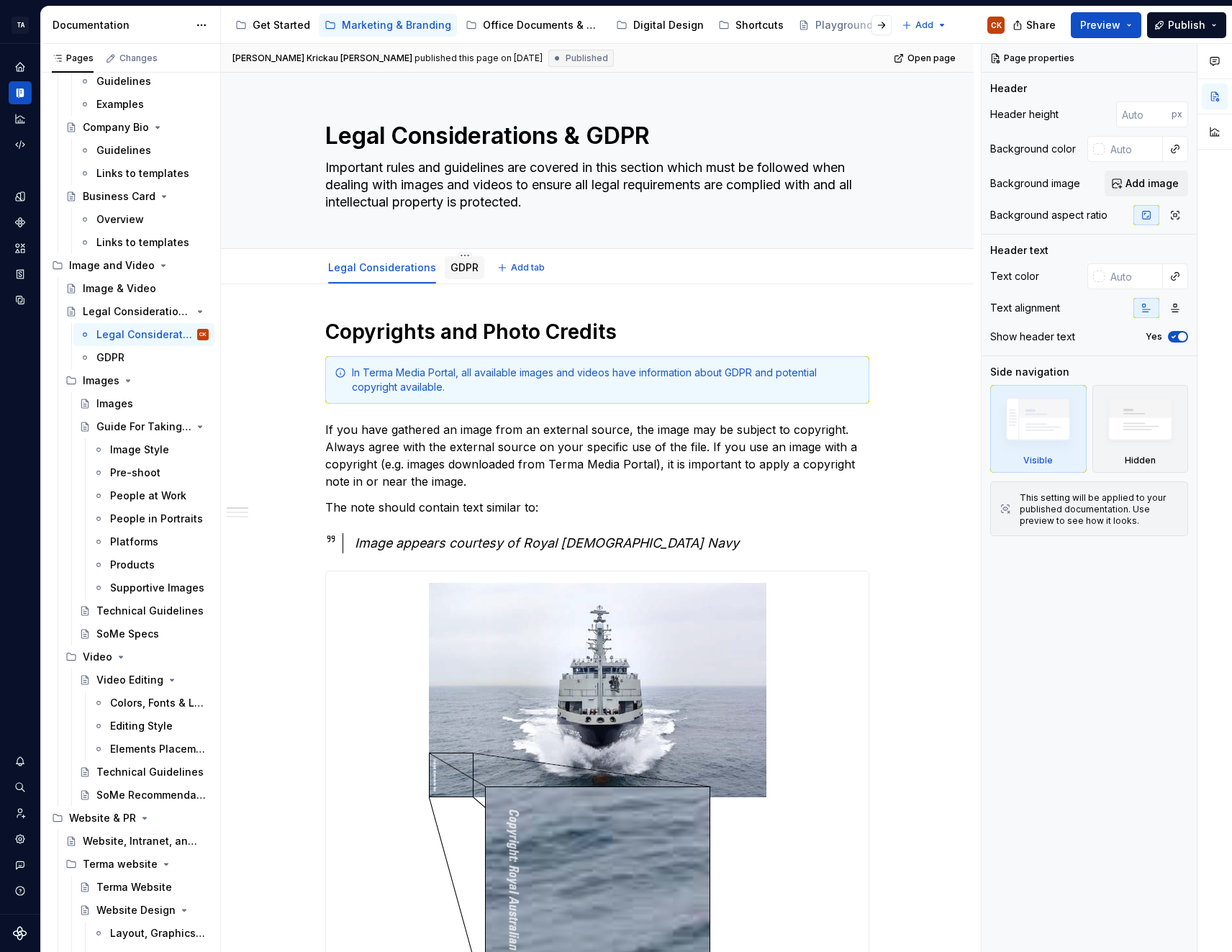
click at [457, 265] on link "GDPR" at bounding box center [464, 267] width 28 height 12
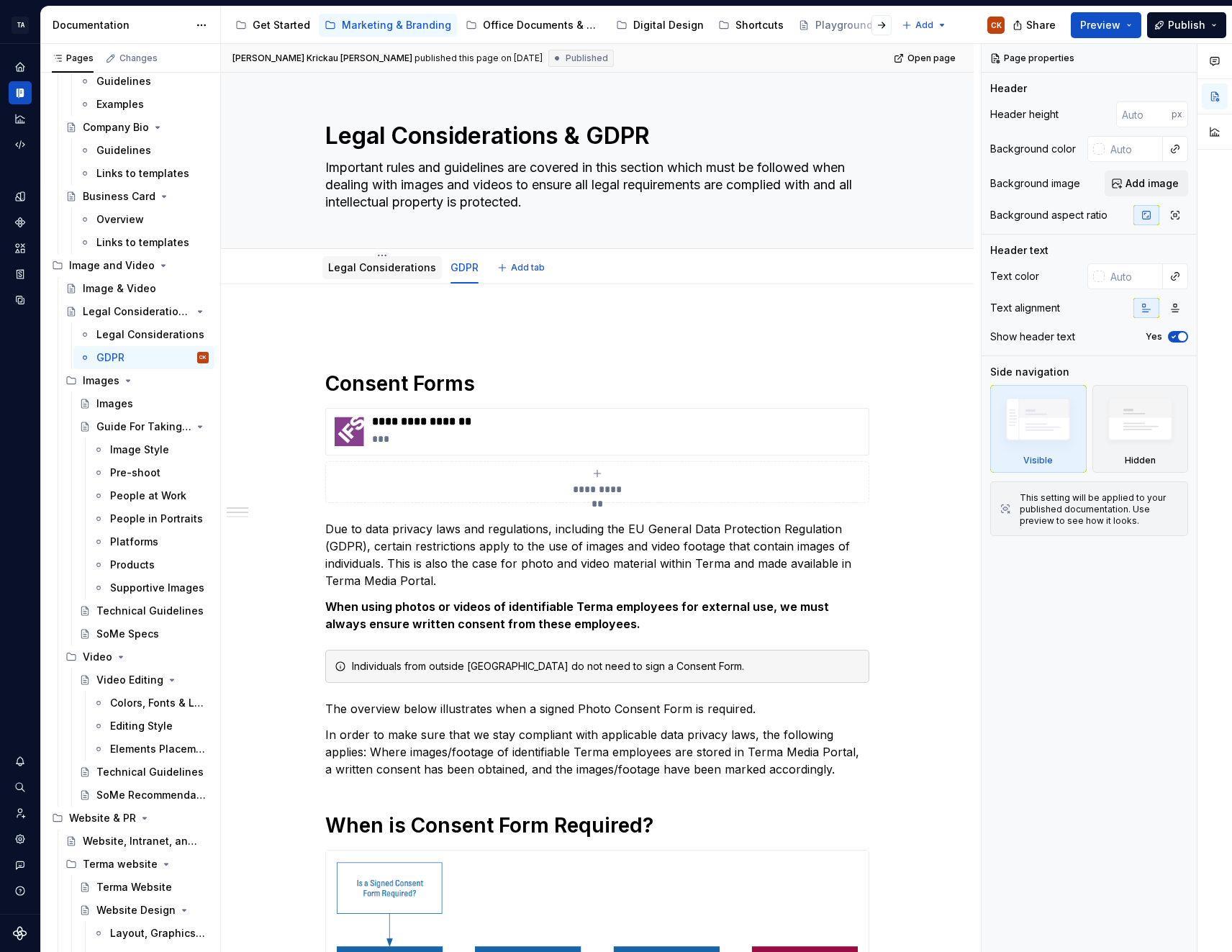
click at [397, 271] on link "Legal Considerations" at bounding box center [382, 267] width 108 height 12
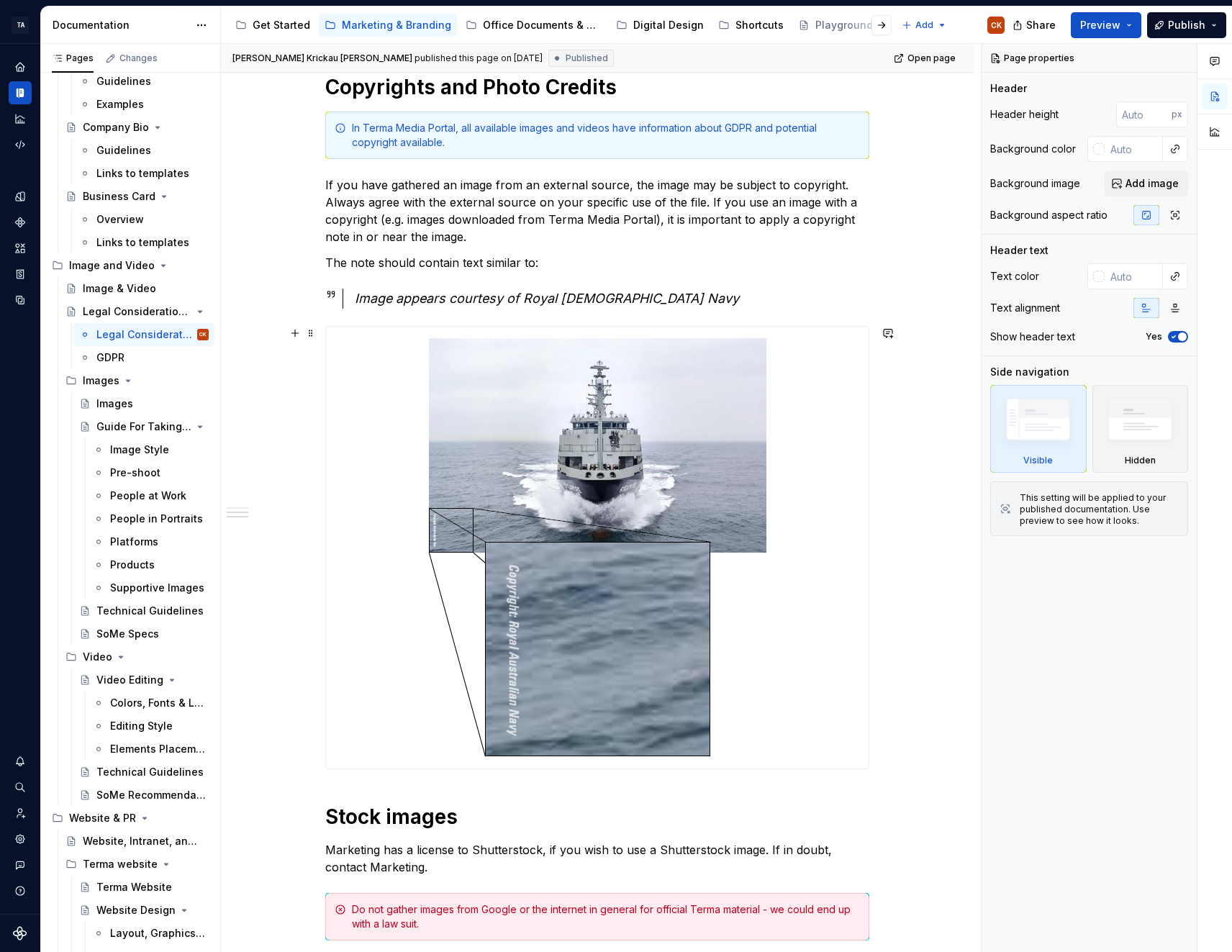
scroll to position [164, 0]
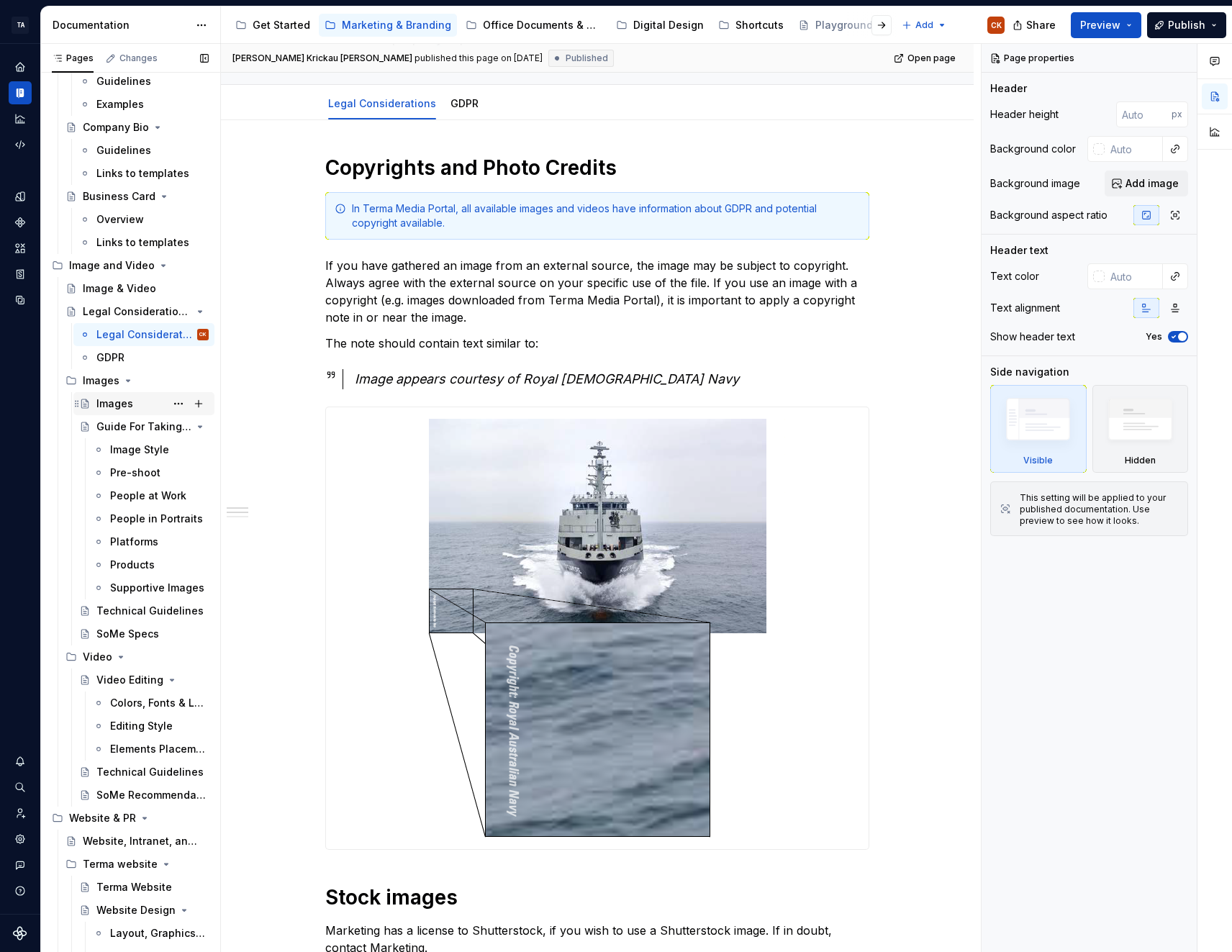
click at [114, 405] on div "Images" at bounding box center [115, 404] width 36 height 14
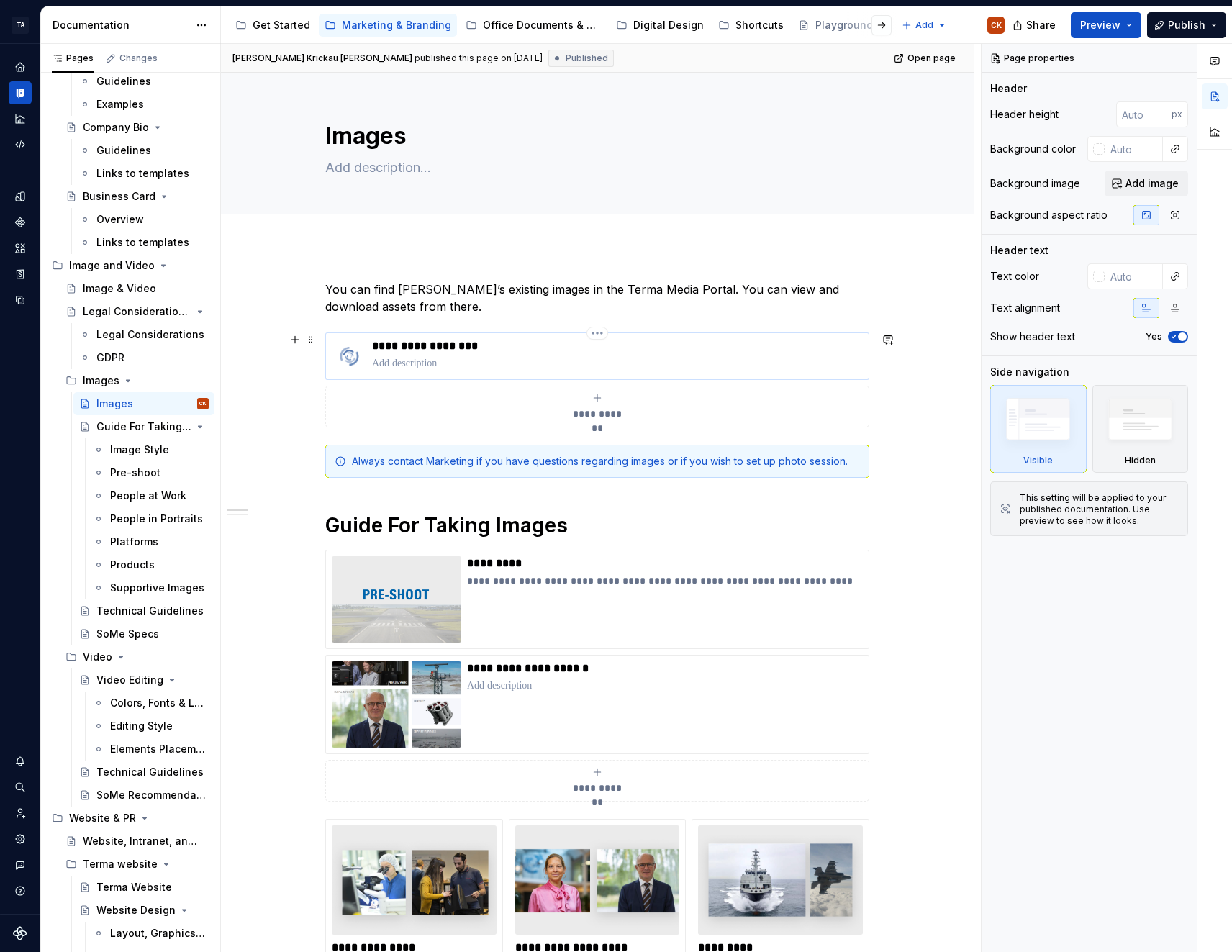
click at [486, 351] on p "**********" at bounding box center [617, 346] width 491 height 14
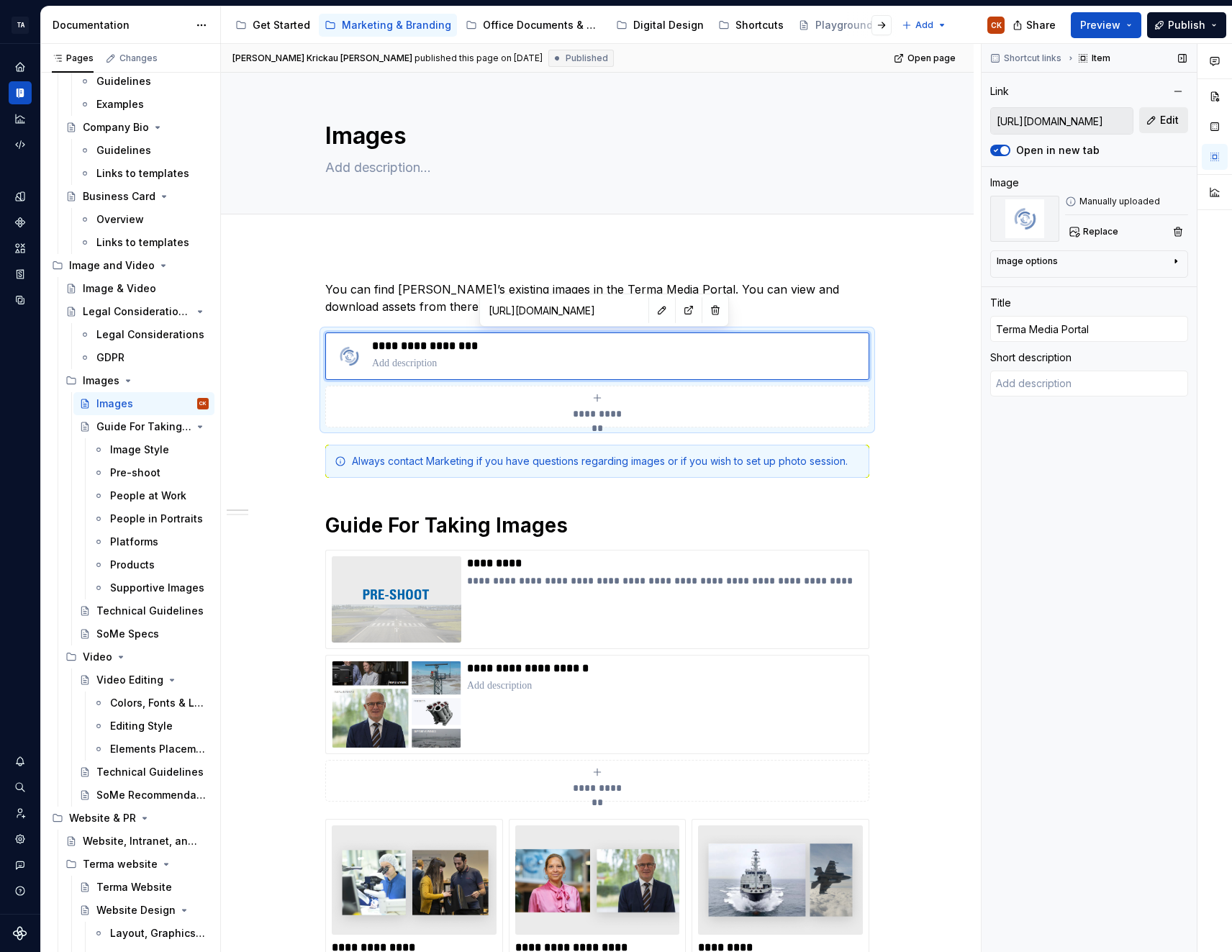
click at [1171, 116] on span "Edit" at bounding box center [1170, 120] width 19 height 14
type textarea "*"
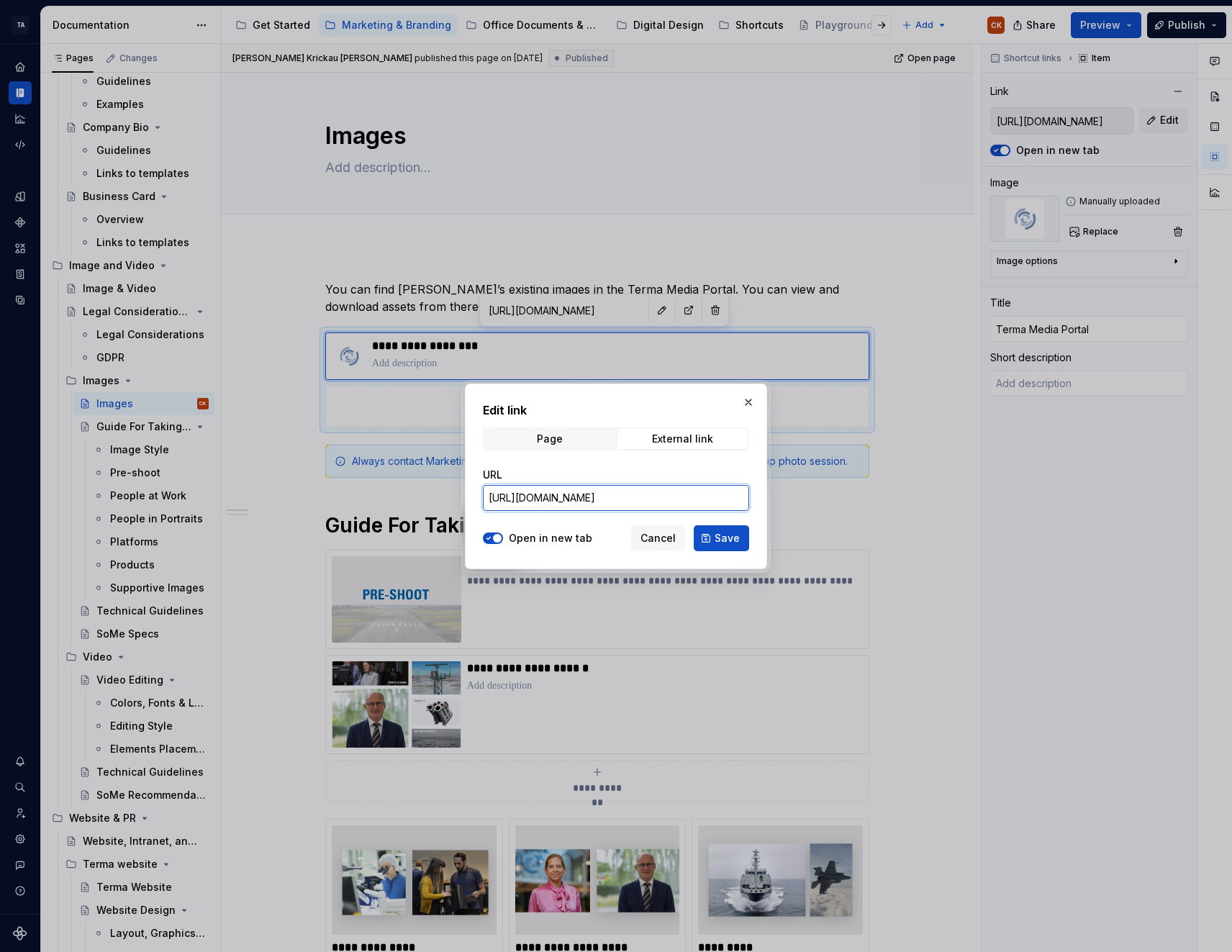
drag, startPoint x: 622, startPoint y: 501, endPoint x: 331, endPoint y: 507, distance: 291.1
click at [331, 507] on div "Edit link Page External link URL https://cumulus.terma.com/ Open in new tab Can…" at bounding box center [616, 476] width 1232 height 952
paste input "terma-cvi.supernova-docs.io/latest/marketing-and-branding/image-and-video/legal…"
type input "https://terma-cvi.supernova-docs.io/latest/marketing-and-branding/image-and-vid…"
drag, startPoint x: 516, startPoint y: 503, endPoint x: 522, endPoint y: 486, distance: 18.0
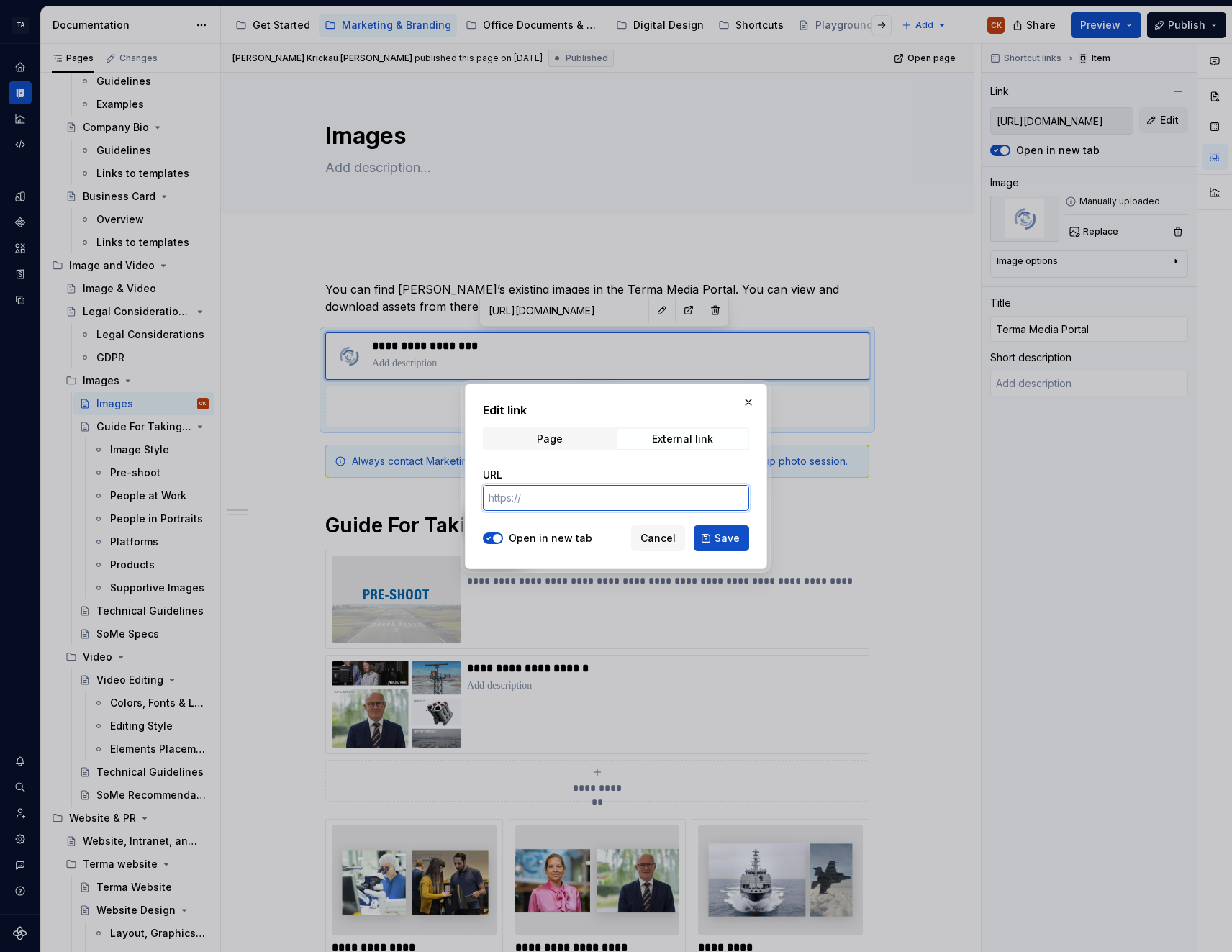
click at [509, 486] on input "URL" at bounding box center [616, 498] width 267 height 26
paste input "https://media.terma.com/"
type input "https://media.terma.com/"
click at [741, 536] on button "Save" at bounding box center [722, 538] width 56 height 26
type textarea "*"
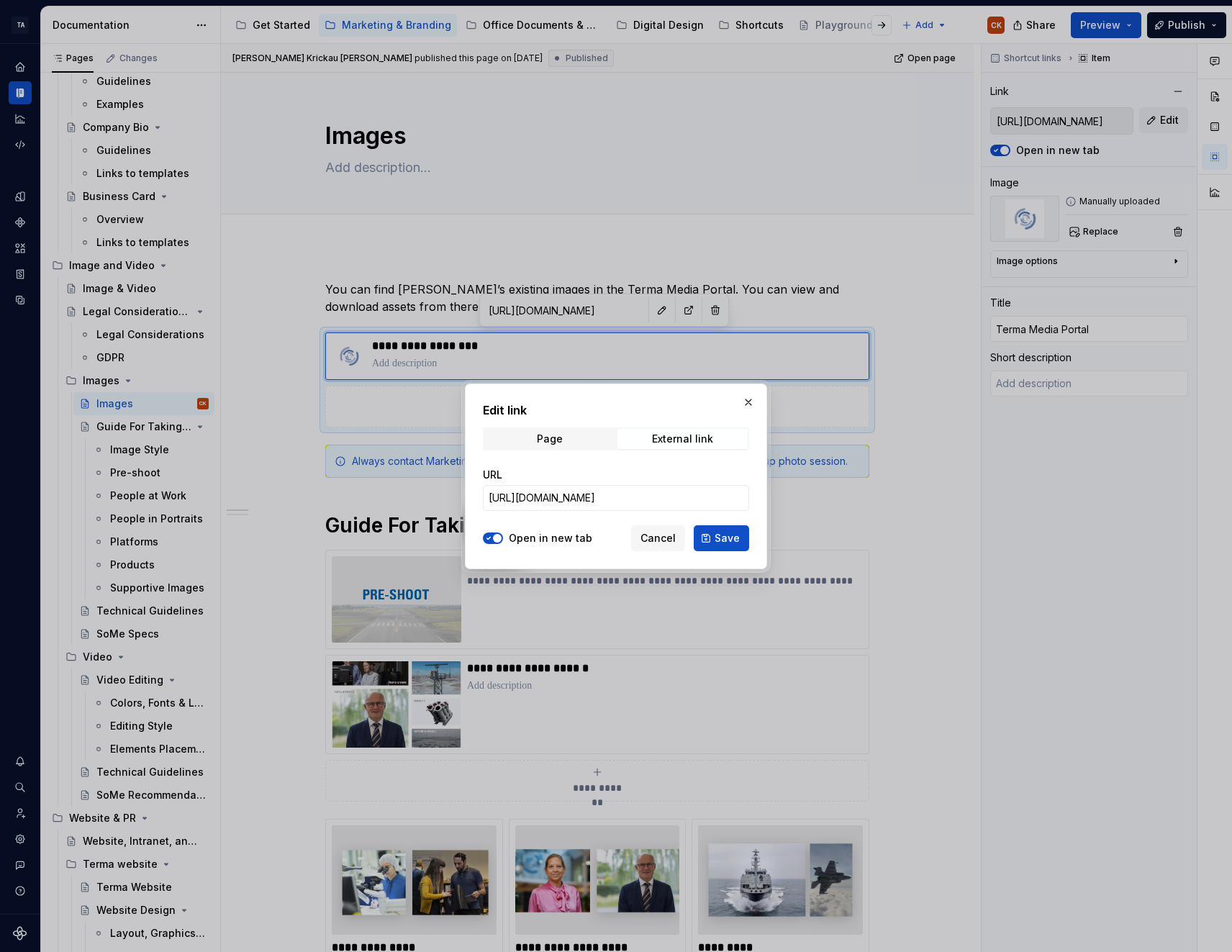
type input "https://media.terma.com/"
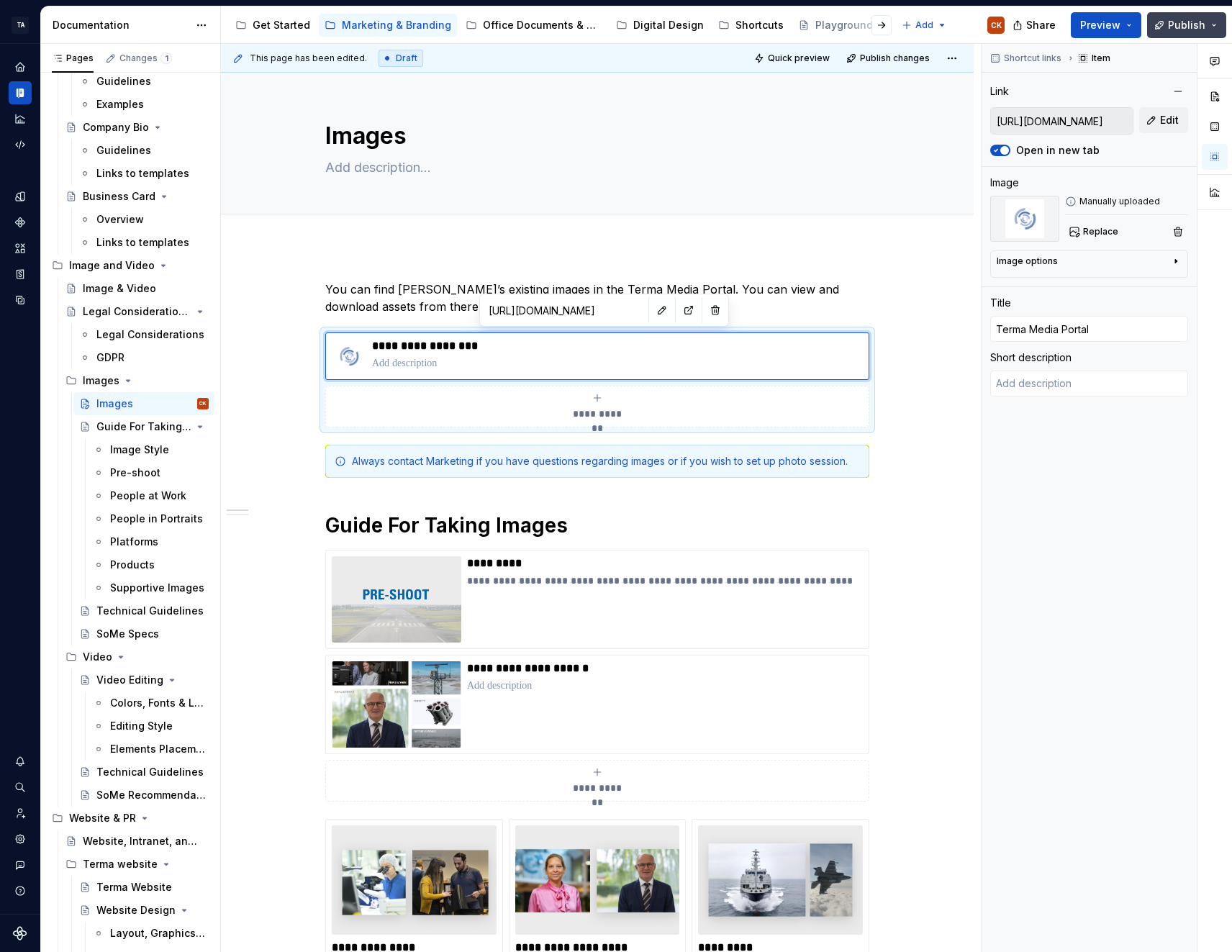
click at [1186, 21] on span "Publish" at bounding box center [1186, 25] width 37 height 14
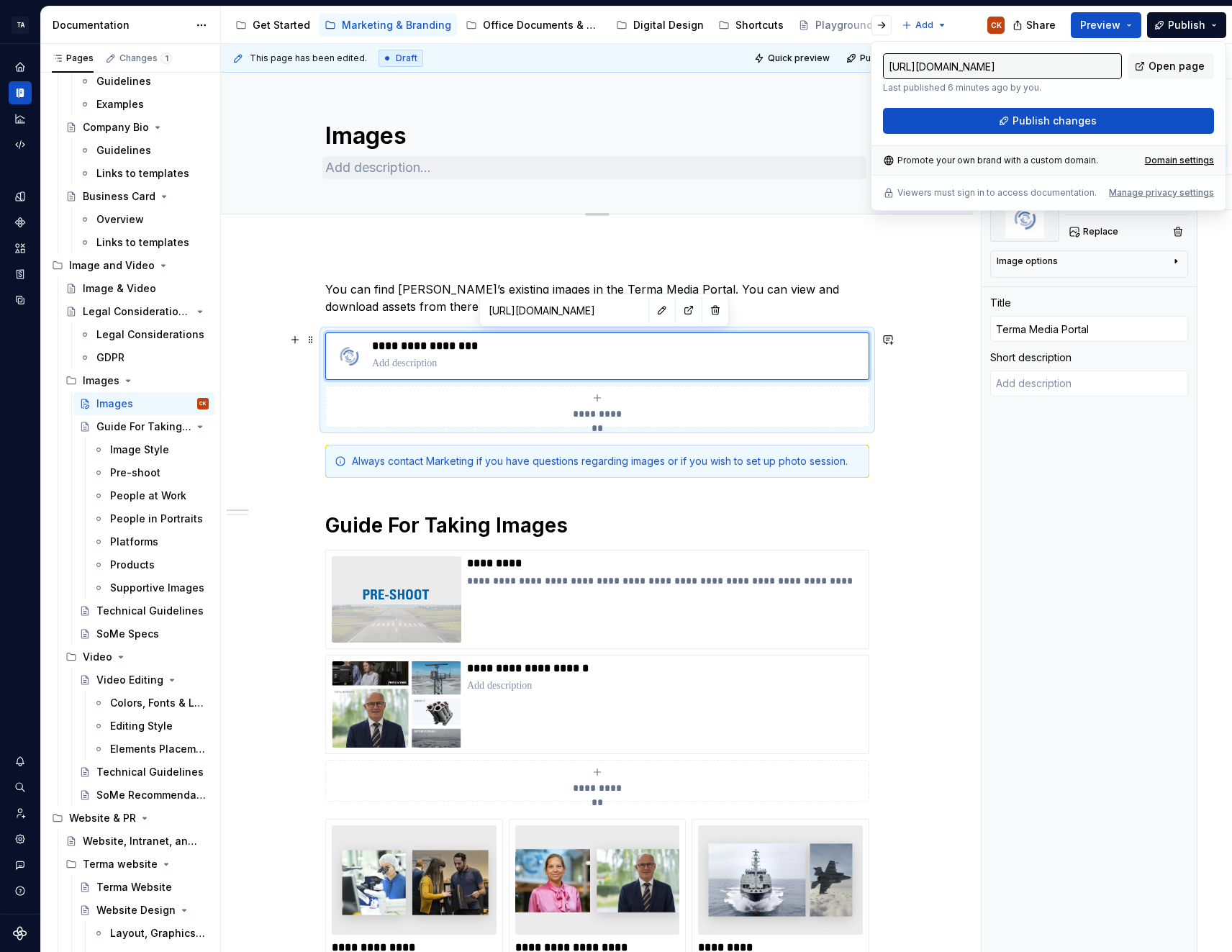
type textarea "*"
type input "https://media.terma.com/"
click at [938, 121] on button "Publish changes" at bounding box center [1048, 121] width 331 height 26
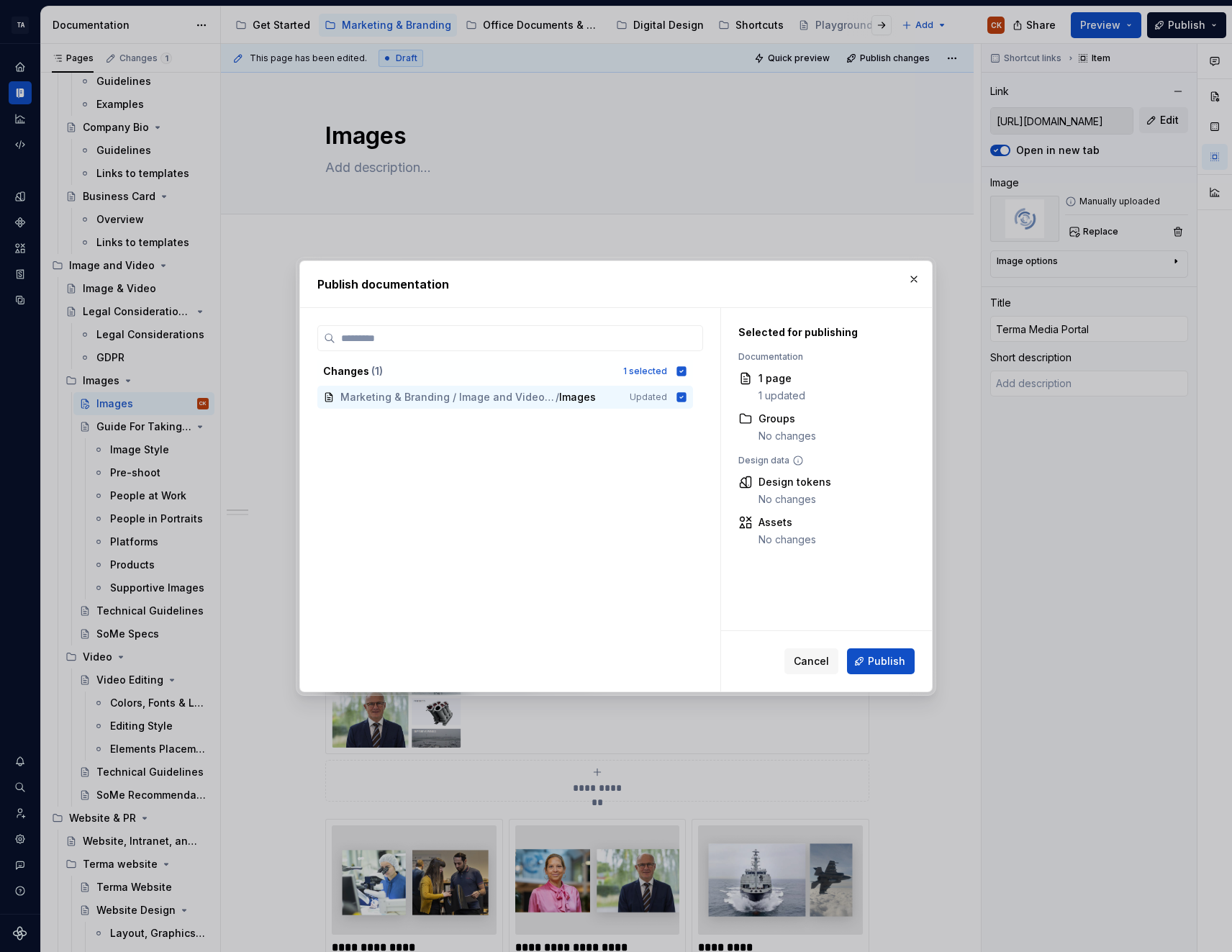
click at [901, 658] on span "Publish" at bounding box center [886, 661] width 37 height 14
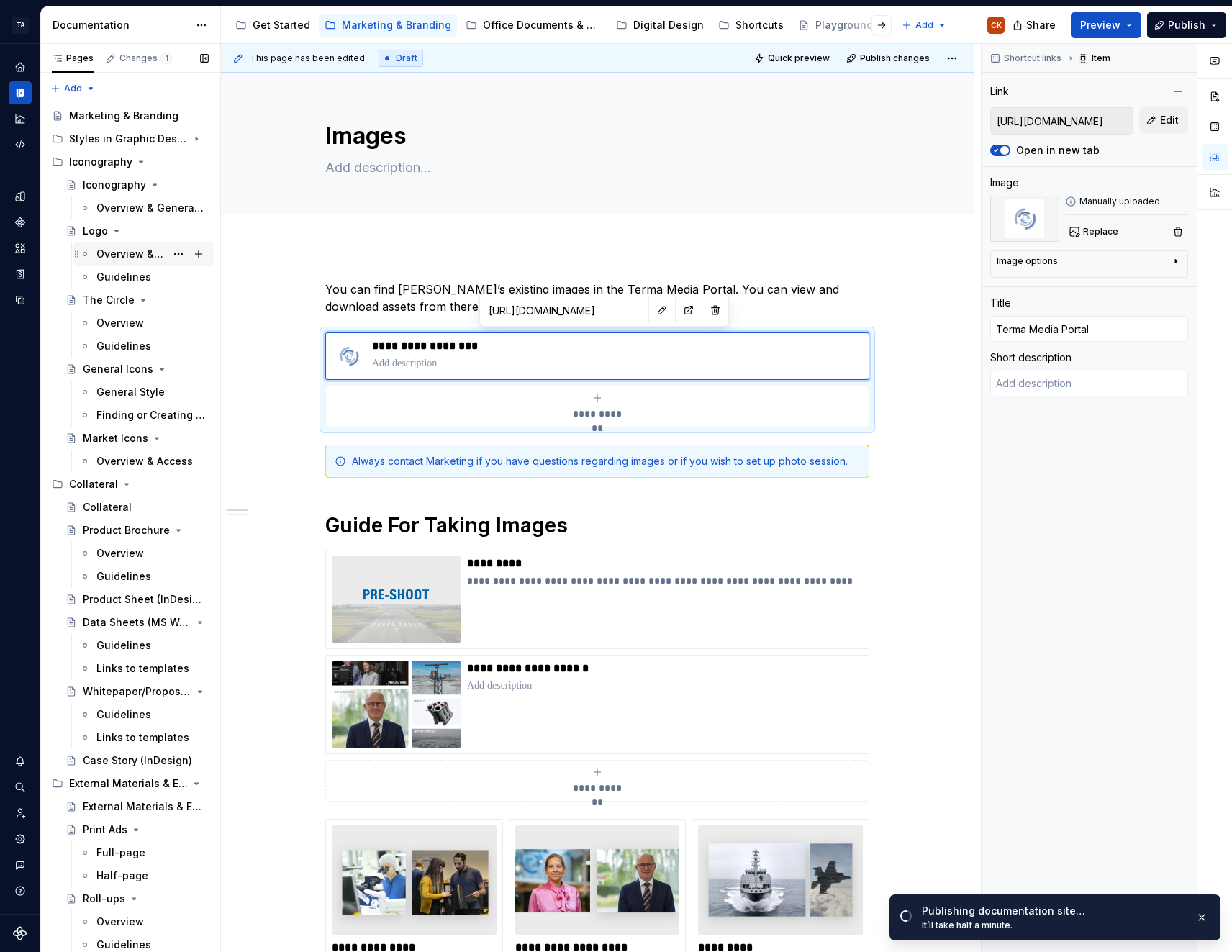
click at [123, 264] on div "Overview & Access" at bounding box center [144, 254] width 141 height 23
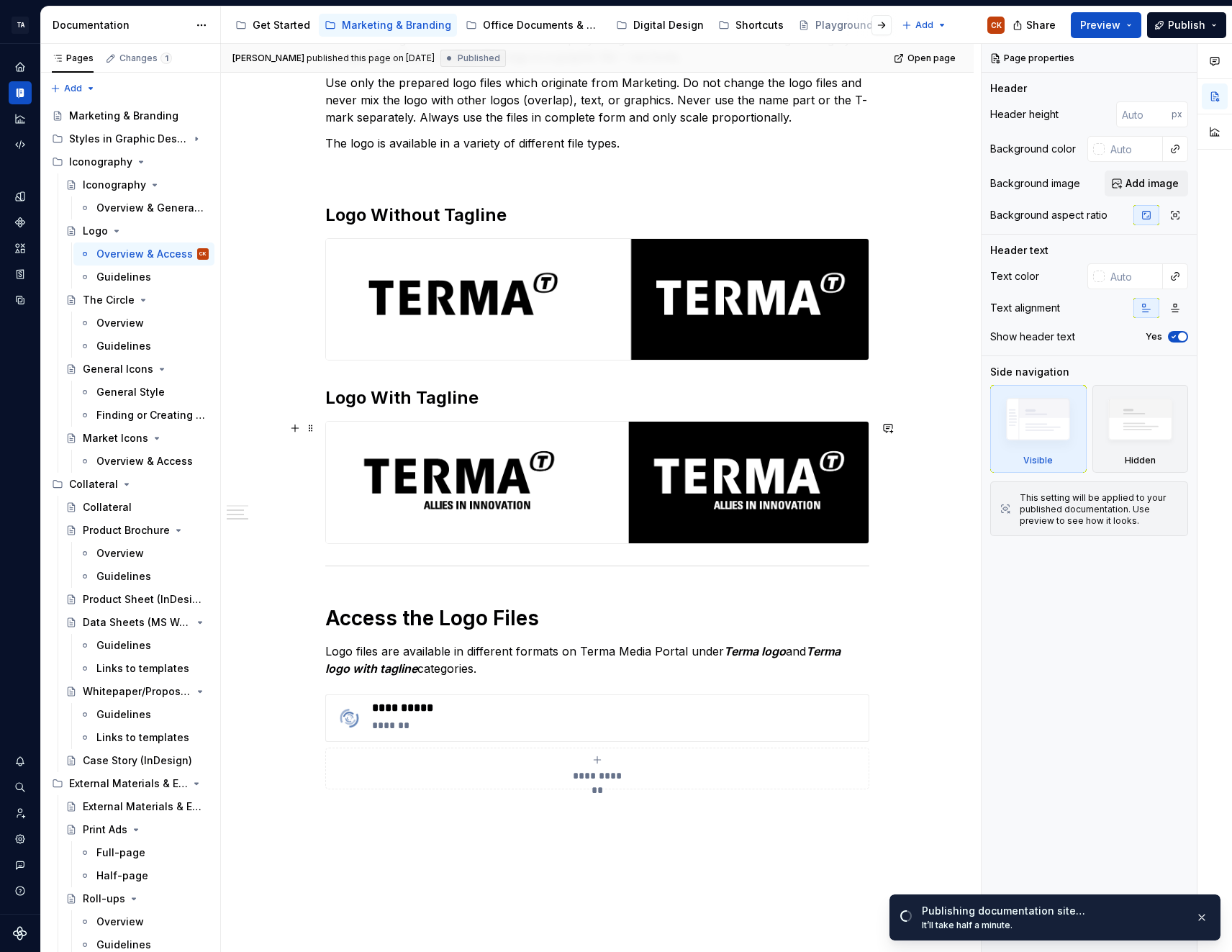
scroll to position [430, 0]
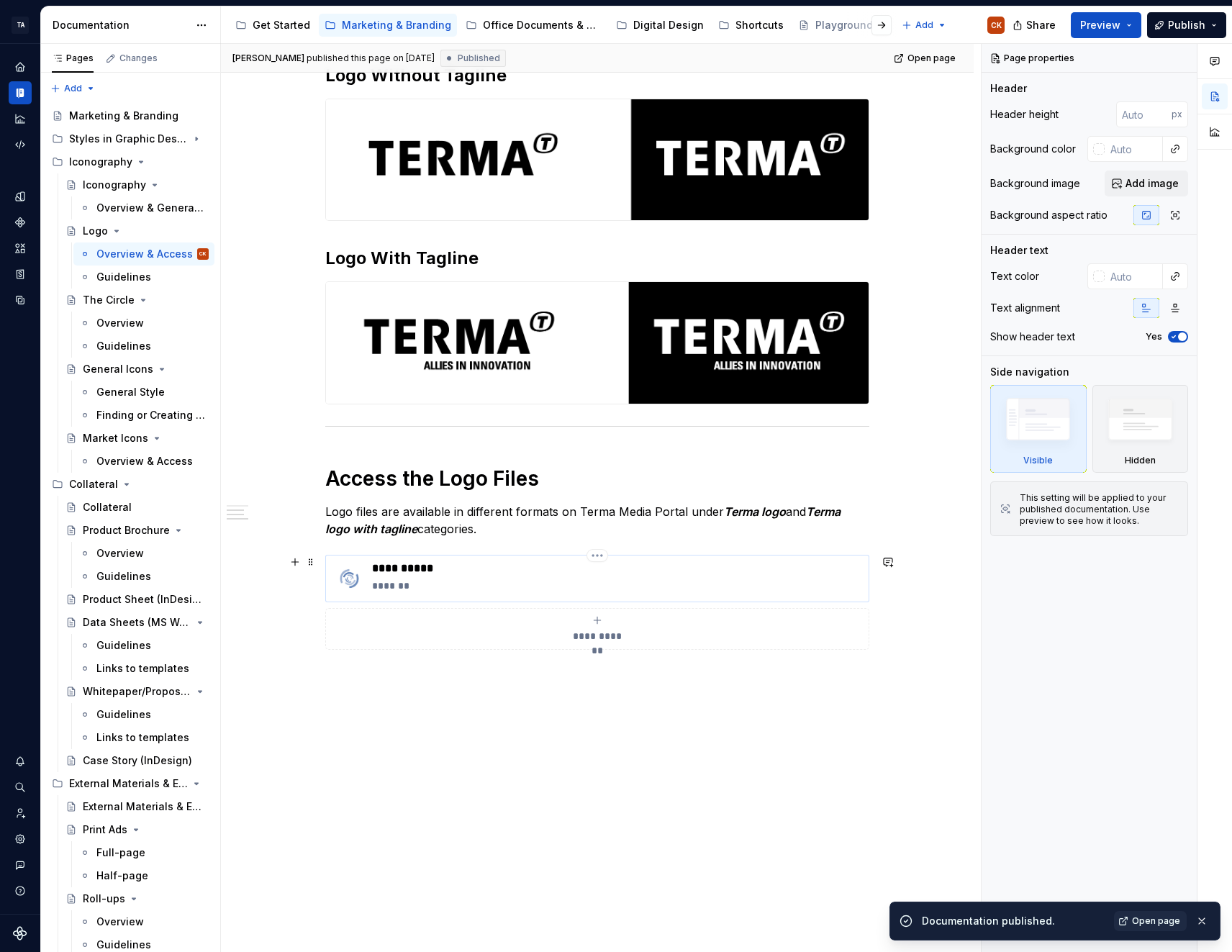
click at [422, 569] on p "**********" at bounding box center [617, 568] width 491 height 14
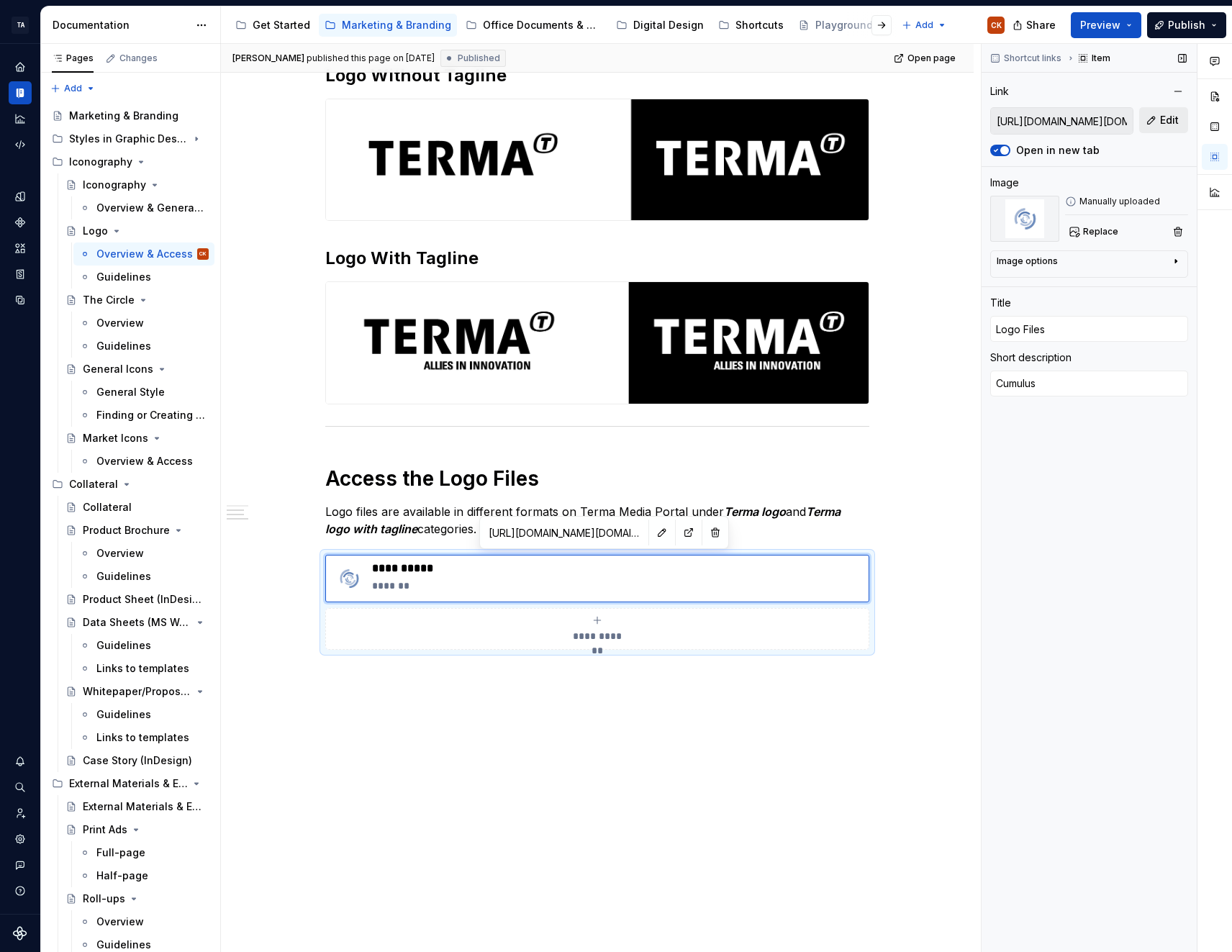
click at [1166, 120] on span "Edit" at bounding box center [1170, 120] width 19 height 14
type textarea "*"
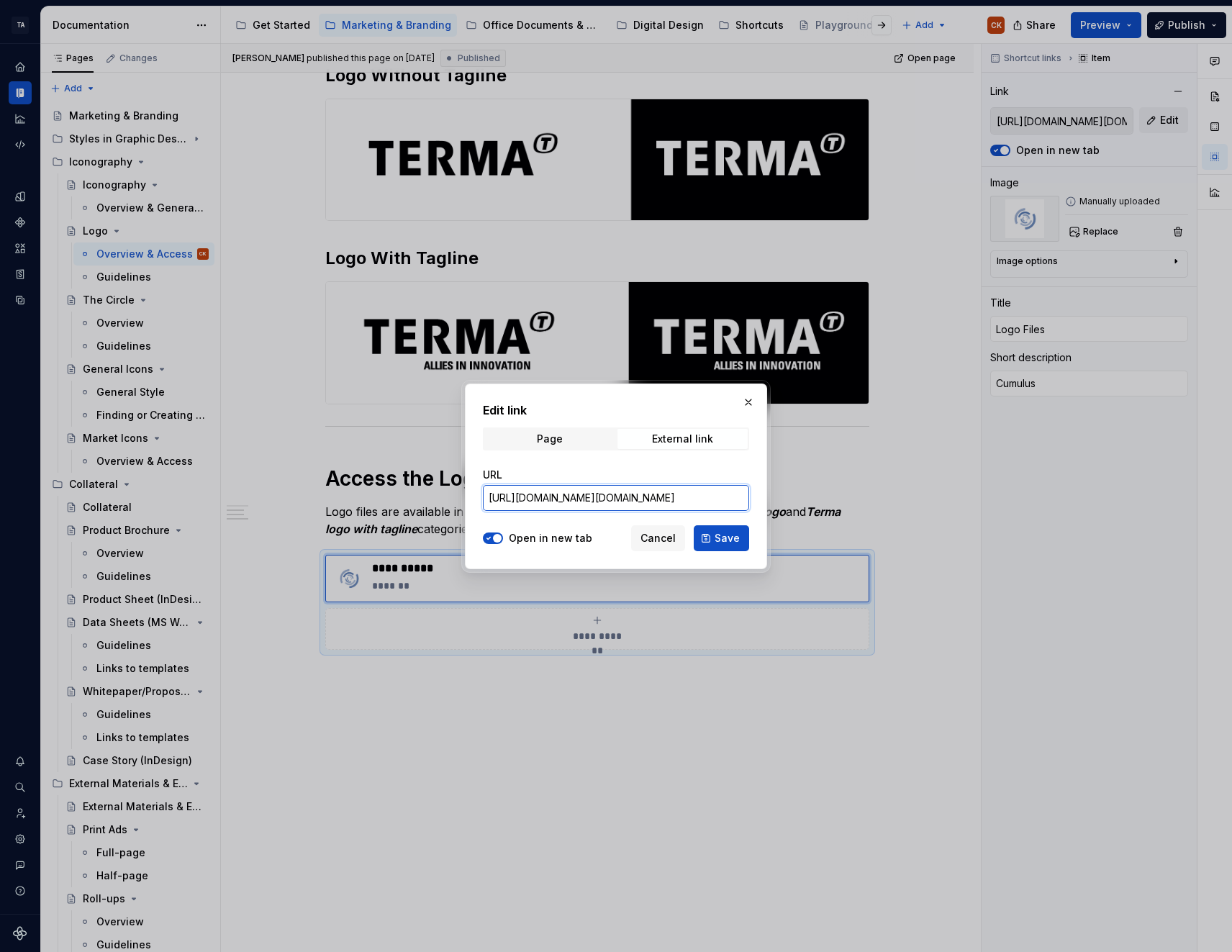
drag, startPoint x: 712, startPoint y: 498, endPoint x: 788, endPoint y: 506, distance: 76.4
click at [786, 506] on div "Edit link Page External link URL https://cumulus.terma.com/login/welcome.jspx O…" at bounding box center [616, 476] width 1232 height 952
drag, startPoint x: 710, startPoint y: 499, endPoint x: 402, endPoint y: 521, distance: 308.8
click at [402, 521] on div "Edit link Page External link URL https://cumulus.terma.com/login/welcome.jspx O…" at bounding box center [616, 476] width 1232 height 952
paste input "media.terma.com/"
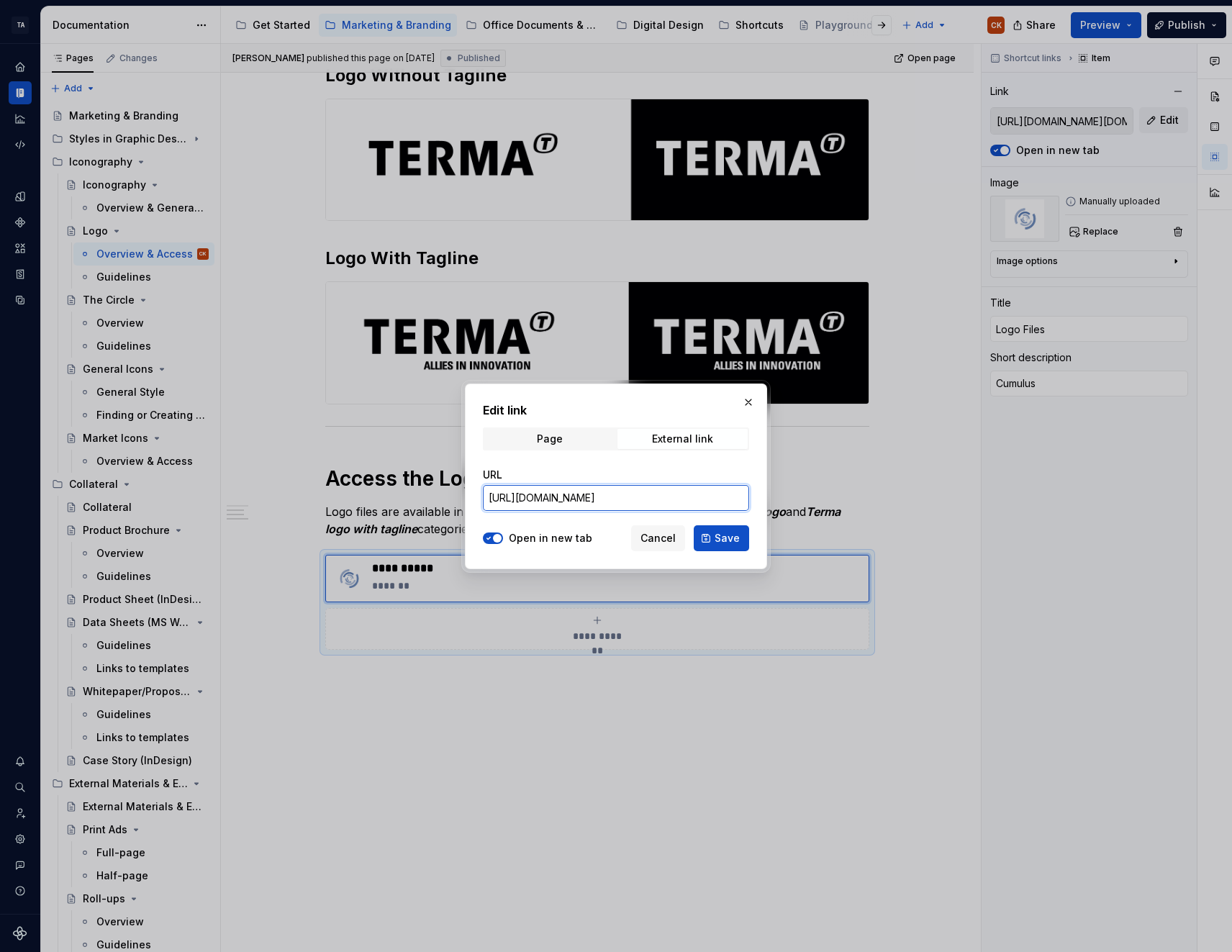
type input "https://media.terma.com/"
click at [757, 533] on div "Edit link Page External link URL https://media.terma.com/ Open in new tab Cance…" at bounding box center [616, 476] width 302 height 186
click at [746, 544] on button "Save" at bounding box center [722, 538] width 56 height 26
type textarea "*"
type input "https://media.terma.com/"
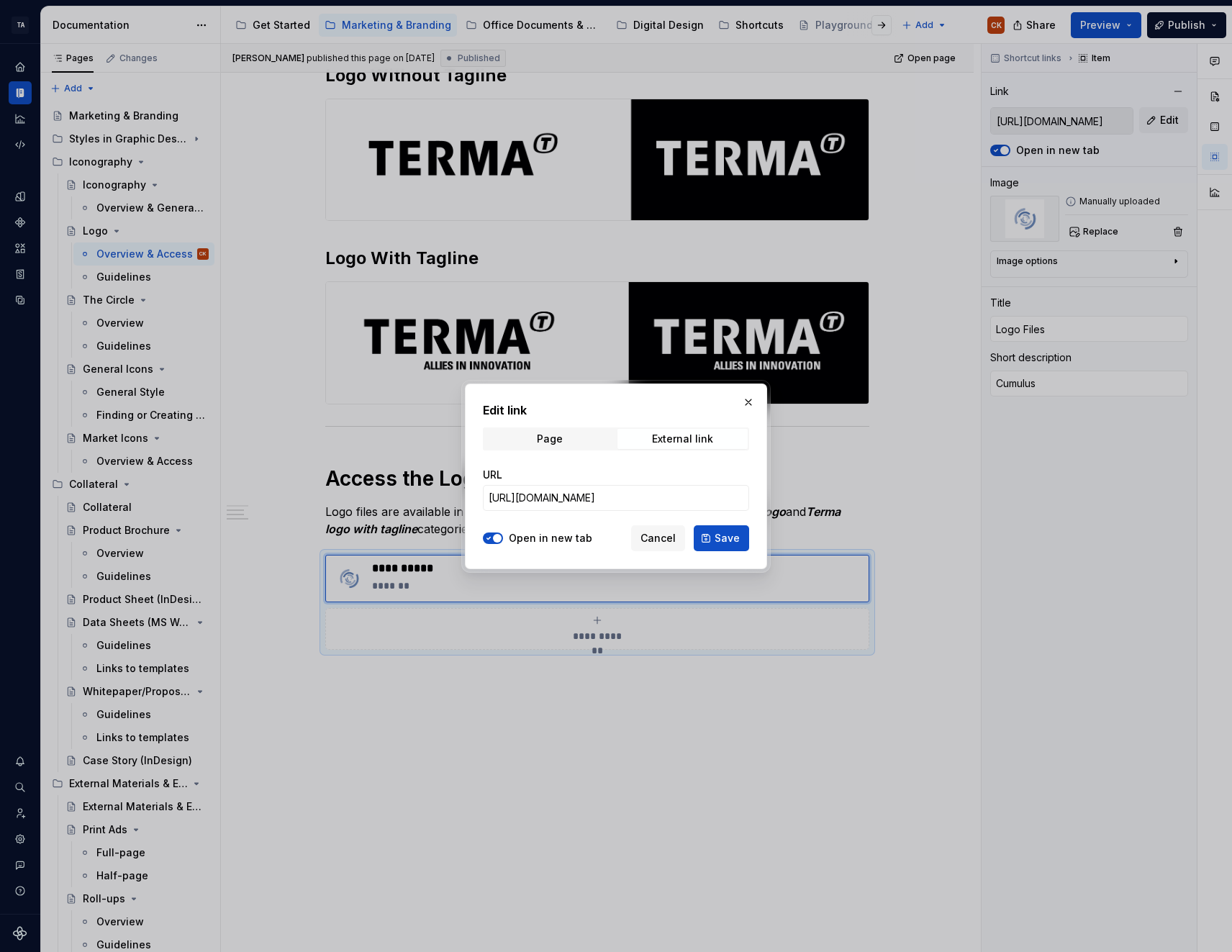
type textarea "*"
type input "https://media.terma.com/"
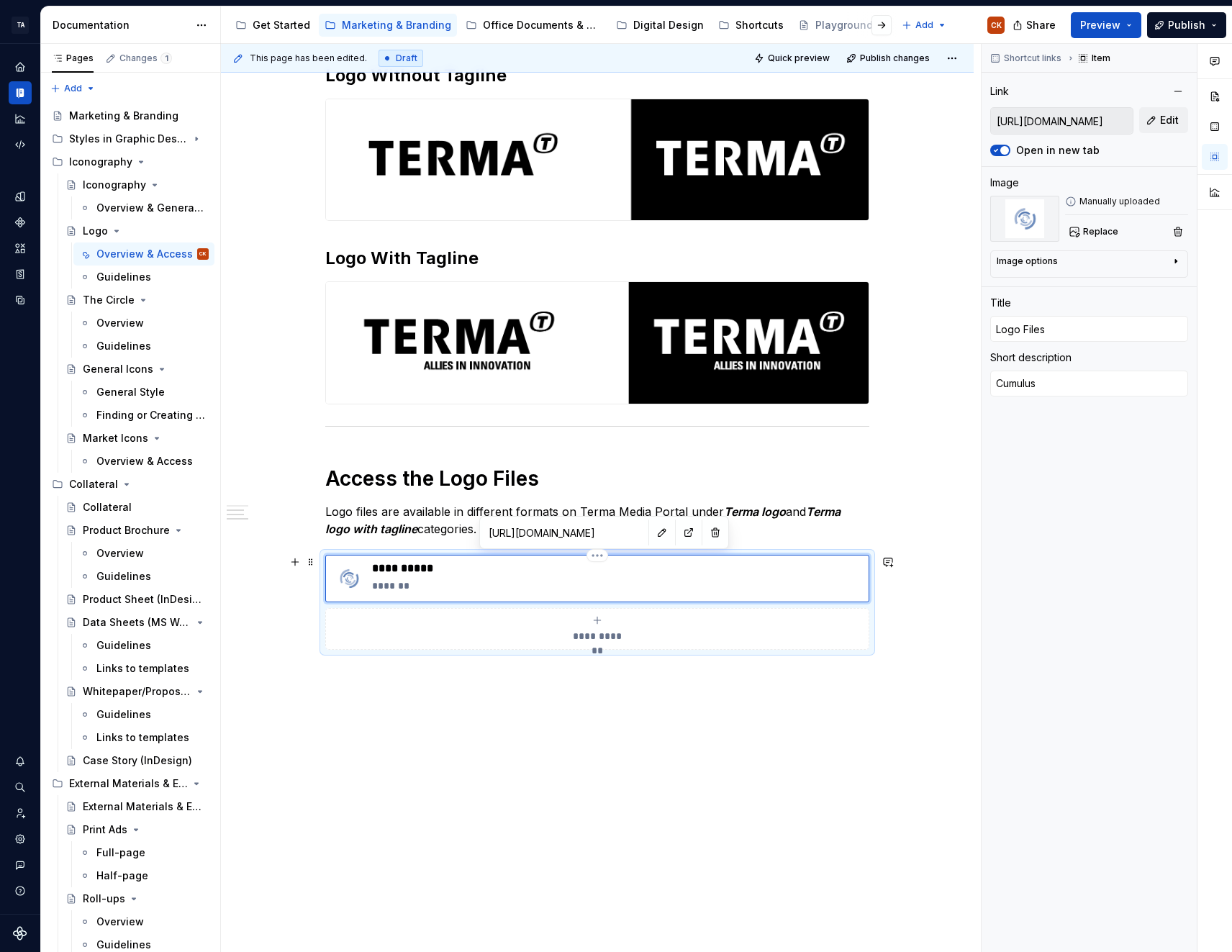
click at [440, 569] on p "**********" at bounding box center [617, 568] width 491 height 14
click at [431, 585] on p "*******" at bounding box center [617, 585] width 491 height 14
type textarea "*"
type textarea "Cumulu"
type textarea "*"
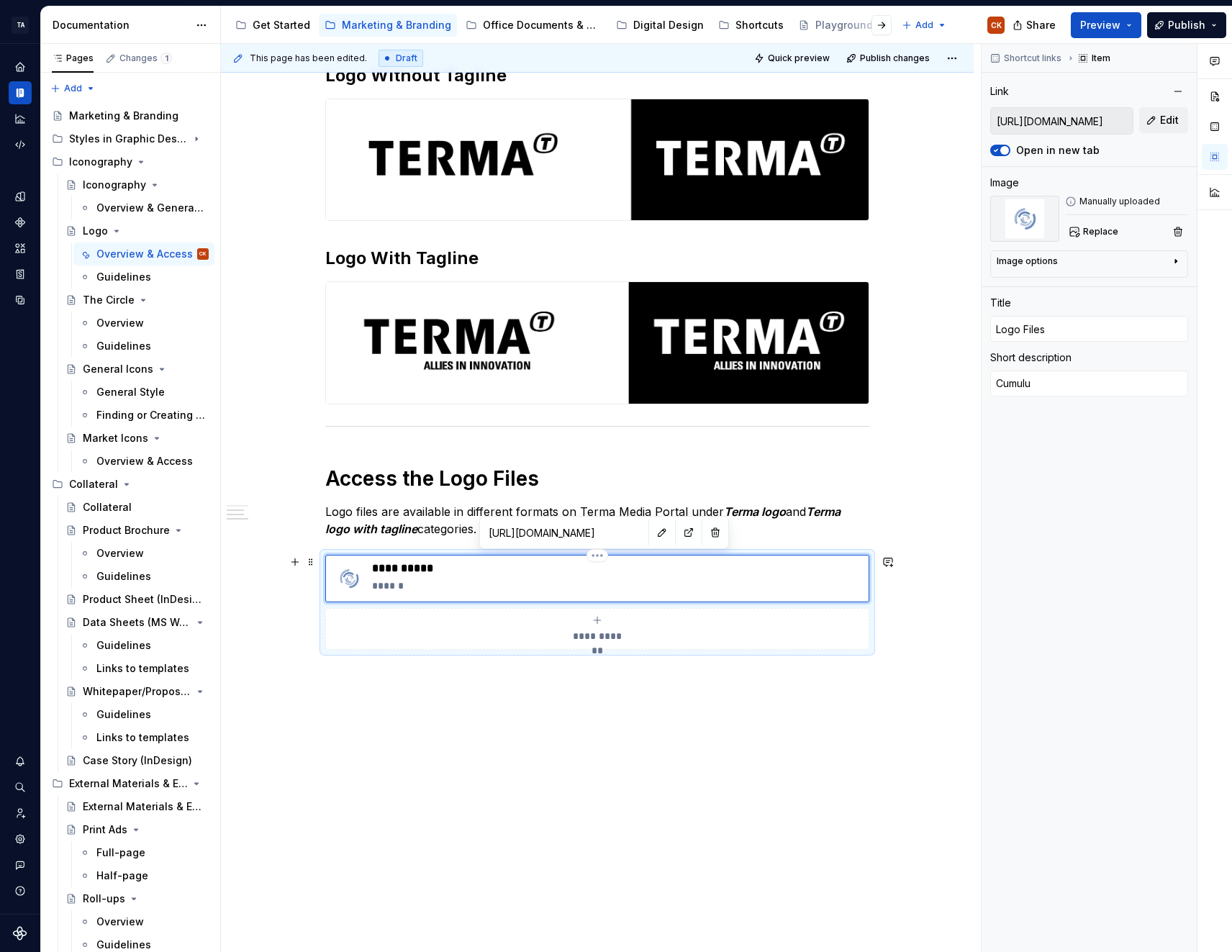
type textarea "Cumul"
type textarea "*"
type textarea "Cumu"
type textarea "*"
type textarea "Cum"
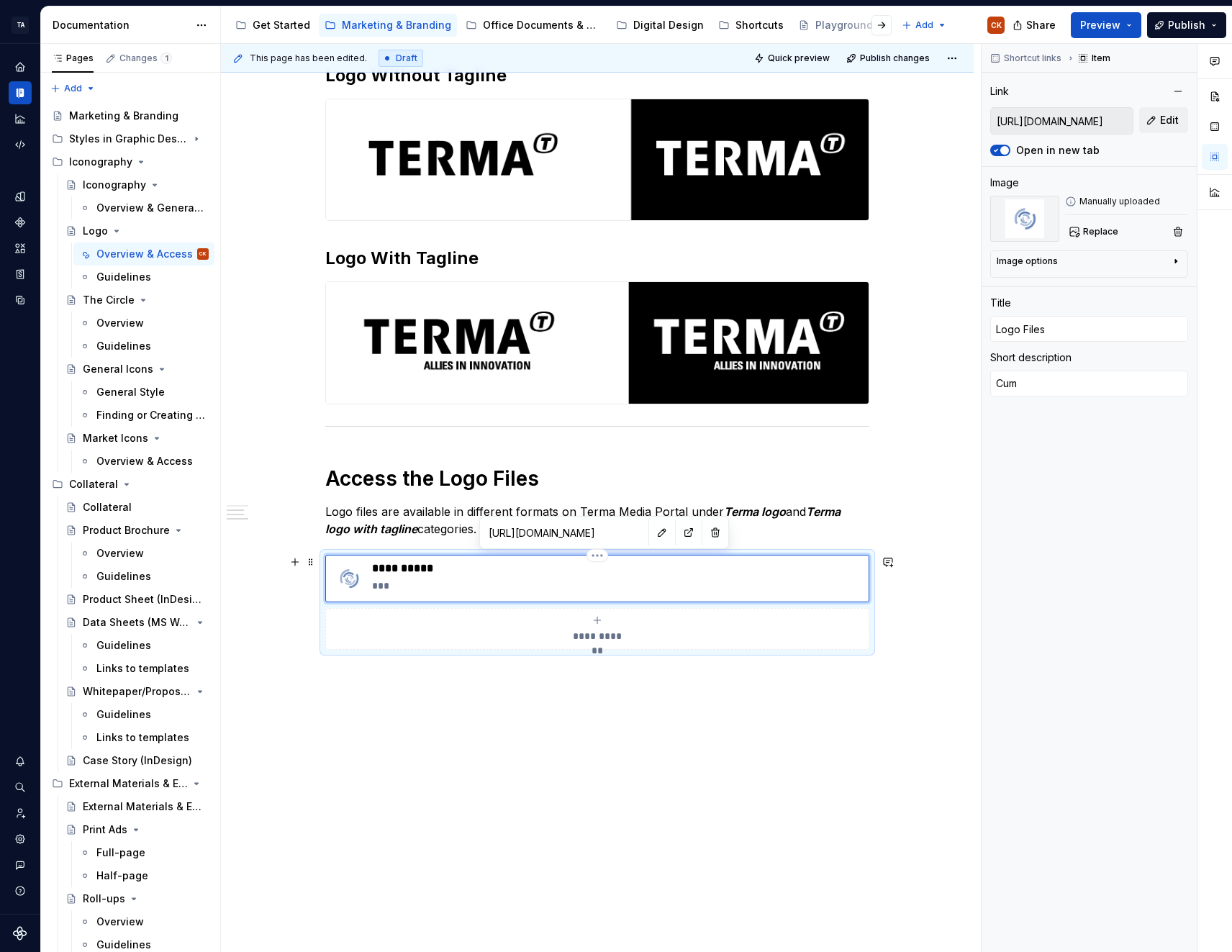
type textarea "*"
type textarea "Cu"
type textarea "*"
type textarea "C"
type textarea "*"
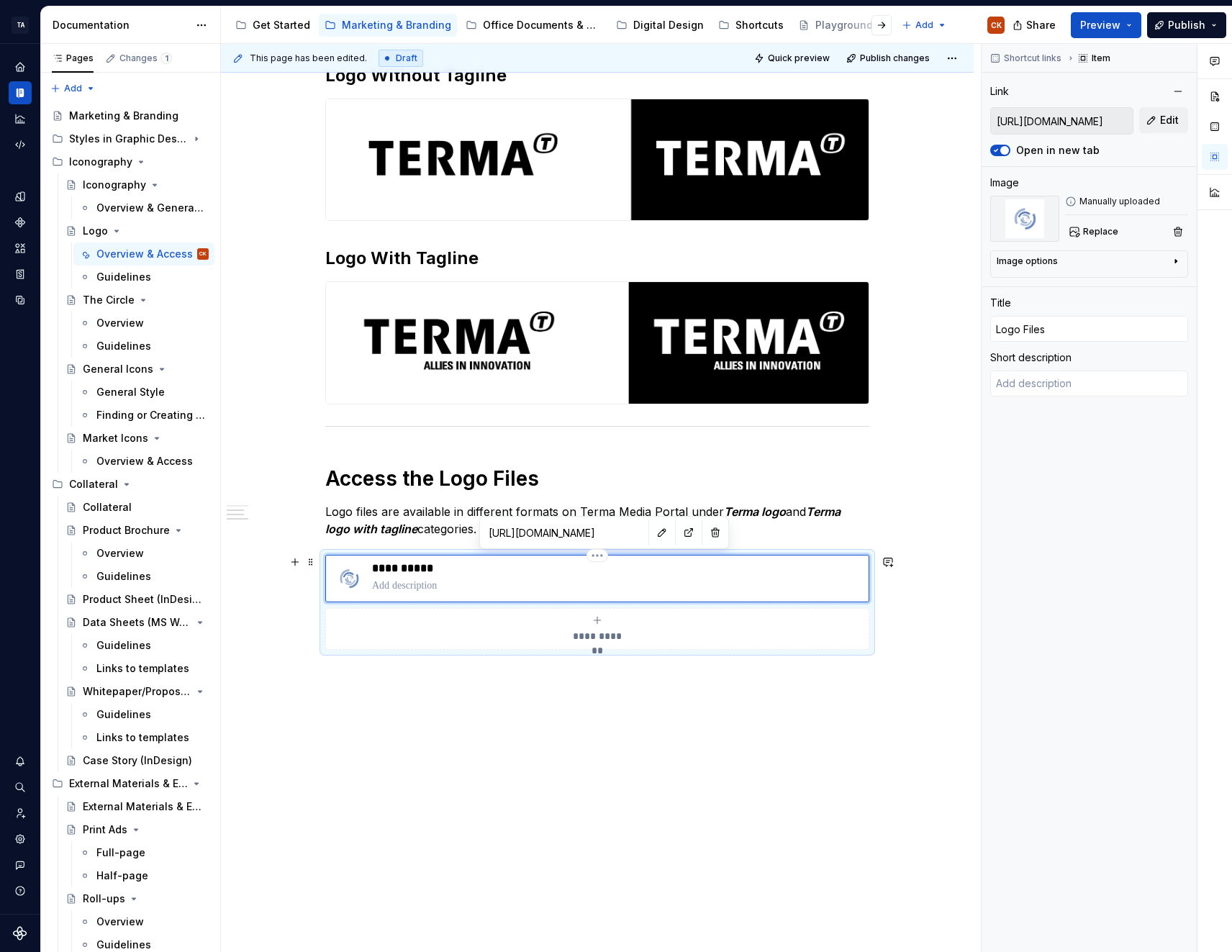
type textarea "*"
type textarea "T"
type textarea "*"
type textarea "Te"
type textarea "*"
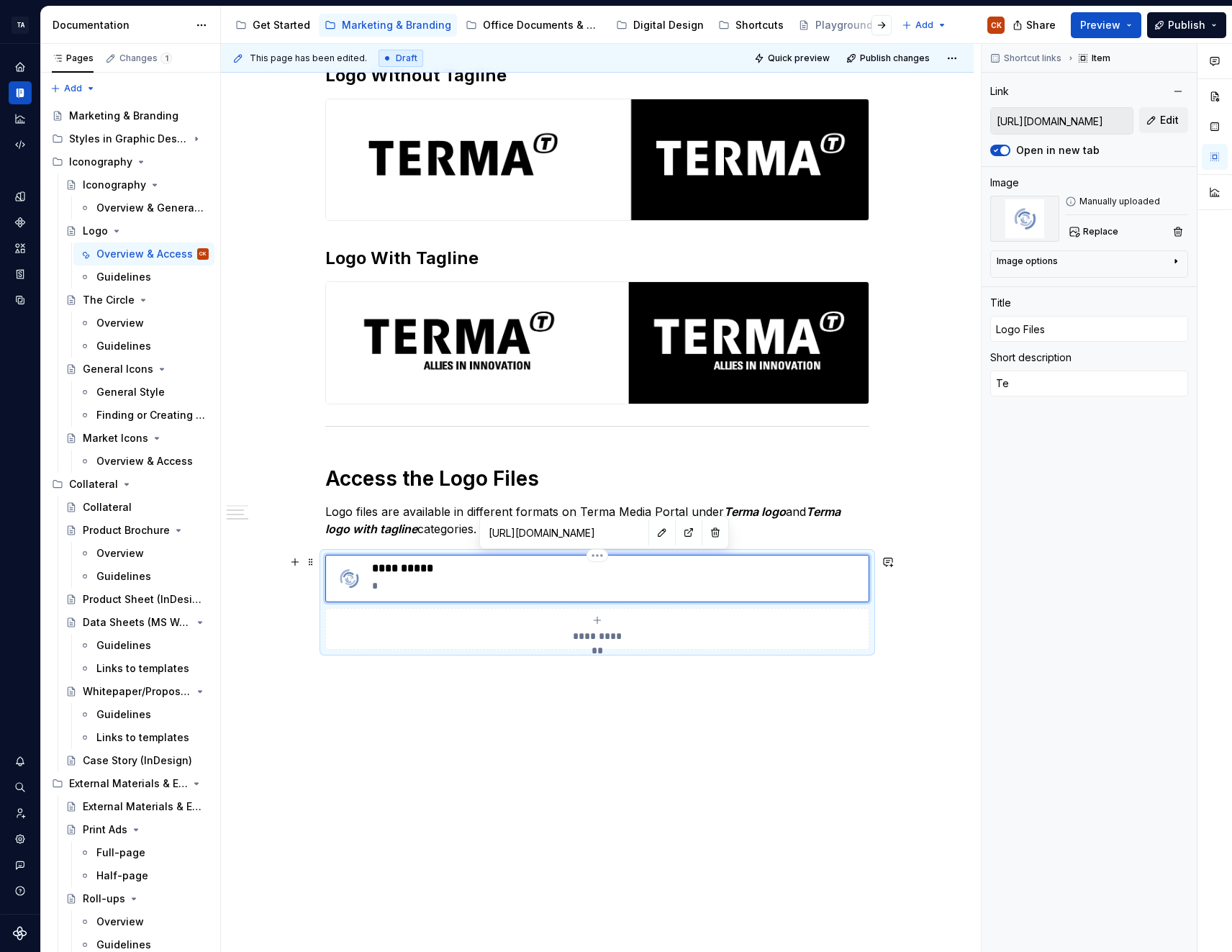
type textarea "Ter"
type textarea "*"
type textarea "Term"
type textarea "*"
type textarea "Terma"
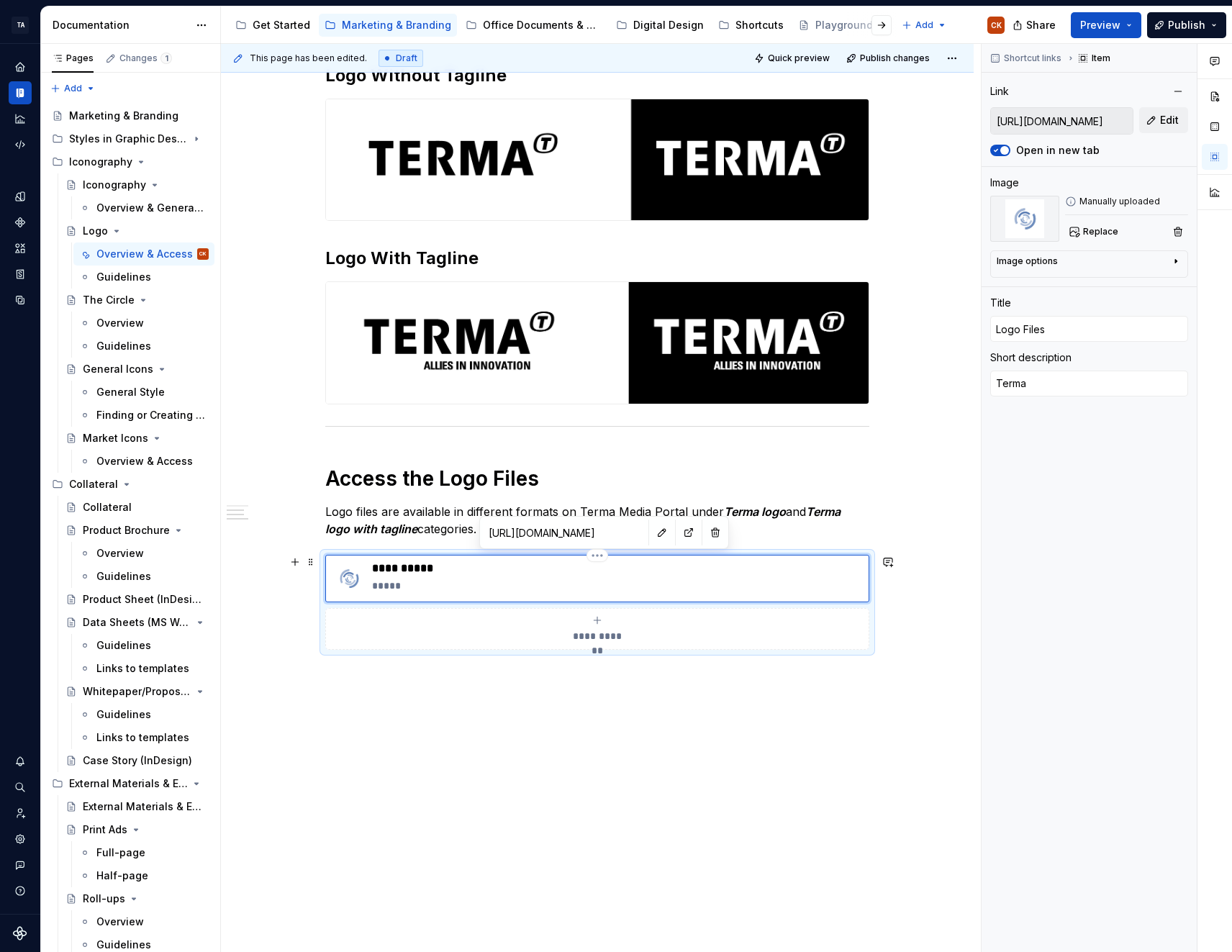
type textarea "*"
type textarea "Terma"
type textarea "*"
type textarea "Terma m"
type textarea "*"
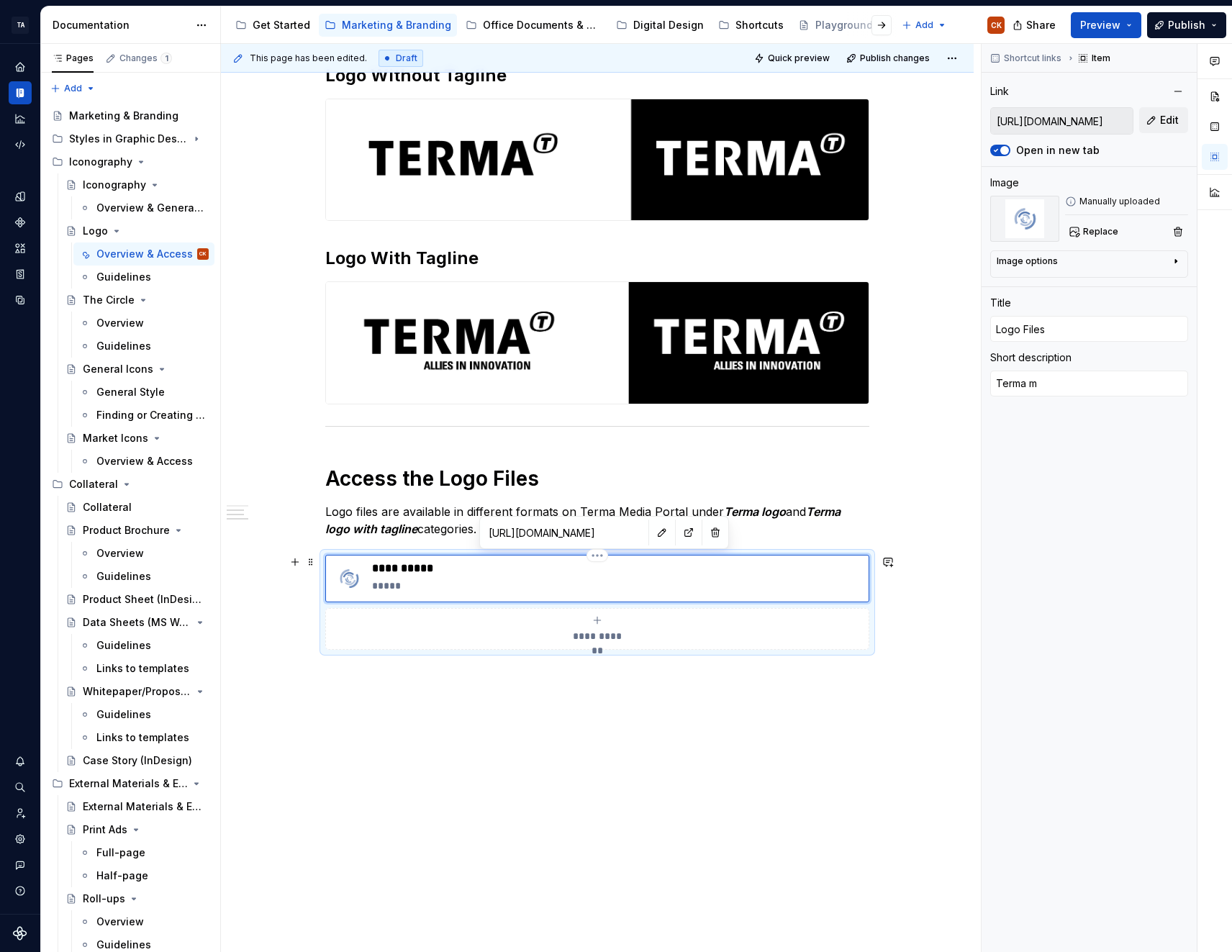
type textarea "Terma me"
type textarea "*"
type textarea "Terma med"
type textarea "*"
type textarea "Terma medi"
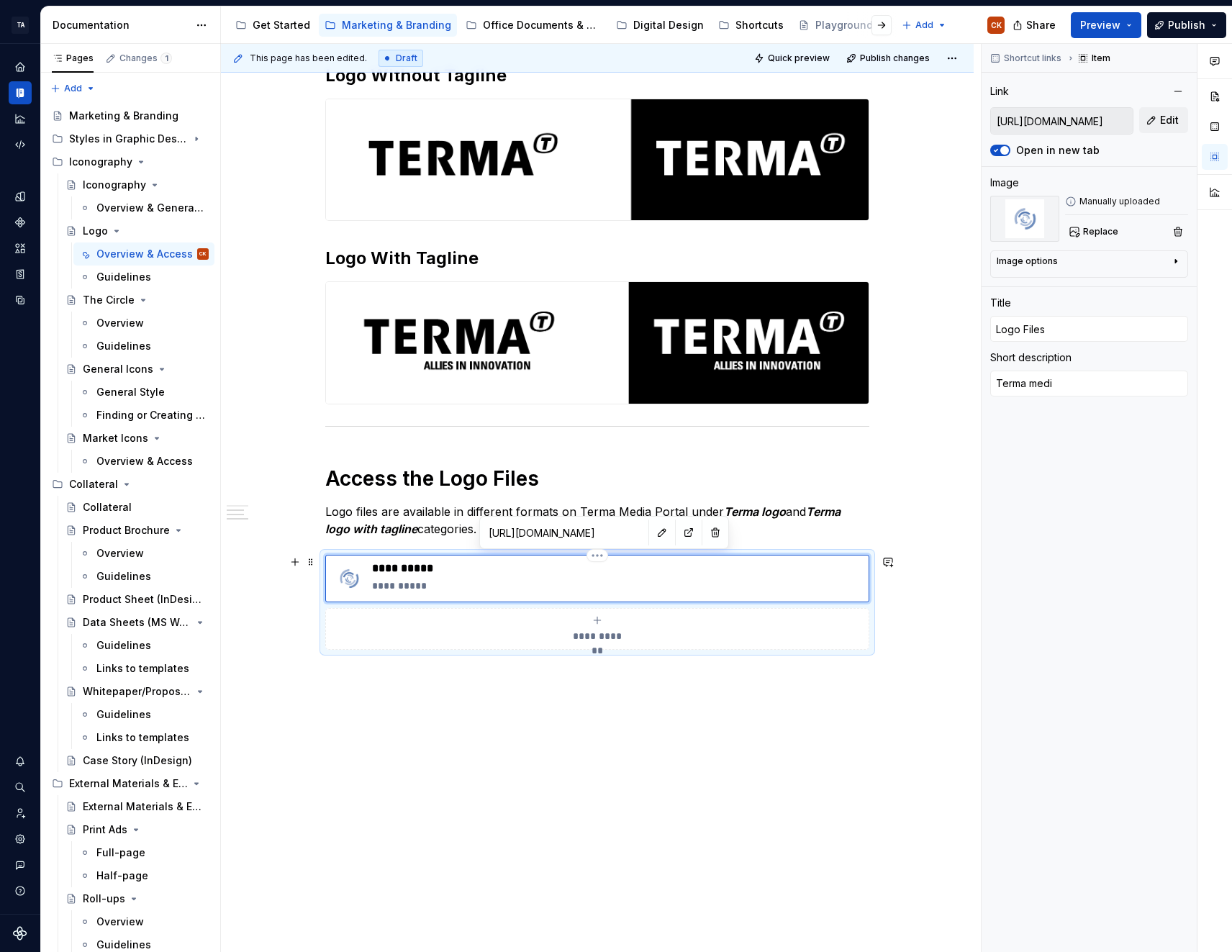
type textarea "*"
type textarea "Terma med"
type textarea "*"
type textarea "Terma me"
type textarea "*"
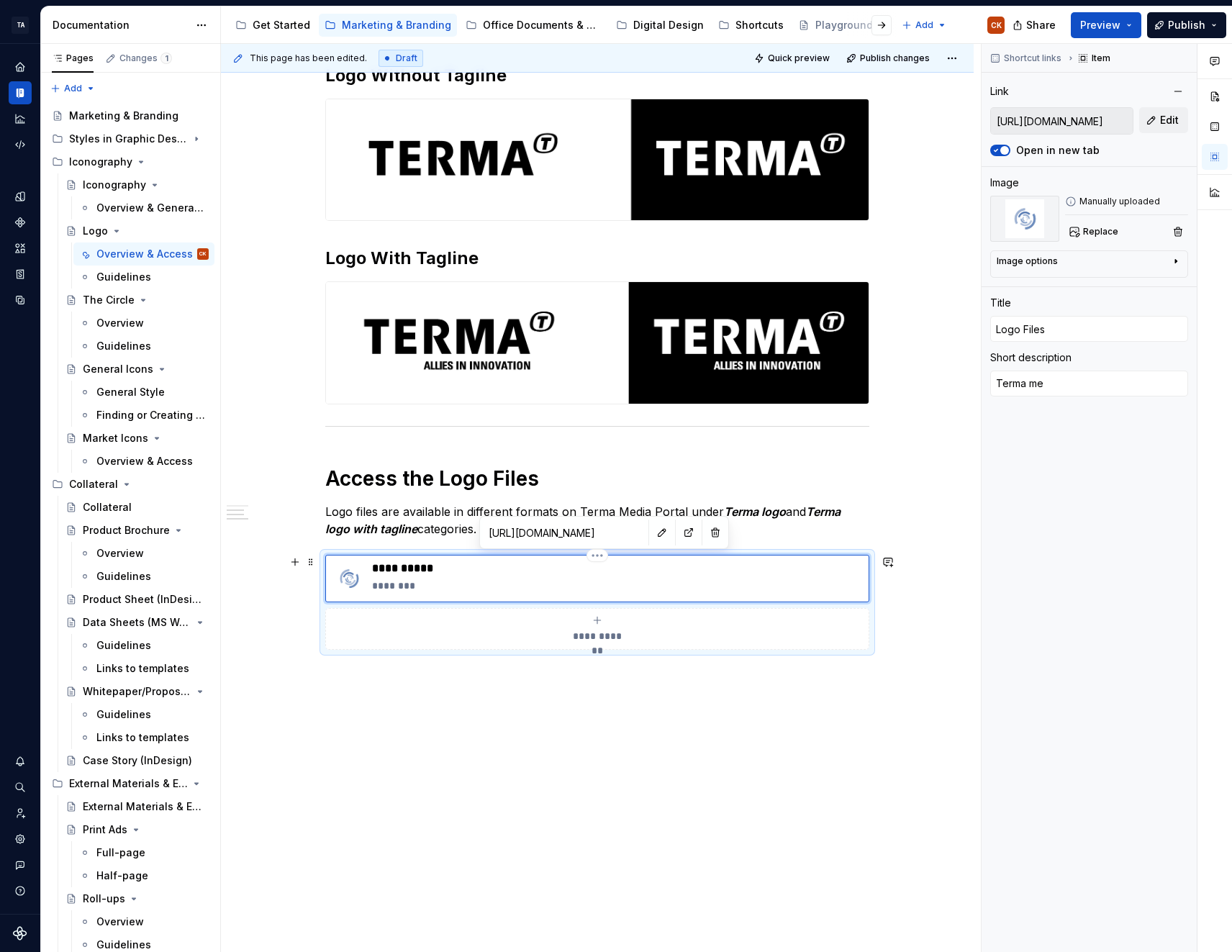
type textarea "Terma m"
type textarea "*"
type textarea "Terma"
type textarea "*"
type textarea "Terma M"
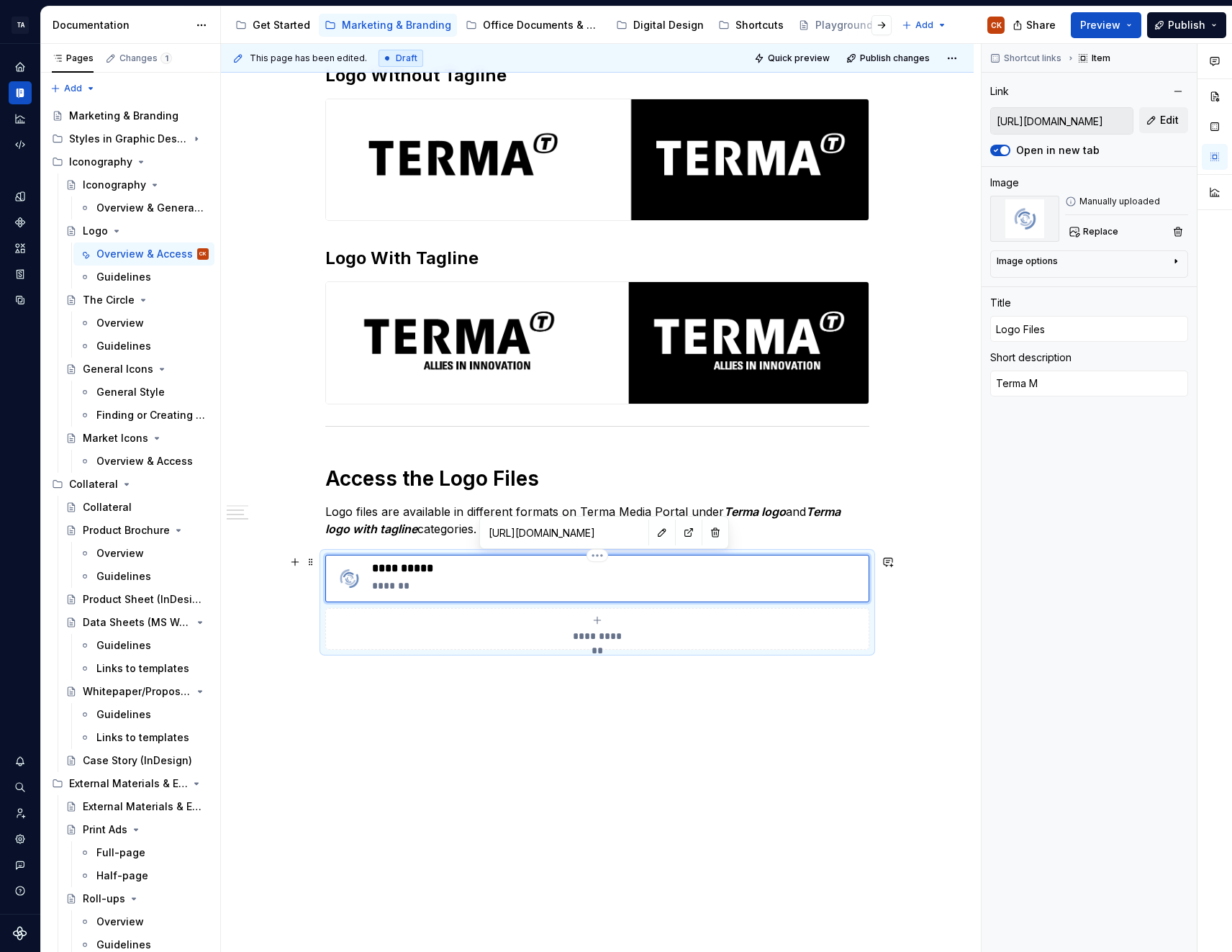
type textarea "*"
type textarea "Terma Me"
type textarea "*"
type textarea "Terma Med"
type textarea "*"
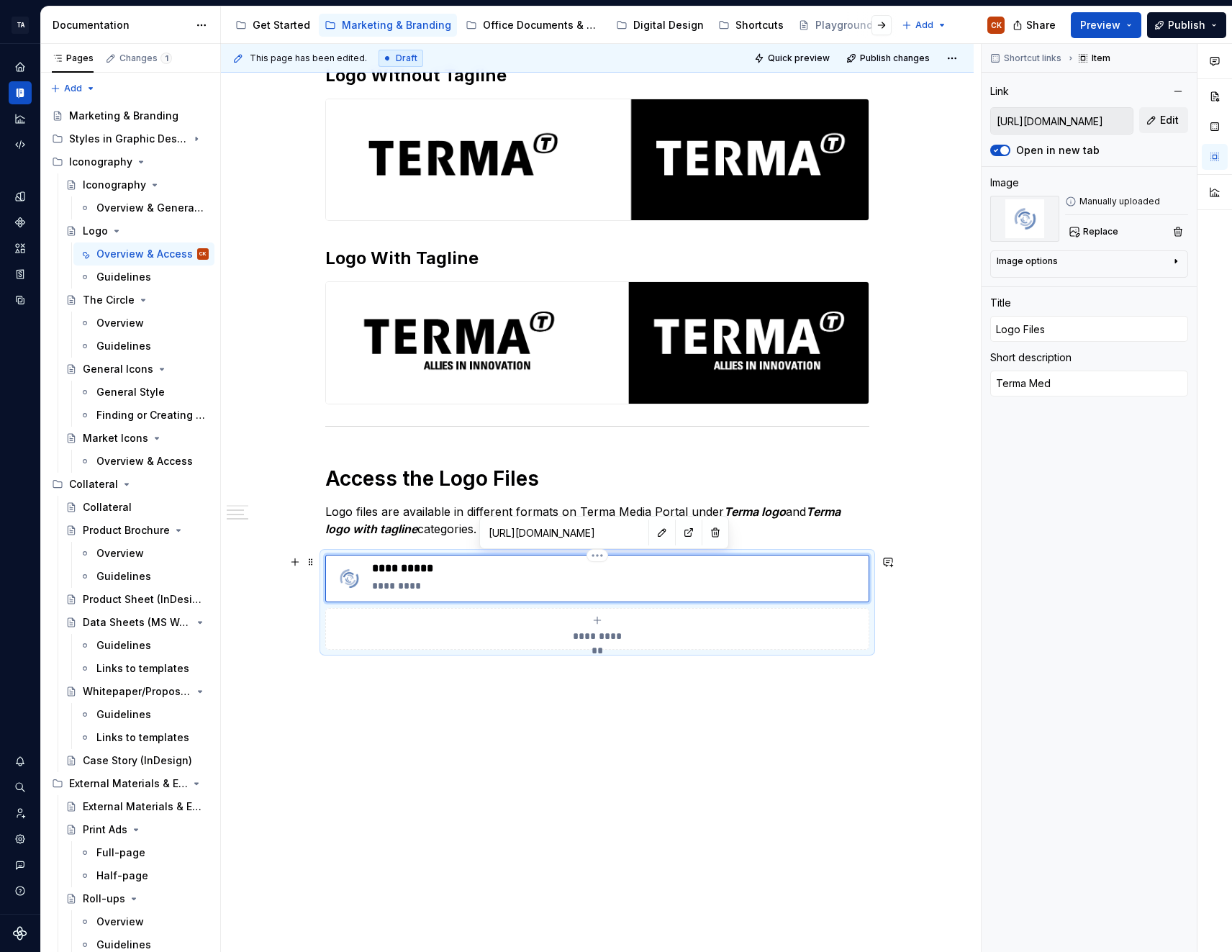
type textarea "Terma Medi"
type textarea "*"
type textarea "Terma Media"
type textarea "*"
type textarea "Terma Media"
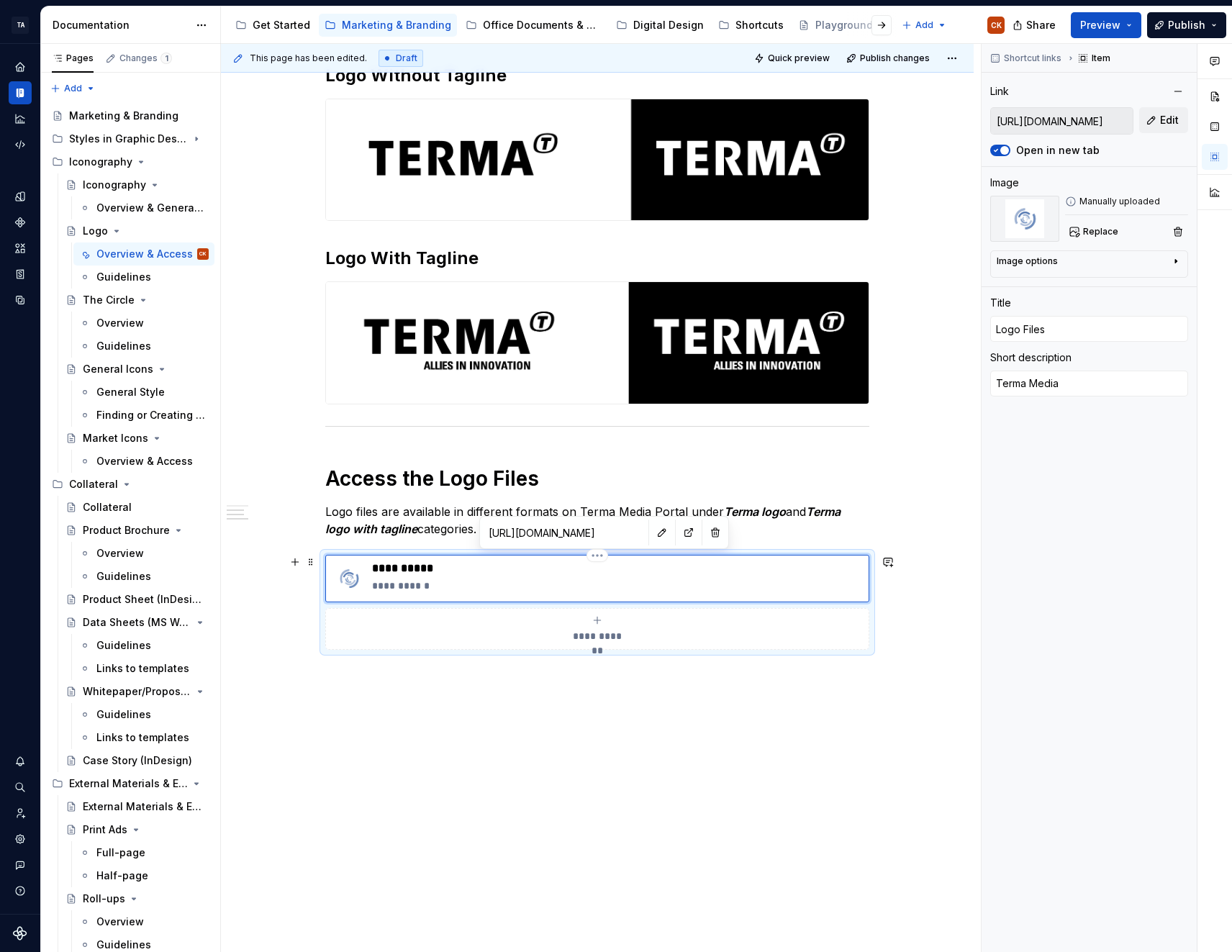
type textarea "*"
type textarea "Terma Media P"
type textarea "*"
type textarea "Terma Media Po"
type textarea "*"
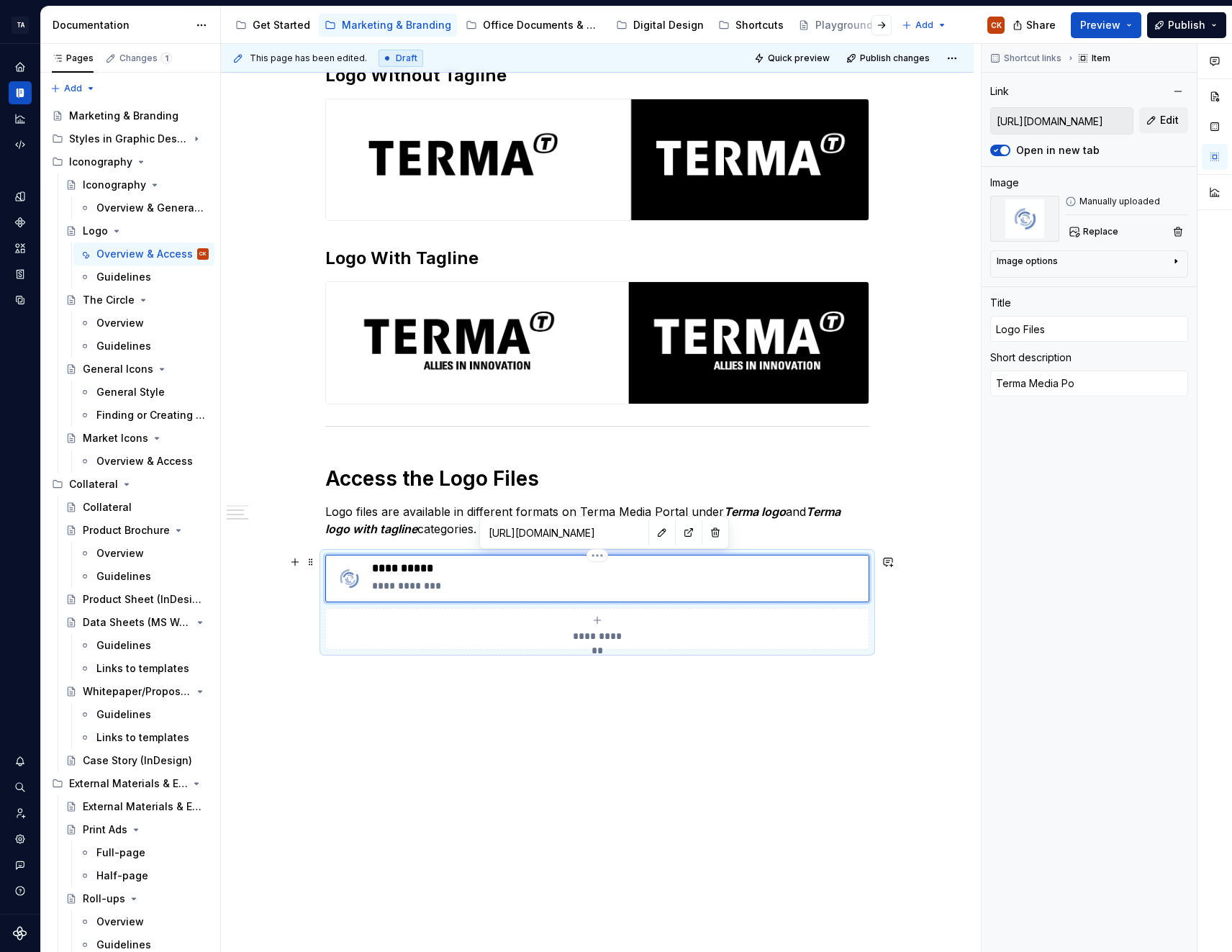
type textarea "Terma Media Por"
type textarea "*"
type textarea "Terma Media Port"
type textarea "*"
type textarea "Terma Media Porta"
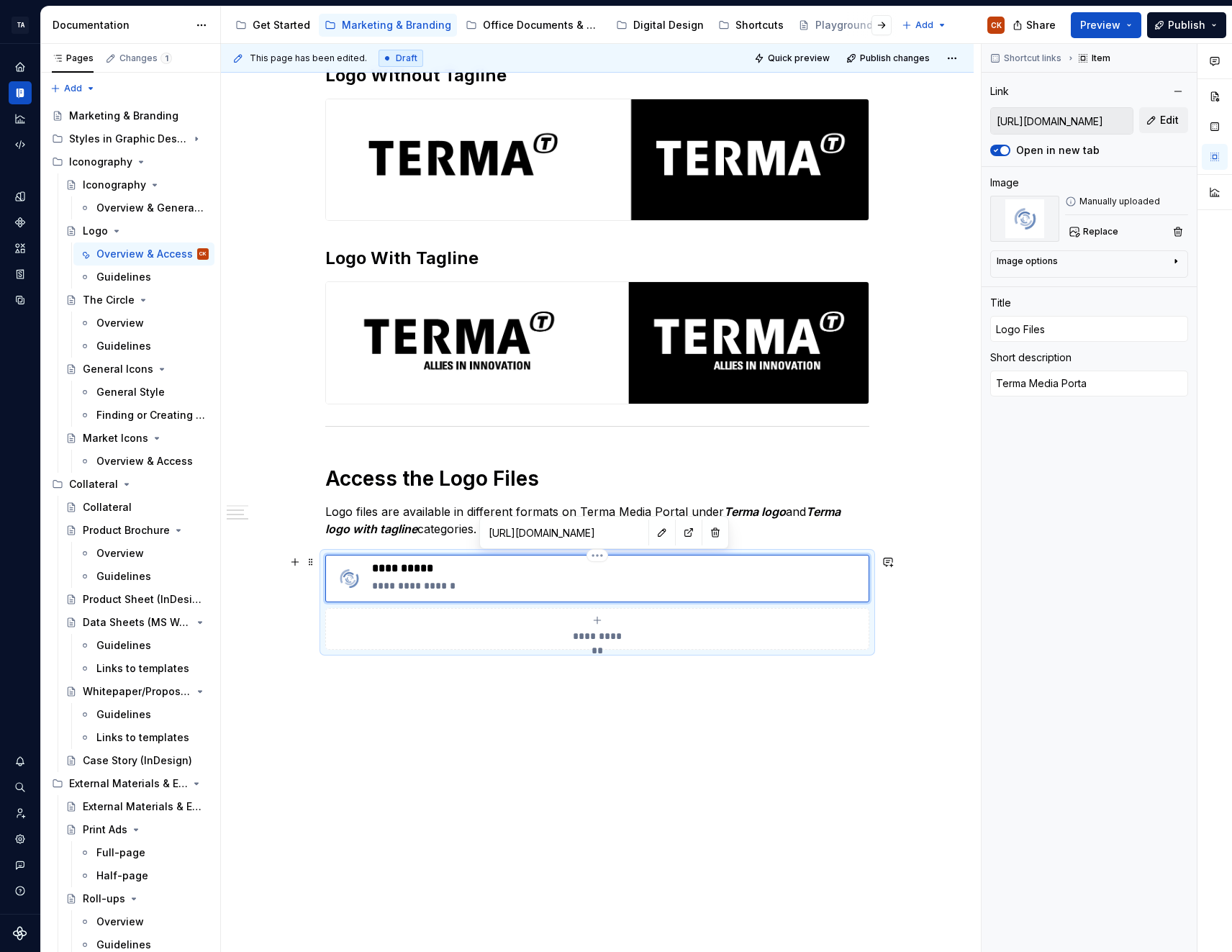
type textarea "*"
type textarea "Terma Media Portal"
click at [797, 717] on div "**********" at bounding box center [596, 386] width 753 height 1133
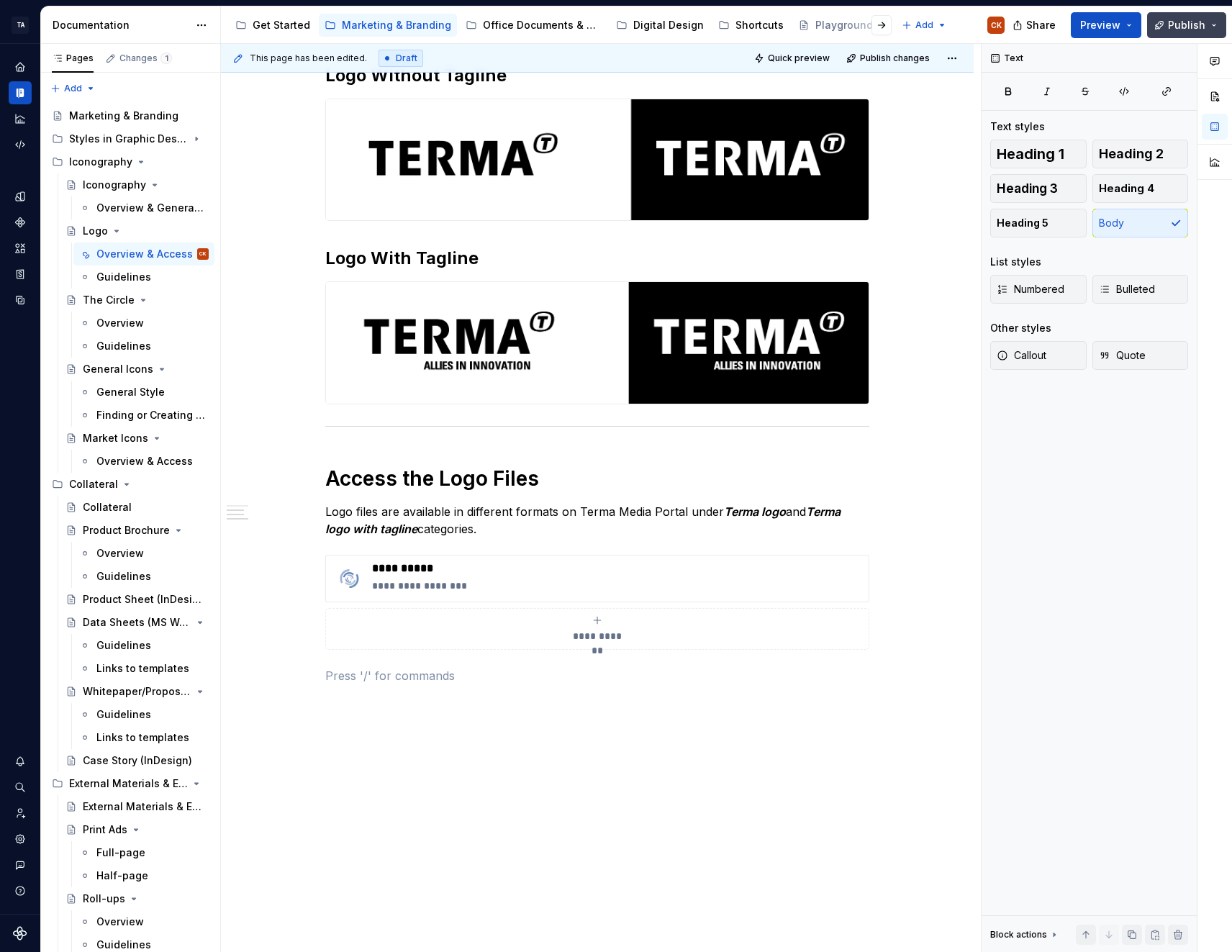
click at [1187, 29] on span "Publish" at bounding box center [1186, 25] width 37 height 14
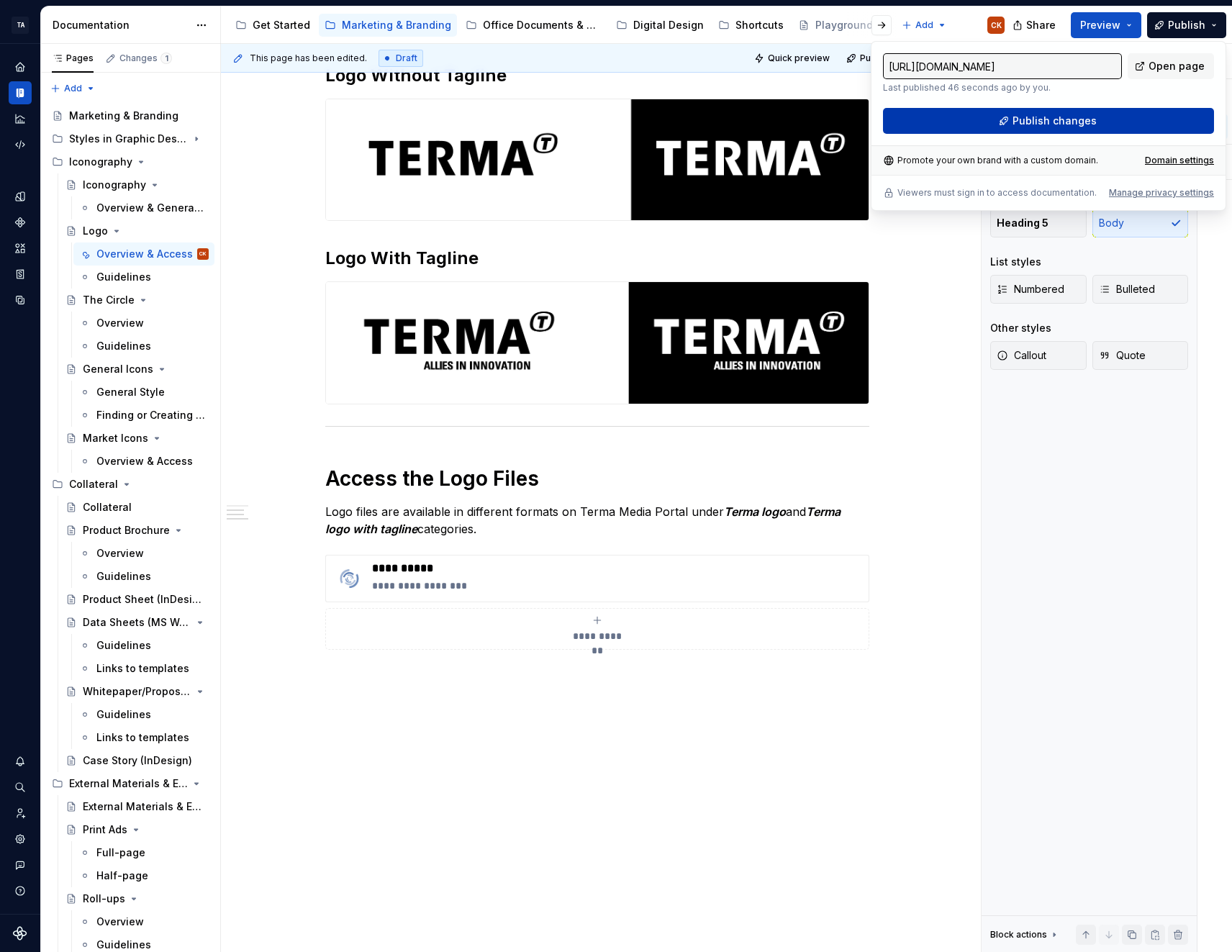
drag, startPoint x: 1187, startPoint y: 29, endPoint x: 1080, endPoint y: 118, distance: 139.2
click at [1080, 118] on span "Publish changes" at bounding box center [1055, 121] width 84 height 14
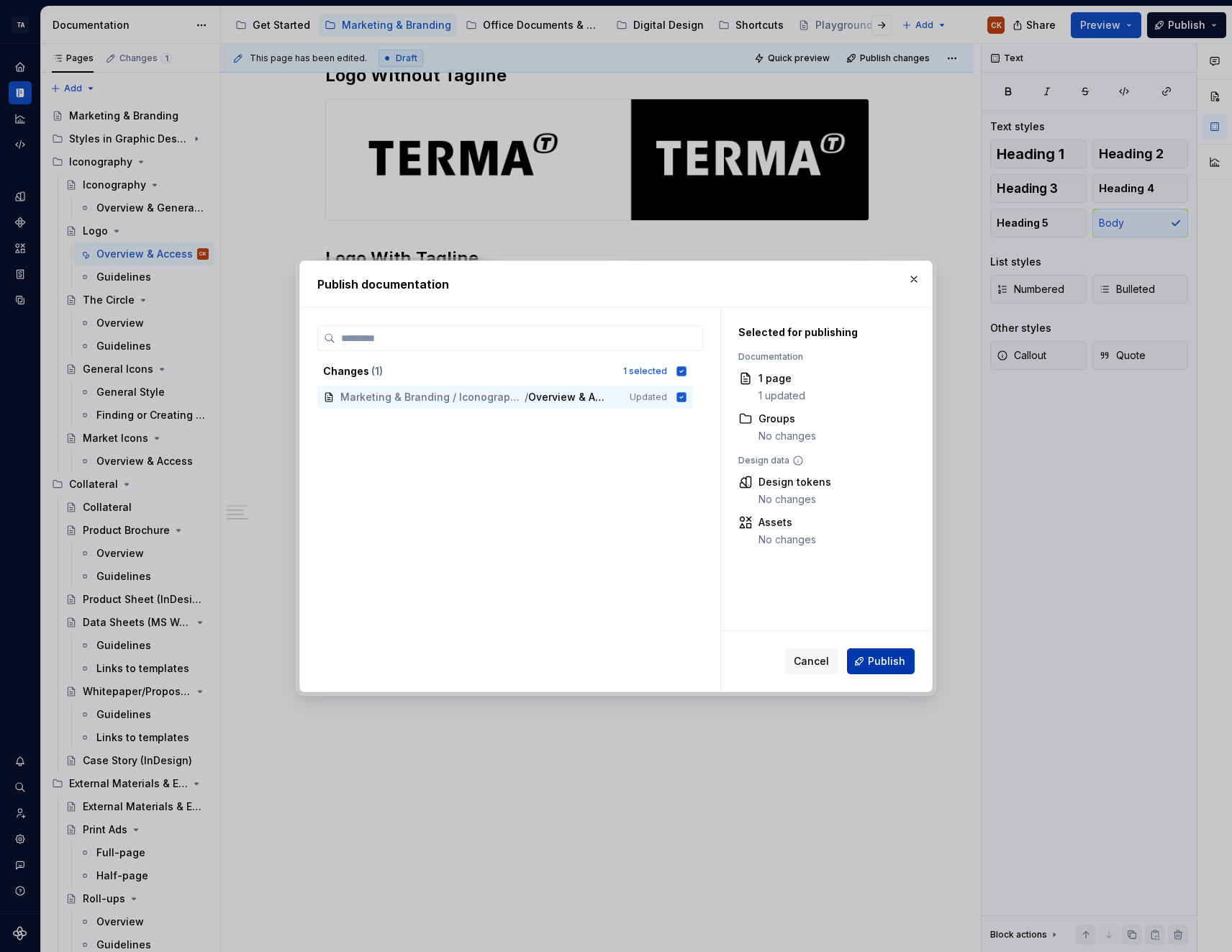
click at [895, 654] on span "Publish" at bounding box center [886, 661] width 37 height 14
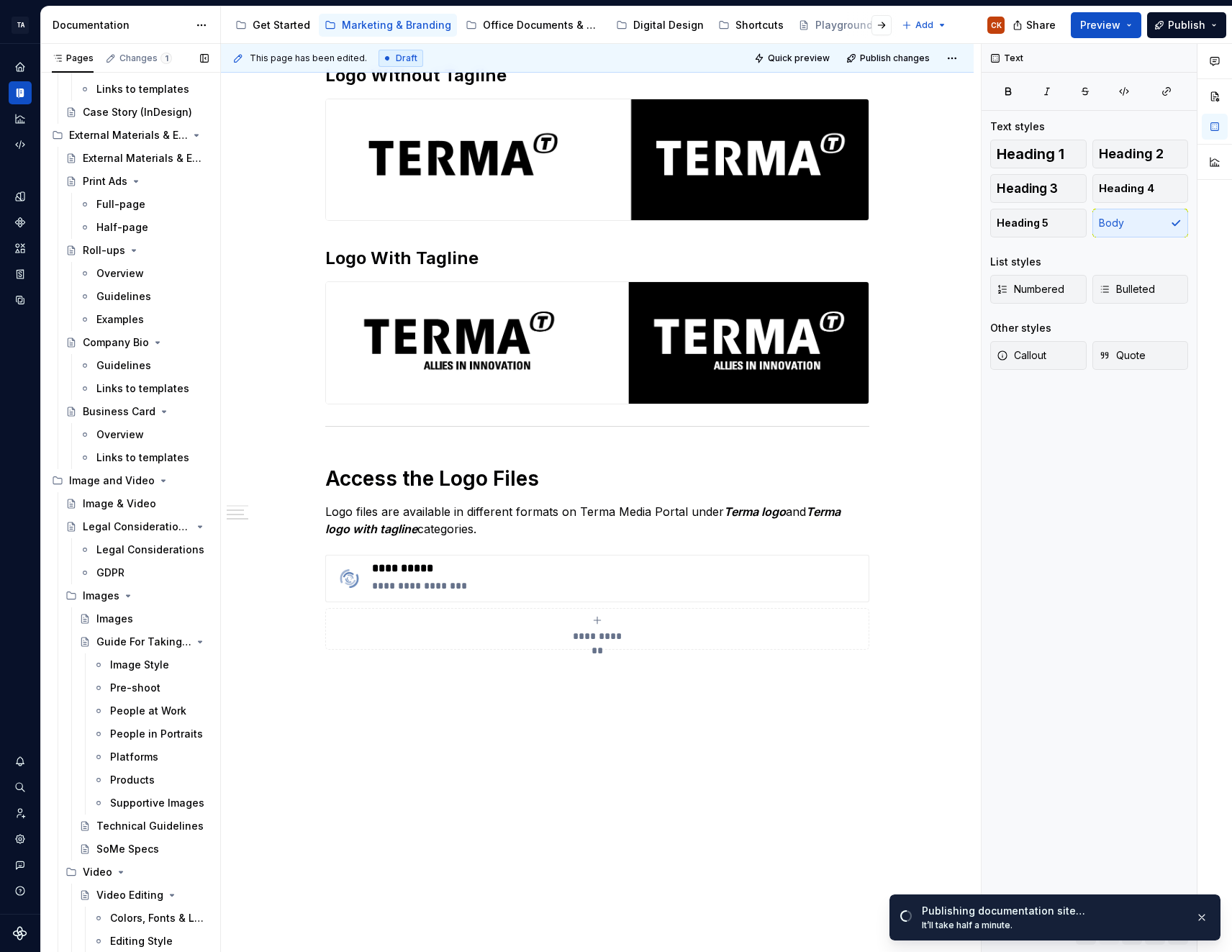
scroll to position [648, 0]
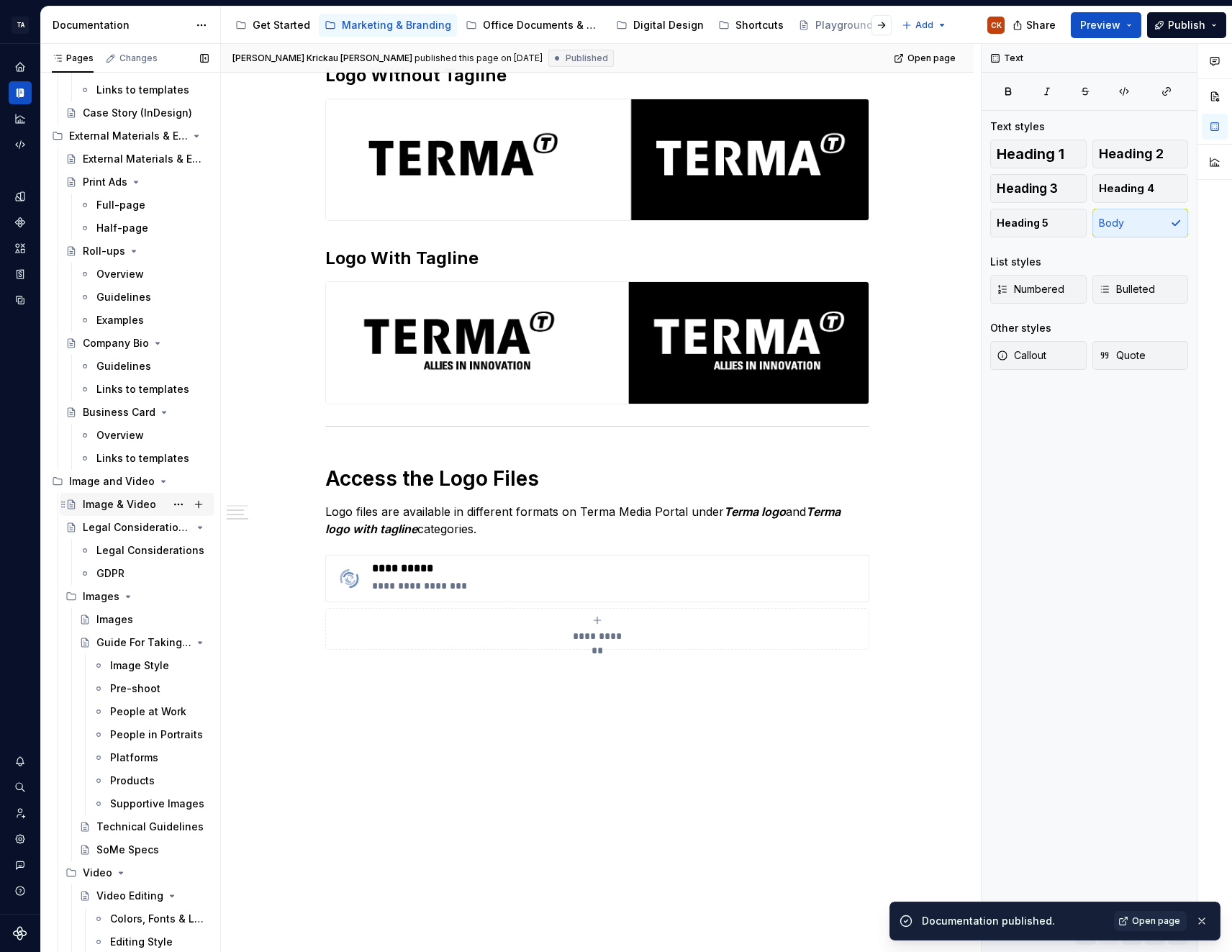
click at [131, 504] on div "Image & Video" at bounding box center [119, 504] width 74 height 14
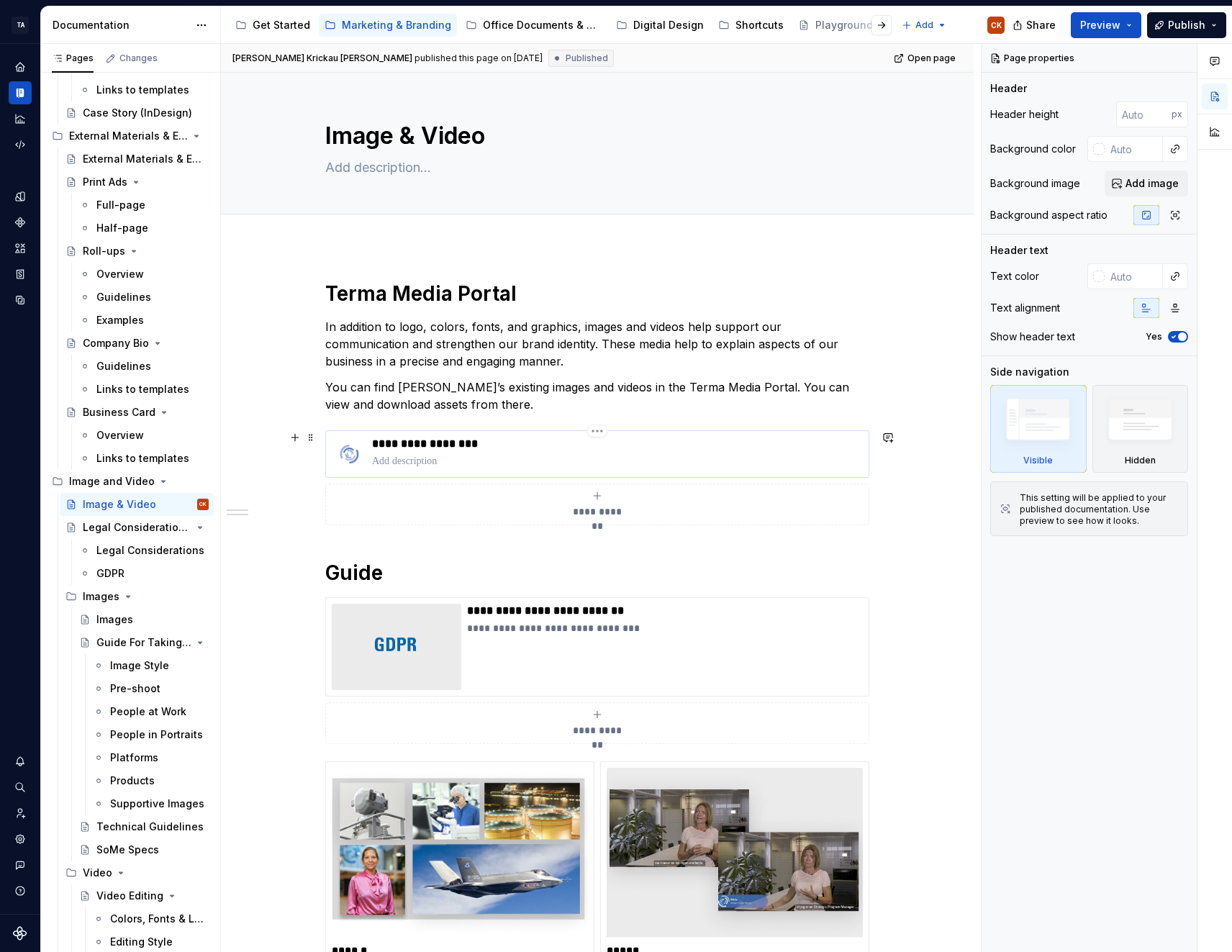
click at [437, 458] on p at bounding box center [617, 461] width 491 height 14
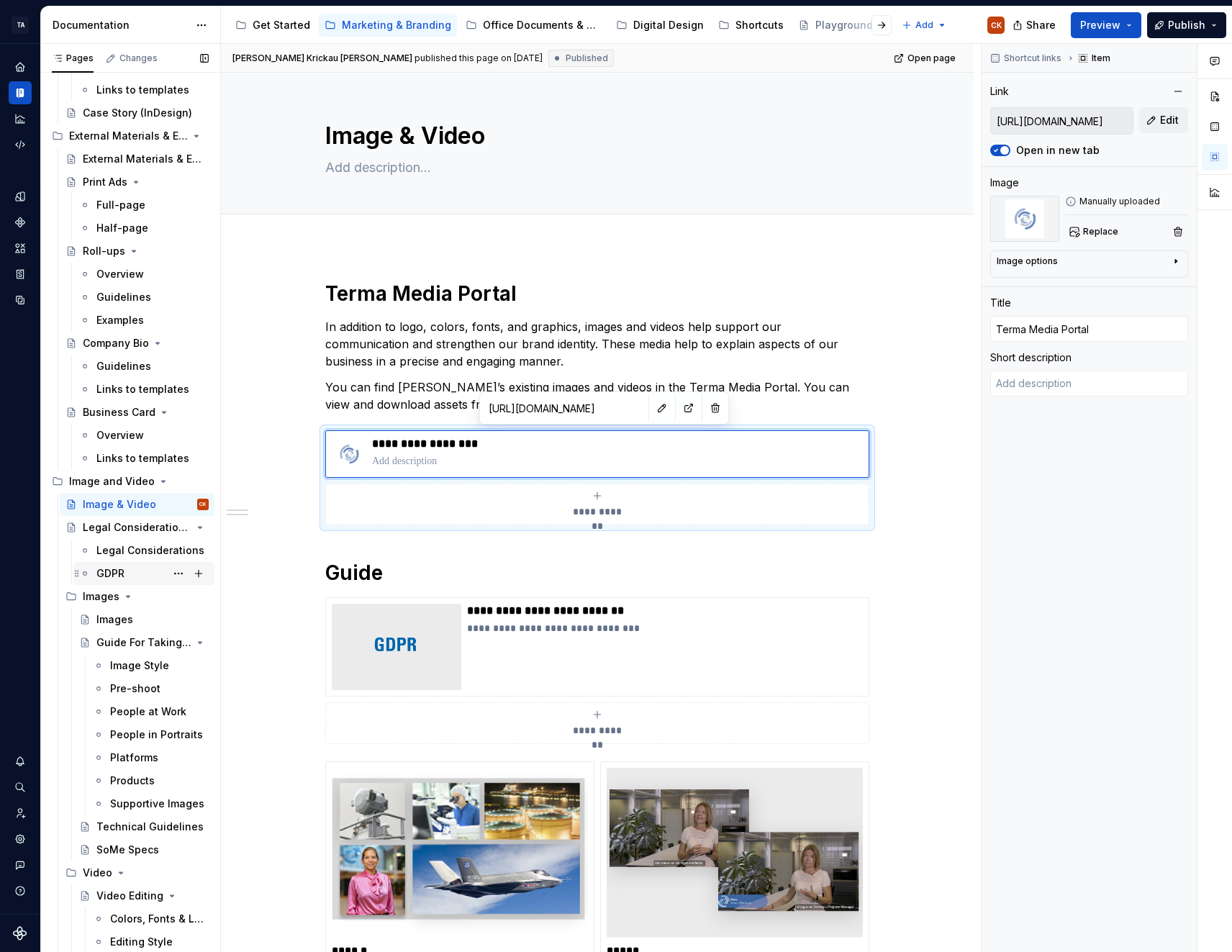
click at [109, 569] on div "GDPR" at bounding box center [110, 573] width 28 height 14
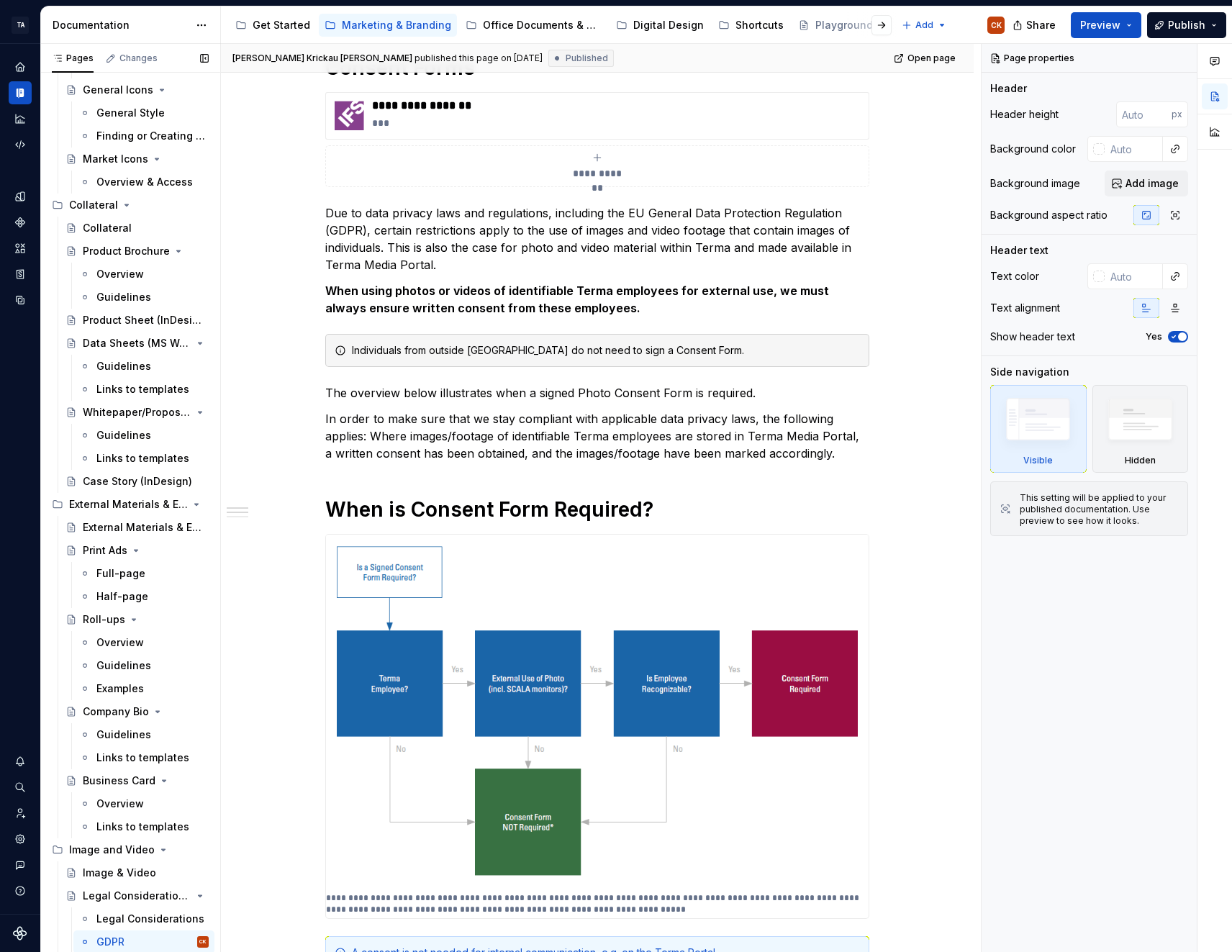
scroll to position [288, 0]
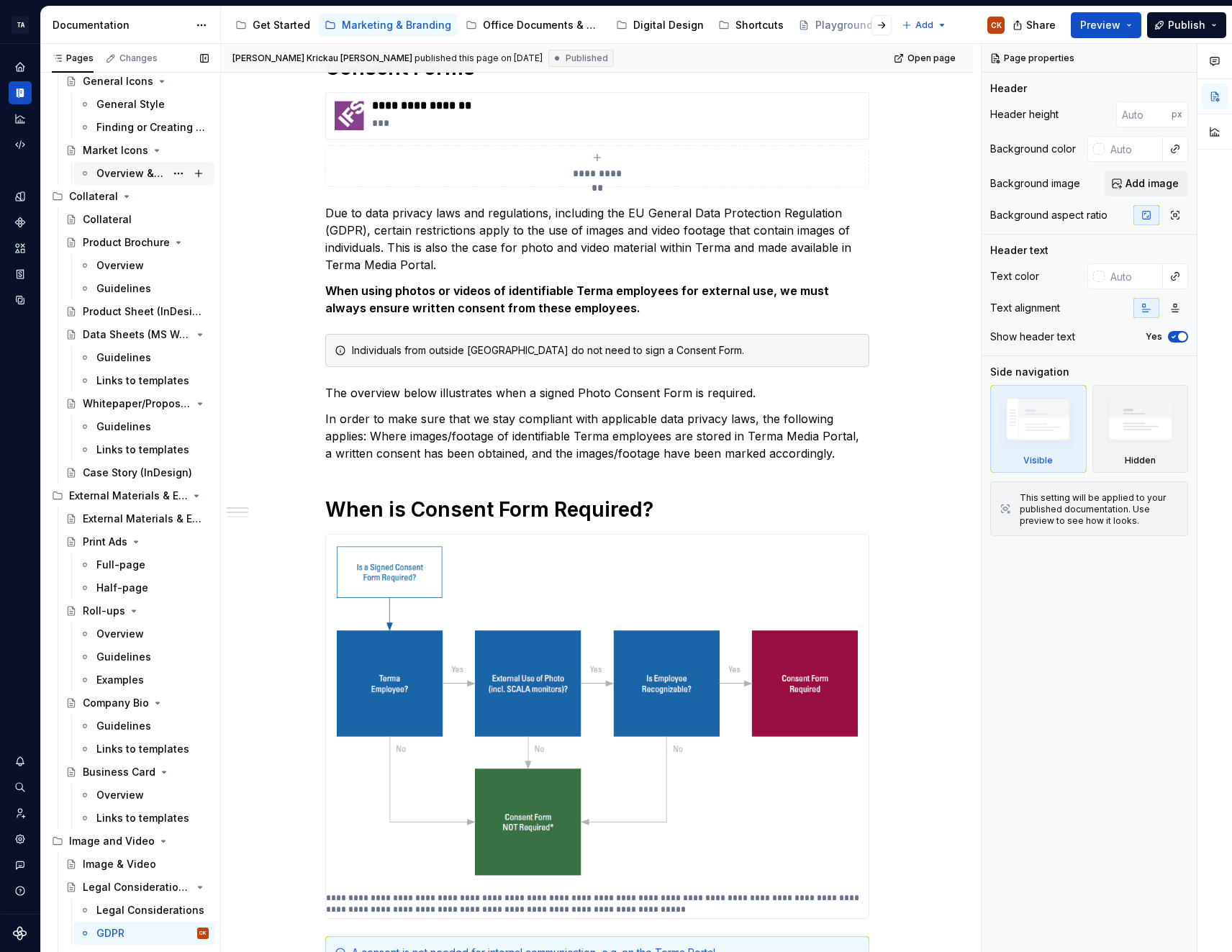
click at [112, 174] on div "Overview & Access" at bounding box center [131, 173] width 69 height 14
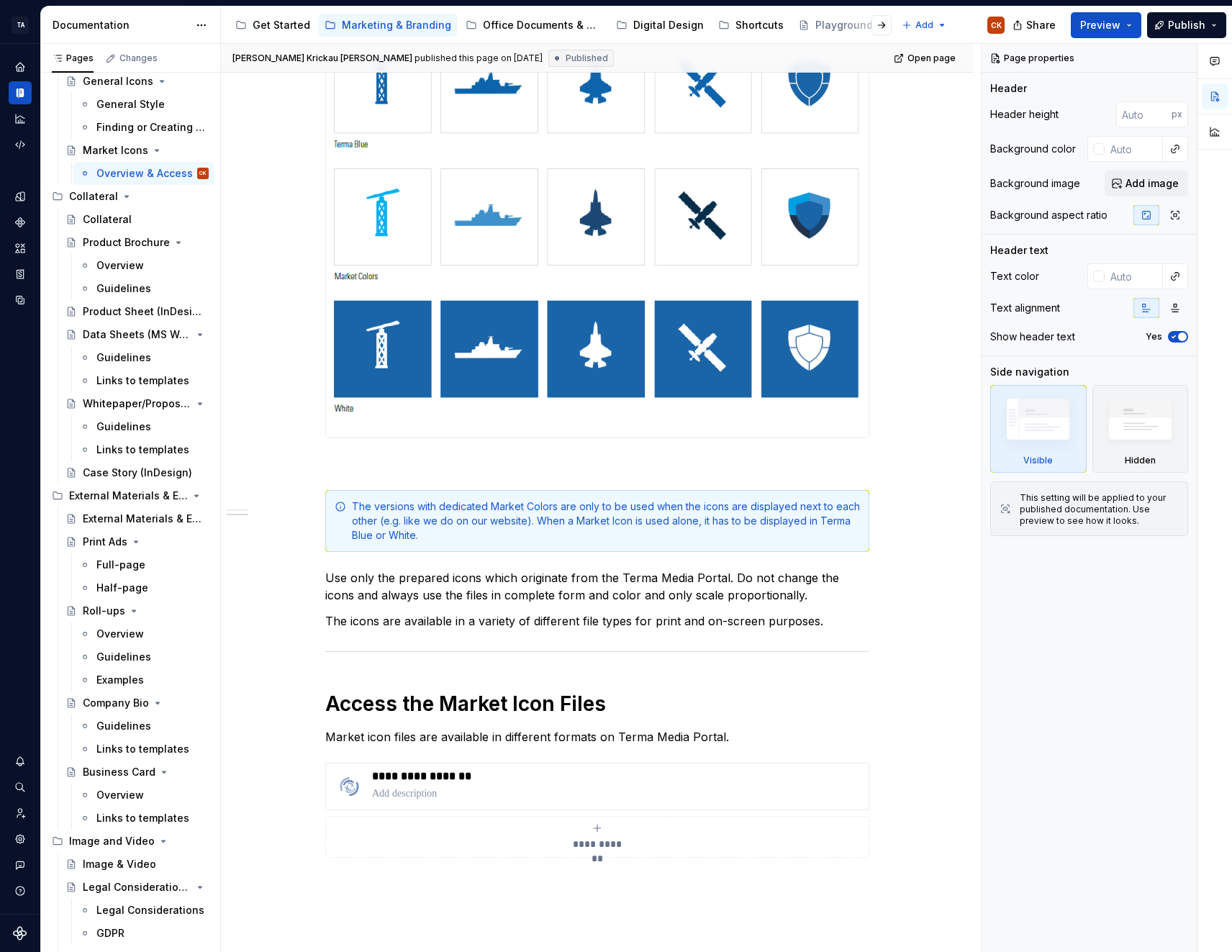
scroll to position [431, 0]
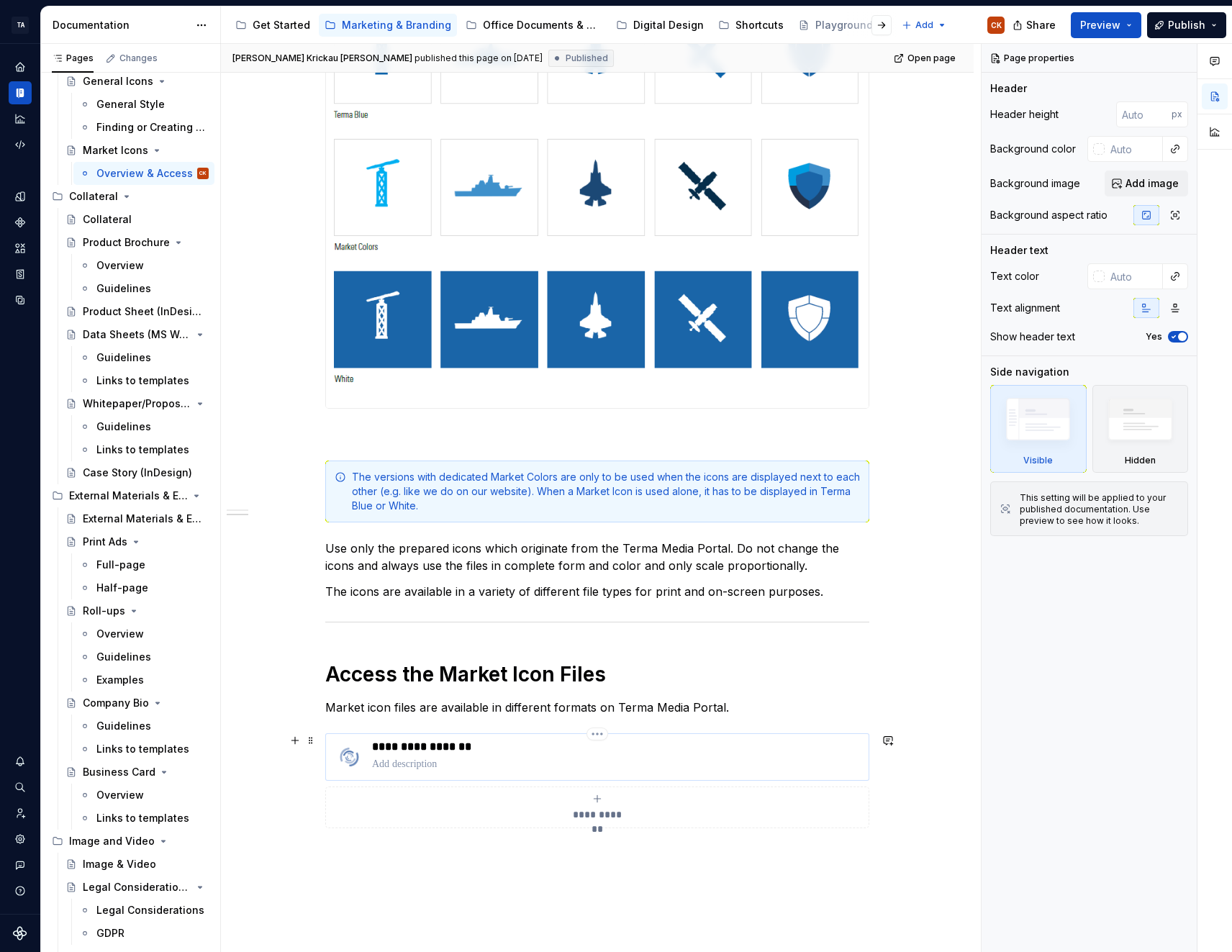
click at [437, 747] on p "**********" at bounding box center [617, 747] width 491 height 14
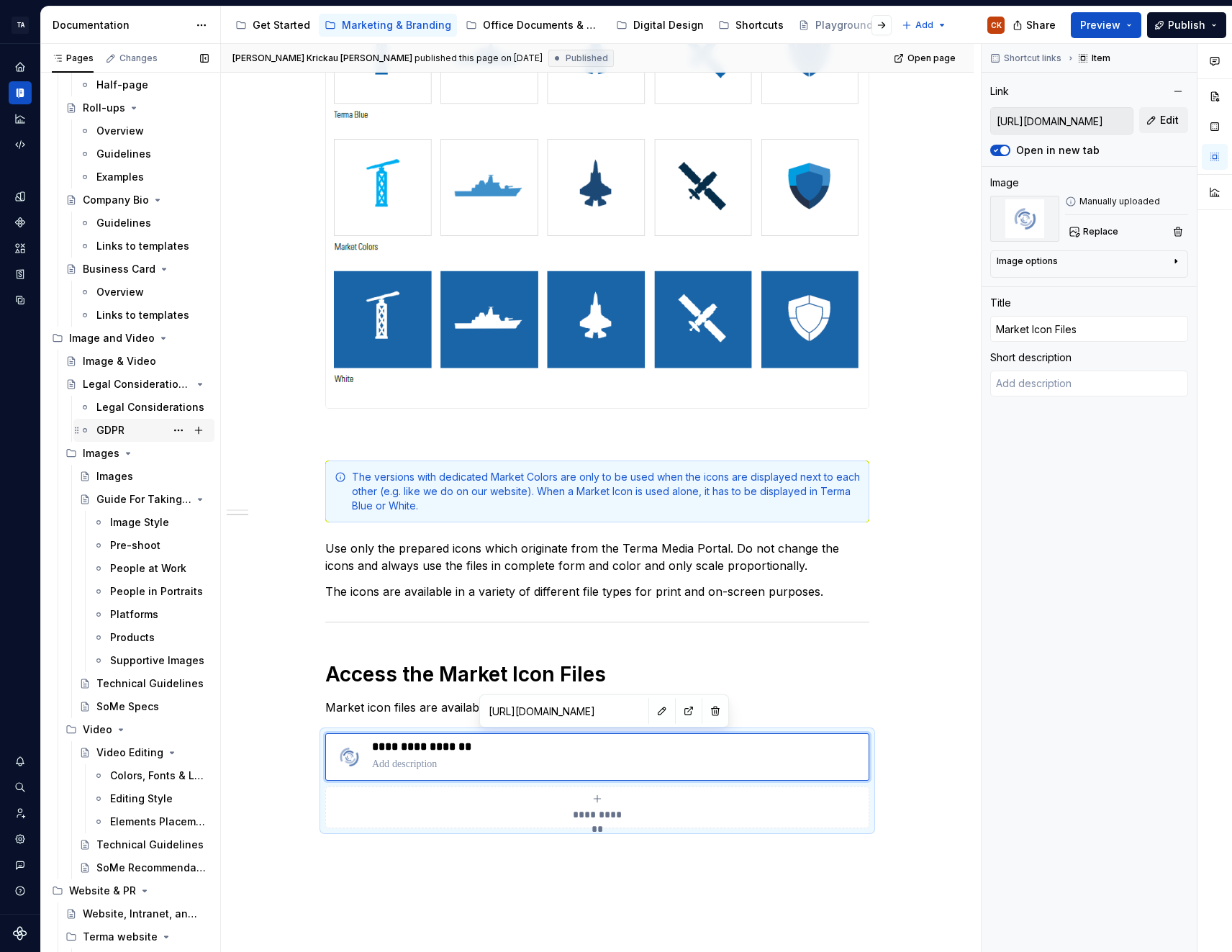
scroll to position [792, 0]
click at [118, 431] on div "GDPR" at bounding box center [110, 430] width 28 height 14
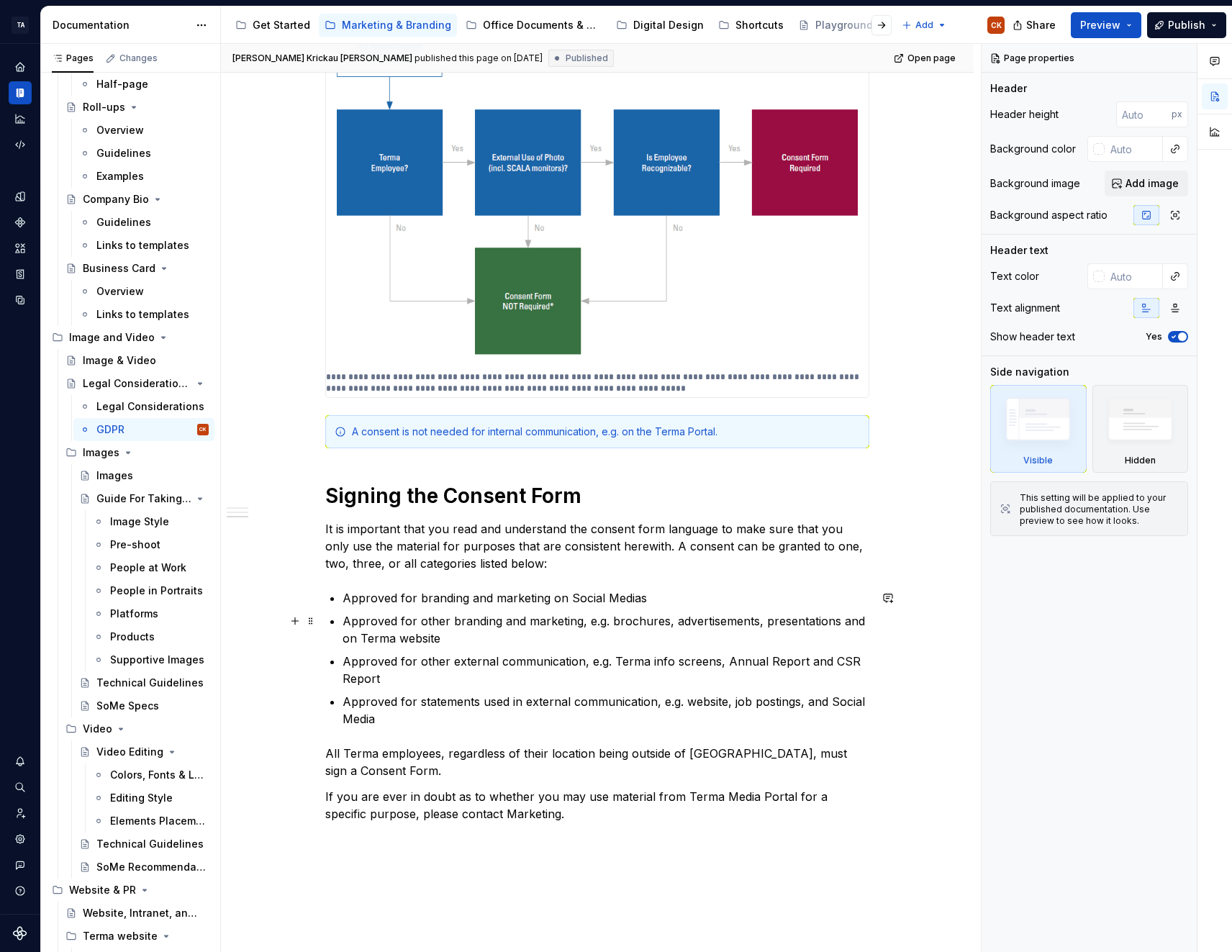
scroll to position [936, 0]
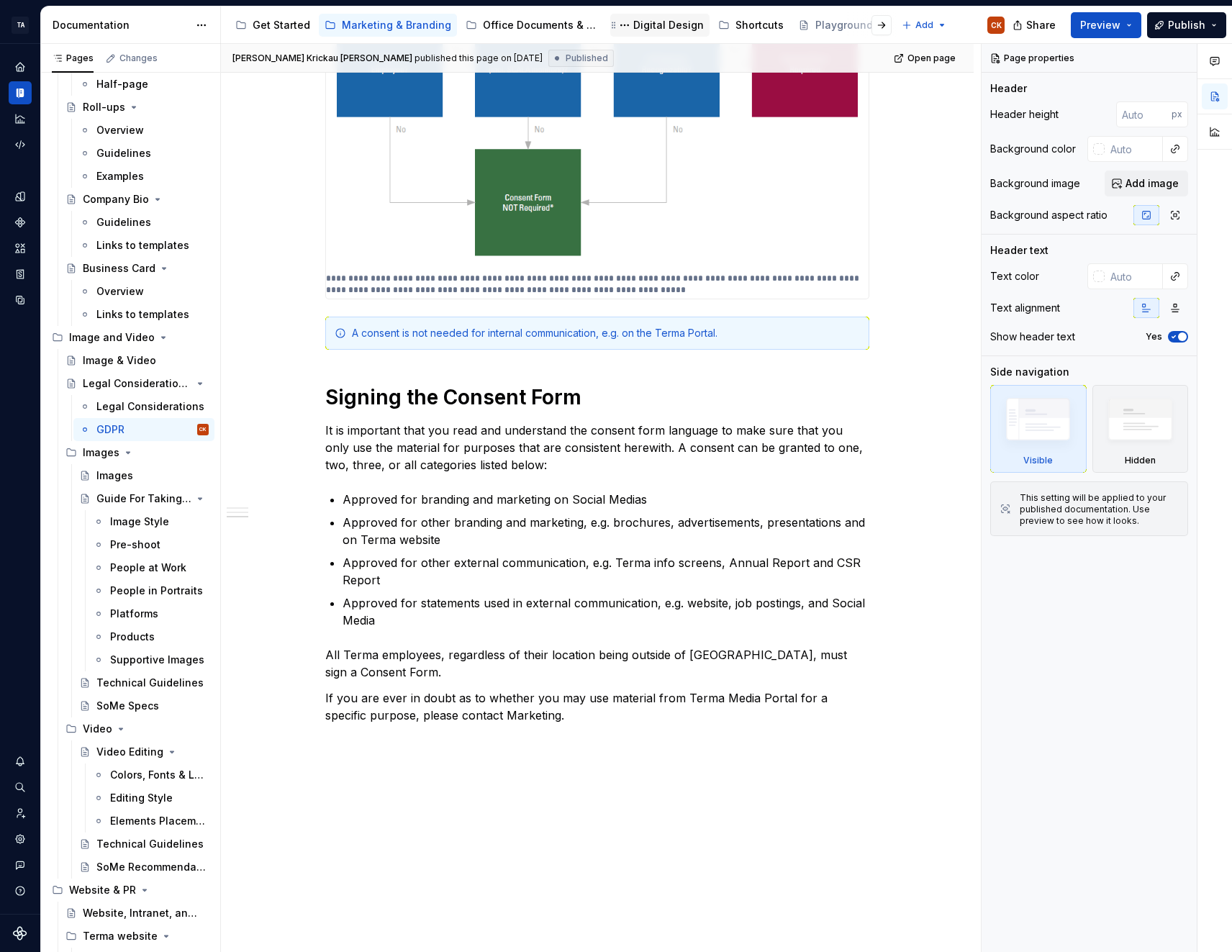
click at [664, 22] on div "Digital Design" at bounding box center [669, 25] width 71 height 14
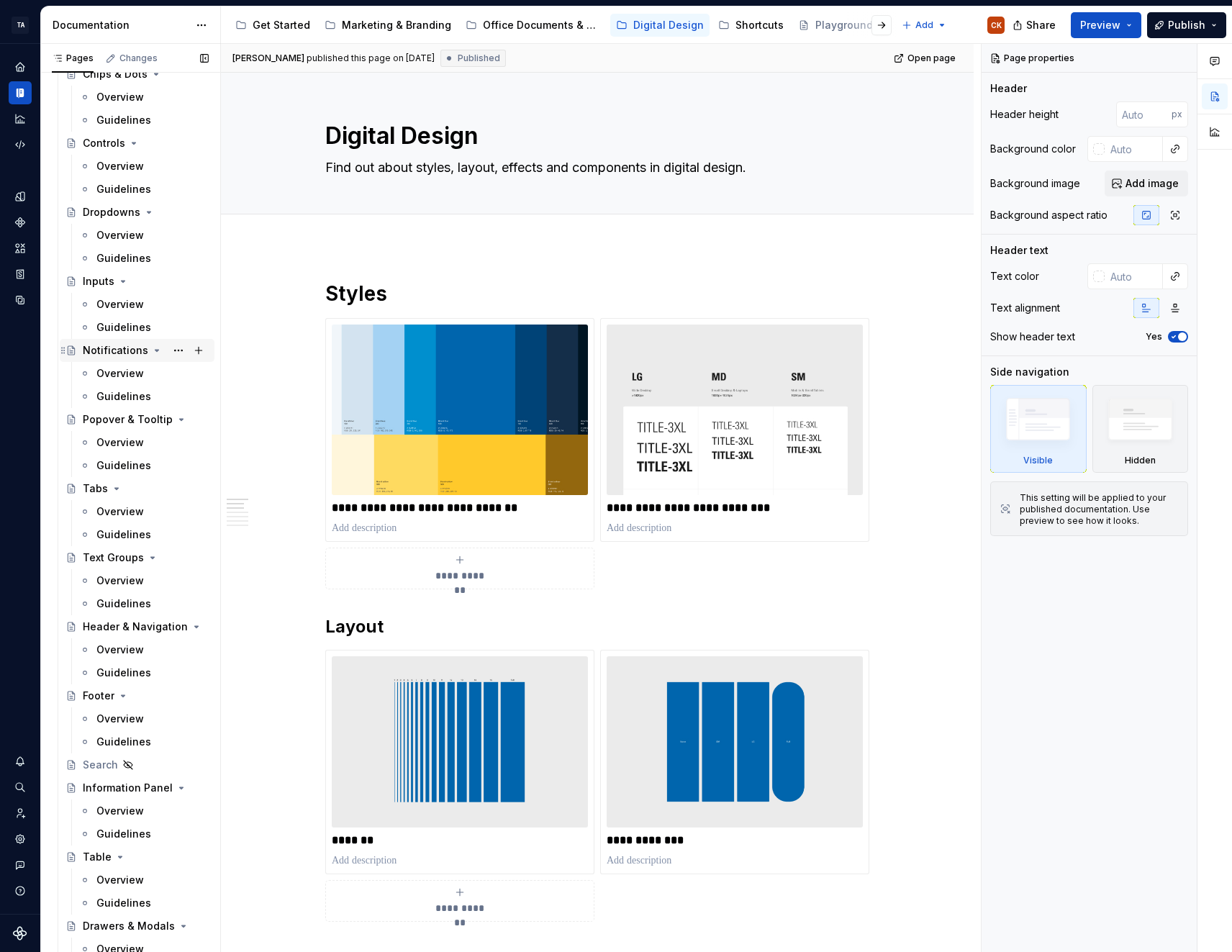
scroll to position [792, 0]
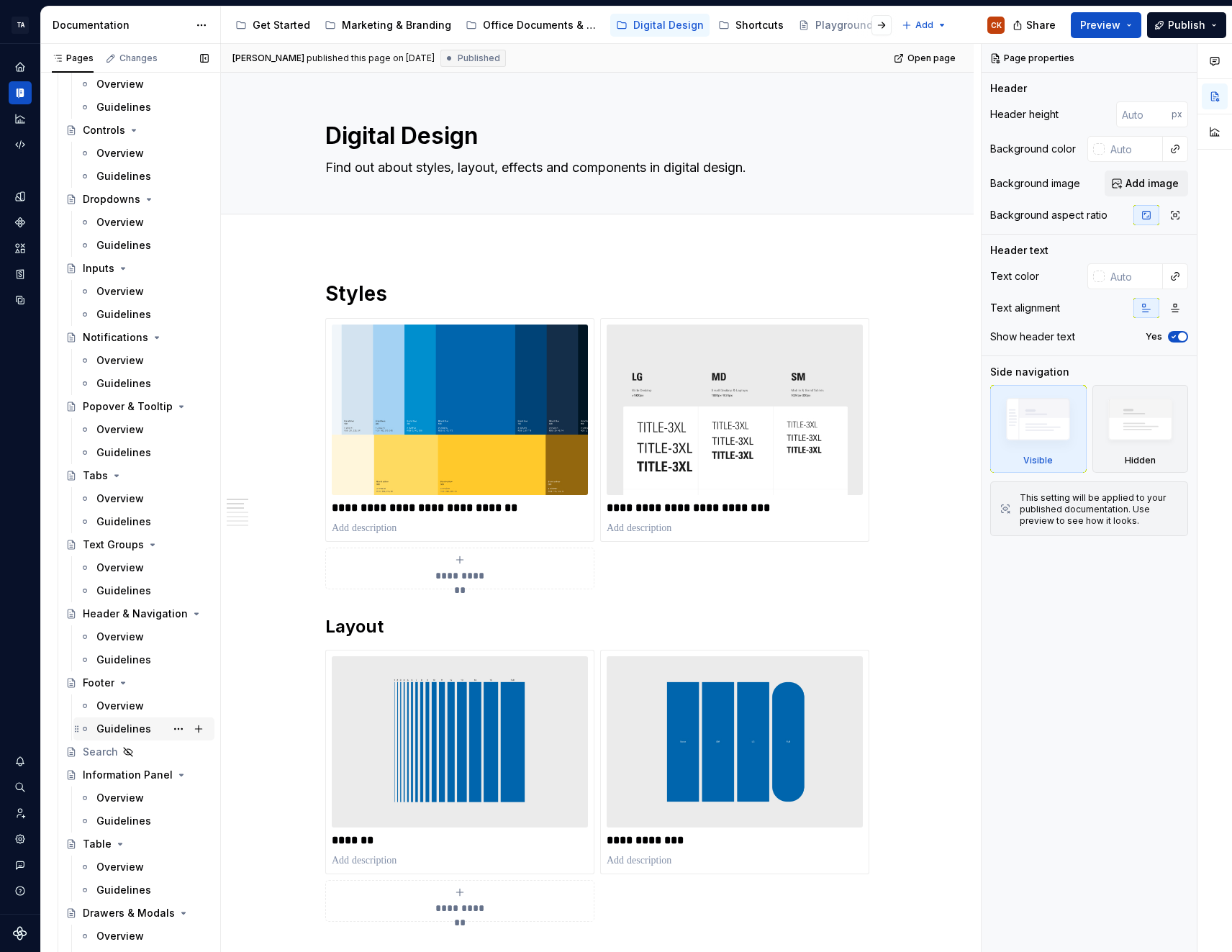
click at [115, 726] on div "Guidelines" at bounding box center [124, 729] width 55 height 14
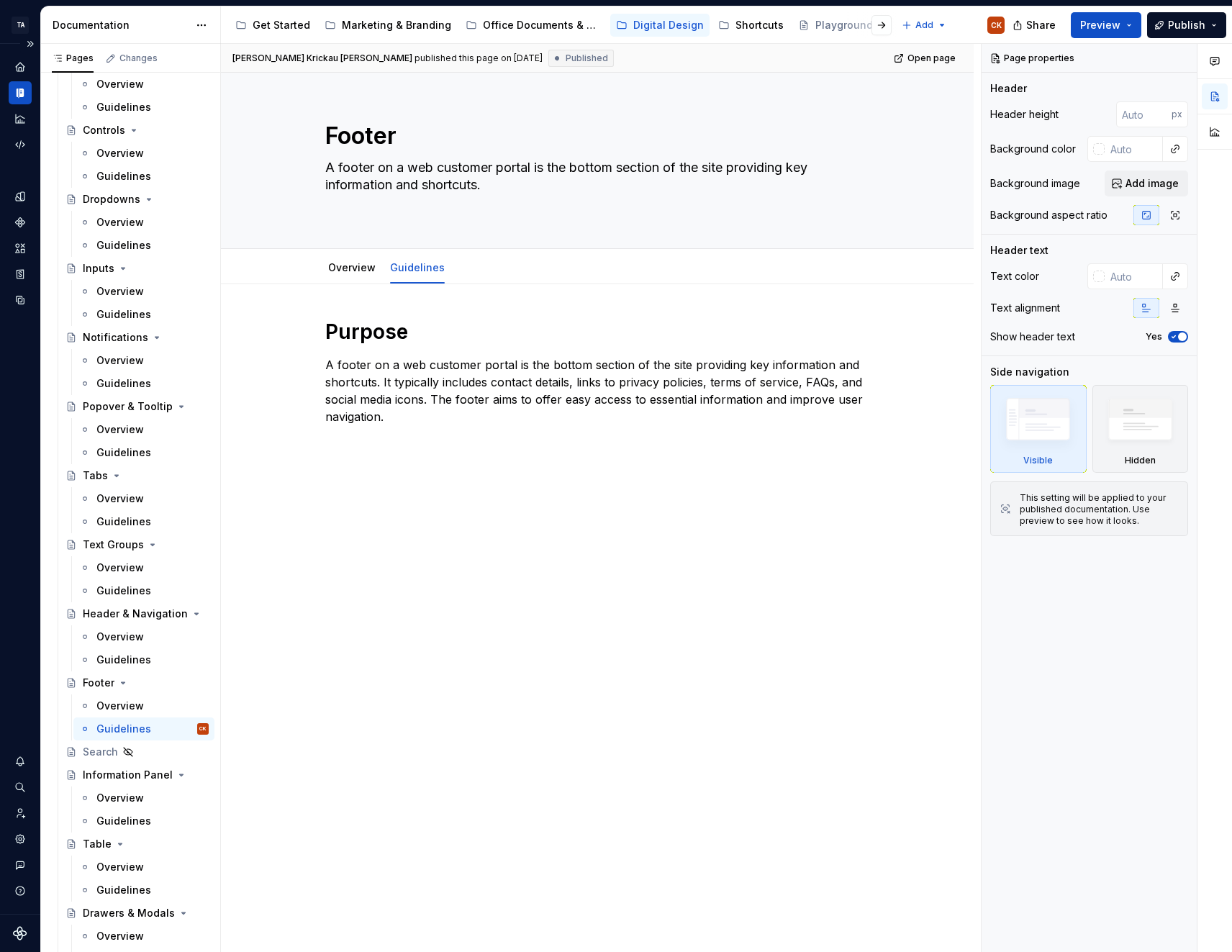
type textarea "*"
